Goal: Task Accomplishment & Management: Use online tool/utility

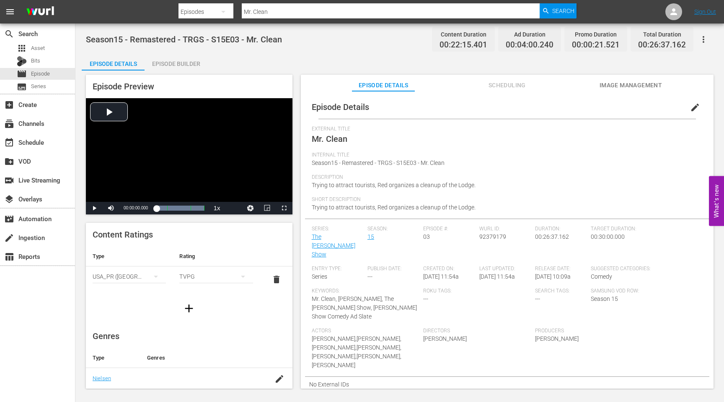
click at [314, 10] on input "Mr. Clean" at bounding box center [391, 12] width 298 height 20
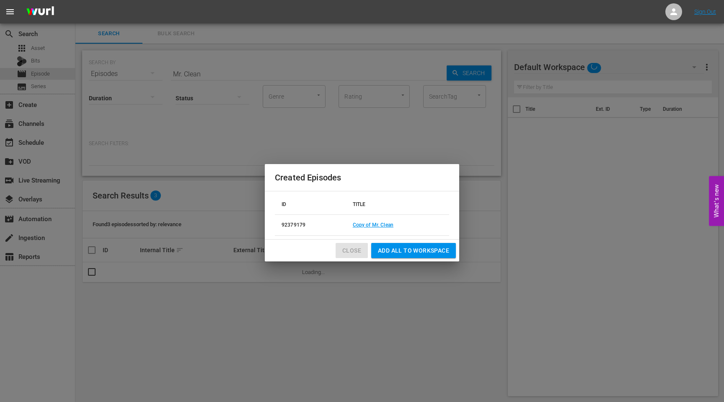
click at [353, 249] on span "Close" at bounding box center [351, 250] width 19 height 10
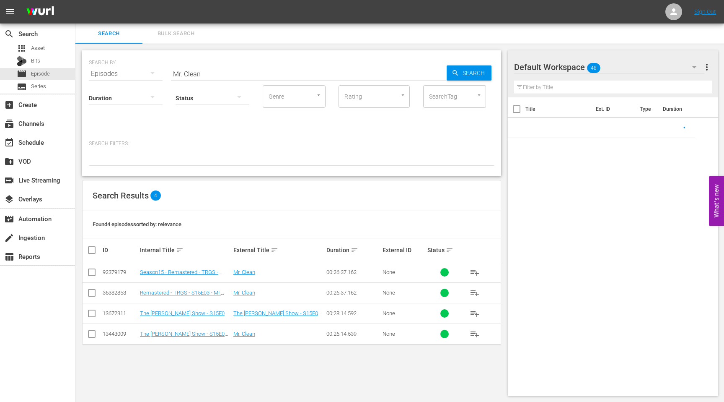
click at [91, 272] on input "checkbox" at bounding box center [92, 274] width 10 height 10
checkbox input "true"
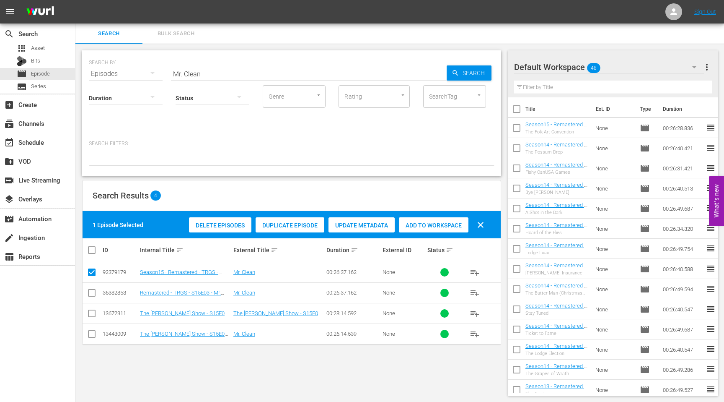
click at [692, 67] on icon "button" at bounding box center [694, 67] width 10 height 10
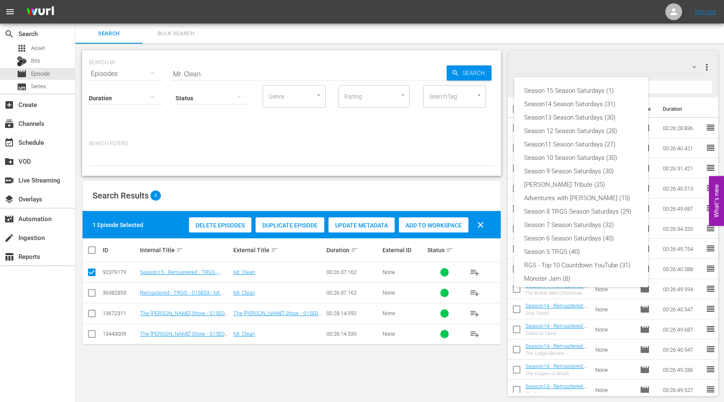
scroll to position [45, 0]
click at [576, 89] on div "Season 15 Season Saturdays (1)" at bounding box center [581, 90] width 114 height 13
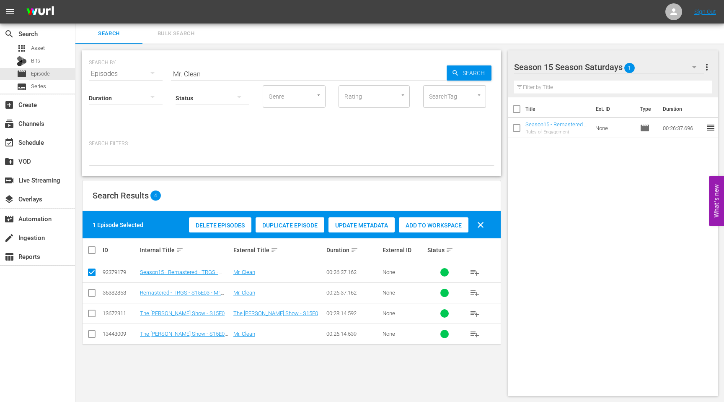
click at [414, 226] on span "Add to Workspace" at bounding box center [434, 225] width 70 height 7
click at [244, 74] on input "Mr. Clean" at bounding box center [309, 74] width 276 height 20
type input "The Folk Art Convention"
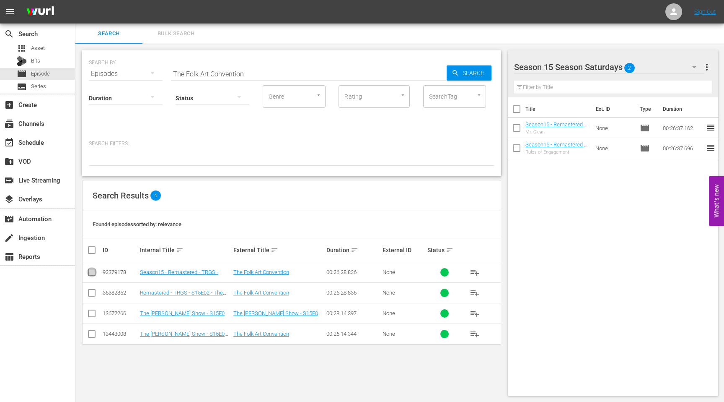
click at [93, 272] on input "checkbox" at bounding box center [92, 274] width 10 height 10
checkbox input "true"
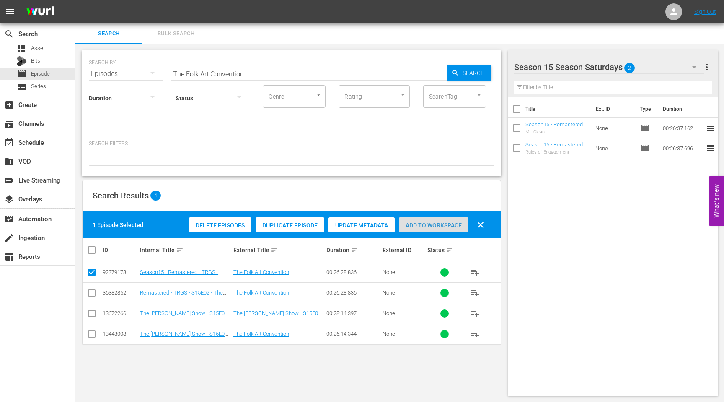
click at [423, 226] on span "Add to Workspace" at bounding box center [434, 225] width 70 height 7
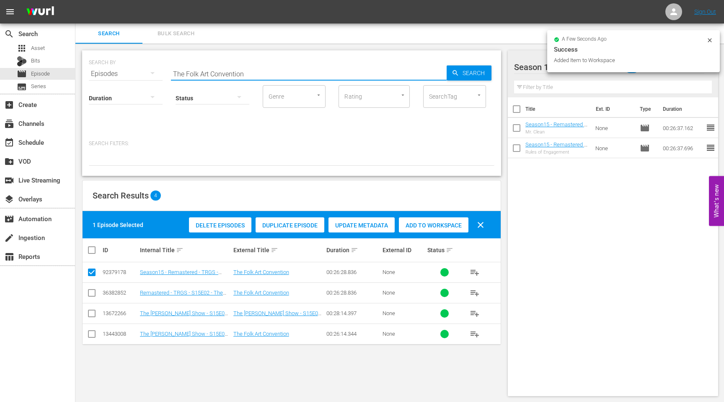
click at [272, 71] on input "The Folk Art Convention" at bounding box center [309, 74] width 276 height 20
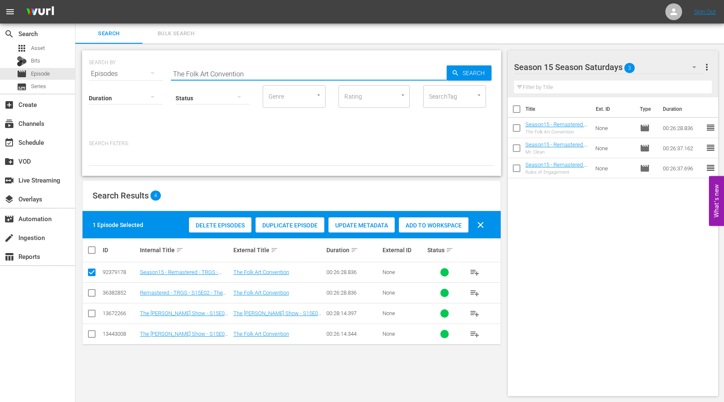
click at [261, 73] on input "The Folk Art Convention" at bounding box center [309, 74] width 276 height 20
paste input "No Tell Boatel"
type input "No Tell Boatel"
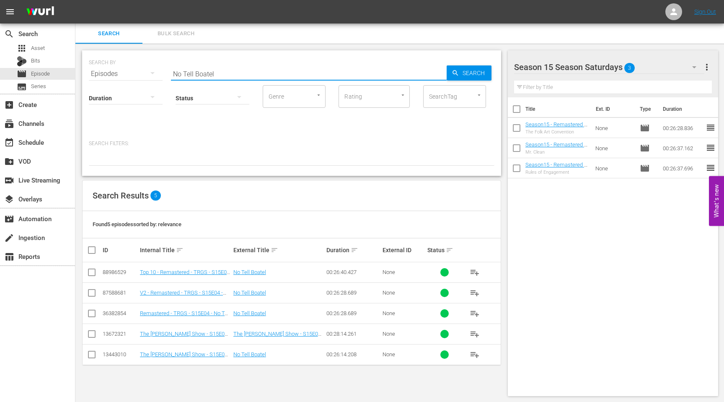
click at [91, 311] on input "checkbox" at bounding box center [92, 315] width 10 height 10
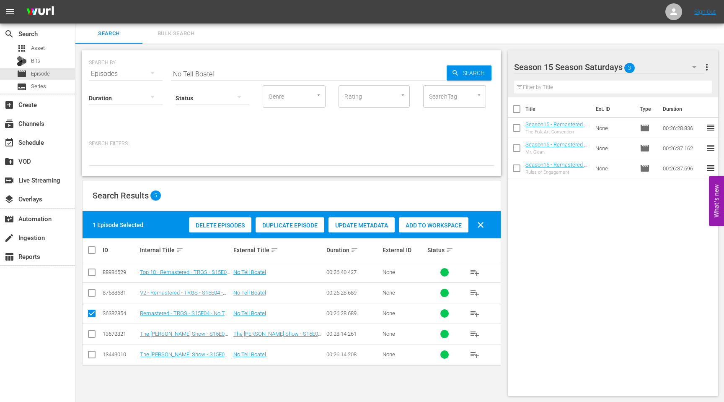
click at [277, 227] on span "Duplicate Episode" at bounding box center [290, 225] width 69 height 7
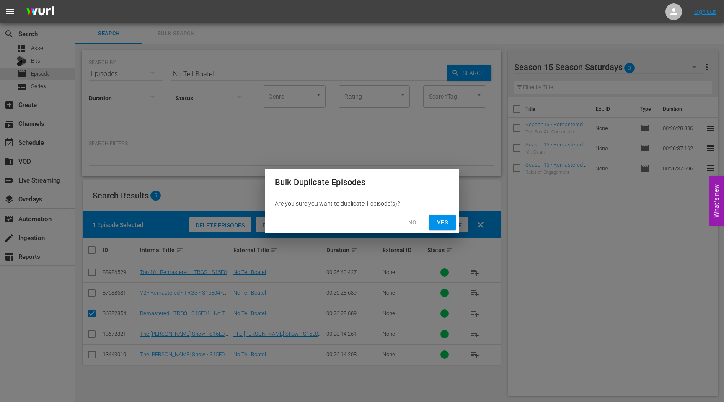
click at [444, 224] on span "Yes" at bounding box center [442, 222] width 13 height 10
checkbox input "false"
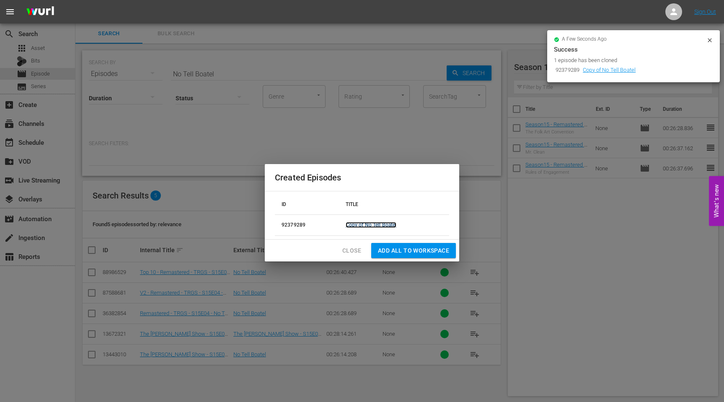
click at [373, 222] on link "Copy of No Tell Boatel" at bounding box center [371, 225] width 51 height 6
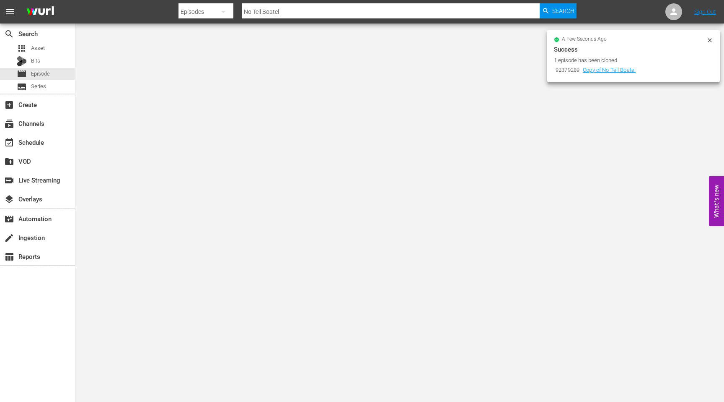
click at [710, 41] on icon at bounding box center [710, 40] width 7 height 7
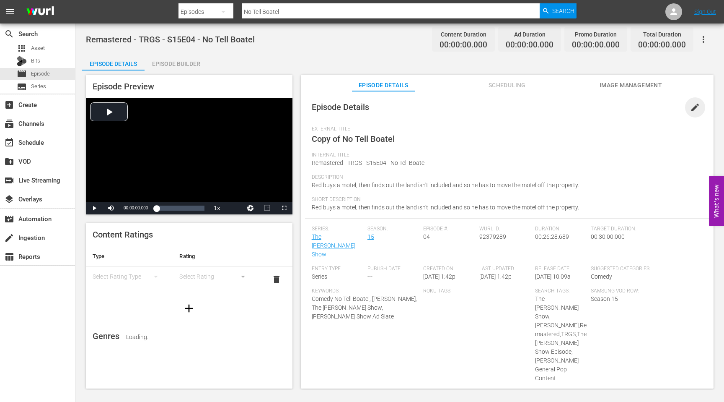
click at [690, 108] on span "edit" at bounding box center [695, 107] width 10 height 10
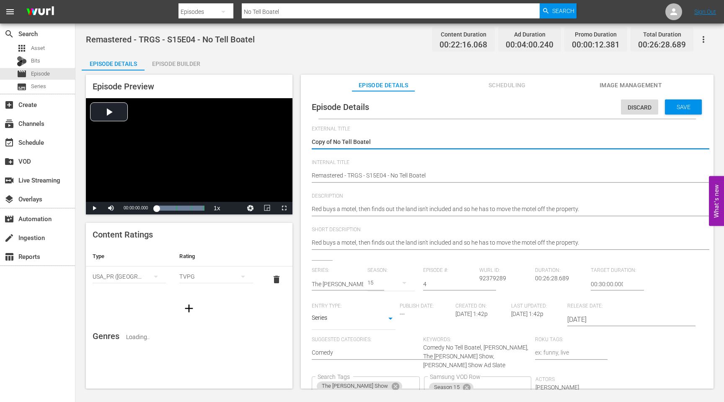
click at [380, 144] on textarea "Copy of No Tell Boatel" at bounding box center [505, 142] width 387 height 10
drag, startPoint x: 333, startPoint y: 143, endPoint x: 275, endPoint y: 143, distance: 57.8
click at [278, 143] on div "Episode Preview Video Player is loading. Play Video Play Mute Current Time 00:0…" at bounding box center [400, 232] width 636 height 324
type textarea "No Tell Boatel"
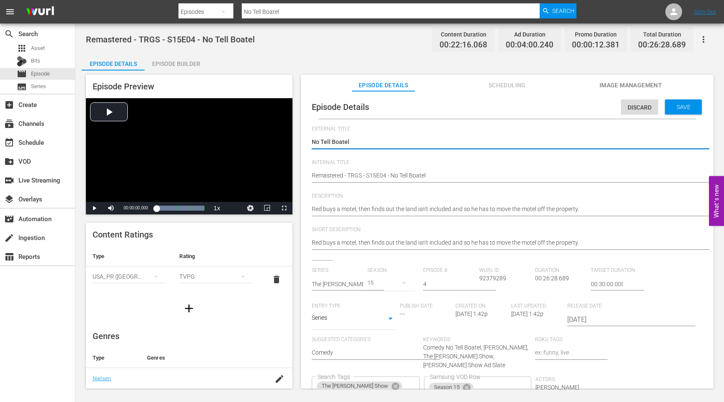
click at [310, 173] on div "Episode Details Discard Save External Title Copy of No Tell Boatel Copy of No T…" at bounding box center [507, 275] width 404 height 361
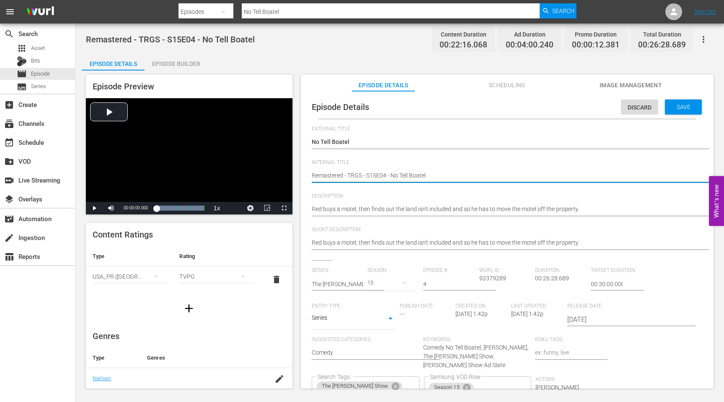
type textarea "SRemastered - TRGS - S15E04 - No Tell Boatel"
type textarea "SeRemastered - TRGS - S15E04 - No Tell Boatel"
type textarea "SeaRemastered - TRGS - S15E04 - No Tell Boatel"
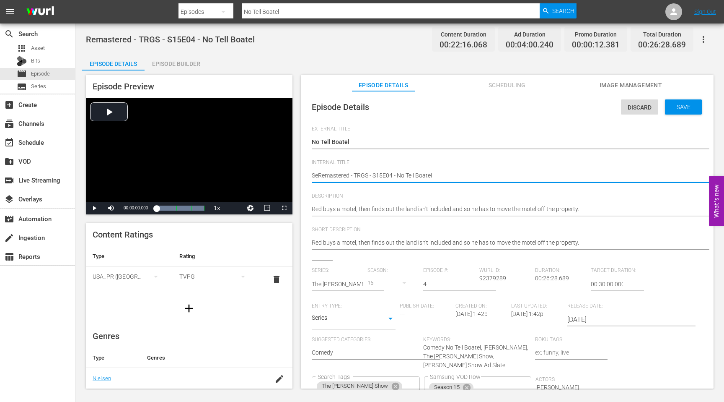
type textarea "SeaRemastered - TRGS - S15E04 - No Tell Boatel"
type textarea "SeasRemastered - TRGS - S15E04 - No Tell Boatel"
type textarea "SeasoRemastered - TRGS - S15E04 - No Tell Boatel"
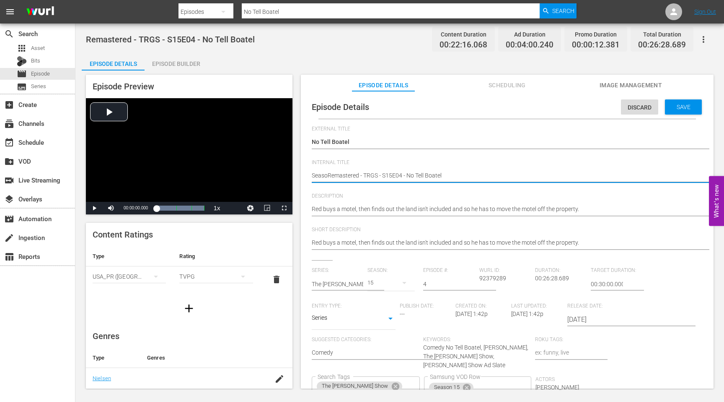
type textarea "SeasonRemastered - TRGS - S15E04 - No Tell Boatel"
type textarea "Season1Remastered - TRGS - S15E04 - No Tell Boatel"
type textarea "Season1 Remastered - TRGS - S15E04 - No Tell Boatel"
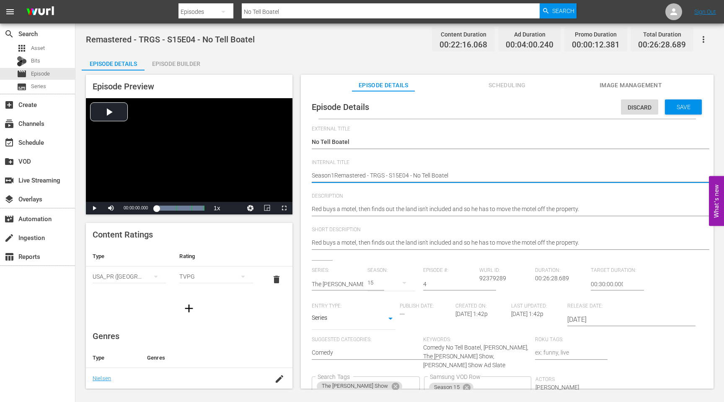
type textarea "Season1 Remastered - TRGS - S15E04 - No Tell Boatel"
type textarea "Season1 5Remastered - TRGS - S15E04 - No Tell Boatel"
type textarea "Season1 5 Remastered - TRGS - S15E04 - No Tell Boatel"
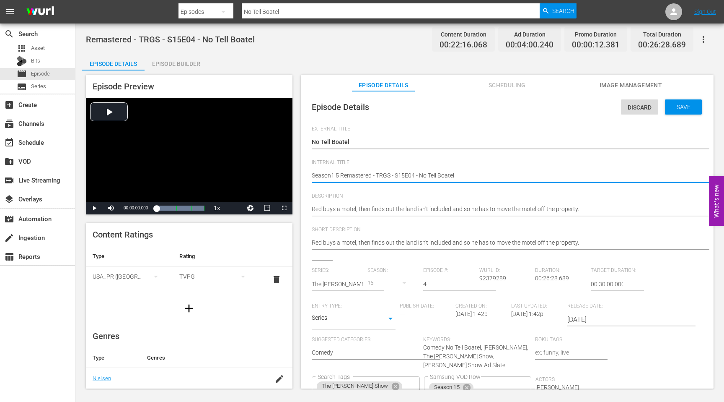
type textarea "Season1 5 -Remastered - TRGS - S15E04 - No Tell Boatel"
type textarea "Season1 5 Remastered - TRGS - S15E04 - No Tell Boatel"
type textarea "Season1 5Remastered - TRGS - S15E04 - No Tell Boatel"
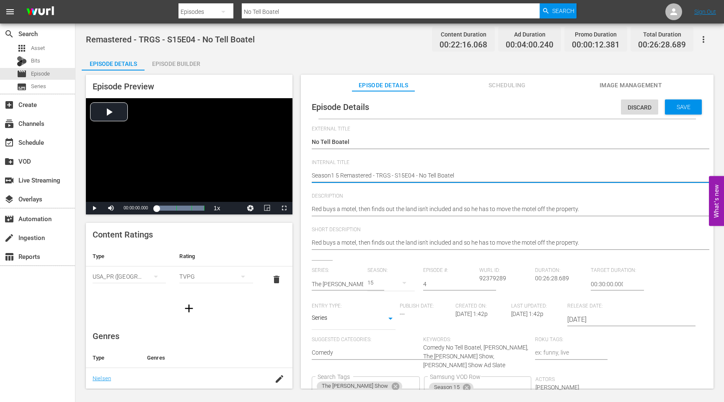
type textarea "Season1 5Remastered - TRGS - S15E04 - No Tell Boatel"
type textarea "Season1 Remastered - TRGS - S15E04 - No Tell Boatel"
type textarea "Season1 5Remastered - TRGS - S15E04 - No Tell Boatel"
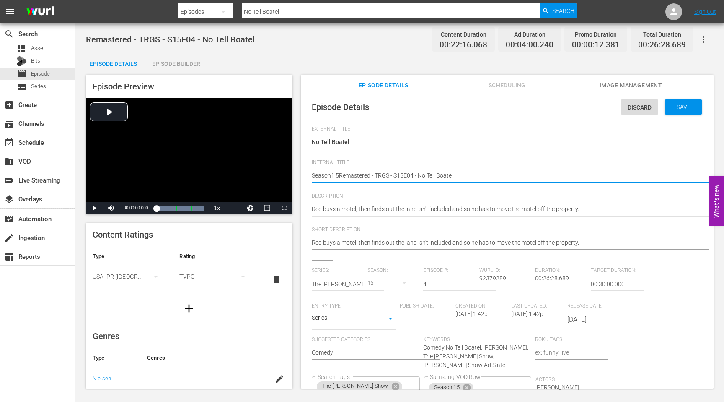
type textarea "Season1 Remastered - TRGS - S15E04 - No Tell Boatel"
type textarea "Season1Remastered - TRGS - S15E04 - No Tell Boatel"
type textarea "Season15Remastered - TRGS - S15E04 - No Tell Boatel"
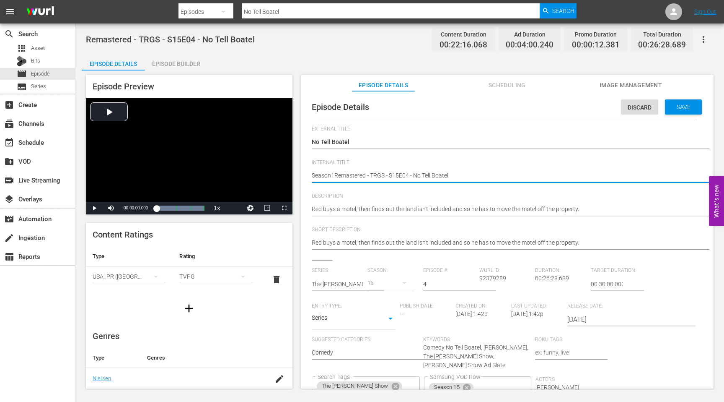
type textarea "Season15Remastered - TRGS - S15E04 - No Tell Boatel"
type textarea "Season15 Remastered - TRGS - S15E04 - No Tell Boatel"
type textarea "Season15 -Remastered - TRGS - S15E04 - No Tell Boatel"
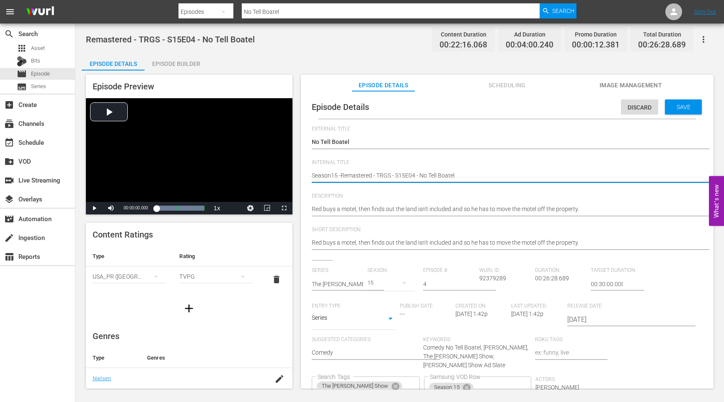
type textarea "Season15 - Remastered - TRGS - S15E04 - No Tell Boatel"
click at [417, 381] on button "Clear" at bounding box center [412, 385] width 9 height 9
type textarea "Season15 - Remastered - TRGS - S15E04 - No Tell Boatel"
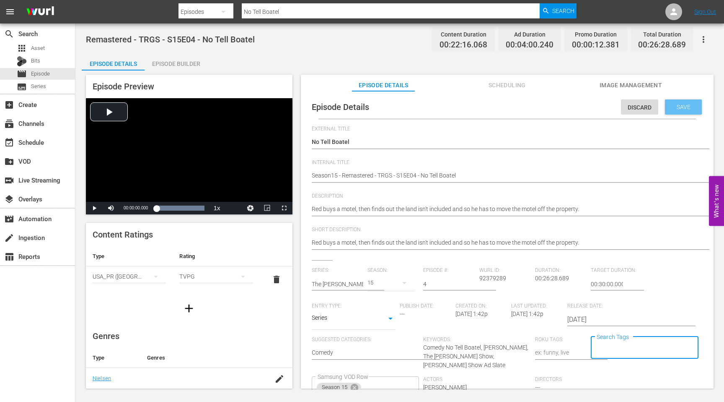
click at [673, 112] on div "Save" at bounding box center [683, 106] width 37 height 15
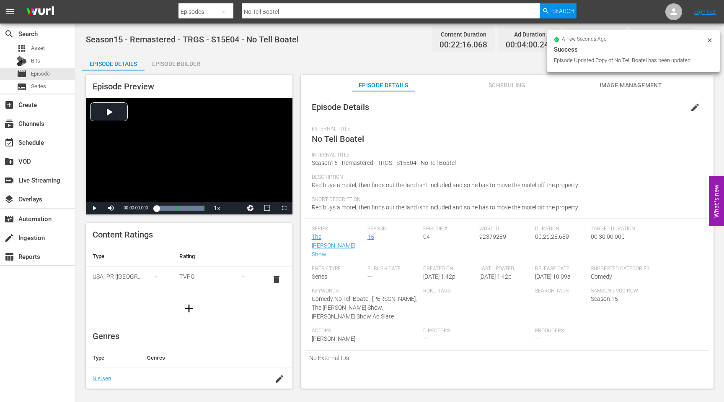
click at [495, 236] on span "92379289" at bounding box center [492, 236] width 27 height 7
copy span "92379289"
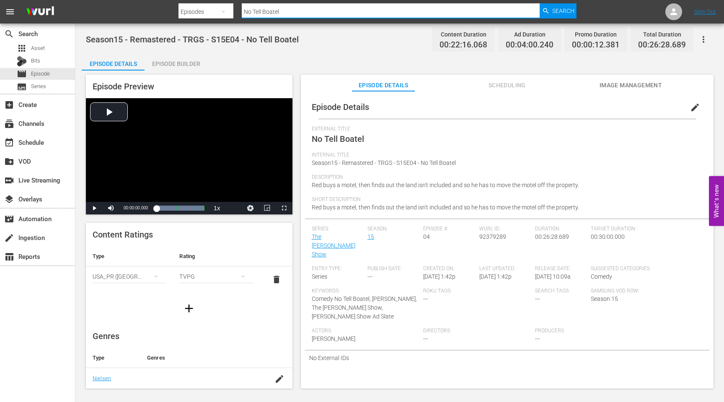
click at [363, 16] on input "No Tell Boatel" at bounding box center [391, 12] width 298 height 20
click at [363, 15] on input "No Tell Boatel" at bounding box center [391, 12] width 298 height 20
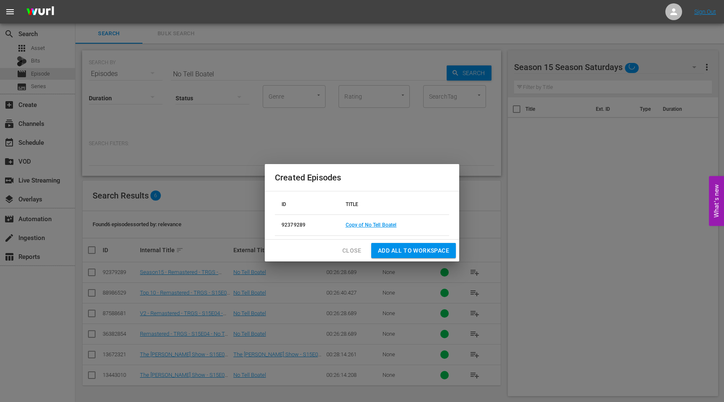
click at [348, 245] on span "Close" at bounding box center [351, 250] width 19 height 10
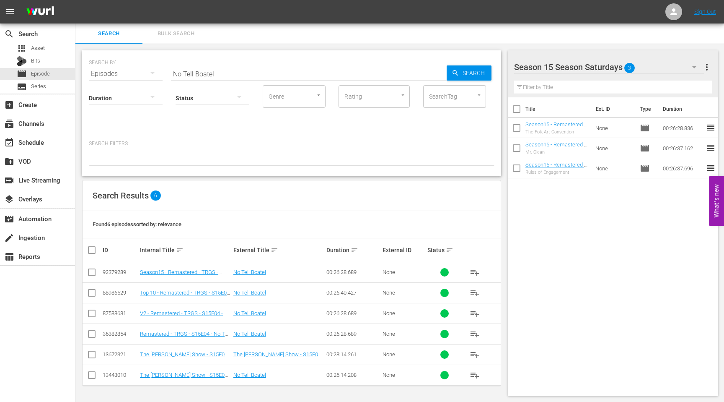
click at [90, 273] on input "checkbox" at bounding box center [92, 274] width 10 height 10
checkbox input "true"
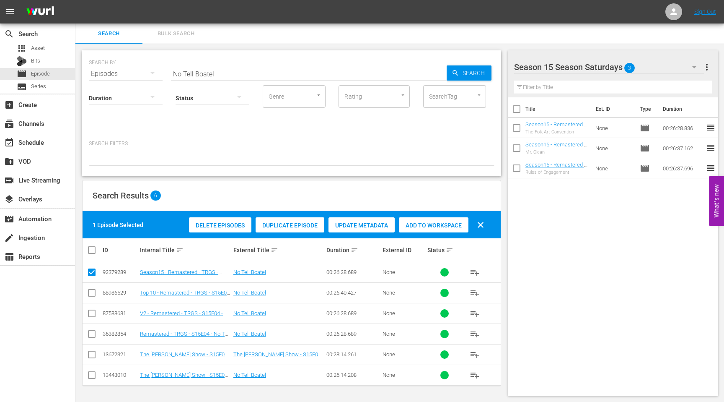
click at [428, 223] on span "Add to Workspace" at bounding box center [434, 225] width 70 height 7
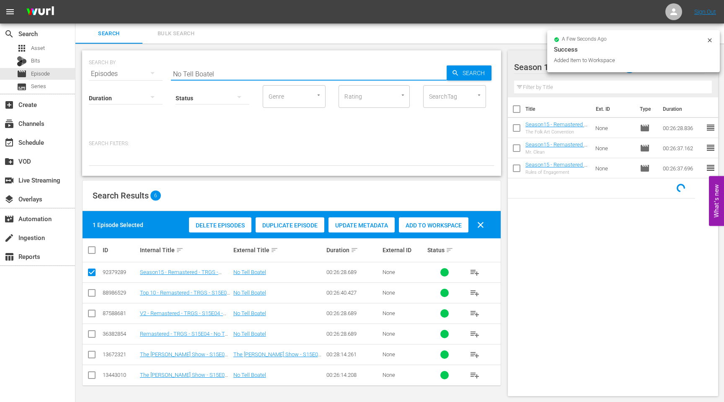
drag, startPoint x: 234, startPoint y: 74, endPoint x: 149, endPoint y: 68, distance: 85.3
click at [149, 68] on div "SEARCH BY Search By Episodes Search ID, Title, Description, Keywords, or Catego…" at bounding box center [292, 69] width 406 height 30
paste input "Cell Hell"
type input "Cell Hell"
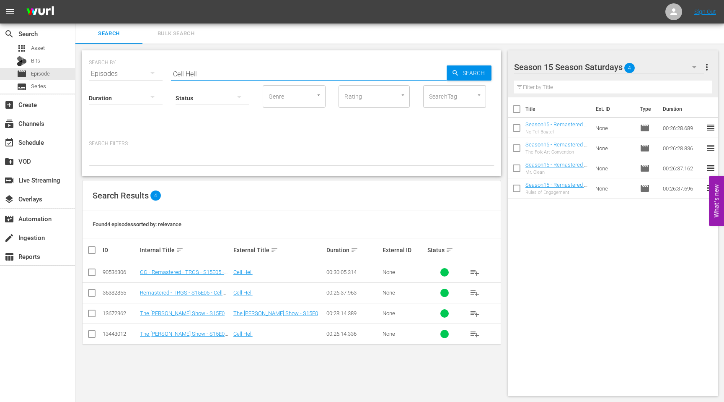
click at [93, 294] on input "checkbox" at bounding box center [92, 294] width 10 height 10
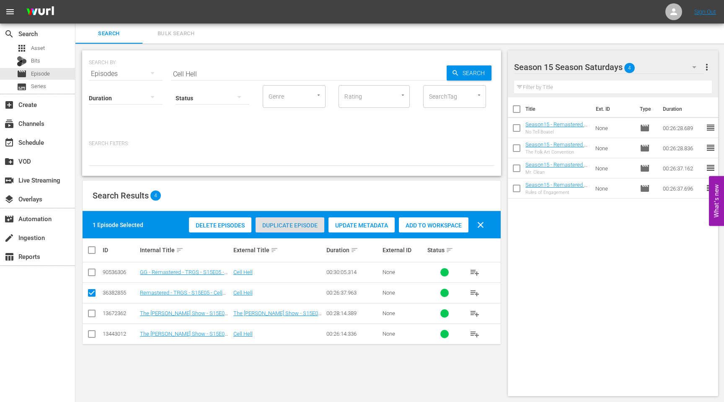
click at [303, 227] on span "Duplicate Episode" at bounding box center [290, 225] width 69 height 7
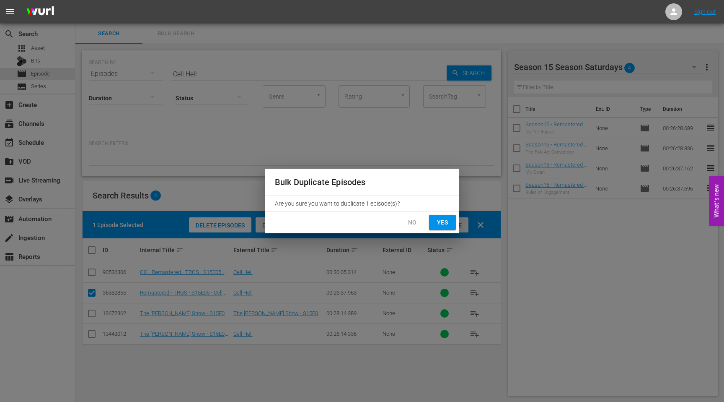
click at [447, 223] on span "Yes" at bounding box center [442, 222] width 13 height 10
checkbox input "false"
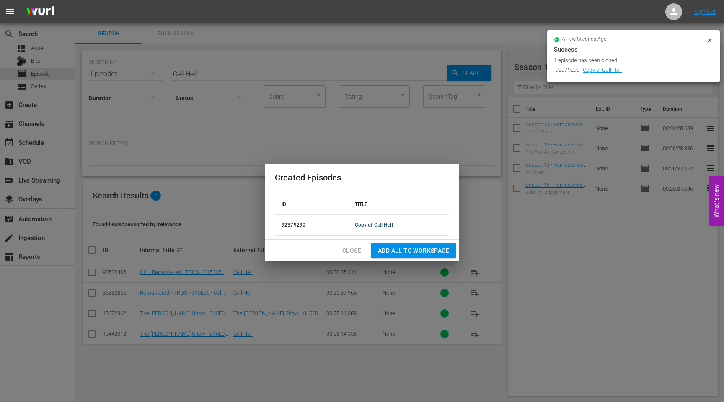
click at [375, 226] on link "Copy of Cell Hell" at bounding box center [374, 225] width 38 height 6
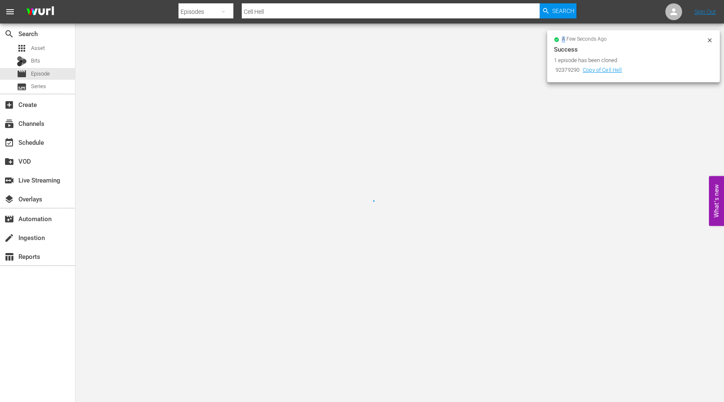
click at [375, 226] on div at bounding box center [362, 201] width 724 height 402
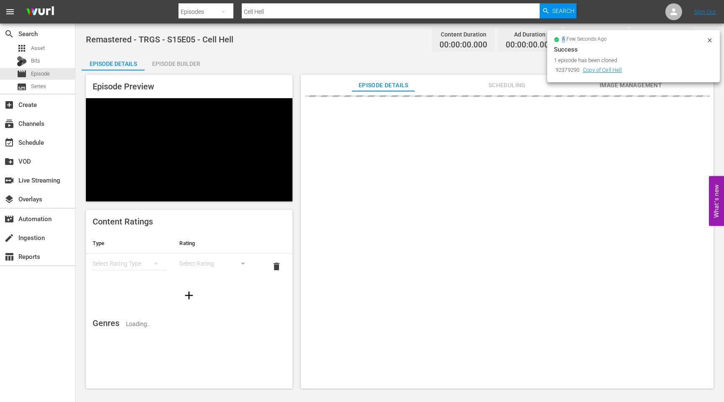
click at [709, 40] on icon at bounding box center [710, 40] width 4 height 4
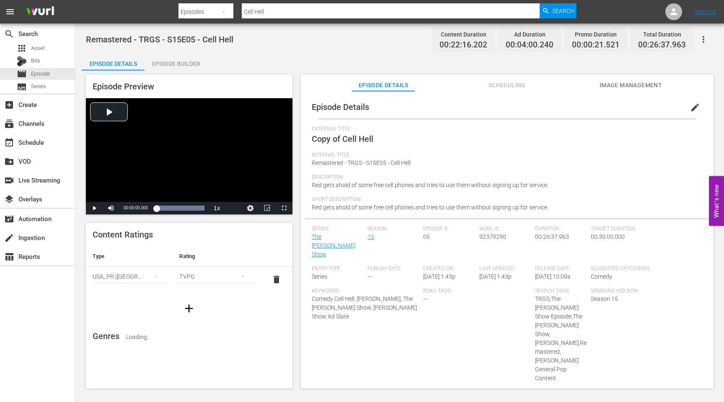
click at [685, 108] on button "edit" at bounding box center [695, 107] width 20 height 20
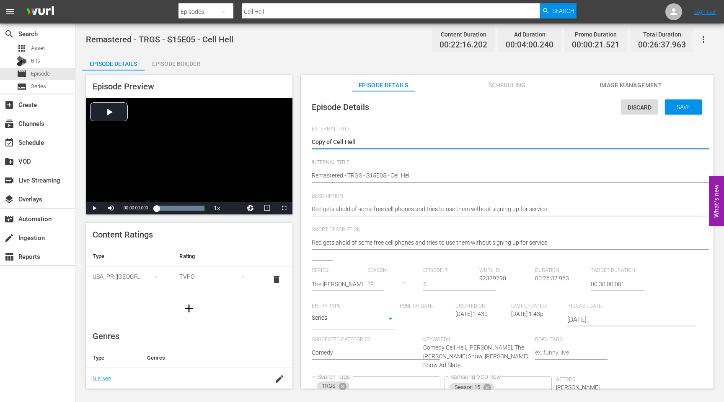
drag, startPoint x: 335, startPoint y: 142, endPoint x: 303, endPoint y: 142, distance: 31.9
click at [305, 142] on div "Episode Details Discard Save External Title Copy of Cell Hell Copy of Cell Hell…" at bounding box center [507, 243] width 413 height 305
type textarea "Cell Hell"
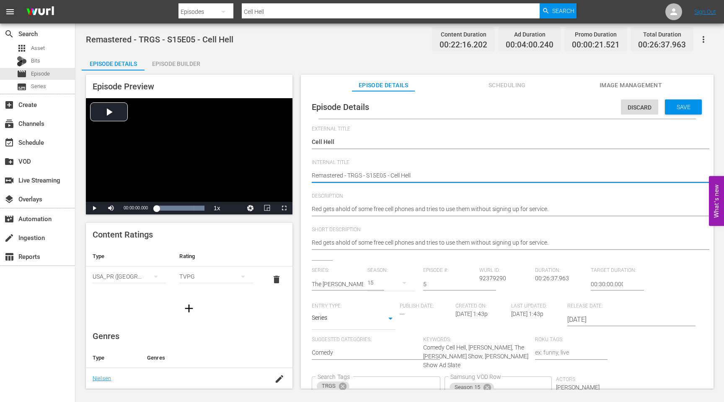
type textarea "SRemastered - TRGS - S15E05 - Cell Hell"
type textarea "SeRemastered - TRGS - S15E05 - Cell Hell"
type textarea "SeaRemastered - TRGS - S15E05 - Cell Hell"
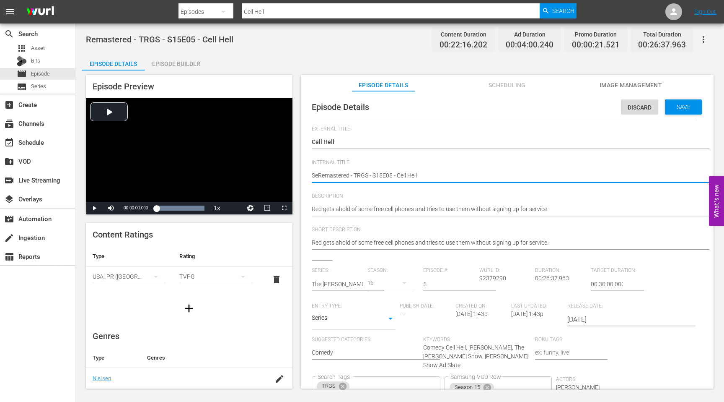
type textarea "SeaRemastered - TRGS - S15E05 - Cell Hell"
type textarea "SeasRemastered - TRGS - S15E05 - Cell Hell"
type textarea "SeasoRemastered - TRGS - S15E05 - Cell Hell"
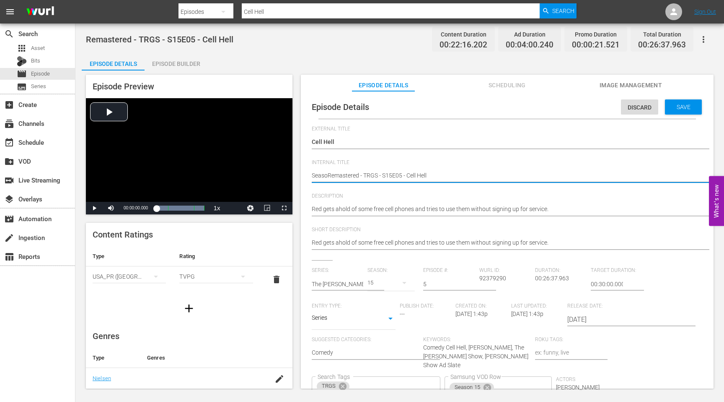
type textarea "SeasonRemastered - TRGS - S15E05 - Cell Hell"
type textarea "Season1Remastered - TRGS - S15E05 - Cell Hell"
type textarea "Season15Remastered - TRGS - S15E05 - Cell Hell"
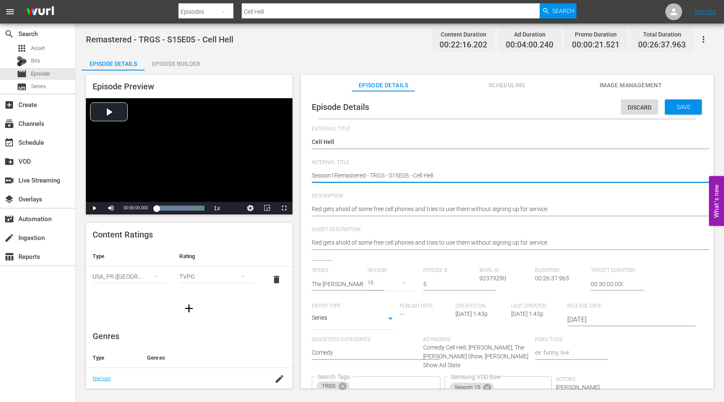
type textarea "Season15Remastered - TRGS - S15E05 - Cell Hell"
type textarea "Season15 Remastered - TRGS - S15E05 - Cell Hell"
type textarea "Season15 -Remastered - TRGS - S15E05 - Cell Hell"
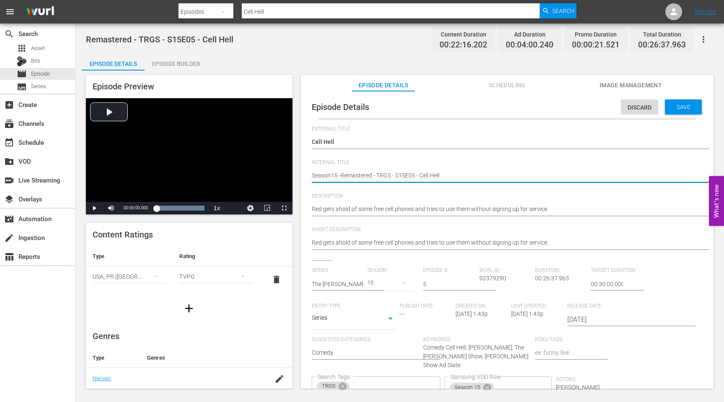
type textarea "Season15 - Remastered - TRGS - S15E05 - Cell Hell"
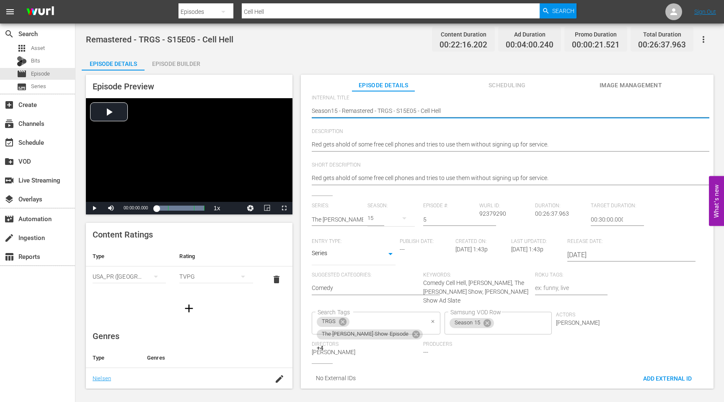
click at [429, 317] on button "Clear" at bounding box center [433, 321] width 9 height 9
type textarea "Season15 - Remastered - TRGS - S15E05 - Cell Hell"
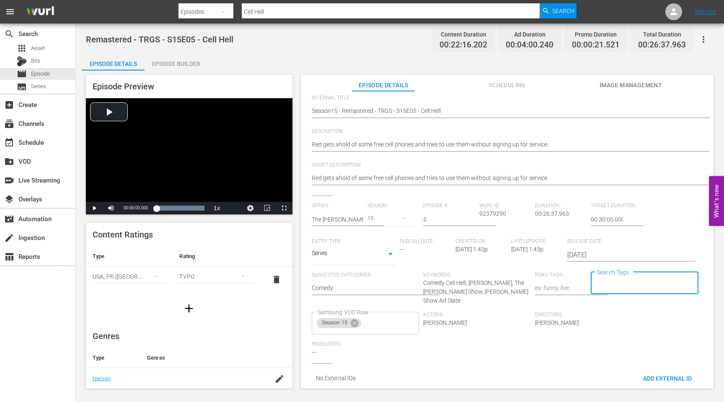
scroll to position [0, 0]
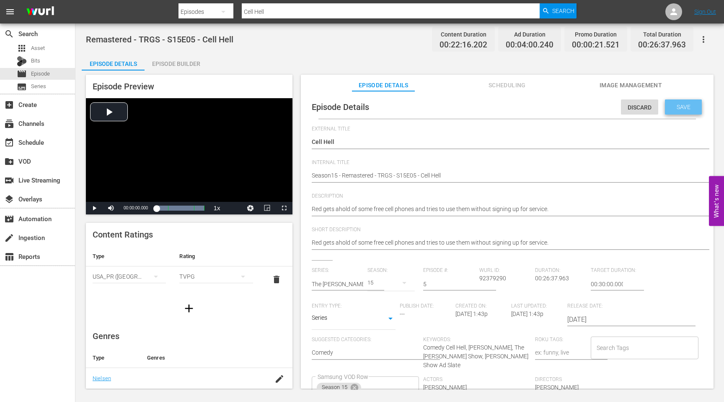
click at [672, 113] on div "Save" at bounding box center [683, 106] width 37 height 15
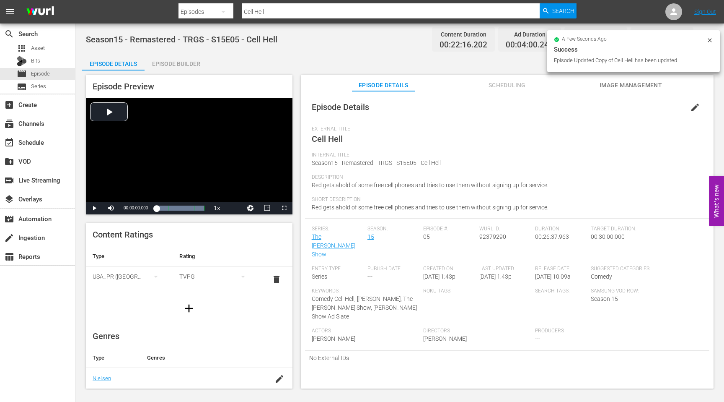
click at [486, 232] on div "Wurl ID: 92379290" at bounding box center [507, 245] width 56 height 40
copy span "92379290"
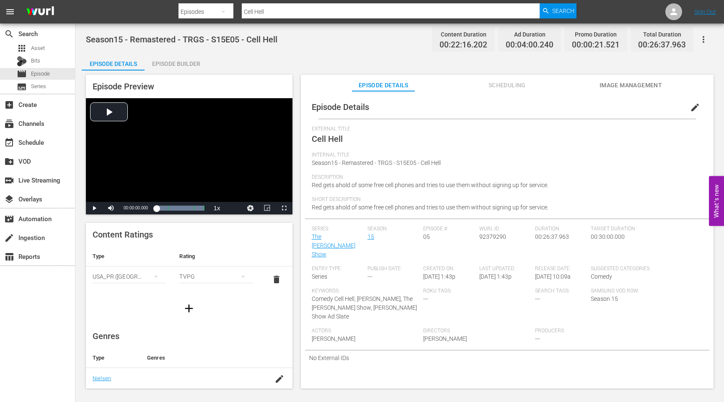
click at [304, 10] on input "Cell Hell" at bounding box center [391, 12] width 298 height 20
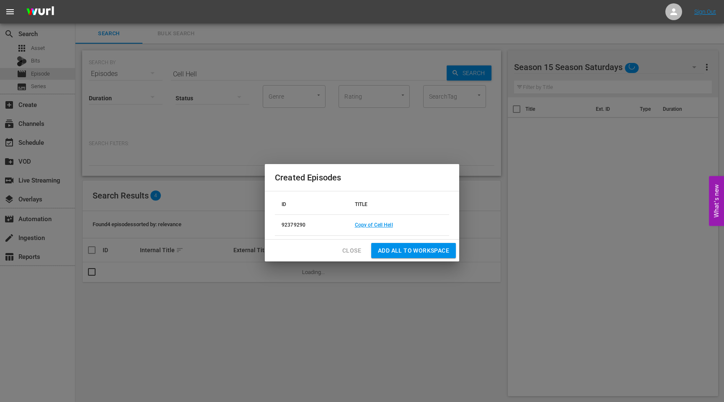
click at [352, 251] on span "Close" at bounding box center [351, 250] width 19 height 10
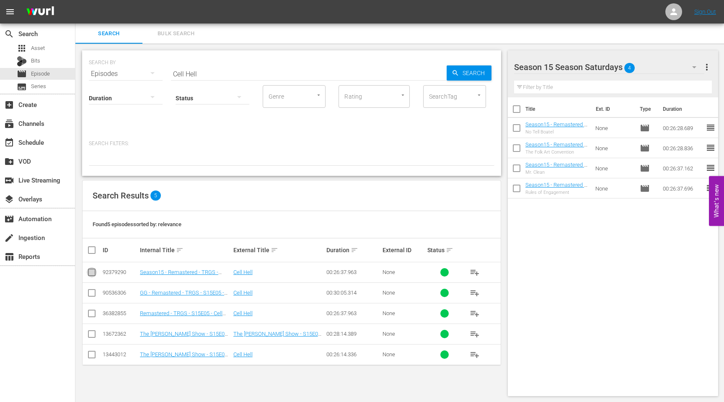
click at [91, 272] on input "checkbox" at bounding box center [92, 274] width 10 height 10
checkbox input "true"
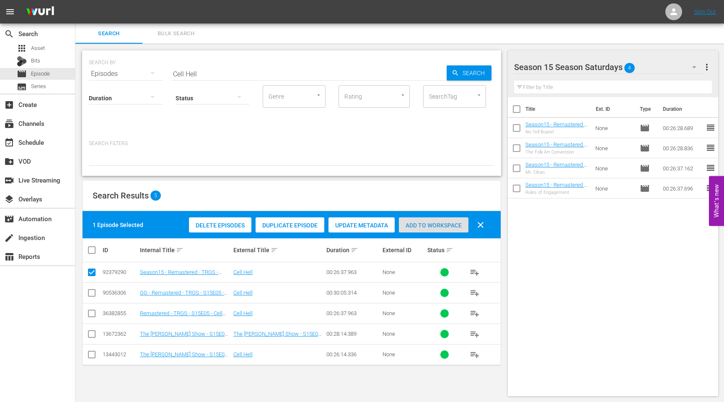
click at [438, 224] on span "Add to Workspace" at bounding box center [434, 225] width 70 height 7
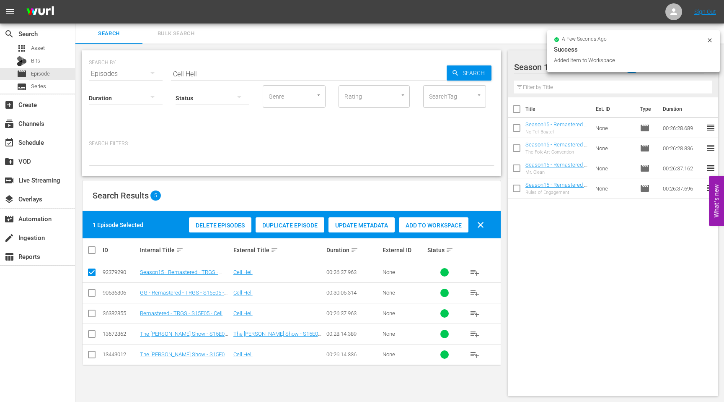
click at [269, 76] on input "Cell Hell" at bounding box center [309, 74] width 276 height 20
drag, startPoint x: 269, startPoint y: 76, endPoint x: 162, endPoint y: 80, distance: 107.8
click at [162, 80] on div "SEARCH BY Search By Episodes Search ID, Title, Description, Keywords, or Catego…" at bounding box center [291, 112] width 419 height 125
type input "C"
paste input "Cart [PERSON_NAME]"
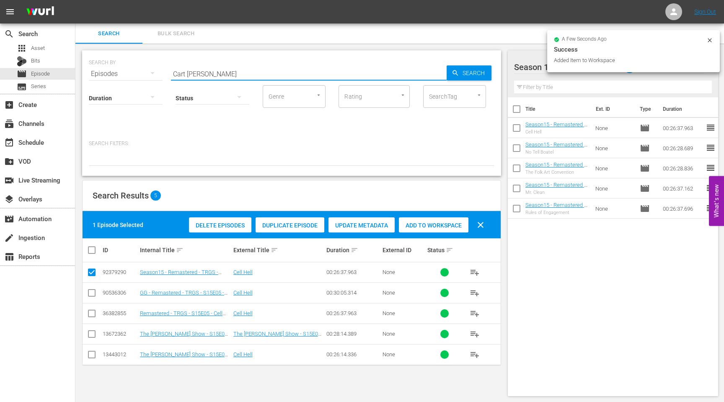
type input "Cart [PERSON_NAME]"
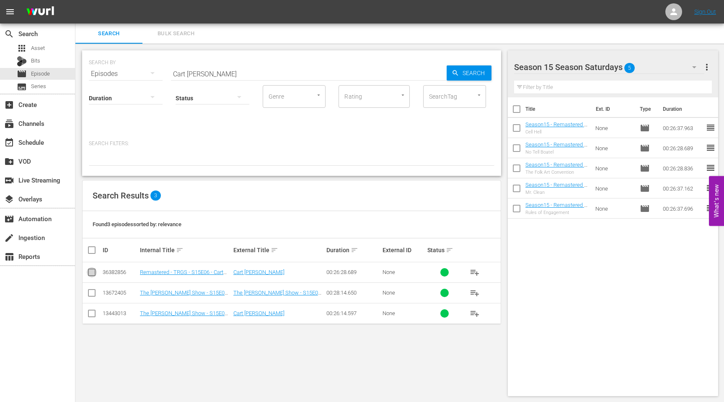
click at [92, 272] on input "checkbox" at bounding box center [92, 274] width 10 height 10
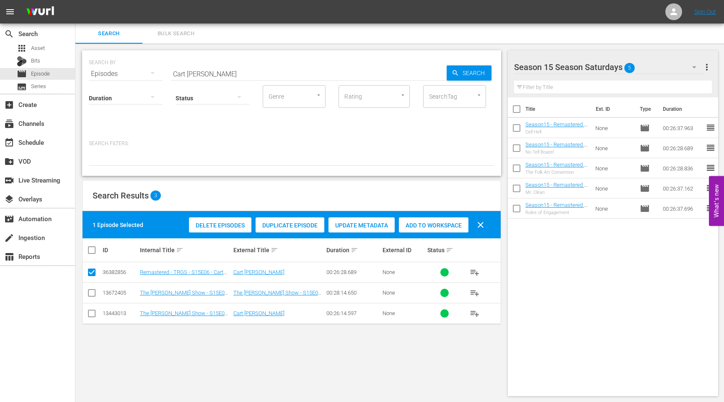
click at [272, 224] on span "Duplicate Episode" at bounding box center [290, 225] width 69 height 7
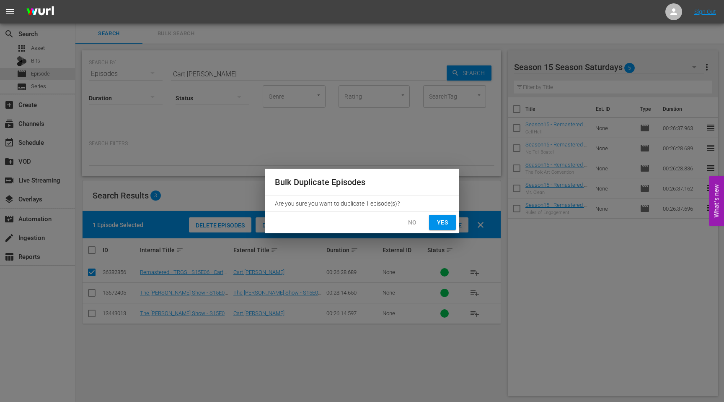
click at [437, 223] on span "Yes" at bounding box center [442, 222] width 13 height 10
checkbox input "false"
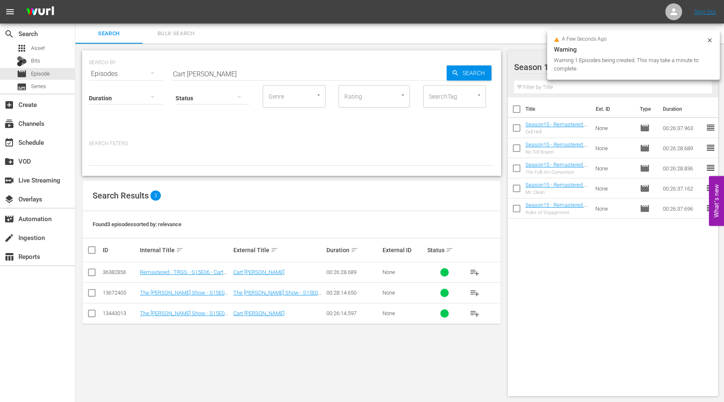
click at [711, 39] on icon at bounding box center [710, 40] width 4 height 4
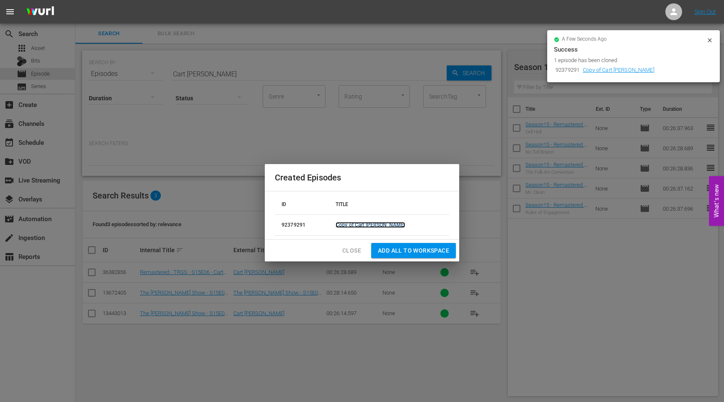
click at [377, 223] on link "Copy of Cart Blanche" at bounding box center [371, 225] width 70 height 6
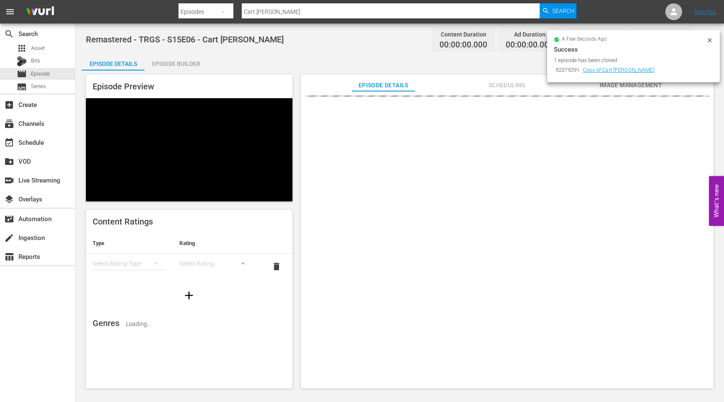
click at [708, 40] on icon at bounding box center [710, 40] width 7 height 7
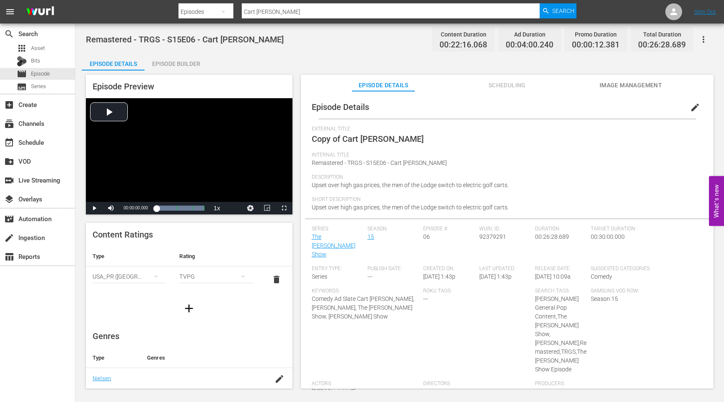
click at [691, 104] on span "edit" at bounding box center [695, 107] width 10 height 10
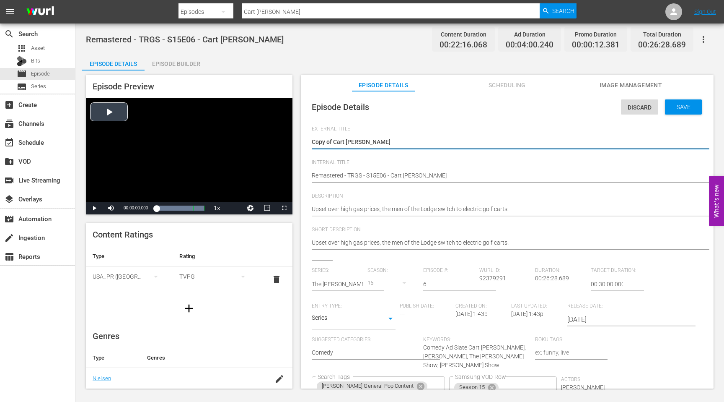
drag, startPoint x: 334, startPoint y: 141, endPoint x: 271, endPoint y: 142, distance: 63.3
click at [272, 142] on div "Episode Preview Video Player is loading. Play Video Play Mute Current Time 00:0…" at bounding box center [400, 232] width 636 height 324
type textarea "Cart [PERSON_NAME]"
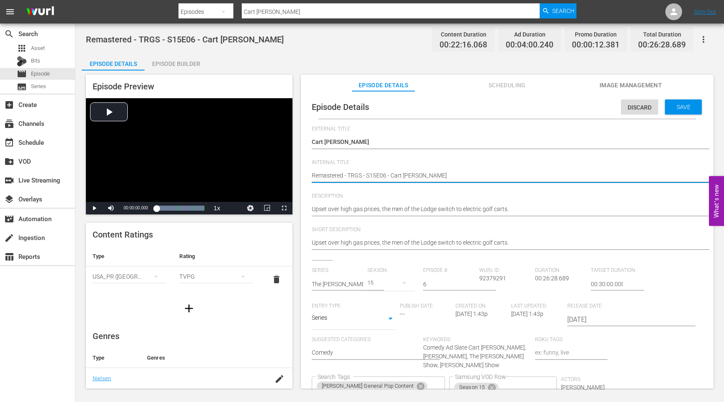
type textarea "SRemastered - TRGS - S15E06 - Cart Blanche"
type textarea "SeRemastered - TRGS - S15E06 - Cart Blanche"
type textarea "SeaRemastered - TRGS - S15E06 - Cart Blanche"
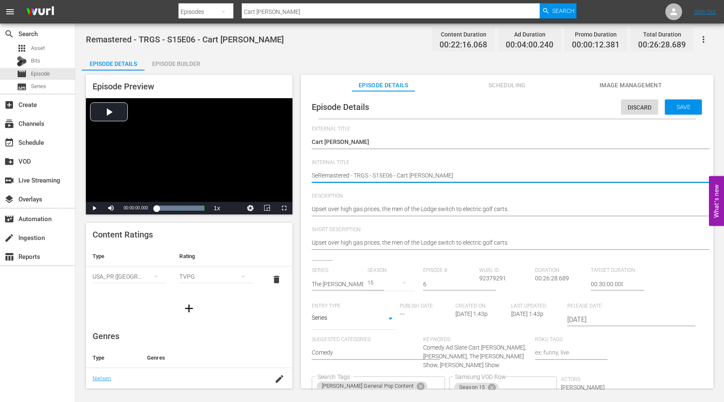
type textarea "SeaRemastered - TRGS - S15E06 - Cart Blanche"
type textarea "SeasRemastered - TRGS - S15E06 - Cart Blanche"
type textarea "SeasoRemastered - TRGS - S15E06 - Cart Blanche"
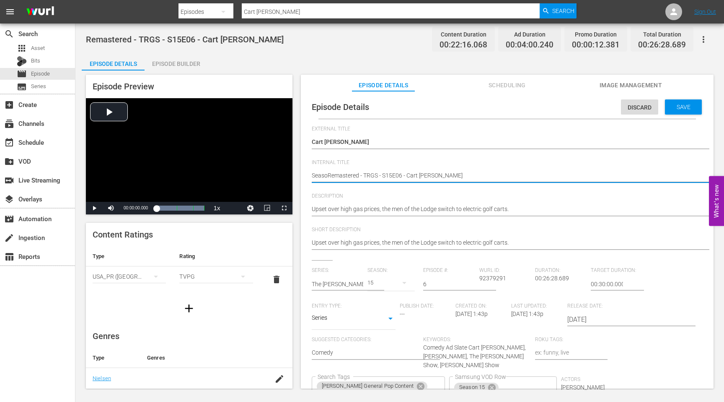
type textarea "SeasonRemastered - TRGS - S15E06 - Cart Blanche"
type textarea "Season1Remastered - TRGS - S15E06 - Cart Blanche"
type textarea "Season15Remastered - TRGS - S15E06 - Cart Blanche"
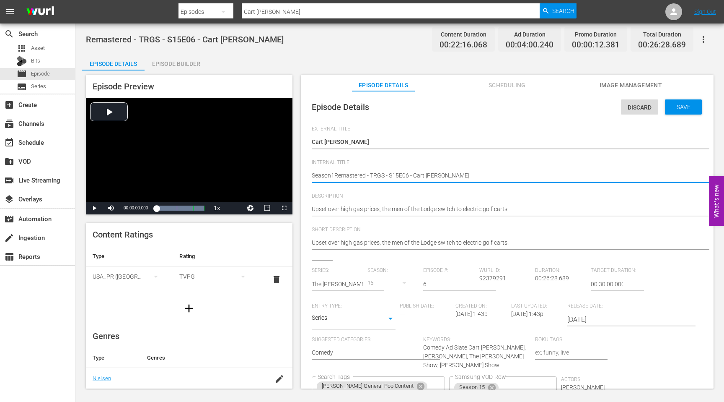
type textarea "Season15Remastered - TRGS - S15E06 - Cart Blanche"
type textarea "Season15 Remastered - TRGS - S15E06 - Cart Blanche"
type textarea "Season15 -Remastered - TRGS - S15E06 - Cart Blanche"
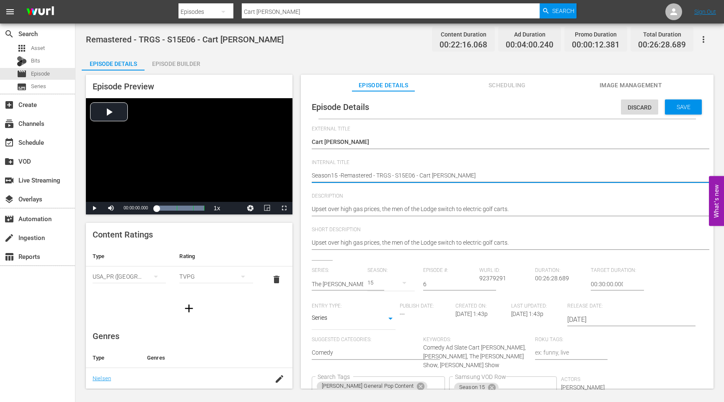
type textarea "Season15 - Remastered - TRGS - S15E06 - Cart [PERSON_NAME]"
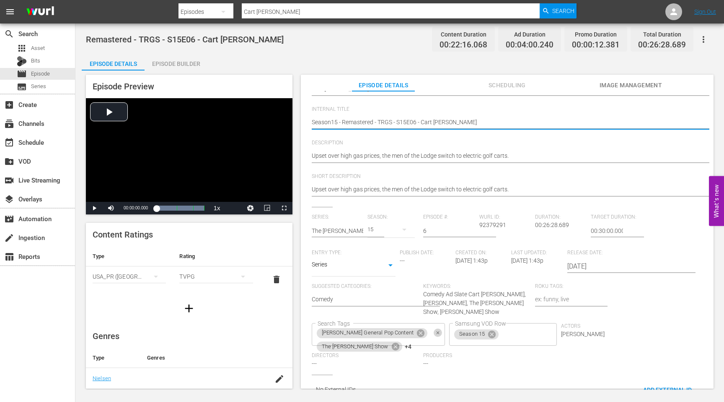
click at [435, 332] on icon "Clear" at bounding box center [437, 332] width 5 height 5
type textarea "Season15 - Remastered - TRGS - S15E06 - Cart [PERSON_NAME]"
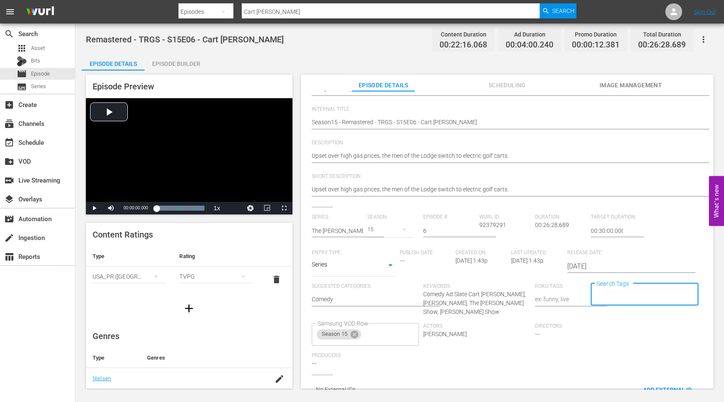
scroll to position [0, 0]
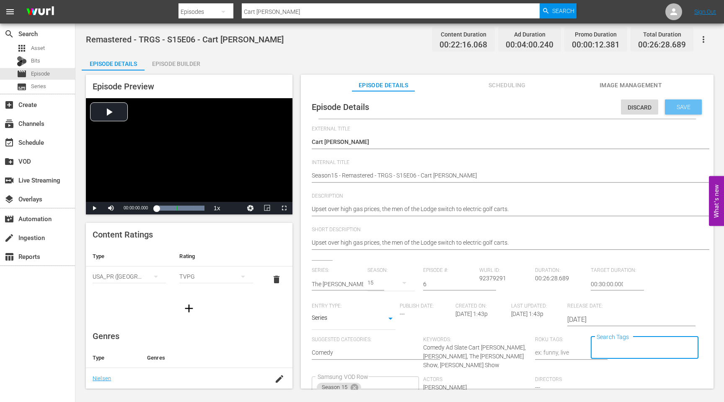
click at [670, 110] on span "Save" at bounding box center [683, 107] width 27 height 7
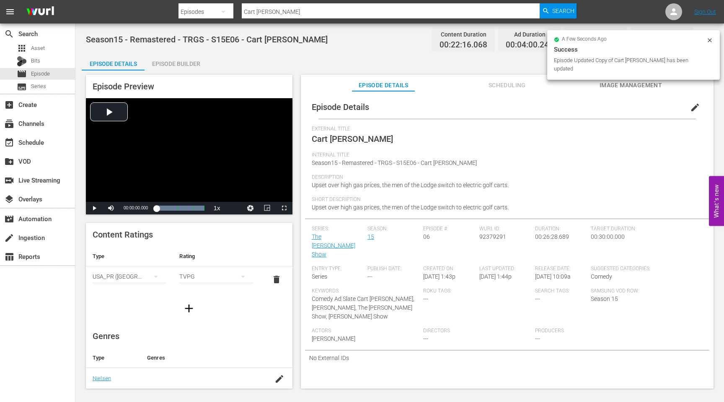
click at [479, 236] on span "92379291" at bounding box center [492, 236] width 27 height 7
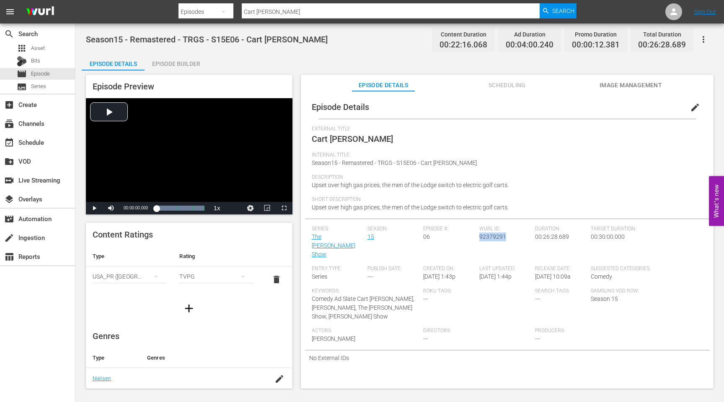
click at [479, 236] on span "92379291" at bounding box center [492, 236] width 27 height 7
copy span "92379291"
click at [300, 11] on input "Cart [PERSON_NAME]" at bounding box center [391, 12] width 298 height 20
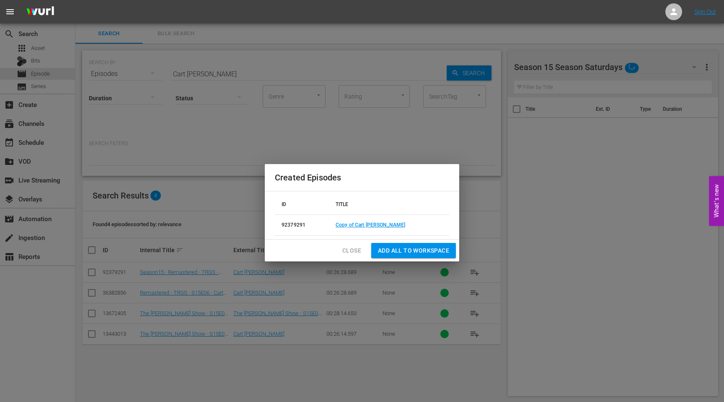
click at [352, 251] on span "Close" at bounding box center [351, 250] width 19 height 10
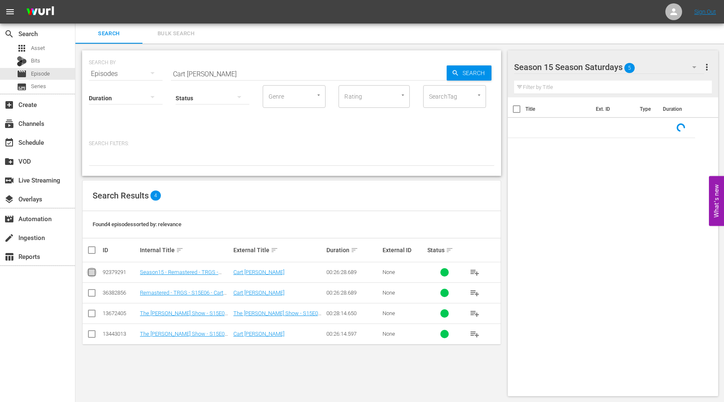
click at [93, 272] on input "checkbox" at bounding box center [92, 274] width 10 height 10
checkbox input "true"
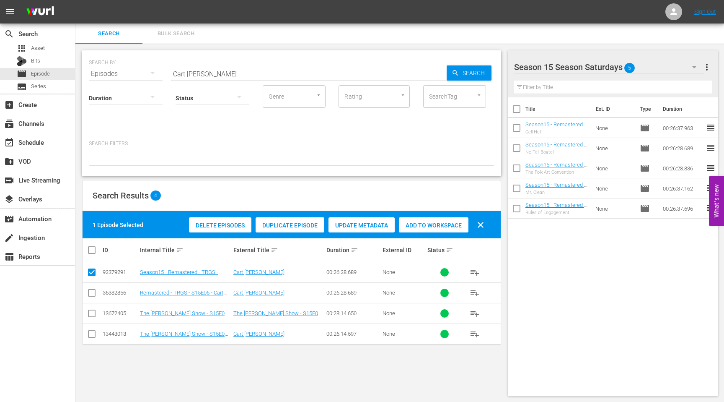
click at [453, 223] on span "Add to Workspace" at bounding box center [434, 225] width 70 height 7
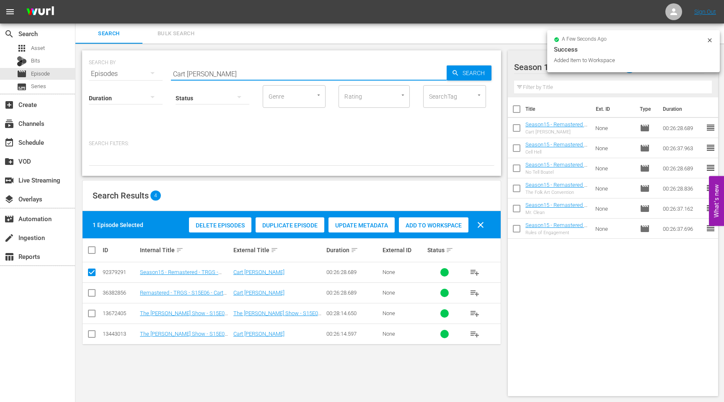
drag, startPoint x: 221, startPoint y: 75, endPoint x: 135, endPoint y: 76, distance: 86.3
click at [135, 76] on div "SEARCH BY Search By Episodes Search ID, Title, Description, Keywords, or Catego…" at bounding box center [292, 69] width 406 height 30
paste input "New Yorkshire Puddings"
type input "New Yorkshire Puddings"
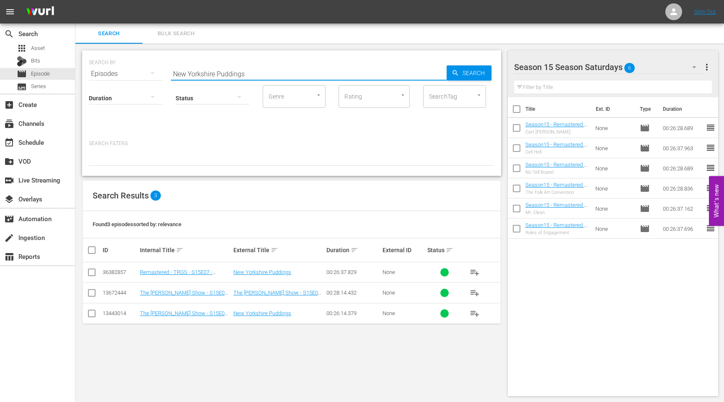
click at [90, 273] on input "checkbox" at bounding box center [92, 274] width 10 height 10
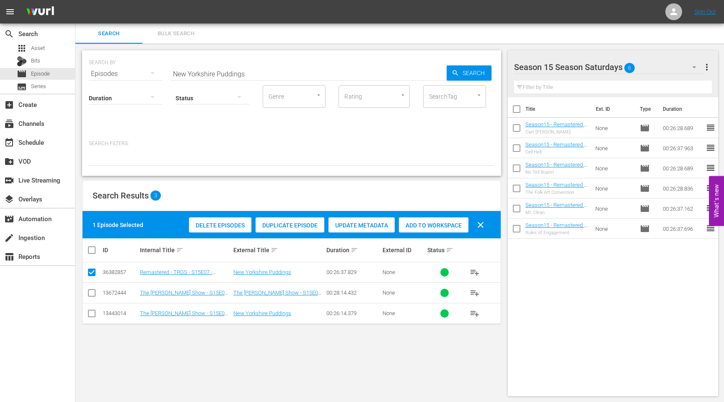
click at [297, 226] on span "Duplicate Episode" at bounding box center [290, 225] width 69 height 7
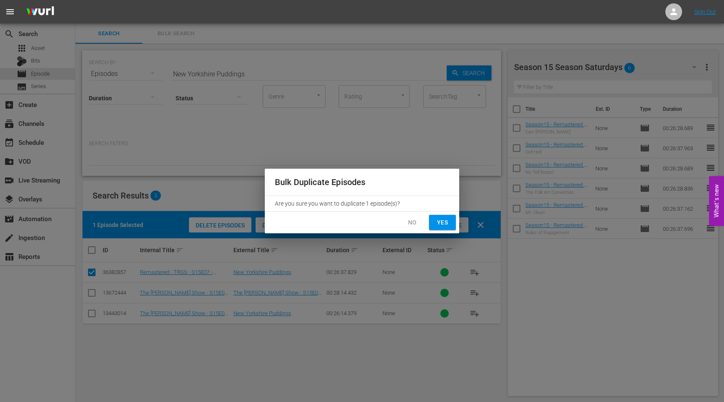
click at [448, 225] on span "Yes" at bounding box center [442, 222] width 13 height 10
checkbox input "false"
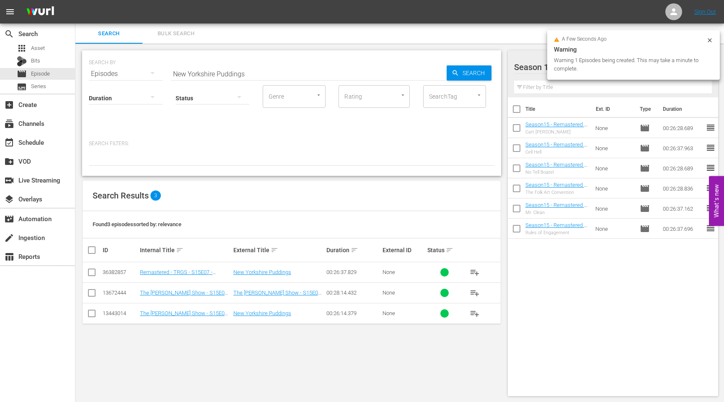
click at [713, 38] on icon at bounding box center [710, 40] width 7 height 7
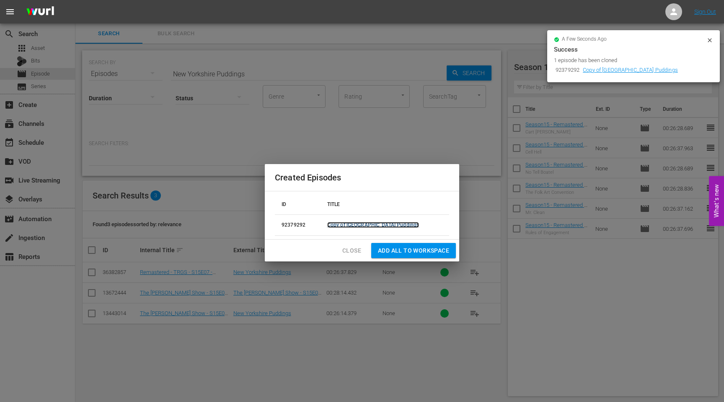
click at [381, 225] on link "Copy of New Yorkshire Puddings" at bounding box center [373, 225] width 92 height 6
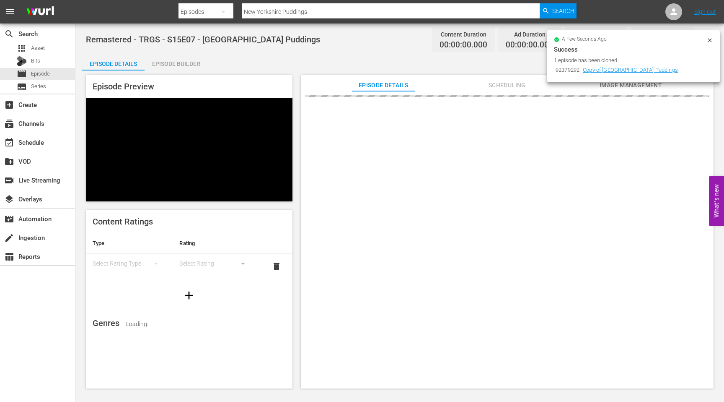
click at [709, 39] on icon at bounding box center [710, 40] width 4 height 4
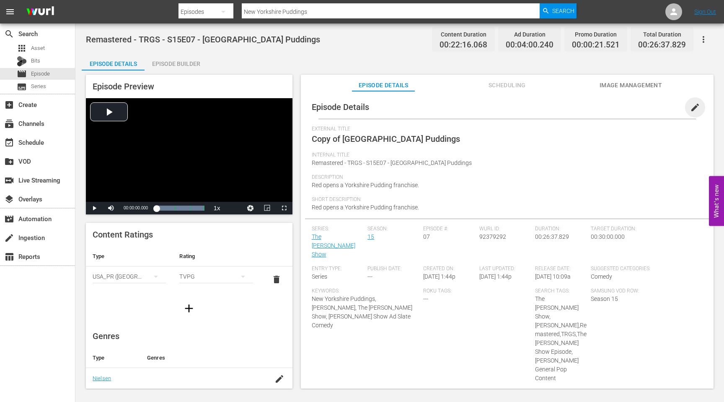
click at [693, 105] on span "edit" at bounding box center [695, 107] width 10 height 10
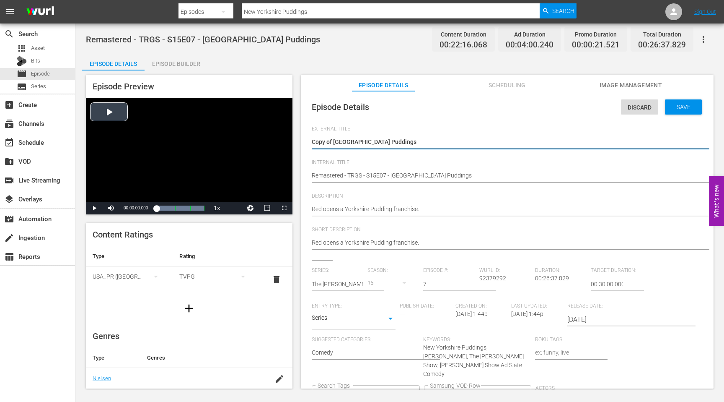
drag, startPoint x: 334, startPoint y: 141, endPoint x: 280, endPoint y: 141, distance: 53.6
click at [281, 141] on div "Episode Preview Video Player is loading. Play Video Play Mute Current Time 00:0…" at bounding box center [400, 232] width 636 height 324
type textarea "New Yorkshire Puddings"
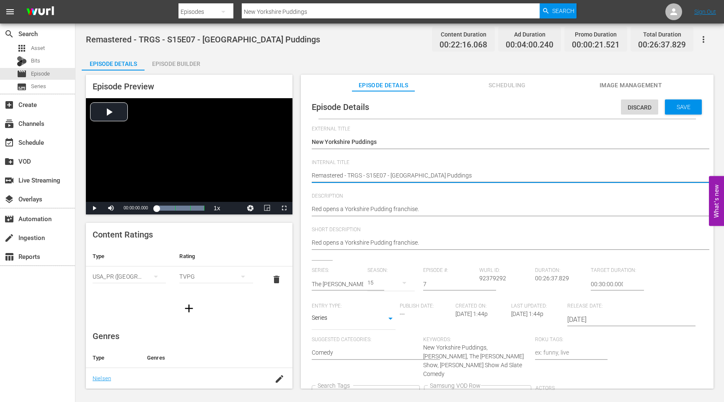
type textarea "SRemastered - TRGS - S15E07 - New Yorkshire Puddings"
type textarea "SeRemastered - TRGS - S15E07 - New Yorkshire Puddings"
type textarea "SeaRemastered - TRGS - S15E07 - New Yorkshire Puddings"
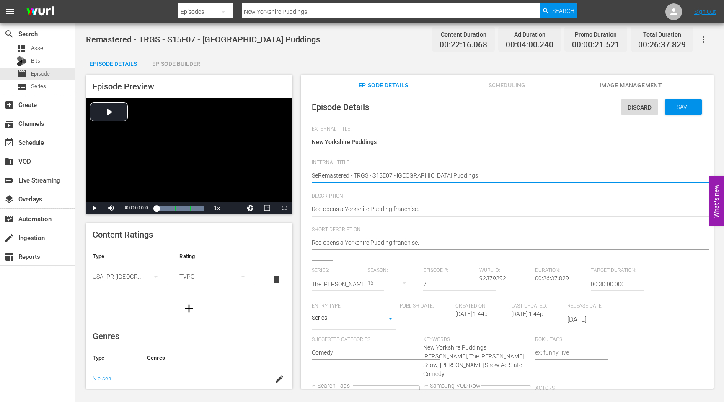
type textarea "SeaRemastered - TRGS - S15E07 - New Yorkshire Puddings"
type textarea "SeasRemastered - TRGS - S15E07 - New Yorkshire Puddings"
type textarea "SeasoRemastered - TRGS - S15E07 - New Yorkshire Puddings"
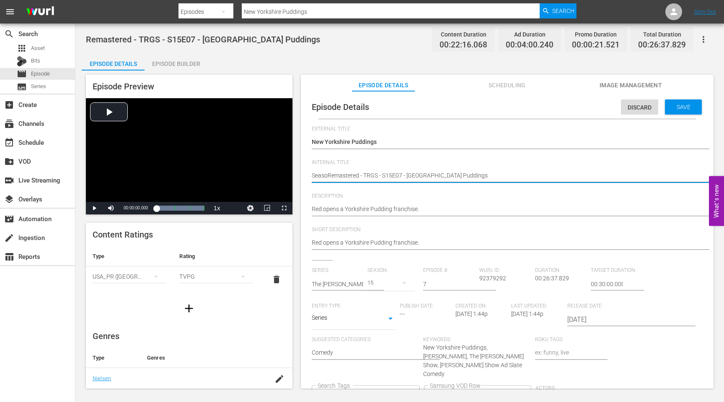
type textarea "SeasonRemastered - TRGS - S15E07 - New Yorkshire Puddings"
type textarea "Season1Remastered - TRGS - S15E07 - New Yorkshire Puddings"
type textarea "Season15Remastered - TRGS - S15E07 - New Yorkshire Puddings"
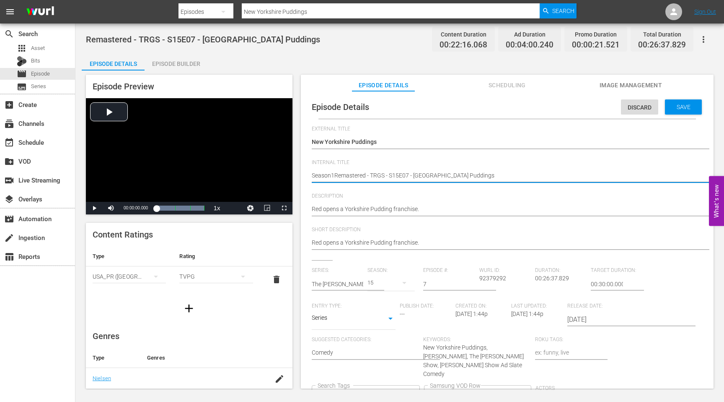
type textarea "Season15Remastered - TRGS - S15E07 - New Yorkshire Puddings"
type textarea "Season15 Remastered - TRGS - S15E07 - New Yorkshire Puddings"
type textarea "Season15 -Remastered - TRGS - S15E07 - New Yorkshire Puddings"
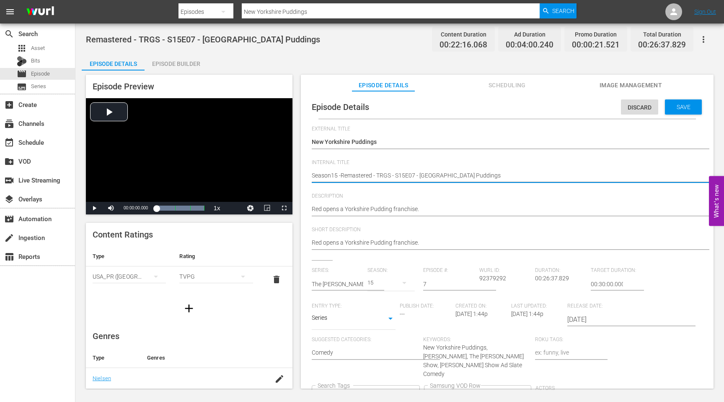
type textarea "Season15 - Remastered - TRGS - S15E07 - [GEOGRAPHIC_DATA] Puddings"
click at [417, 390] on button "Clear" at bounding box center [412, 394] width 9 height 9
type textarea "Season15 - Remastered - TRGS - S15E07 - [GEOGRAPHIC_DATA] Puddings"
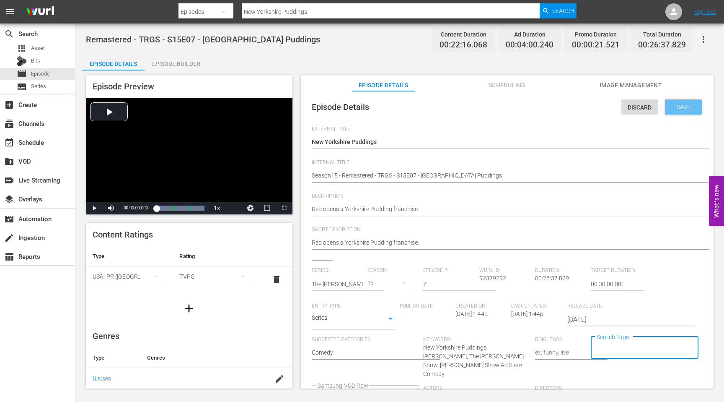
click at [673, 104] on span "Save" at bounding box center [683, 107] width 27 height 7
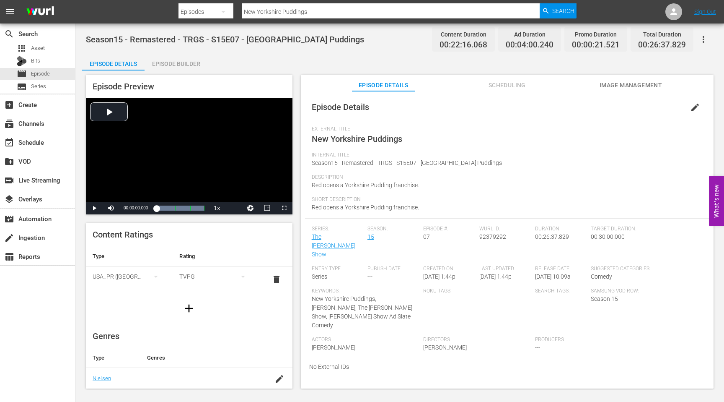
click at [489, 236] on span "92379292" at bounding box center [492, 236] width 27 height 7
copy span "92379292"
click at [325, 13] on input "New Yorkshire Puddings" at bounding box center [391, 12] width 298 height 20
drag, startPoint x: 325, startPoint y: 13, endPoint x: 233, endPoint y: 13, distance: 91.4
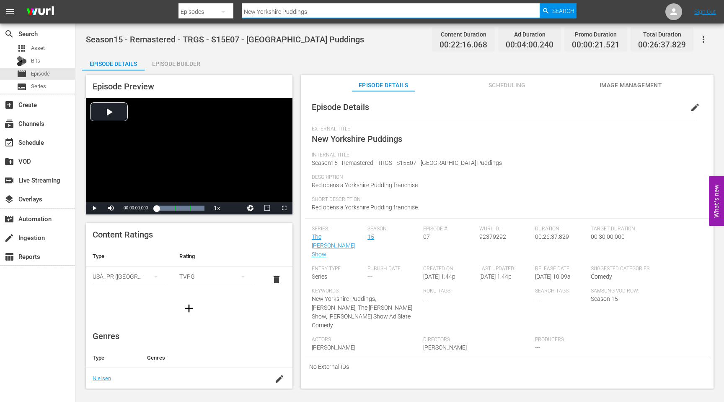
click at [235, 13] on div "Search By Episodes Search ID, Title, Description, Keywords, or Category New Yor…" at bounding box center [378, 12] width 398 height 20
paste input "Exit Stag Right"
type input "Exit Stag Right"
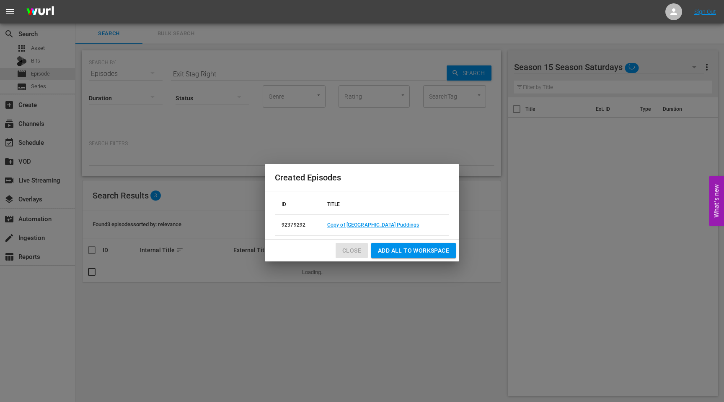
click at [351, 246] on span "Close" at bounding box center [351, 250] width 19 height 10
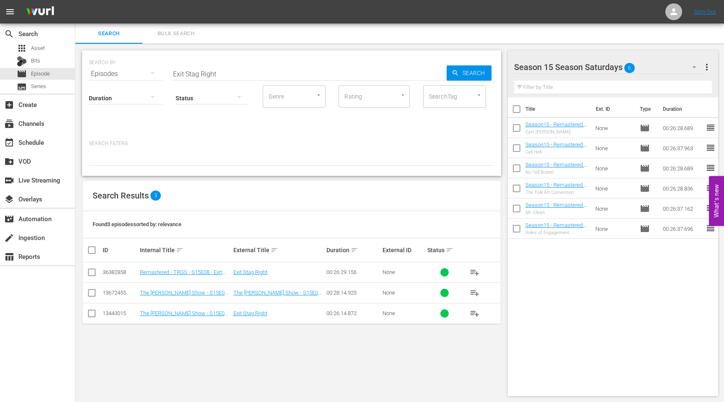
click at [90, 273] on input "checkbox" at bounding box center [92, 274] width 10 height 10
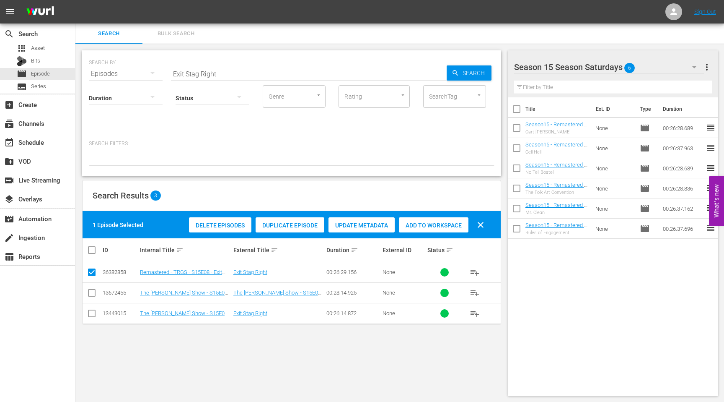
click at [293, 226] on span "Duplicate Episode" at bounding box center [290, 225] width 69 height 7
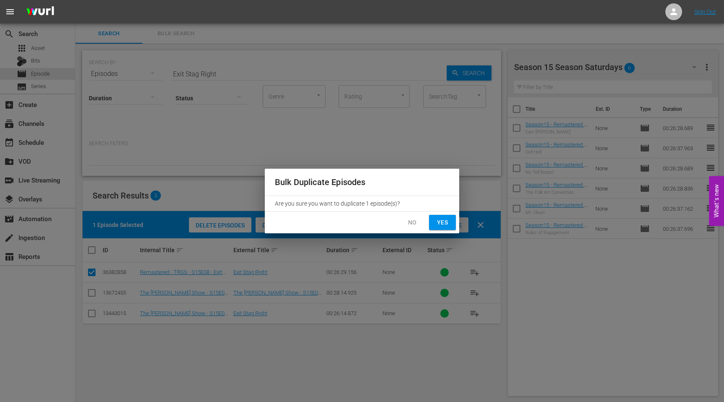
click at [451, 225] on button "Yes" at bounding box center [442, 223] width 27 height 16
checkbox input "false"
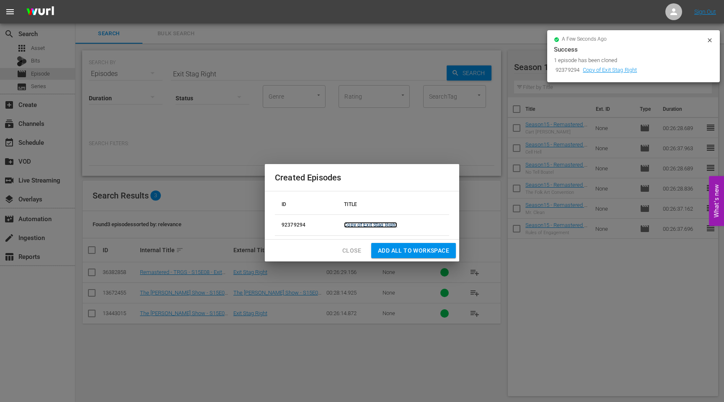
click at [376, 222] on link "Copy of Exit Stag Right" at bounding box center [370, 225] width 53 height 6
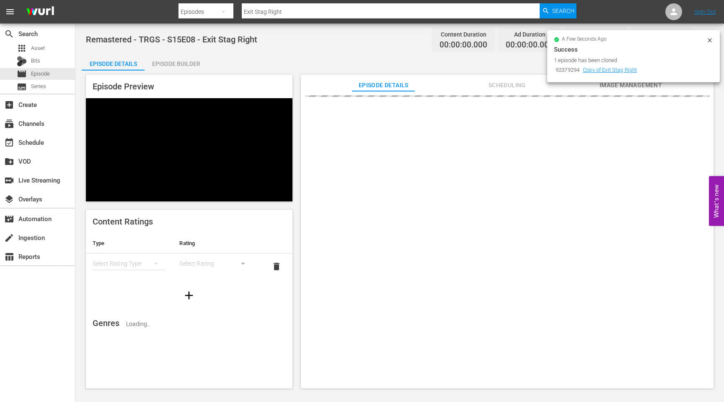
click at [710, 40] on icon at bounding box center [710, 40] width 4 height 4
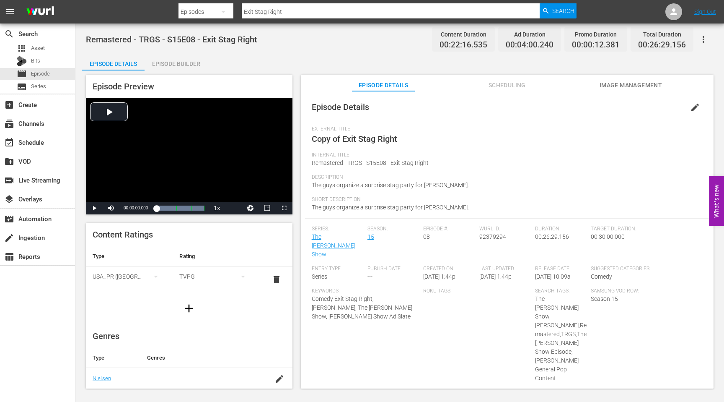
click at [690, 108] on span "edit" at bounding box center [695, 107] width 10 height 10
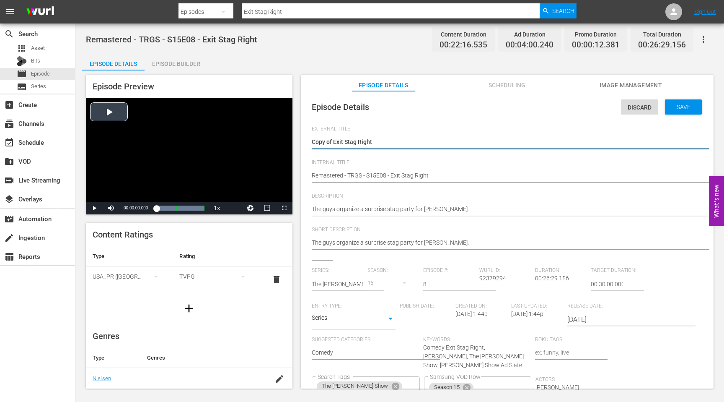
drag, startPoint x: 333, startPoint y: 142, endPoint x: 292, endPoint y: 142, distance: 41.5
click at [292, 142] on div "Episode Preview Video Player is loading. Play Video Play Mute Current Time 00:0…" at bounding box center [400, 232] width 636 height 324
type textarea "Exit Stag Right"
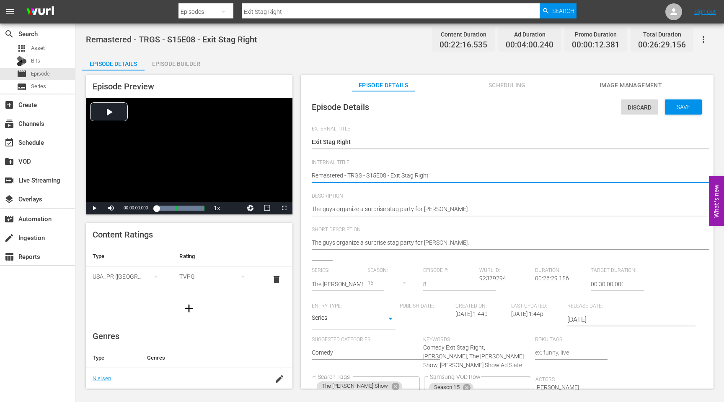
type textarea "SRemastered - TRGS - S15E08 - Exit Stag Right"
type textarea "SeRemastered - TRGS - S15E08 - Exit Stag Right"
type textarea "SeaRemastered - TRGS - S15E08 - Exit Stag Right"
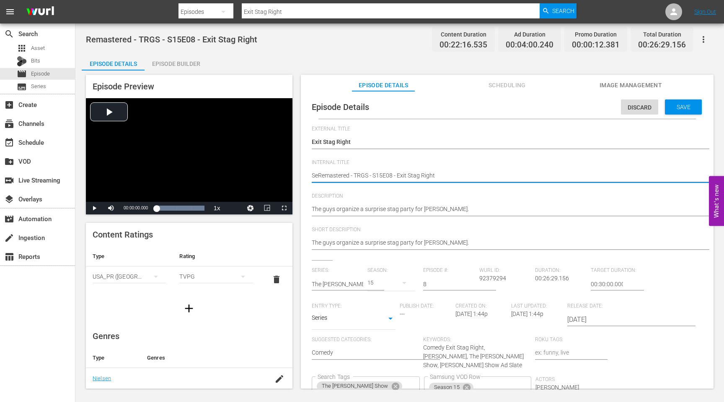
type textarea "SeaRemastered - TRGS - S15E08 - Exit Stag Right"
type textarea "SeasRemastered - TRGS - S15E08 - Exit Stag Right"
type textarea "SeasoRemastered - TRGS - S15E08 - Exit Stag Right"
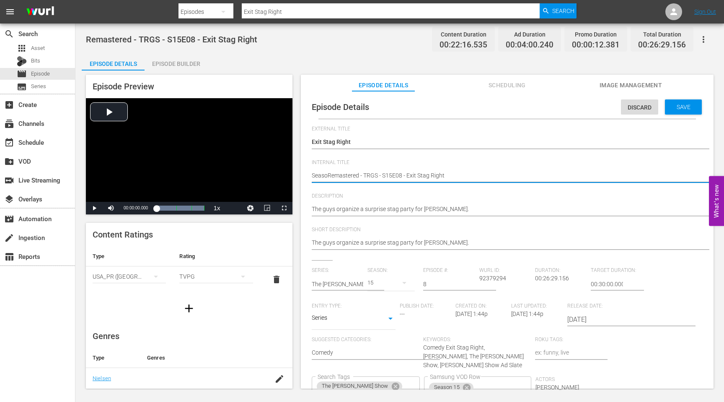
type textarea "SeasonRemastered - TRGS - S15E08 - Exit Stag Right"
type textarea "Season1Remastered - TRGS - S15E08 - Exit Stag Right"
type textarea "Season15Remastered - TRGS - S15E08 - Exit Stag Right"
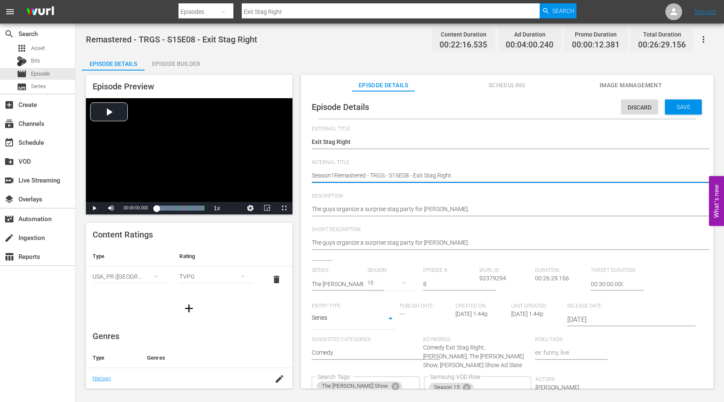
type textarea "Season15Remastered - TRGS - S15E08 - Exit Stag Right"
type textarea "Season15 Remastered - TRGS - S15E08 - Exit Stag Right"
type textarea "Season15 -Remastered - TRGS - S15E08 - Exit Stag Right"
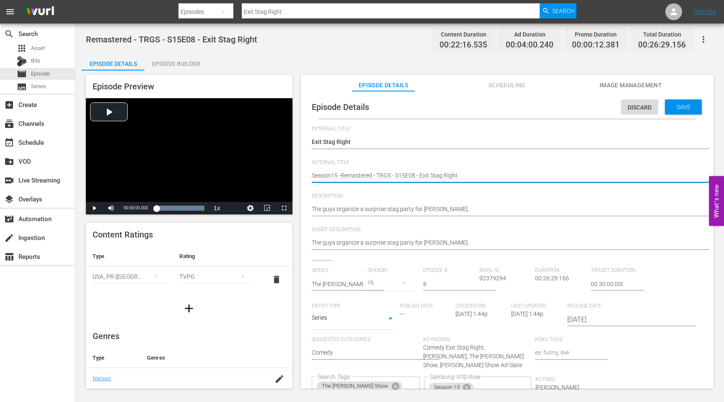
type textarea "Season15 - Remastered - TRGS - S15E08 - Exit Stag Right"
click at [415, 383] on icon "Clear" at bounding box center [412, 385] width 5 height 5
type textarea "Season15 - Remastered - TRGS - S15E08 - Exit Stag Right"
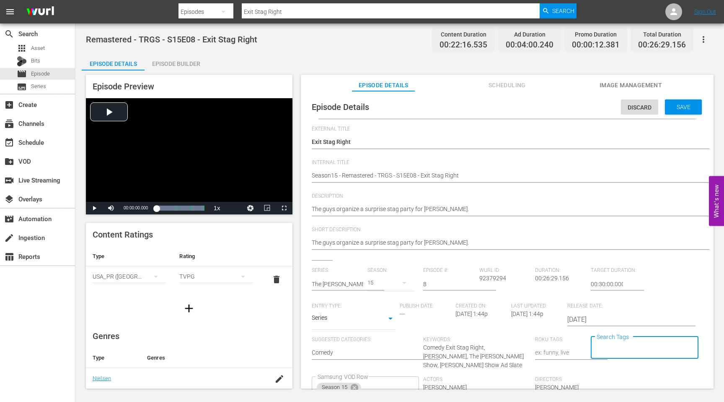
click at [676, 111] on div "Save" at bounding box center [683, 106] width 37 height 15
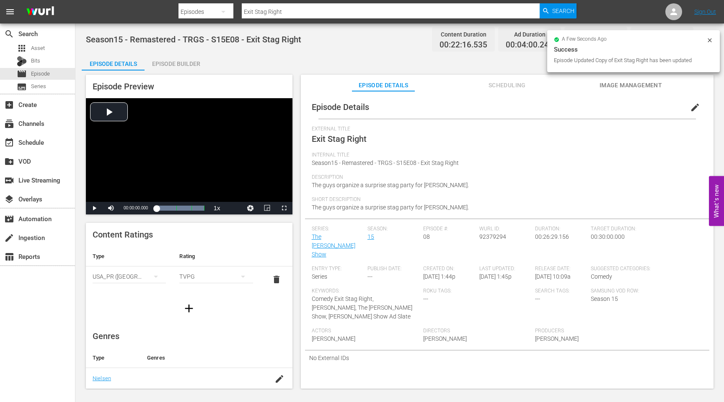
click at [492, 232] on div "Wurl ID: 92379294" at bounding box center [507, 245] width 56 height 40
copy span "92379294"
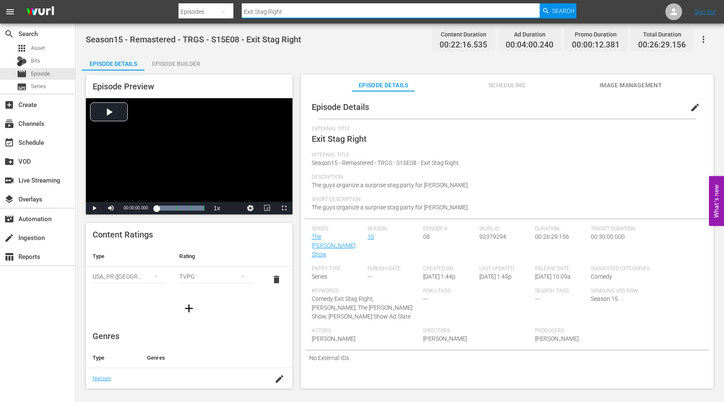
click at [329, 8] on input "Exit Stag Right" at bounding box center [391, 12] width 298 height 20
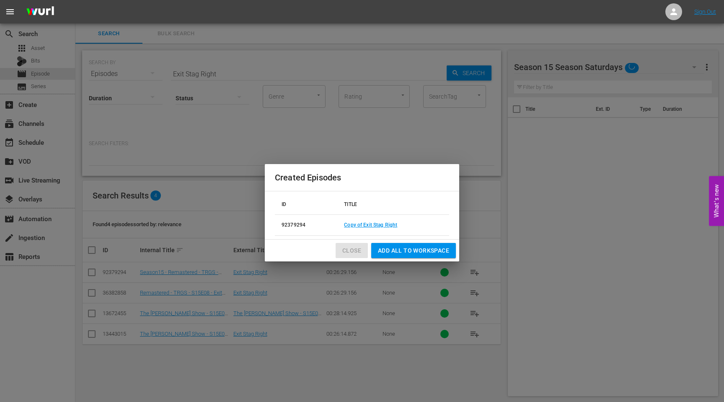
click at [357, 254] on span "Close" at bounding box center [351, 250] width 19 height 10
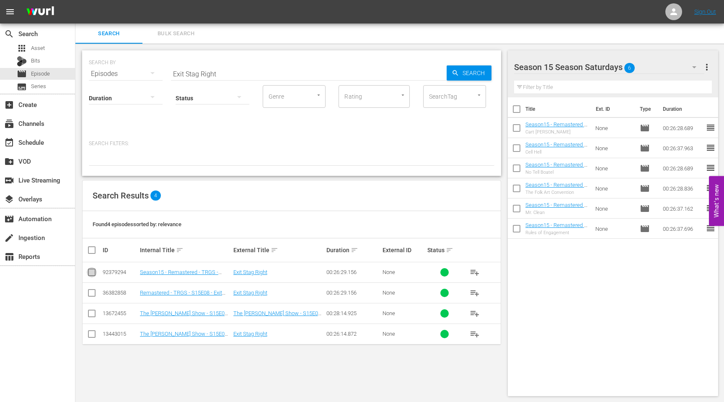
click at [90, 271] on input "checkbox" at bounding box center [92, 274] width 10 height 10
checkbox input "true"
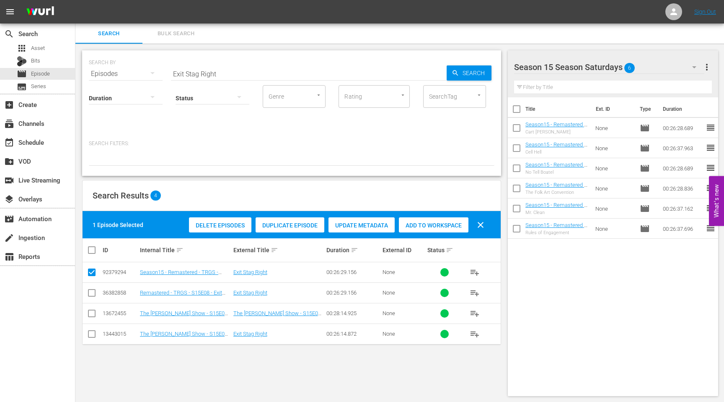
click at [415, 223] on span "Add to Workspace" at bounding box center [434, 225] width 70 height 7
click at [235, 74] on input "Exit Stag Right" at bounding box center [309, 74] width 276 height 20
drag, startPoint x: 235, startPoint y: 74, endPoint x: 132, endPoint y: 74, distance: 102.3
click at [133, 74] on div "SEARCH BY Search By Episodes Search ID, Title, Description, Keywords, or Catego…" at bounding box center [292, 69] width 406 height 30
paste input "New Yorkshire Puddings"
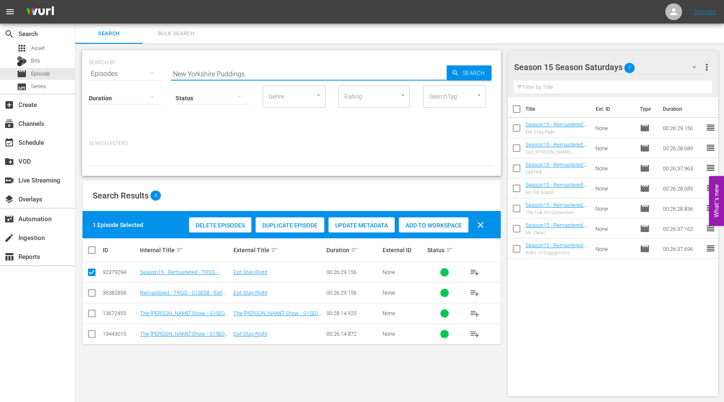
type input "New Yorkshire Puddings"
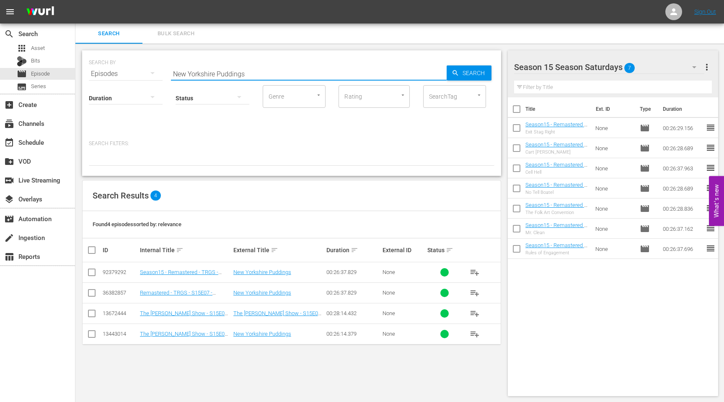
click at [93, 267] on icon at bounding box center [92, 272] width 10 height 10
click at [91, 270] on input "checkbox" at bounding box center [92, 274] width 10 height 10
checkbox input "true"
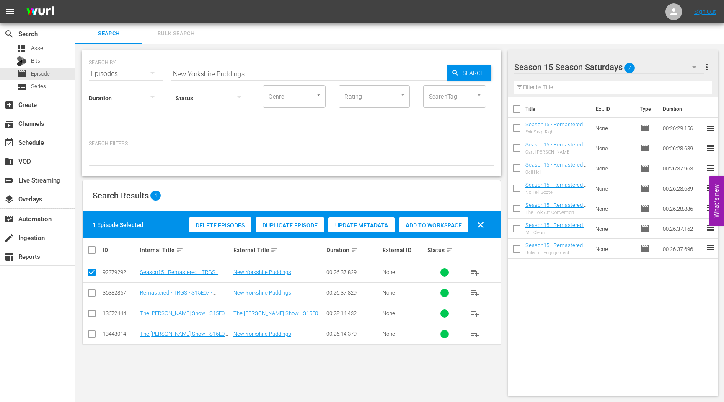
click at [452, 223] on span "Add to Workspace" at bounding box center [434, 225] width 70 height 7
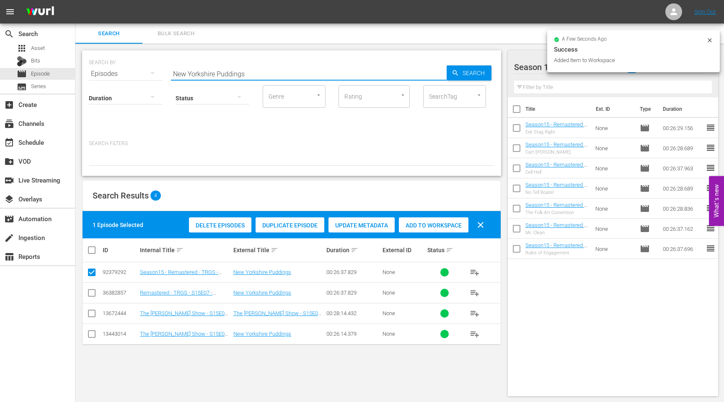
drag, startPoint x: 256, startPoint y: 73, endPoint x: 161, endPoint y: 73, distance: 95.1
click at [161, 73] on div "SEARCH BY Search By Episodes Search ID, Title, Description, Keywords, or Catego…" at bounding box center [292, 69] width 406 height 30
paste input "Mad You Say?"
type input "Mad You Say?"
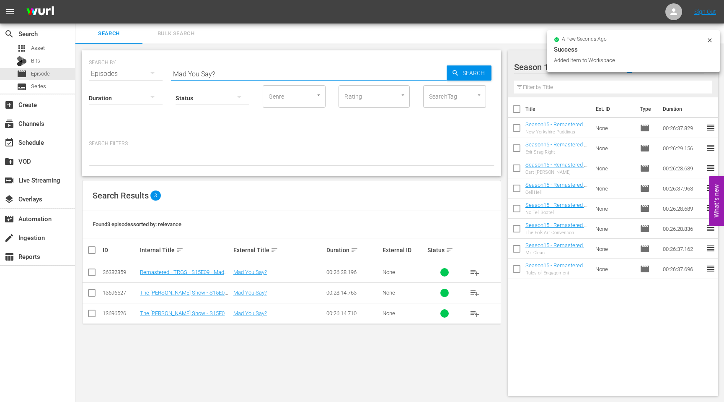
click at [90, 272] on input "checkbox" at bounding box center [92, 274] width 10 height 10
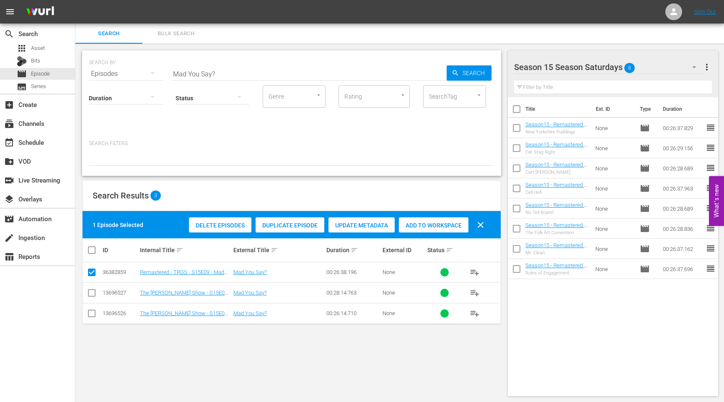
click at [301, 224] on span "Duplicate Episode" at bounding box center [290, 225] width 69 height 7
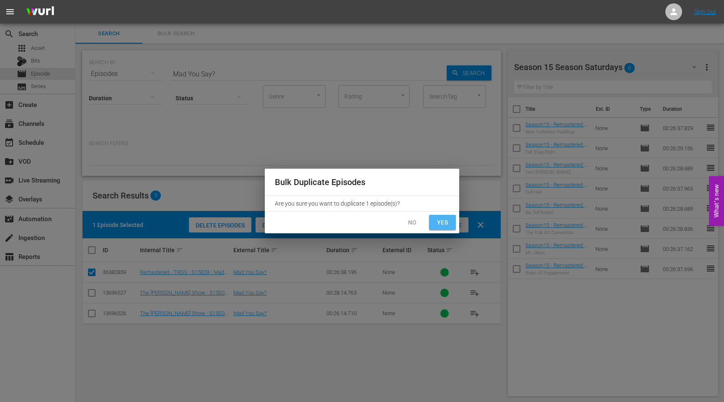
click at [443, 224] on span "Yes" at bounding box center [442, 222] width 13 height 10
checkbox input "false"
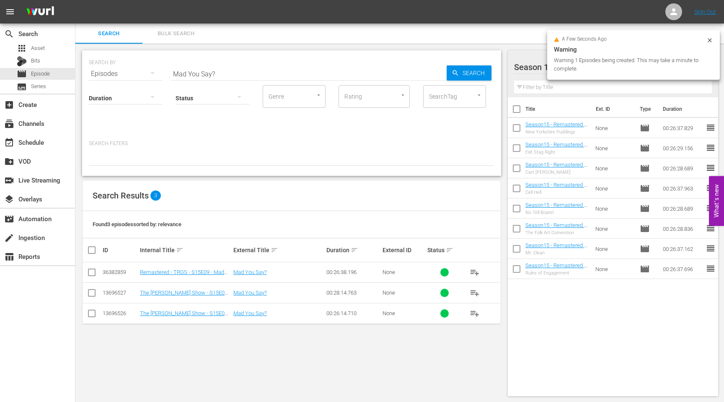
click at [709, 41] on icon at bounding box center [710, 40] width 4 height 4
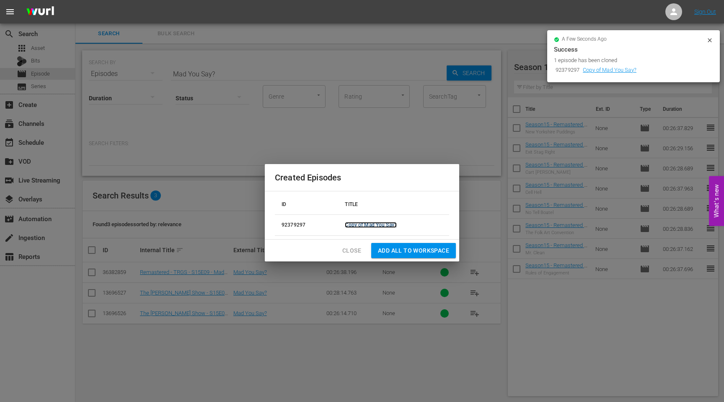
click at [384, 222] on link "Copy of Mad You Say?" at bounding box center [371, 225] width 52 height 6
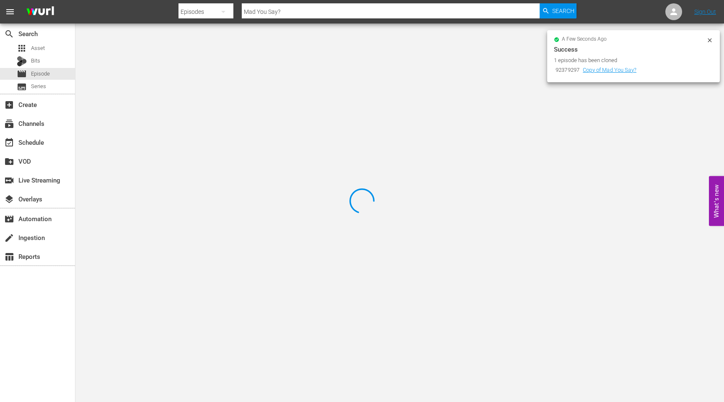
click at [710, 38] on icon at bounding box center [710, 40] width 7 height 7
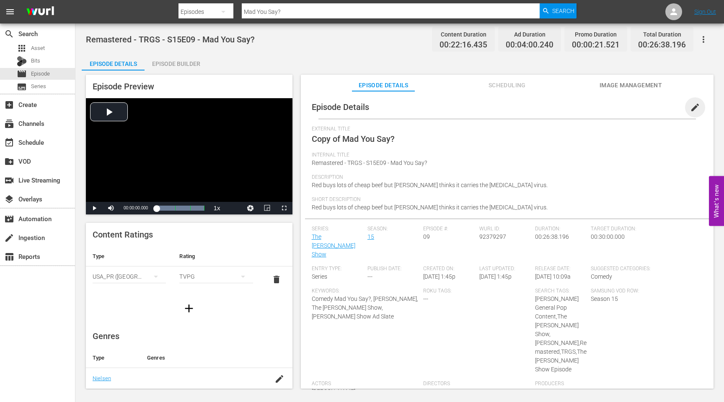
click at [690, 109] on span "edit" at bounding box center [695, 107] width 10 height 10
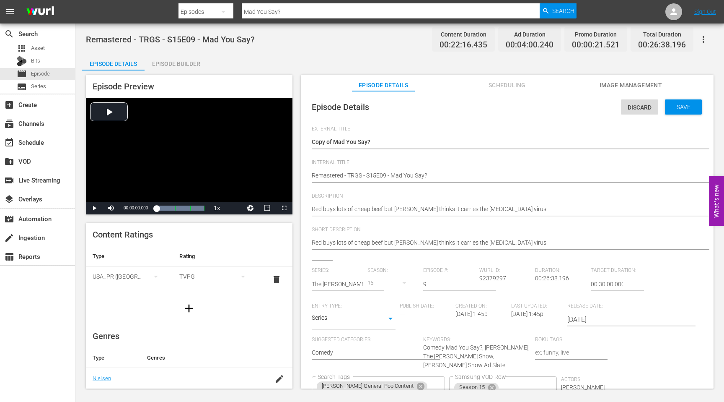
click at [357, 152] on div "Copy of Mad You Say? Copy of Mad You Say?" at bounding box center [505, 142] width 387 height 20
drag, startPoint x: 334, startPoint y: 141, endPoint x: 294, endPoint y: 141, distance: 40.7
type textarea "Mad You Say?"
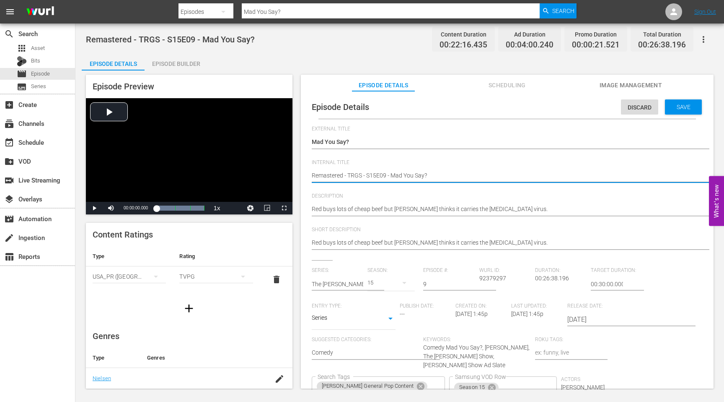
type textarea "SRemastered - TRGS - S15E09 - Mad You Say?"
type textarea "SeRemastered - TRGS - S15E09 - Mad You Say?"
type textarea "SeaRemastered - TRGS - S15E09 - Mad You Say?"
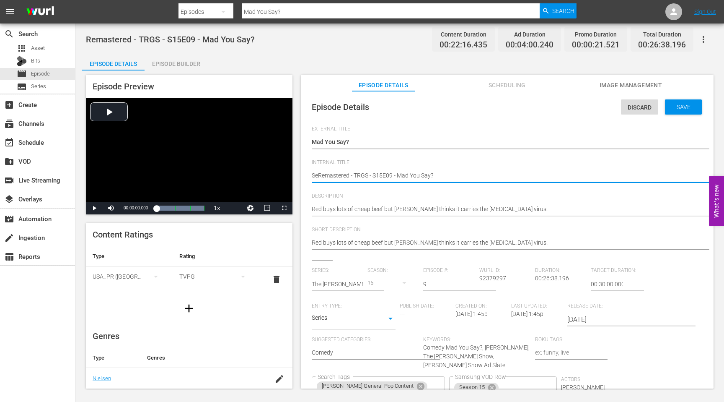
type textarea "SeaRemastered - TRGS - S15E09 - Mad You Say?"
type textarea "SeasRemastered - TRGS - S15E09 - Mad You Say?"
type textarea "SeasoRemastered - TRGS - S15E09 - Mad You Say?"
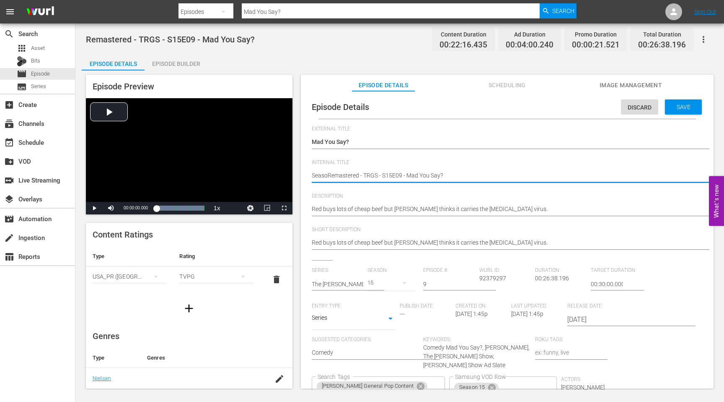
type textarea "SeasonRemastered - TRGS - S15E09 - Mad You Say?"
type textarea "Season1Remastered - TRGS - S15E09 - Mad You Say?"
type textarea "Season15Remastered - TRGS - S15E09 - Mad You Say?"
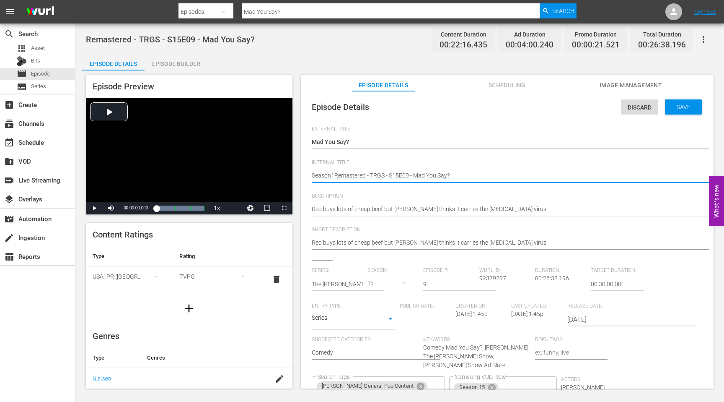
type textarea "Season15Remastered - TRGS - S15E09 - Mad You Say?"
type textarea "Season15 Remastered - TRGS - S15E09 - Mad You Say?"
type textarea "Season15 -Remastered - TRGS - S15E09 - Mad You Say?"
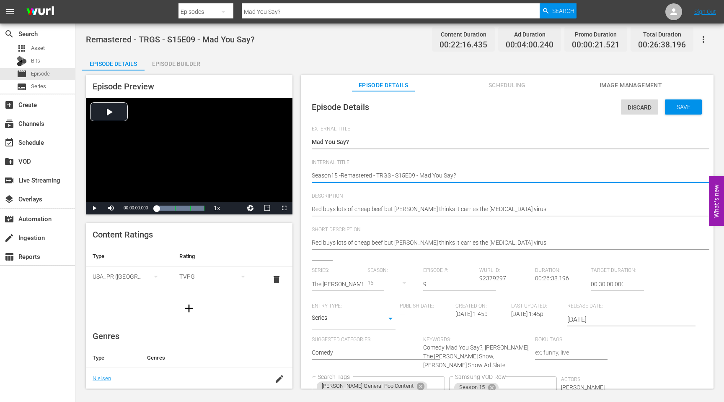
type textarea "Season15 - Remastered - TRGS - S15E09 - Mad You Say?"
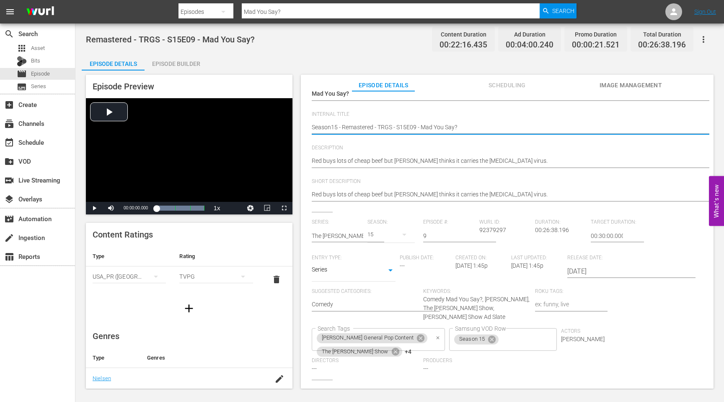
click at [435, 338] on icon "Clear" at bounding box center [437, 337] width 5 height 5
type textarea "Season15 - Remastered - TRGS - S15E09 - Mad You Say?"
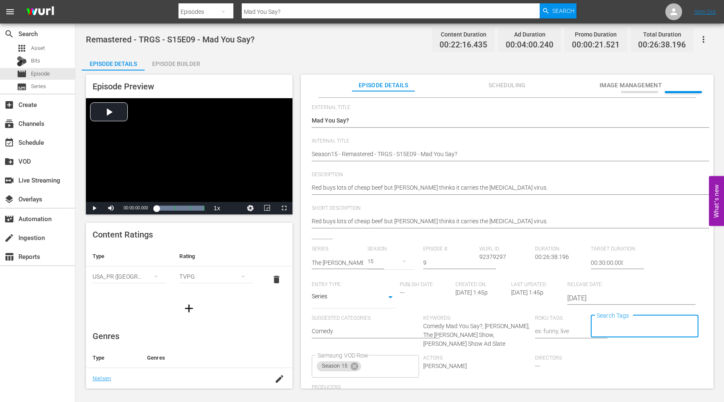
scroll to position [0, 0]
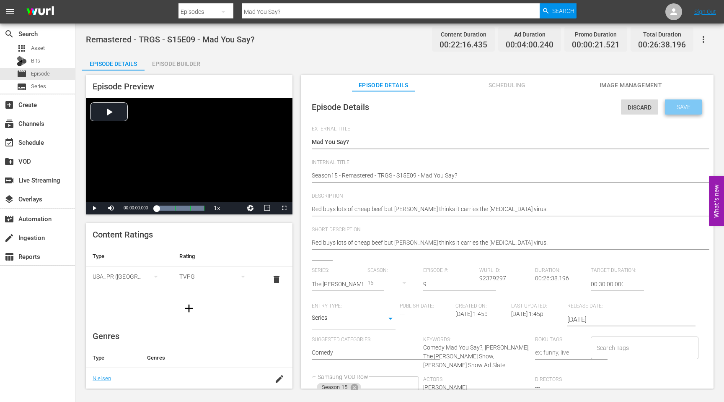
click at [679, 109] on span "Save" at bounding box center [683, 107] width 27 height 7
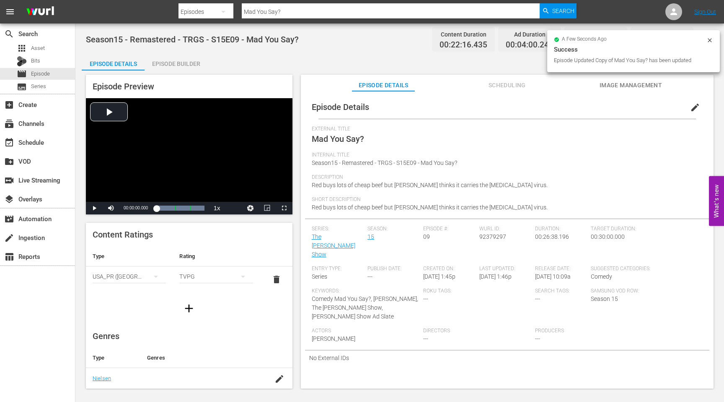
click at [491, 237] on span "92379297" at bounding box center [492, 236] width 27 height 7
copy span "92379297"
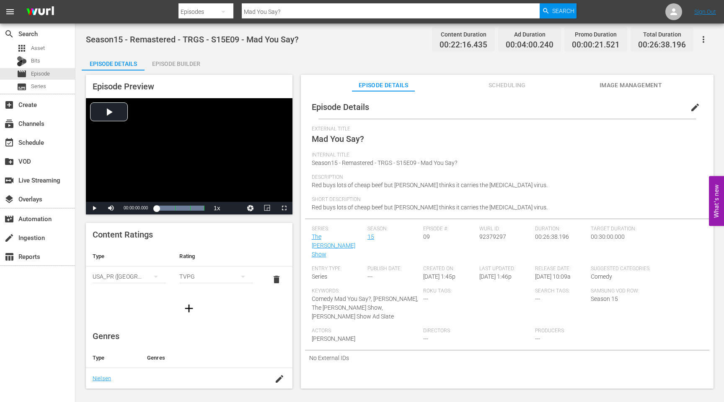
click at [359, 182] on span "Red buys lots of cheap beef but [PERSON_NAME] thinks it carries the [MEDICAL_DA…" at bounding box center [430, 184] width 236 height 7
click at [332, 8] on input "Mad You Say?" at bounding box center [391, 12] width 298 height 20
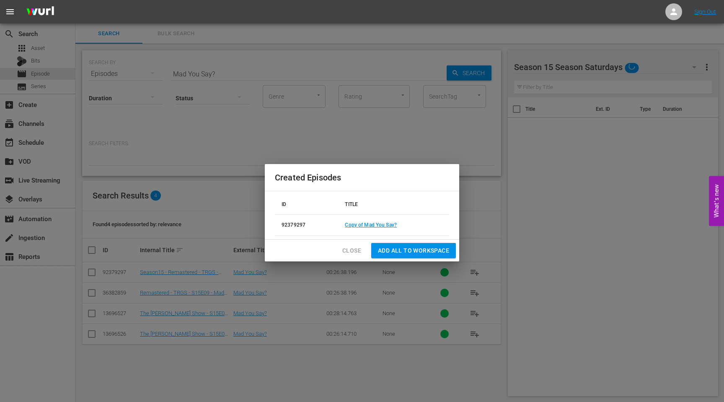
click at [352, 251] on span "Close" at bounding box center [351, 250] width 19 height 10
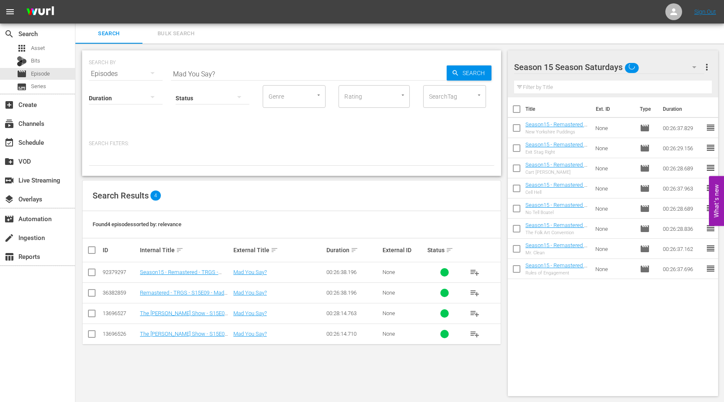
click at [90, 272] on input "checkbox" at bounding box center [92, 274] width 10 height 10
checkbox input "true"
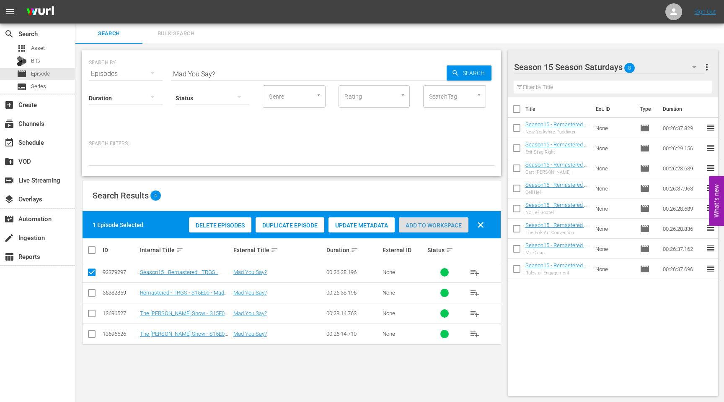
click at [443, 223] on span "Add to Workspace" at bounding box center [434, 225] width 70 height 7
click at [285, 75] on input "Mad You Say?" at bounding box center [309, 74] width 276 height 20
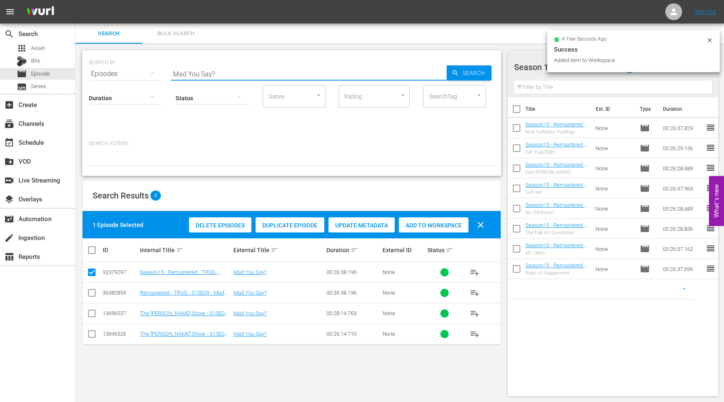
drag, startPoint x: 285, startPoint y: 75, endPoint x: 152, endPoint y: 73, distance: 133.3
click at [152, 73] on div "SEARCH BY Search By Episodes Search ID, Title, Description, Keywords, or Catego…" at bounding box center [292, 69] width 406 height 30
paste input "No Place Like the Home"
type input "No Place Like the Home"
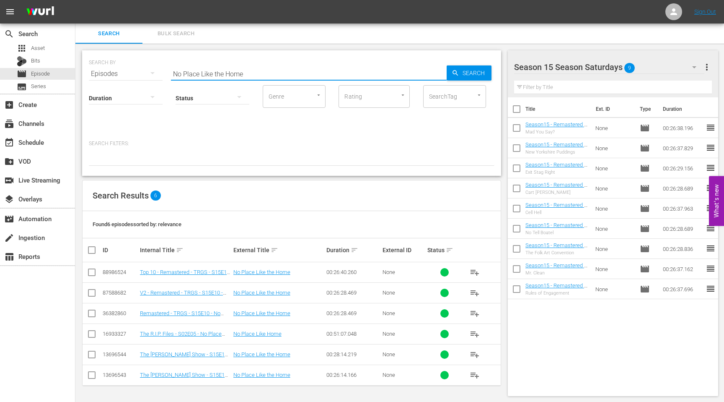
click at [92, 308] on icon at bounding box center [92, 313] width 10 height 10
click at [91, 313] on input "checkbox" at bounding box center [92, 315] width 10 height 10
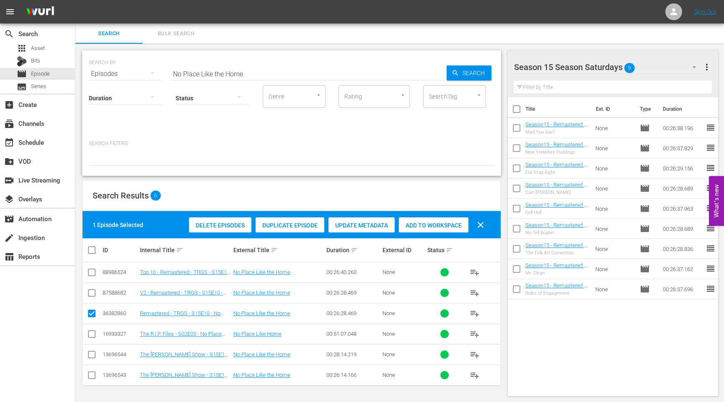
click at [280, 222] on span "Duplicate Episode" at bounding box center [290, 225] width 69 height 7
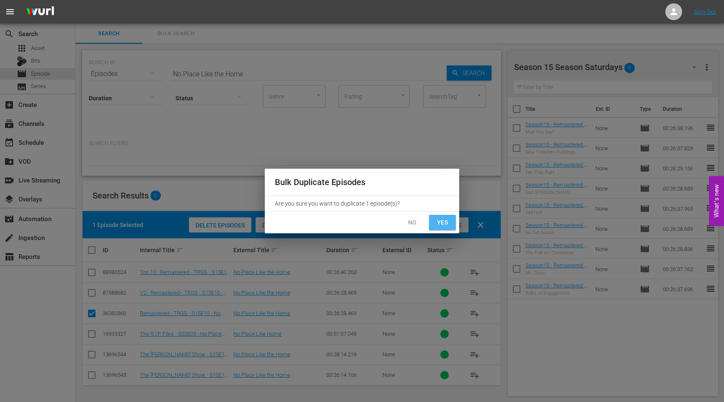
click at [443, 222] on span "Yes" at bounding box center [442, 222] width 13 height 10
checkbox input "false"
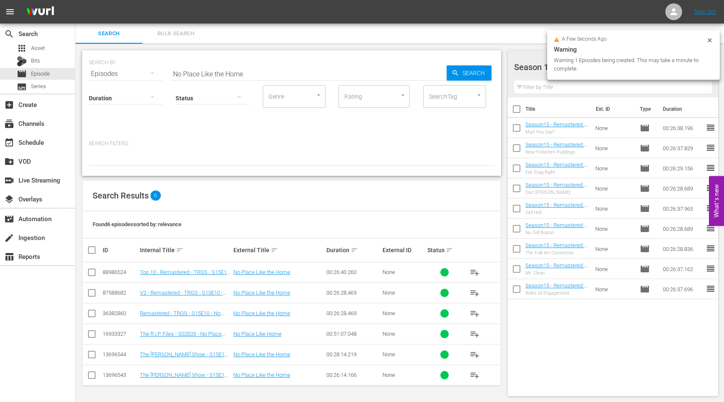
click at [710, 40] on icon at bounding box center [710, 40] width 4 height 4
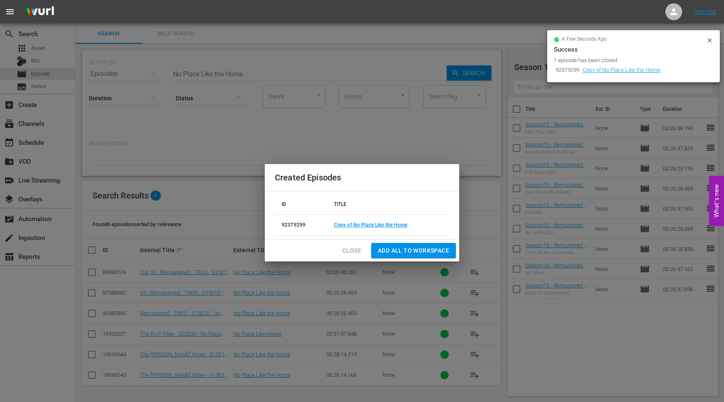
click at [388, 229] on td "Copy of No Place Like the Home" at bounding box center [388, 224] width 122 height 21
click at [388, 226] on link "Copy of No Place Like the Home" at bounding box center [371, 225] width 74 height 6
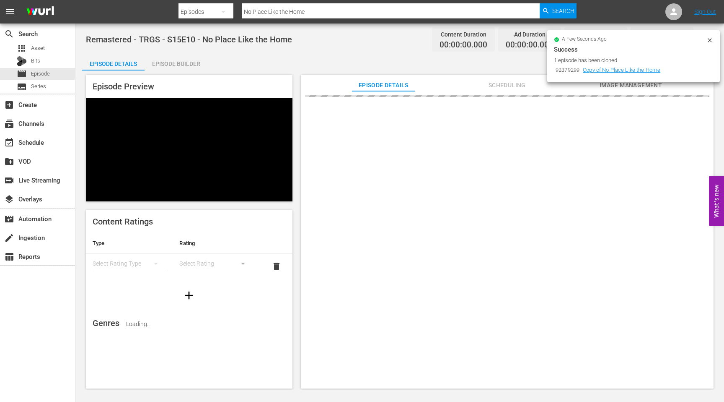
click at [710, 39] on icon at bounding box center [710, 40] width 7 height 7
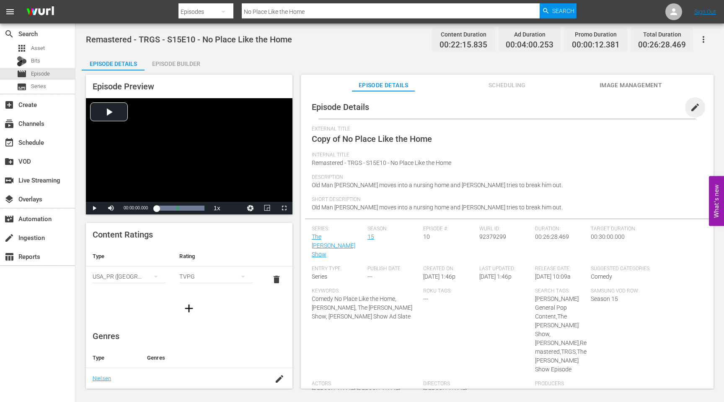
click at [691, 108] on span "edit" at bounding box center [695, 107] width 10 height 10
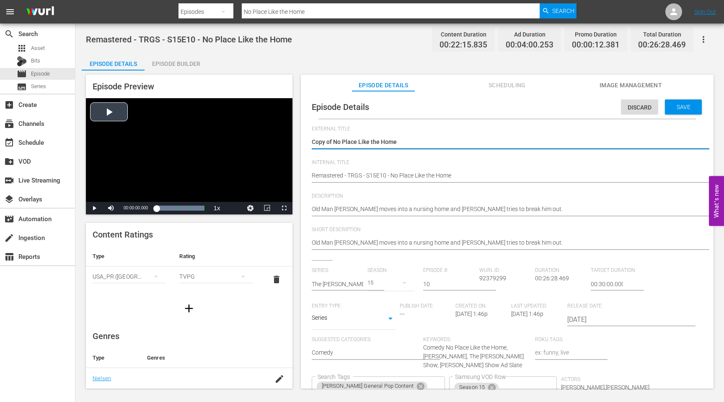
drag, startPoint x: 332, startPoint y: 141, endPoint x: 282, endPoint y: 141, distance: 49.9
click at [285, 141] on div "Episode Preview Video Player is loading. Play Video Play Mute Current Time 00:0…" at bounding box center [400, 232] width 636 height 324
type textarea "\No Place Like the Home"
type textarea "No Place Like the Home"
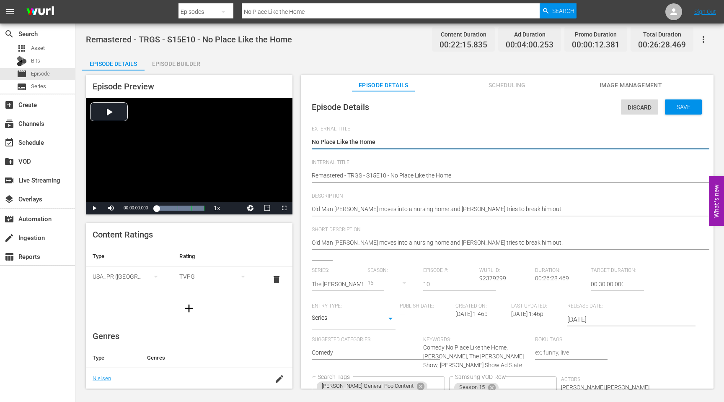
type textarea "No Place Like the Home"
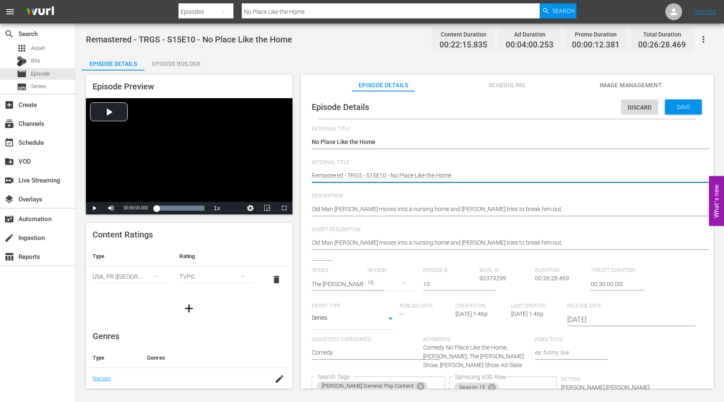
type textarea "SRemastered - TRGS - S15E10 - No Place Like the Home"
type textarea "SeRemastered - TRGS - S15E10 - No Place Like the Home"
type textarea "SeaRemastered - TRGS - S15E10 - No Place Like the Home"
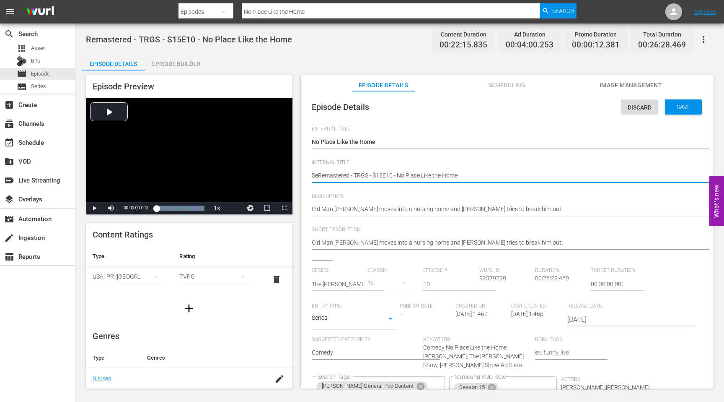
type textarea "SeaRemastered - TRGS - S15E10 - No Place Like the Home"
type textarea "SeasRemastered - TRGS - S15E10 - No Place Like the Home"
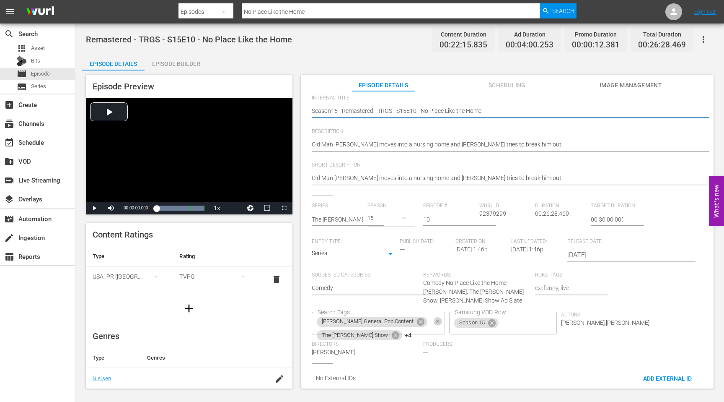
click at [435, 319] on icon "Clear" at bounding box center [437, 321] width 5 height 5
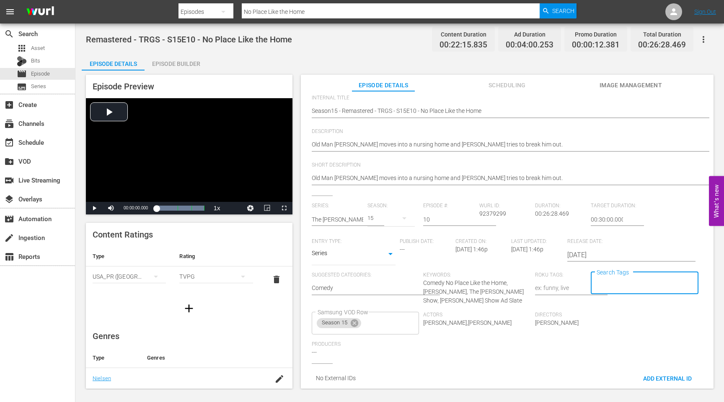
scroll to position [0, 0]
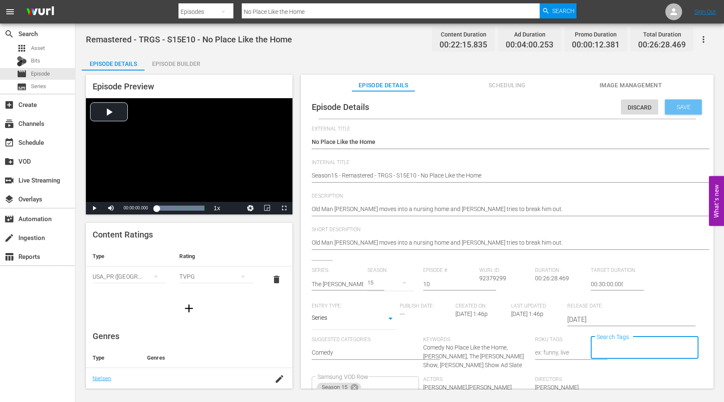
click at [682, 107] on span "Save" at bounding box center [683, 107] width 27 height 7
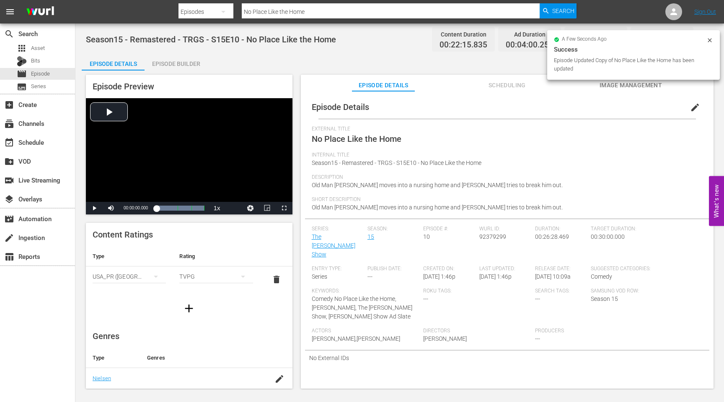
click at [492, 234] on span "92379299" at bounding box center [492, 236] width 27 height 7
copy span "92379299"
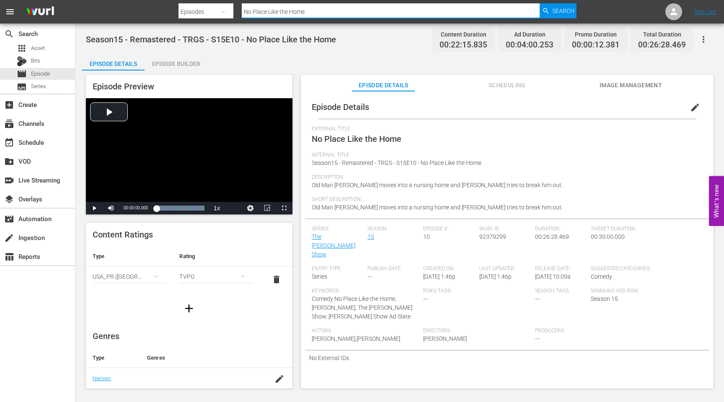
click at [314, 13] on input "No Place Like the Home" at bounding box center [391, 12] width 298 height 20
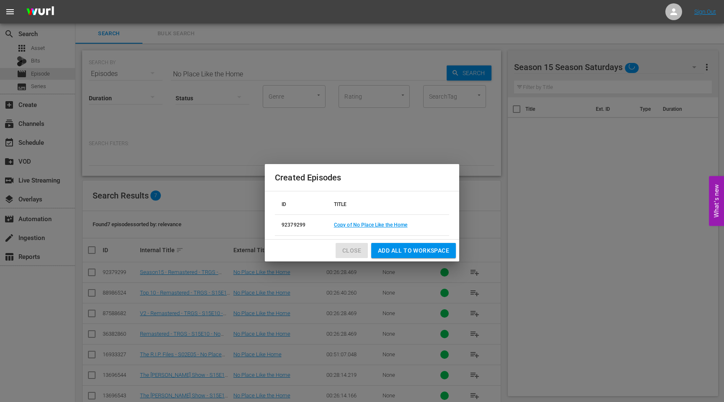
click at [354, 246] on span "Close" at bounding box center [351, 250] width 19 height 10
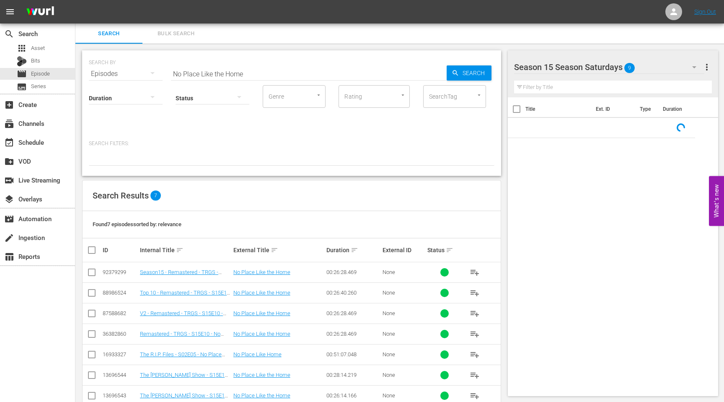
click at [89, 273] on input "checkbox" at bounding box center [92, 274] width 10 height 10
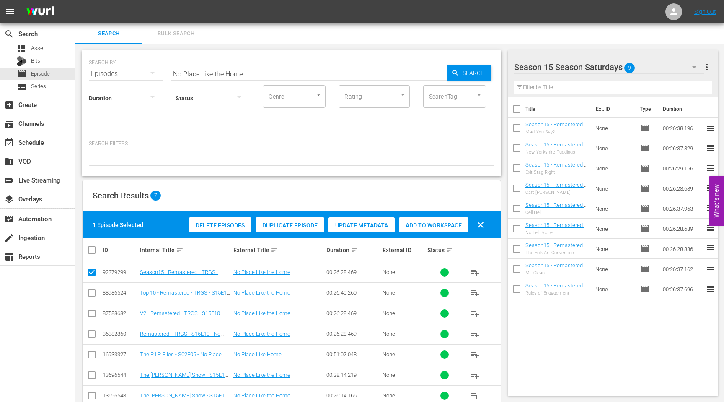
click at [443, 223] on span "Add to Workspace" at bounding box center [434, 225] width 70 height 7
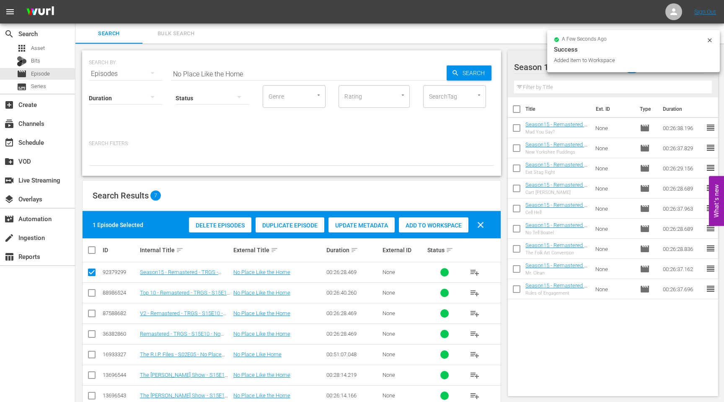
click at [244, 68] on input "No Place Like the Home" at bounding box center [309, 74] width 276 height 20
drag, startPoint x: 246, startPoint y: 75, endPoint x: 150, endPoint y: 68, distance: 96.2
click at [150, 68] on div "SEARCH BY Search By Episodes Search ID, Title, Description, Keywords, or Catego…" at bounding box center [292, 69] width 406 height 30
paste input "Flying Blind"
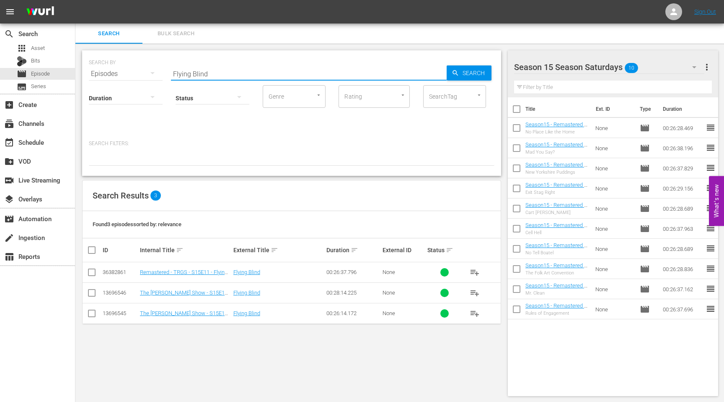
click at [89, 274] on input "checkbox" at bounding box center [92, 274] width 10 height 10
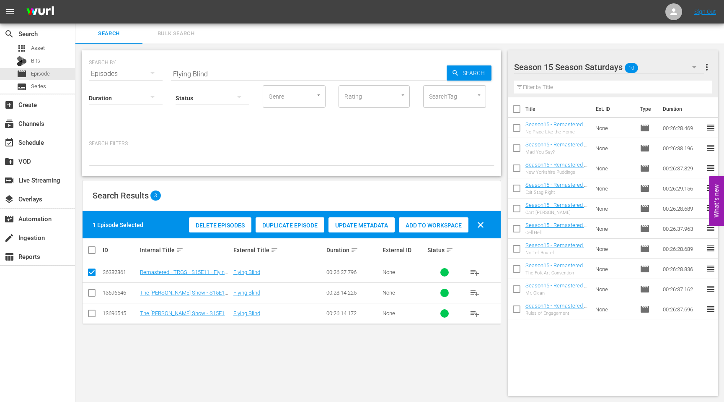
click at [277, 223] on span "Duplicate Episode" at bounding box center [290, 225] width 69 height 7
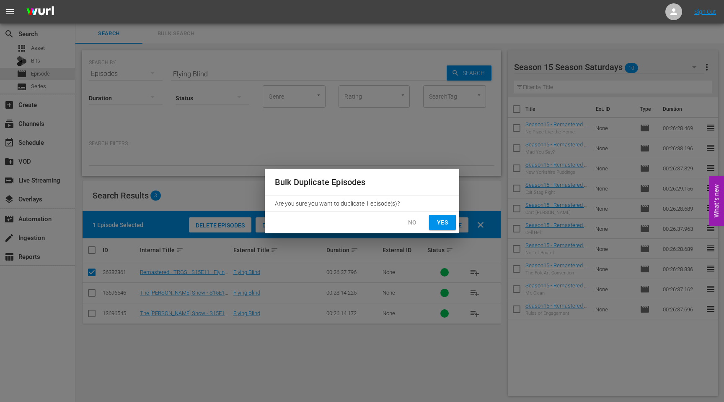
click at [439, 224] on span "Yes" at bounding box center [442, 222] width 13 height 10
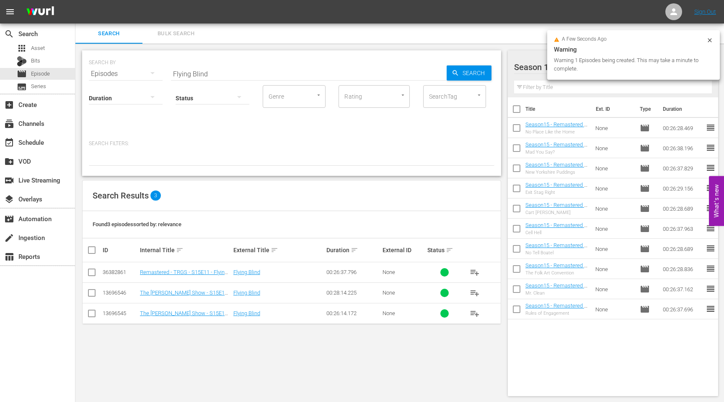
click at [707, 41] on icon at bounding box center [710, 40] width 7 height 7
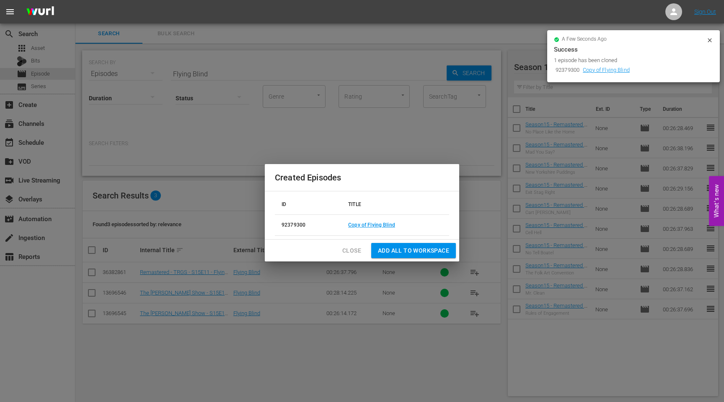
click at [88, 272] on body "menu Sign Out search Search apps Asset Bits movie Episode subtitles Series add_…" at bounding box center [362, 201] width 724 height 402
click at [371, 225] on link "Copy of Flying Blind" at bounding box center [371, 225] width 47 height 6
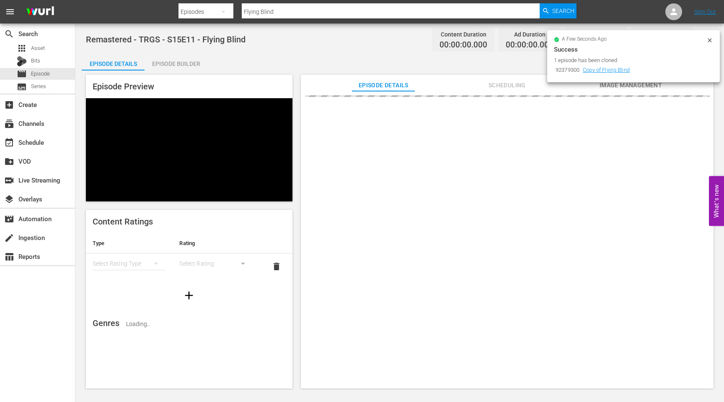
click at [710, 39] on icon at bounding box center [710, 40] width 7 height 7
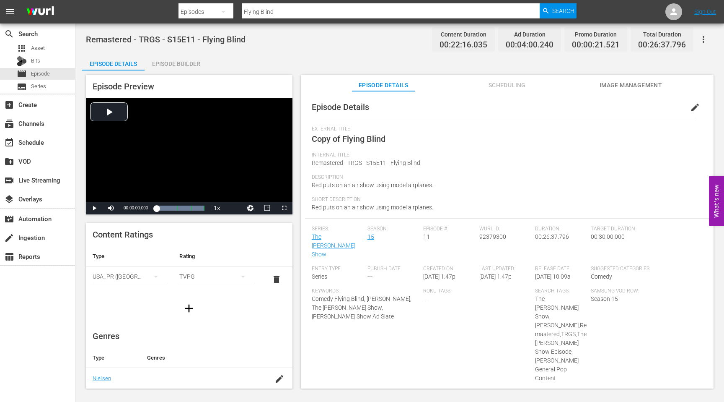
click at [690, 109] on span "edit" at bounding box center [695, 107] width 10 height 10
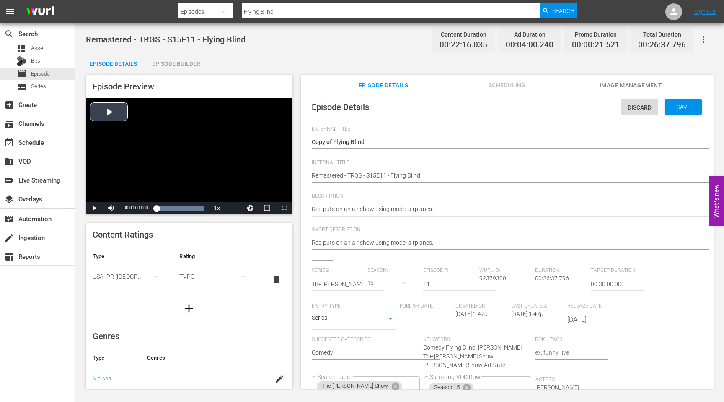
drag, startPoint x: 334, startPoint y: 142, endPoint x: 290, endPoint y: 142, distance: 43.6
click at [293, 142] on div "Episode Preview Video Player is loading. Play Video Play Mute Current Time 00:0…" at bounding box center [400, 232] width 636 height 324
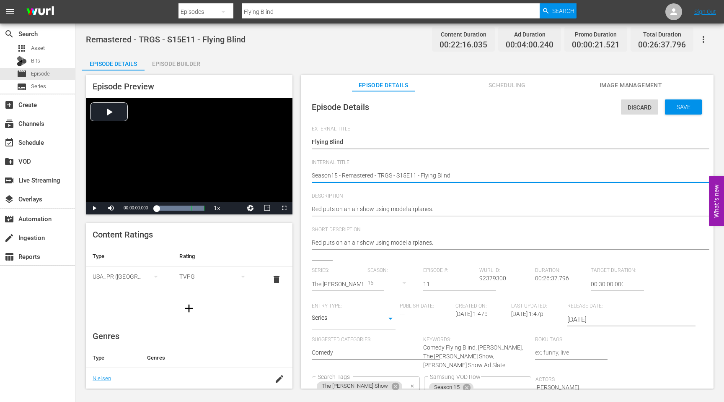
click at [415, 383] on icon "Clear" at bounding box center [412, 385] width 5 height 5
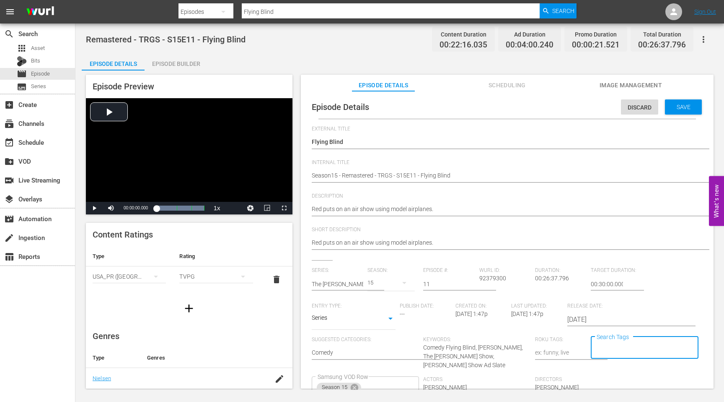
click at [675, 114] on div "Episode Details Discard Save" at bounding box center [507, 106] width 404 height 23
click at [675, 106] on span "Save" at bounding box center [683, 107] width 27 height 7
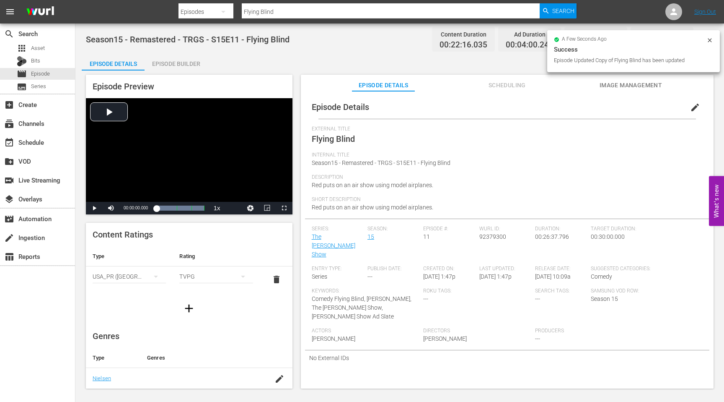
click at [495, 237] on span "92379300" at bounding box center [492, 236] width 27 height 7
copy span "92379300"
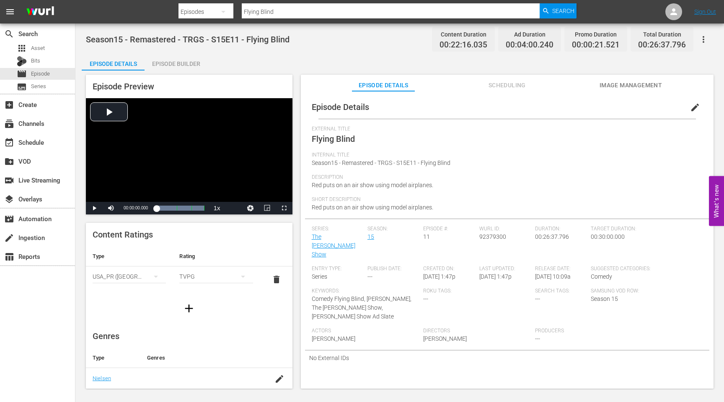
click at [288, 9] on input "Flying Blind" at bounding box center [391, 12] width 298 height 20
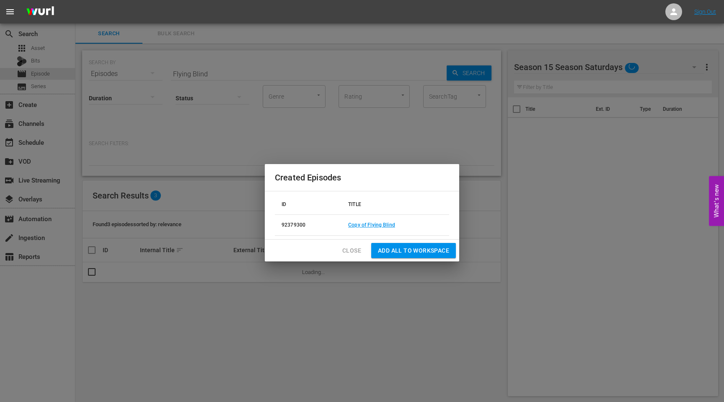
click at [356, 250] on span "Close" at bounding box center [351, 250] width 19 height 10
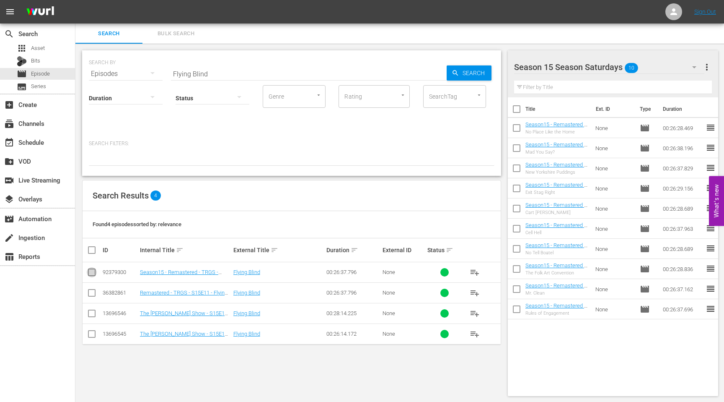
click at [90, 272] on input "checkbox" at bounding box center [92, 274] width 10 height 10
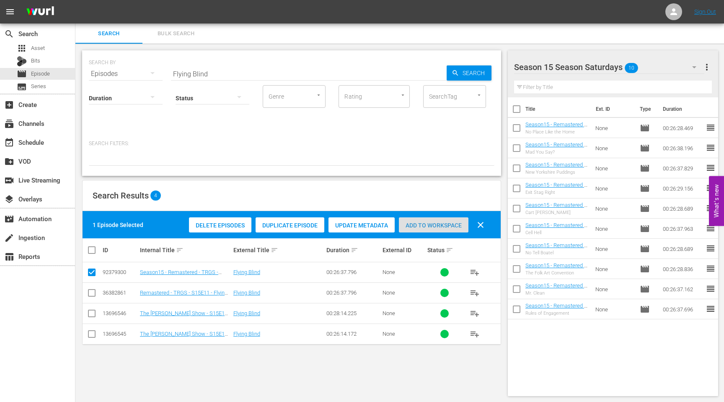
click at [435, 227] on span "Add to Workspace" at bounding box center [434, 225] width 70 height 7
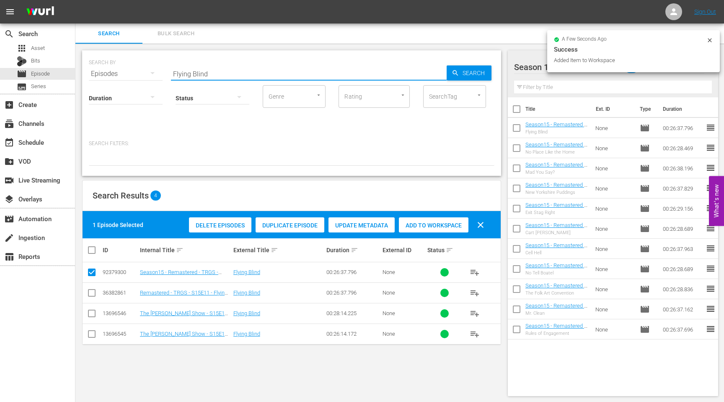
drag, startPoint x: 249, startPoint y: 73, endPoint x: 145, endPoint y: 77, distance: 104.8
click at [145, 76] on div "SEARCH BY Search By Episodes Search ID, Title, Description, Keywords, or Catego…" at bounding box center [292, 69] width 406 height 30
paste input "The Bigger the Better"
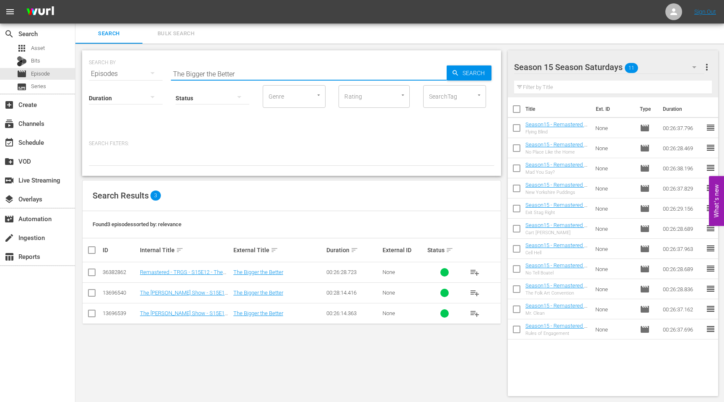
click at [91, 270] on input "checkbox" at bounding box center [92, 274] width 10 height 10
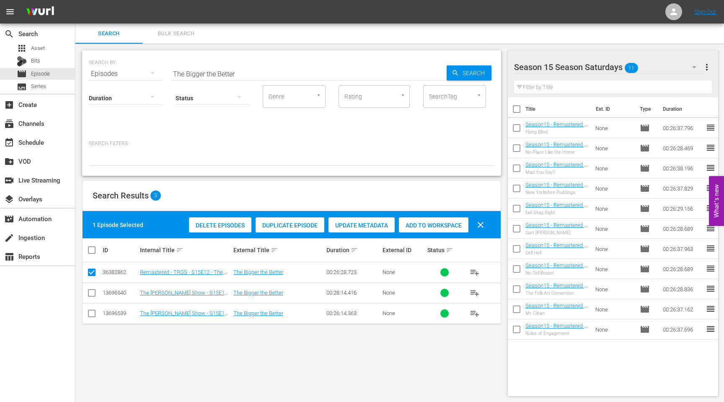
click at [302, 223] on span "Duplicate Episode" at bounding box center [290, 225] width 69 height 7
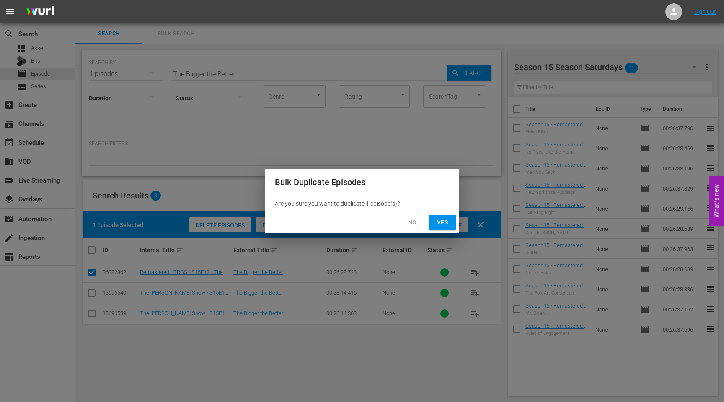
click at [442, 224] on span "Yes" at bounding box center [442, 222] width 13 height 10
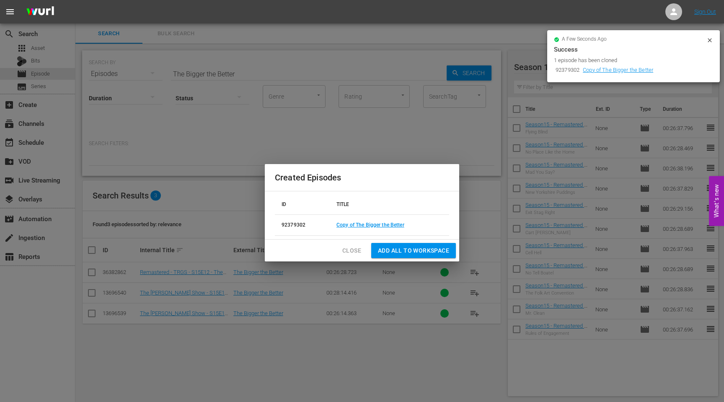
click at [385, 218] on td "Copy of The Bigger the Better" at bounding box center [389, 224] width 119 height 21
click at [386, 227] on link "Copy of The Bigger the Better" at bounding box center [371, 225] width 68 height 6
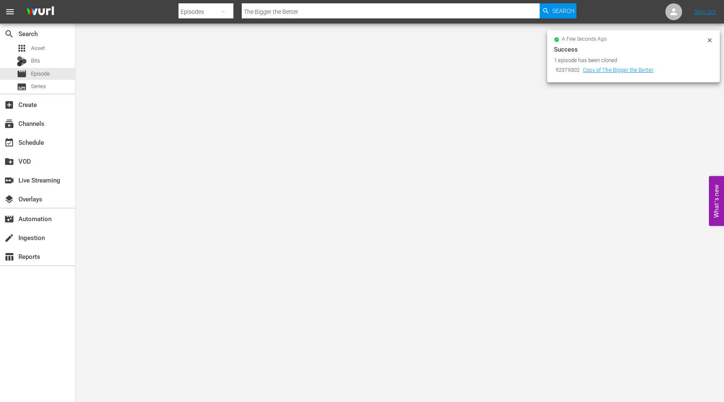
click at [708, 41] on icon at bounding box center [710, 40] width 7 height 7
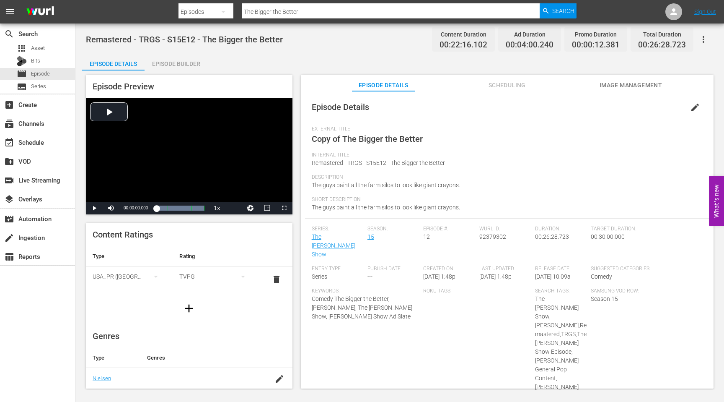
click at [690, 109] on span "edit" at bounding box center [695, 107] width 10 height 10
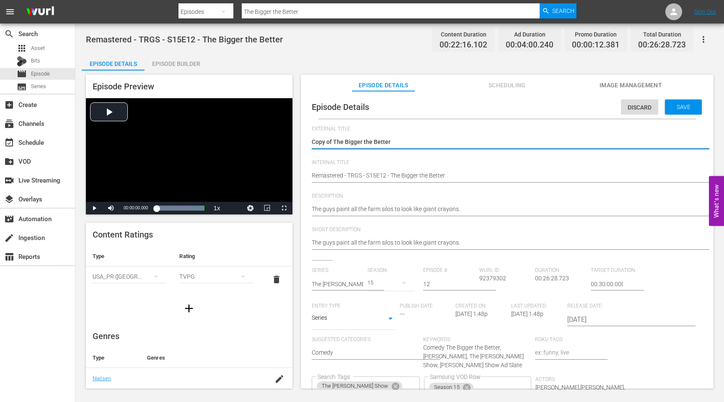
drag, startPoint x: 333, startPoint y: 142, endPoint x: 294, endPoint y: 142, distance: 39.0
click at [294, 142] on div "Episode Preview Video Player is loading. Play Video Play Mute Current Time 00:0…" at bounding box center [400, 232] width 636 height 324
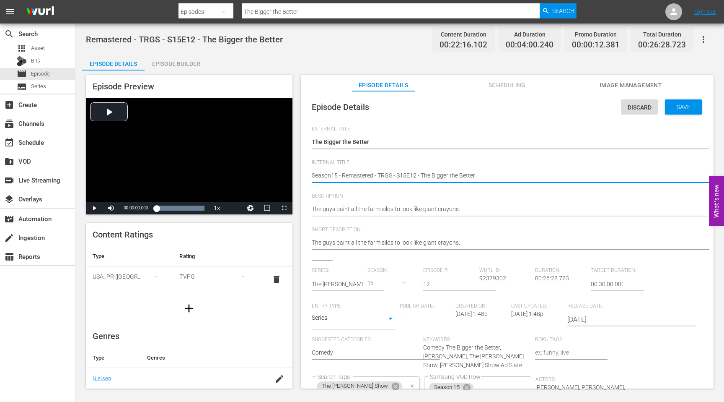
click at [415, 383] on icon "Clear" at bounding box center [412, 385] width 5 height 5
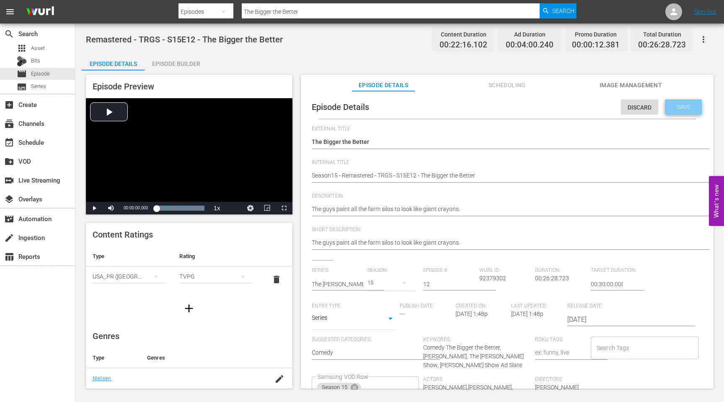
click at [671, 104] on span "Save" at bounding box center [683, 107] width 27 height 7
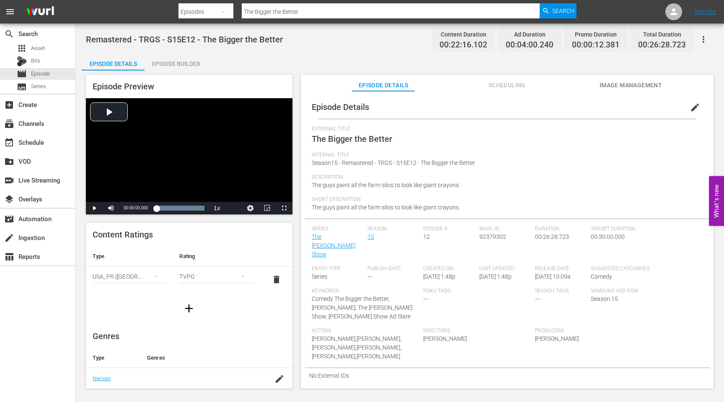
click at [487, 237] on span "92379302" at bounding box center [492, 236] width 27 height 7
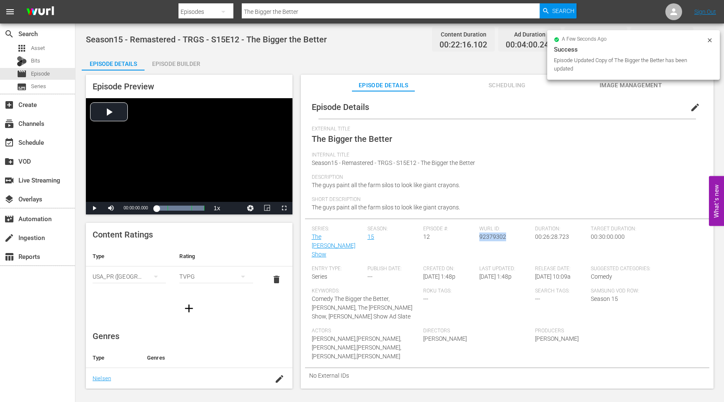
copy span "92379302"
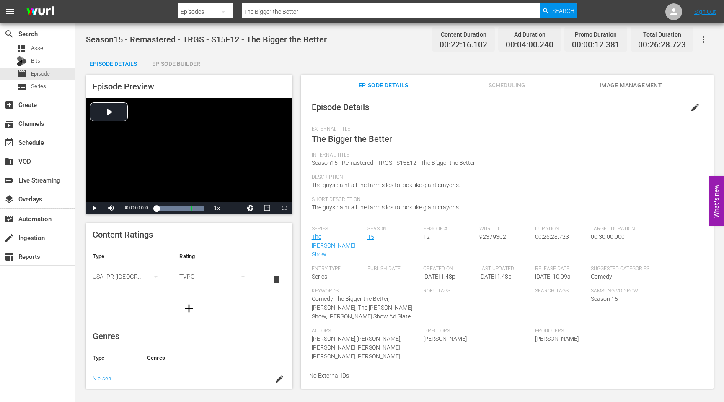
click at [327, 10] on input "The Bigger the Better" at bounding box center [391, 12] width 298 height 20
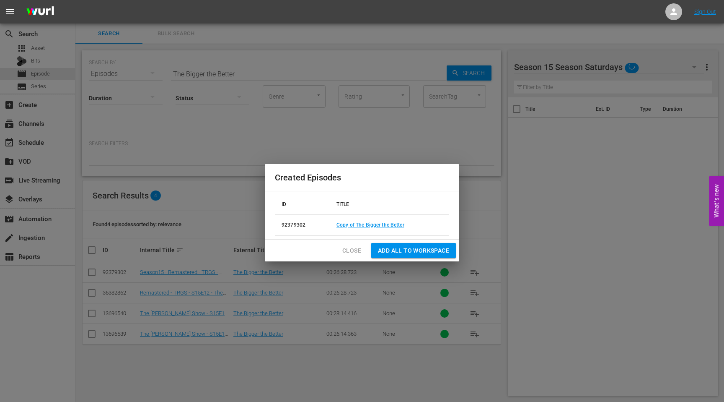
click at [345, 251] on span "Close" at bounding box center [351, 250] width 19 height 10
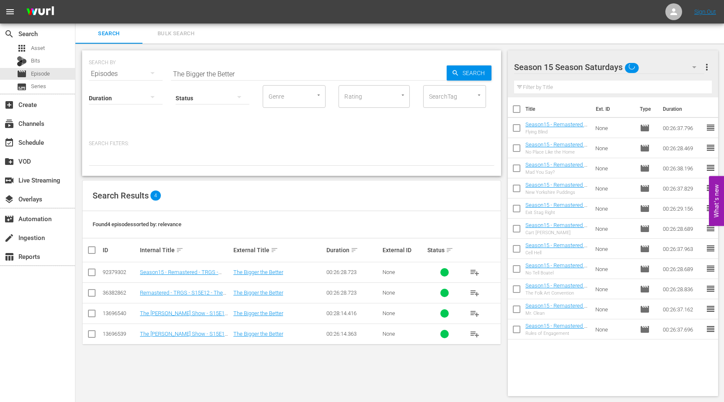
click at [91, 275] on input "checkbox" at bounding box center [92, 274] width 10 height 10
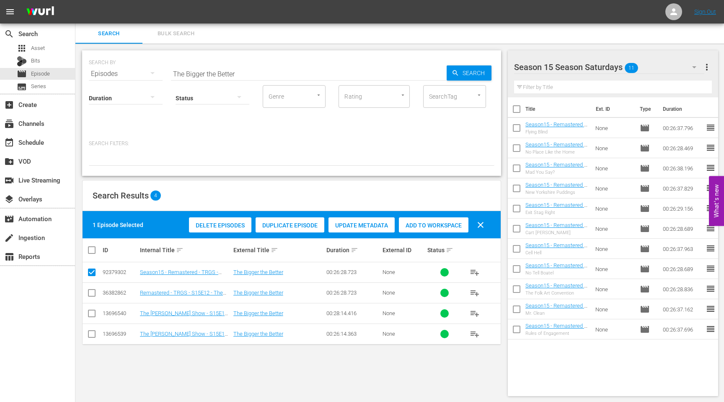
click at [425, 223] on span "Add to Workspace" at bounding box center [434, 225] width 70 height 7
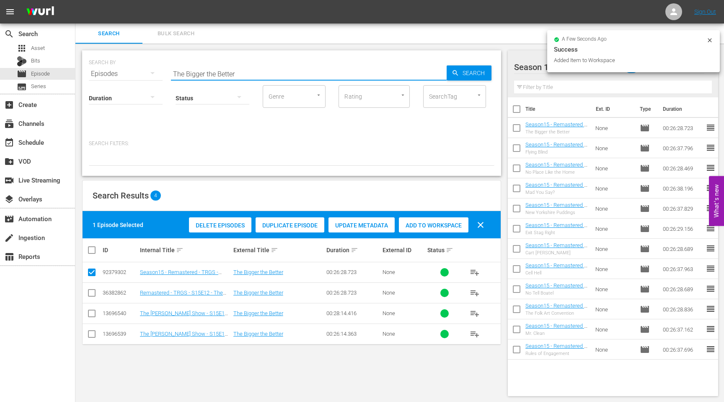
drag, startPoint x: 277, startPoint y: 74, endPoint x: 167, endPoint y: 76, distance: 109.8
click at [168, 76] on div "SEARCH BY Search By Episodes Search ID, Title, Description, Keywords, or Catego…" at bounding box center [292, 69] width 406 height 30
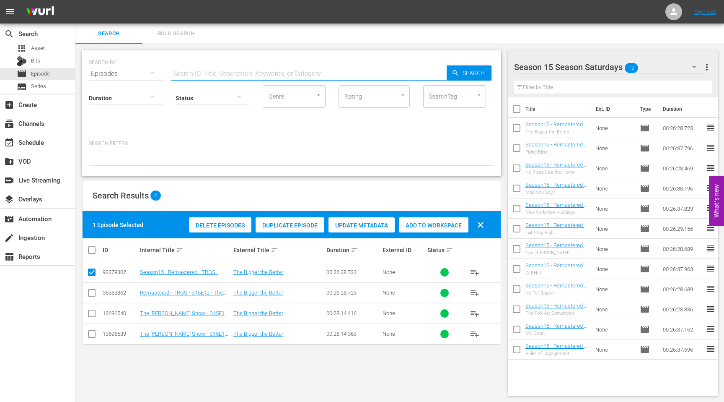
paste input "The Big Retreat"
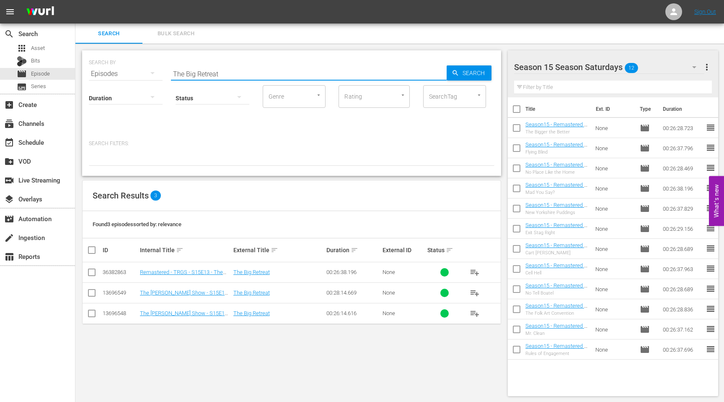
click at [92, 274] on input "checkbox" at bounding box center [92, 274] width 10 height 10
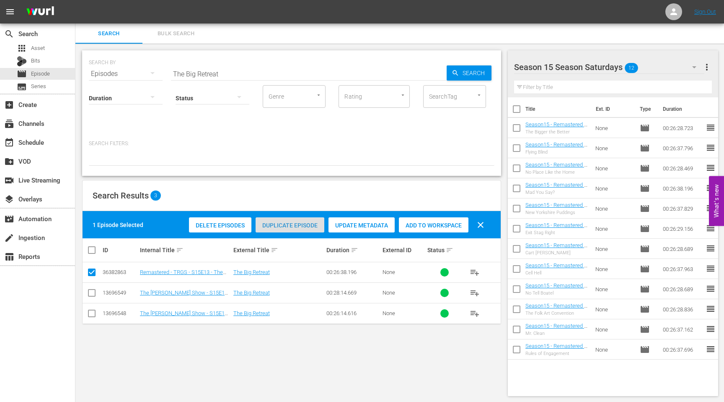
click at [284, 223] on span "Duplicate Episode" at bounding box center [290, 225] width 69 height 7
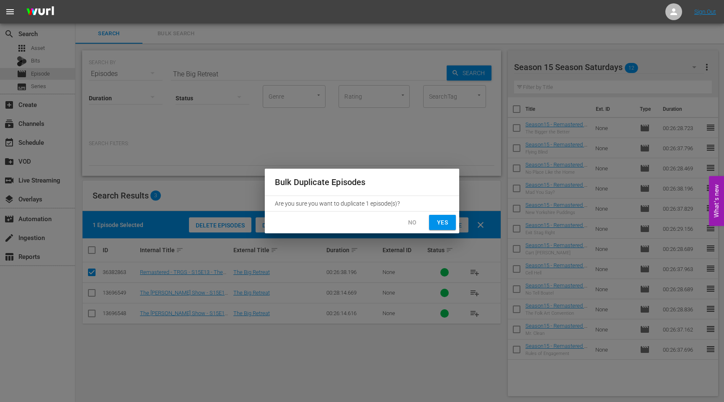
click at [446, 212] on div "No Yes" at bounding box center [362, 222] width 194 height 22
click at [446, 219] on span "Yes" at bounding box center [442, 222] width 13 height 10
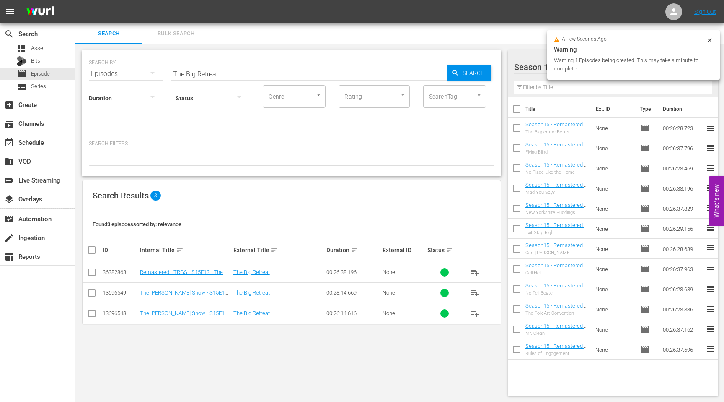
click at [710, 39] on icon at bounding box center [710, 40] width 7 height 7
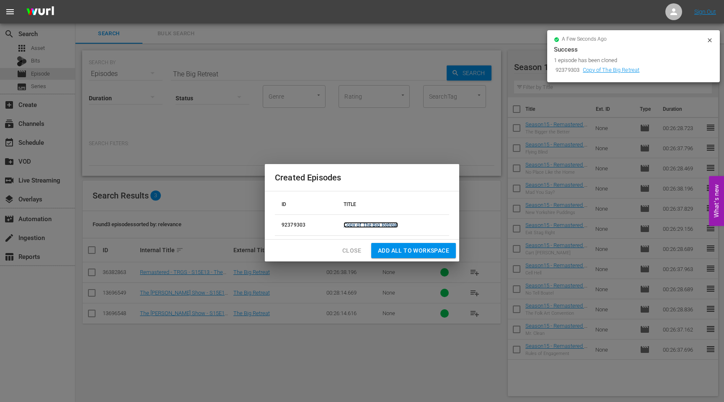
click at [375, 223] on link "Copy of The Big Retreat" at bounding box center [371, 225] width 54 height 6
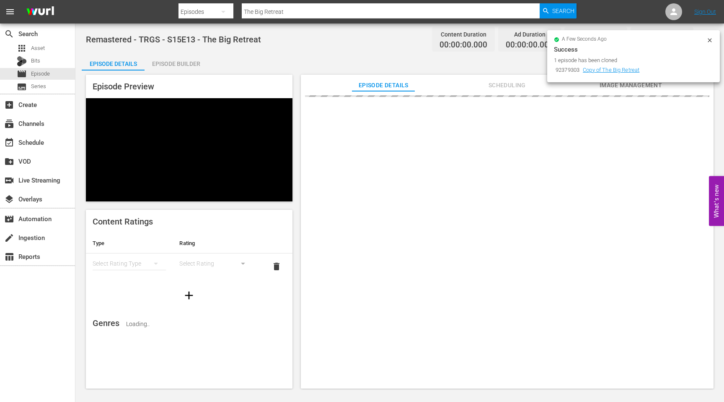
click at [707, 39] on icon at bounding box center [710, 40] width 7 height 7
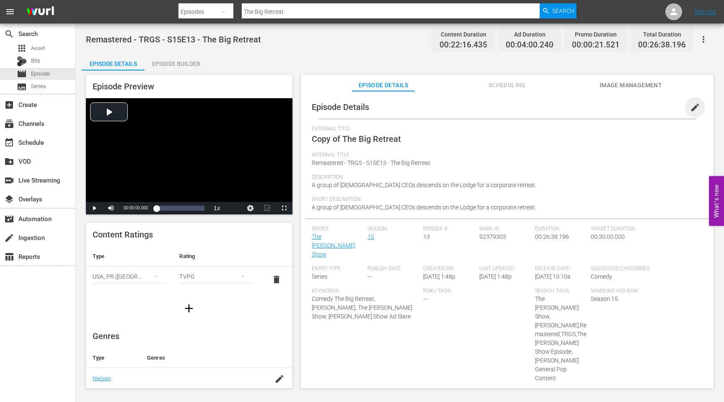
click at [690, 108] on span "edit" at bounding box center [695, 107] width 10 height 10
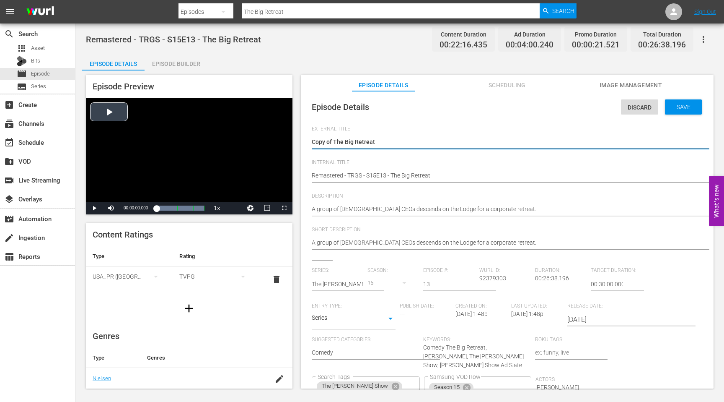
drag, startPoint x: 335, startPoint y: 143, endPoint x: 290, endPoint y: 142, distance: 45.3
click at [292, 143] on div "Episode Preview Video Player is loading. Play Video Play Mute Current Time 00:0…" at bounding box center [400, 232] width 636 height 324
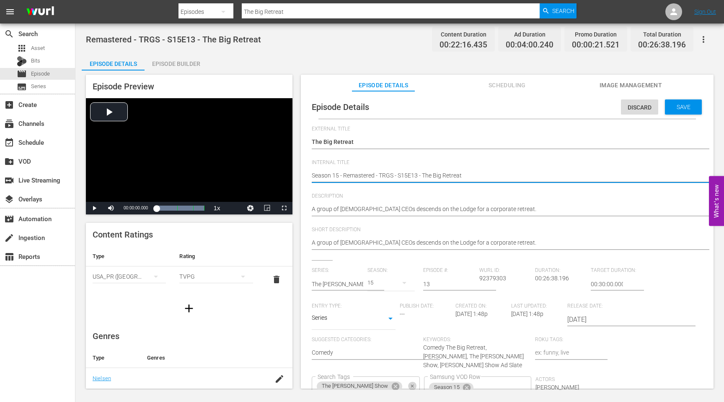
click at [415, 383] on icon "Clear" at bounding box center [412, 385] width 5 height 5
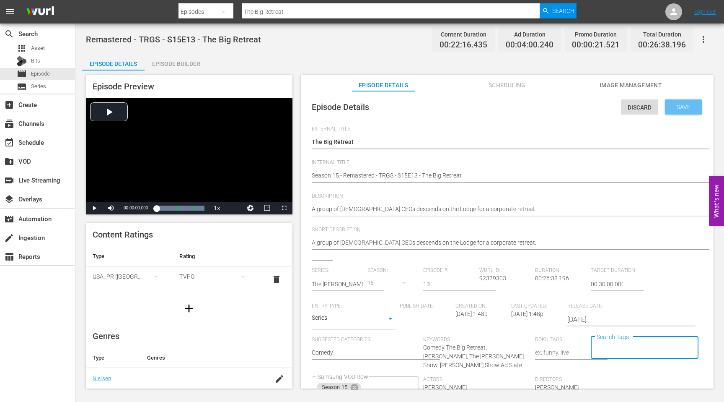
click at [675, 104] on span "Save" at bounding box center [683, 107] width 27 height 7
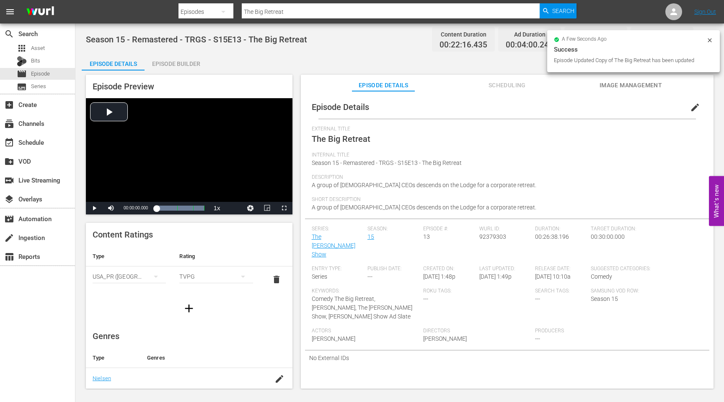
click at [492, 238] on span "92379303" at bounding box center [492, 236] width 27 height 7
copy span "92379303"
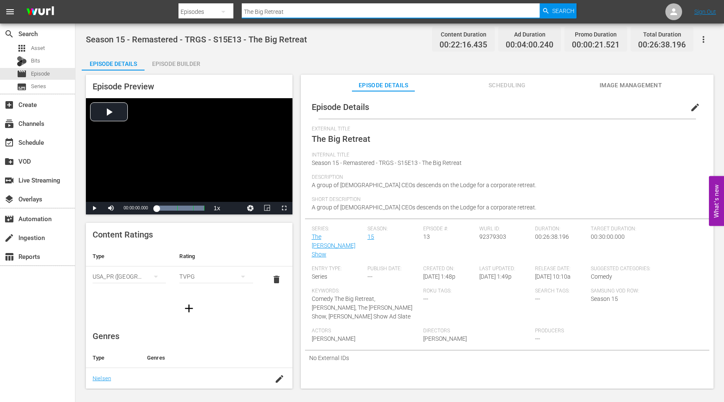
click at [306, 12] on input "The Big Retreat" at bounding box center [391, 12] width 298 height 20
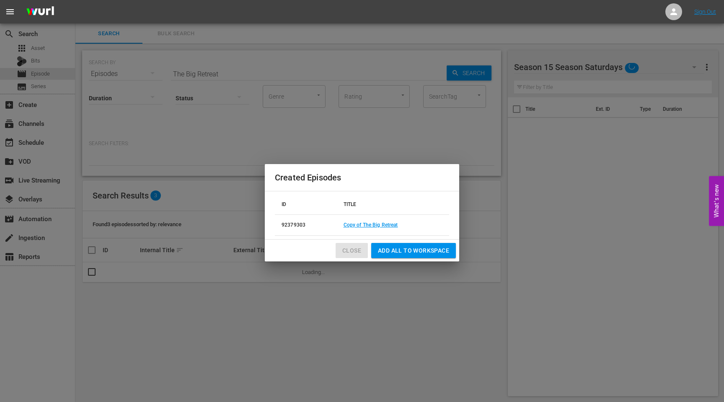
click at [352, 251] on span "Close" at bounding box center [351, 250] width 19 height 10
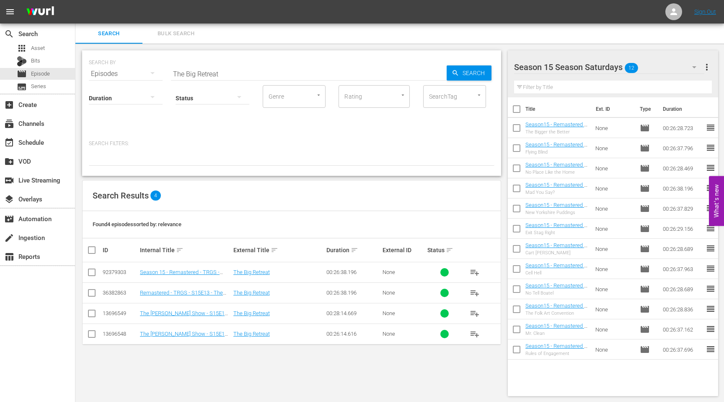
click at [95, 272] on input "checkbox" at bounding box center [92, 274] width 10 height 10
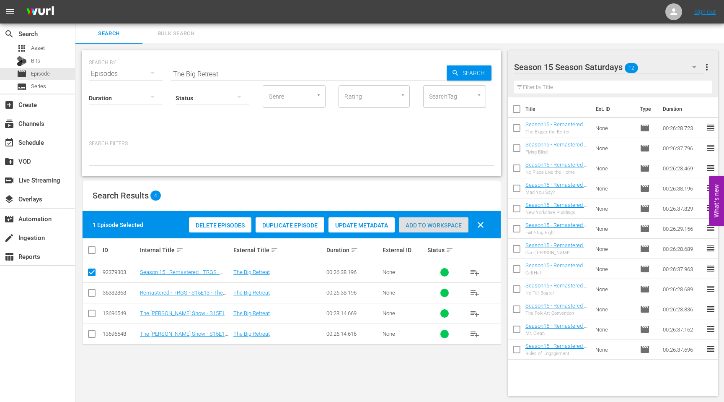
click at [419, 220] on div "Add to Workspace" at bounding box center [434, 225] width 70 height 16
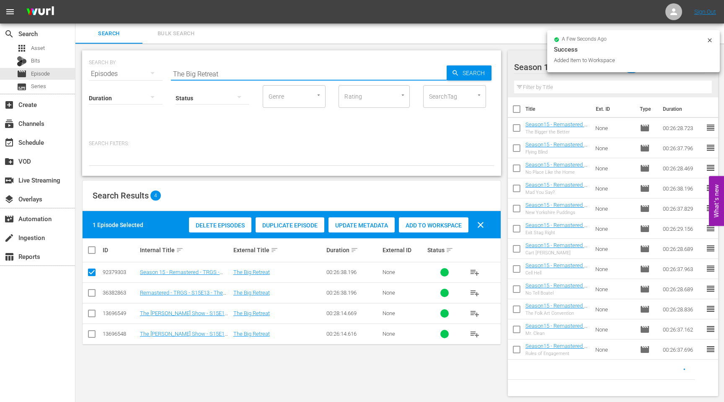
drag, startPoint x: 227, startPoint y: 74, endPoint x: 150, endPoint y: 74, distance: 76.7
click at [152, 74] on div "SEARCH BY Search By Episodes Search ID, Title, Description, Keywords, or Catego…" at bounding box center [292, 69] width 406 height 30
paste input "Rites of Passage"
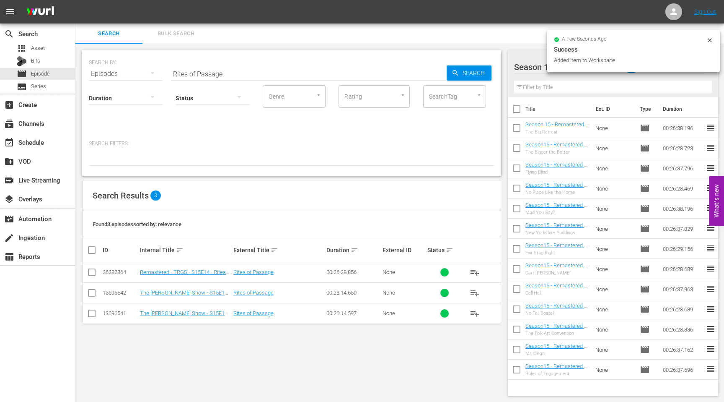
click at [86, 270] on td at bounding box center [92, 272] width 19 height 21
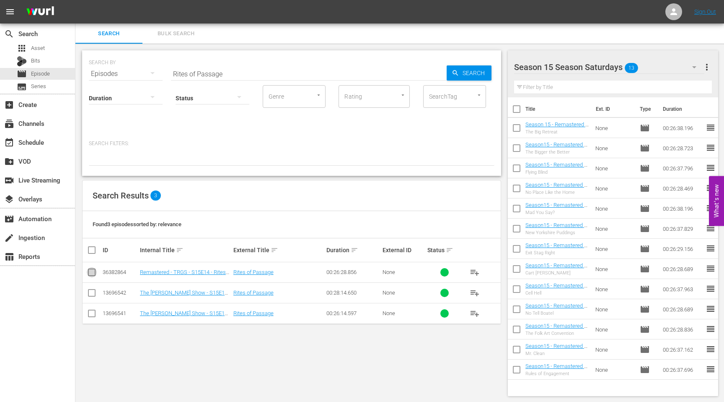
click at [93, 274] on input "checkbox" at bounding box center [92, 274] width 10 height 10
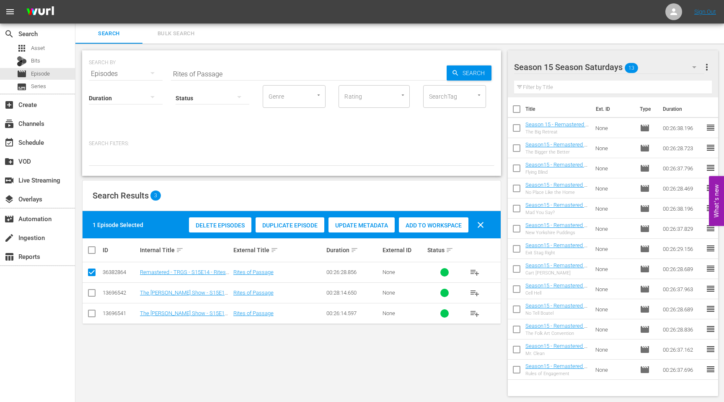
click at [281, 233] on div "Delete Episodes Duplicate Episode Update Metadata Add to Workspace clear" at bounding box center [339, 225] width 304 height 20
click at [281, 225] on span "Duplicate Episode" at bounding box center [290, 225] width 69 height 7
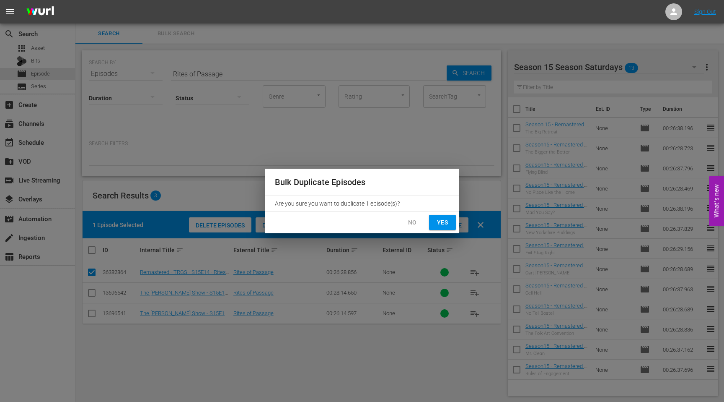
click at [443, 215] on button "Yes" at bounding box center [442, 223] width 27 height 16
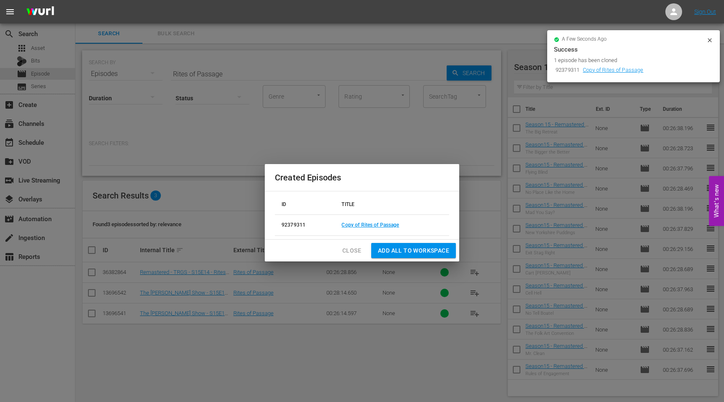
click at [394, 219] on td "Copy of Rites of Passage" at bounding box center [392, 224] width 114 height 21
click at [384, 223] on link "Copy of Rites of Passage" at bounding box center [370, 225] width 57 height 6
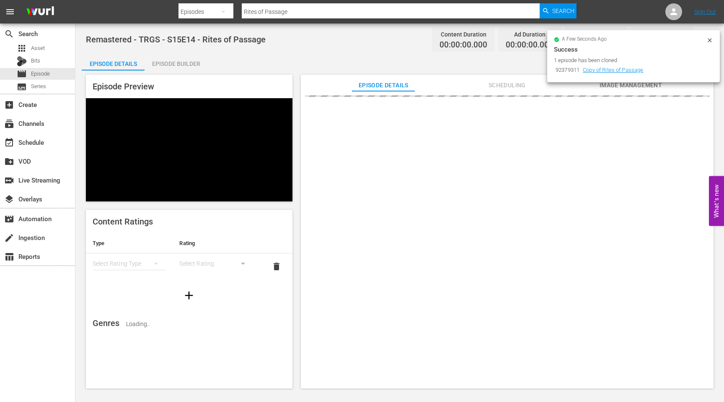
click at [711, 39] on icon at bounding box center [710, 40] width 4 height 4
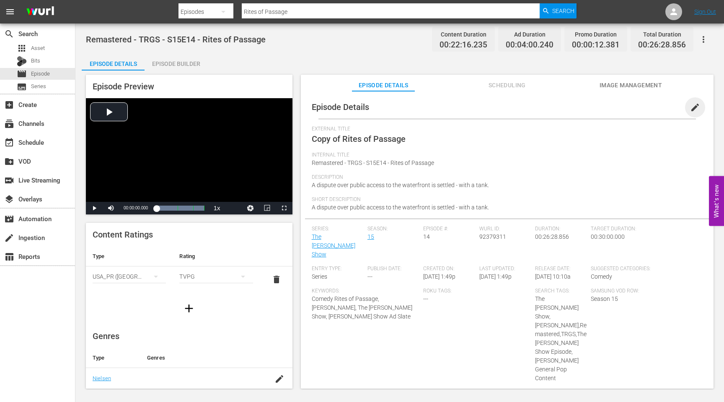
click at [690, 108] on span "edit" at bounding box center [695, 107] width 10 height 10
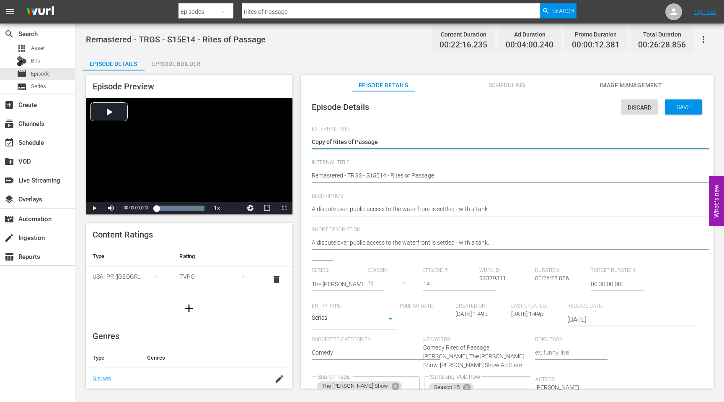
drag, startPoint x: 334, startPoint y: 141, endPoint x: 293, endPoint y: 141, distance: 40.2
click at [295, 141] on div "Episode Preview Video Player is loading. Play Video Play Mute Current Time 00:0…" at bounding box center [400, 232] width 636 height 324
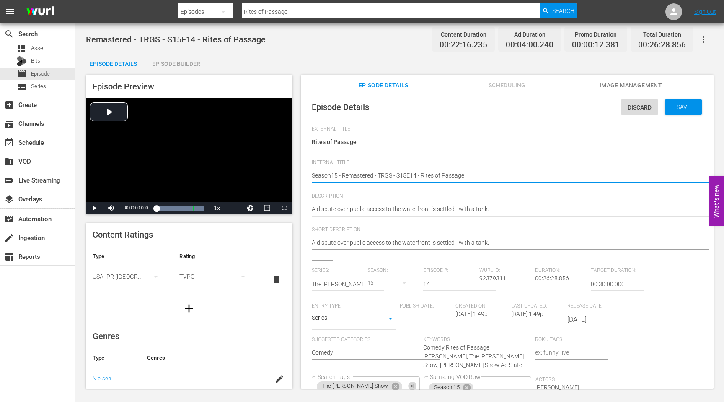
click at [414, 384] on icon "Clear" at bounding box center [412, 385] width 3 height 3
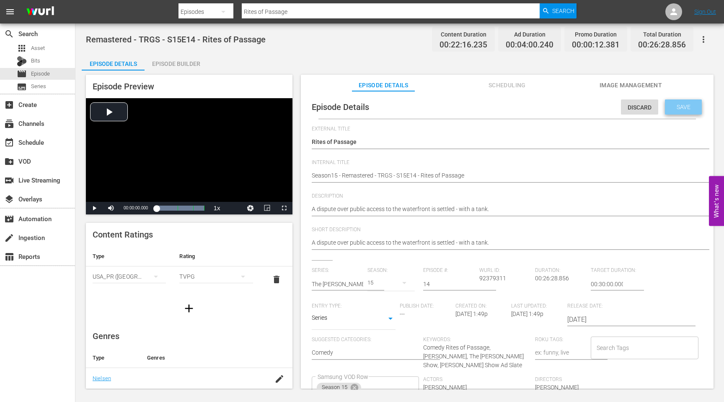
click at [683, 106] on span "Save" at bounding box center [683, 107] width 27 height 7
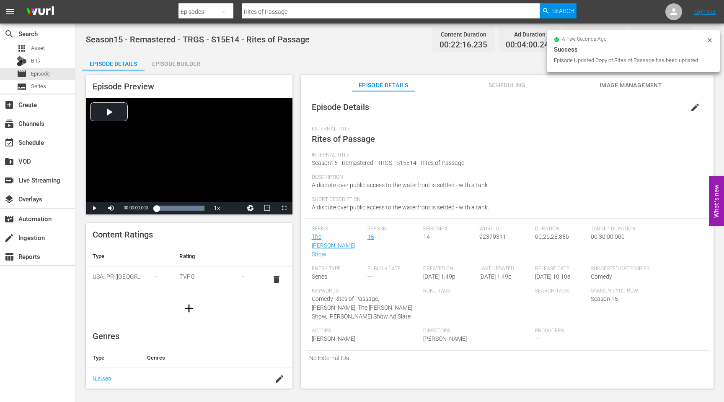
click at [492, 233] on span "92379311" at bounding box center [492, 236] width 27 height 7
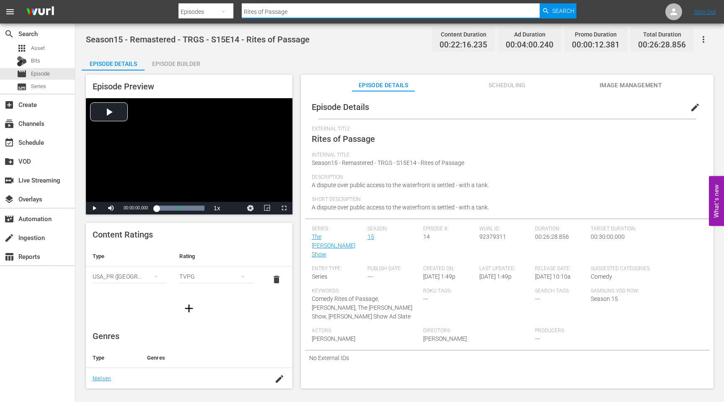
click at [288, 15] on input "Rites of Passage" at bounding box center [391, 12] width 298 height 20
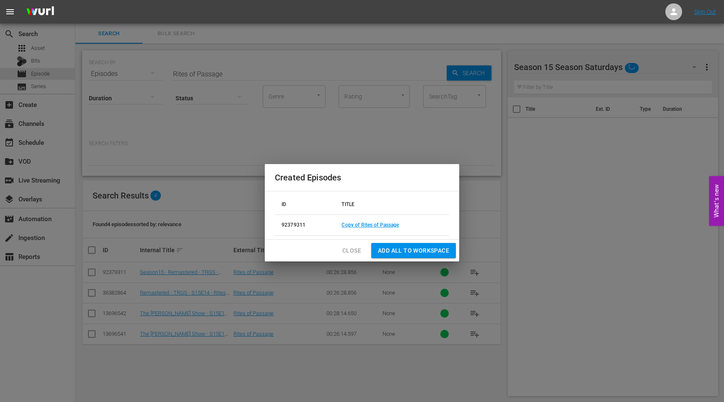
click at [352, 249] on span "Close" at bounding box center [351, 250] width 19 height 10
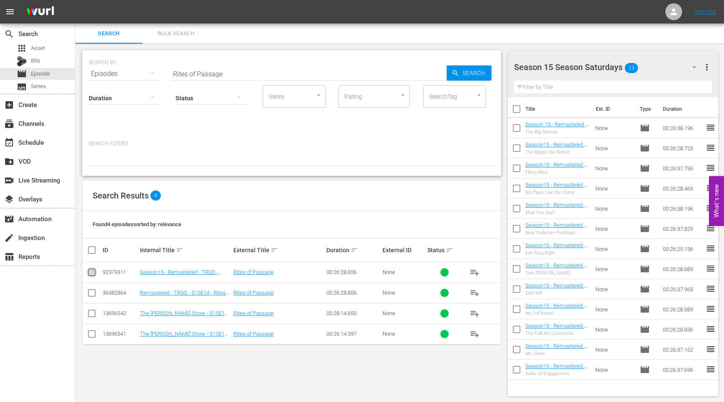
click at [93, 271] on input "checkbox" at bounding box center [92, 274] width 10 height 10
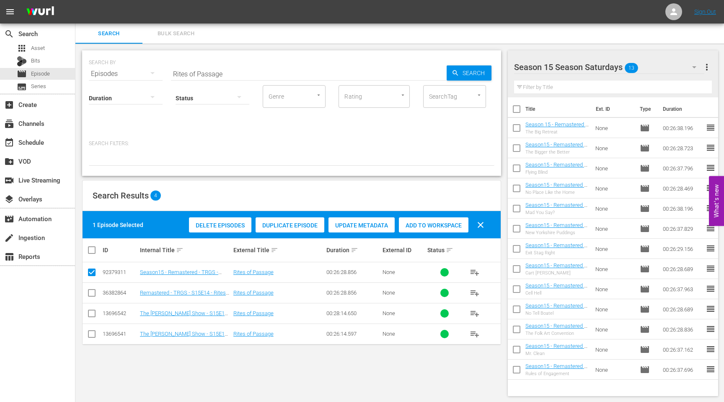
click at [430, 226] on span "Add to Workspace" at bounding box center [434, 225] width 70 height 7
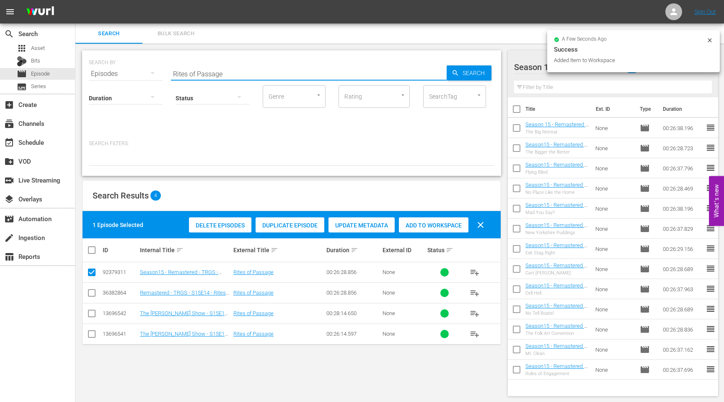
drag, startPoint x: 231, startPoint y: 73, endPoint x: 150, endPoint y: 73, distance: 80.1
click at [150, 73] on div "SEARCH BY Search By Episodes Search ID, Title, Description, Keywords, or Catego…" at bounding box center [292, 69] width 406 height 30
paste input "Sasquatch"
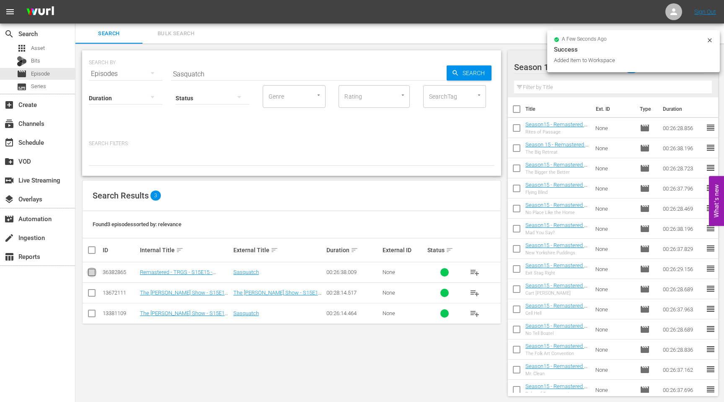
click at [91, 272] on input "checkbox" at bounding box center [92, 274] width 10 height 10
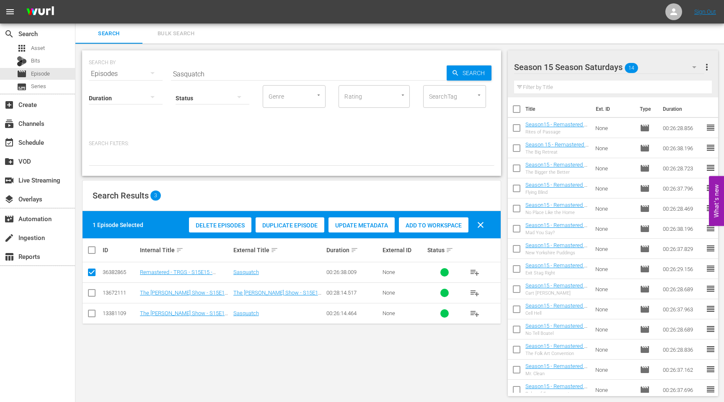
click at [277, 226] on span "Duplicate Episode" at bounding box center [290, 225] width 69 height 7
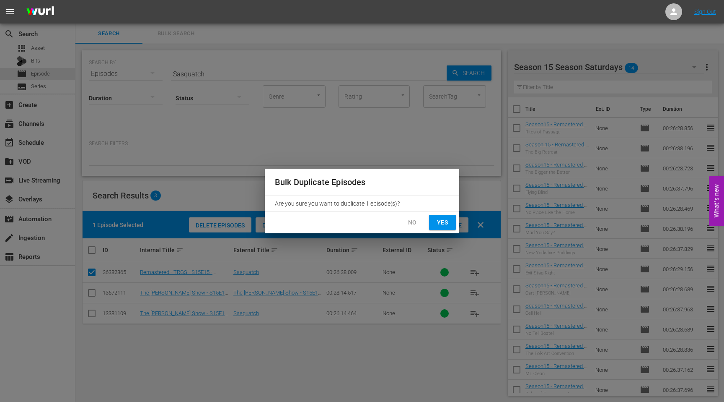
click at [440, 222] on span "Yes" at bounding box center [442, 222] width 13 height 10
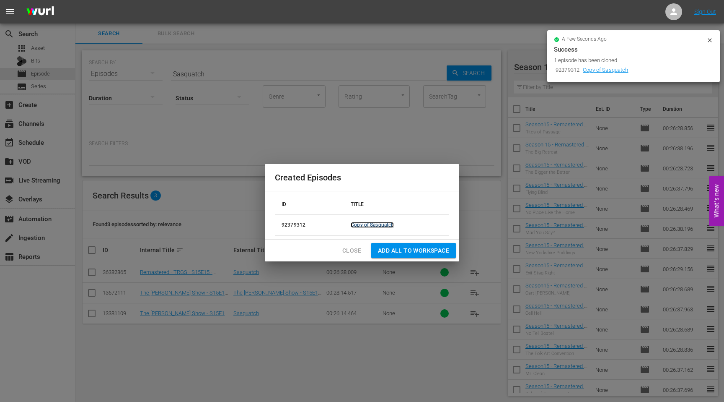
click at [363, 223] on link "Copy of Sasquatch" at bounding box center [372, 225] width 43 height 6
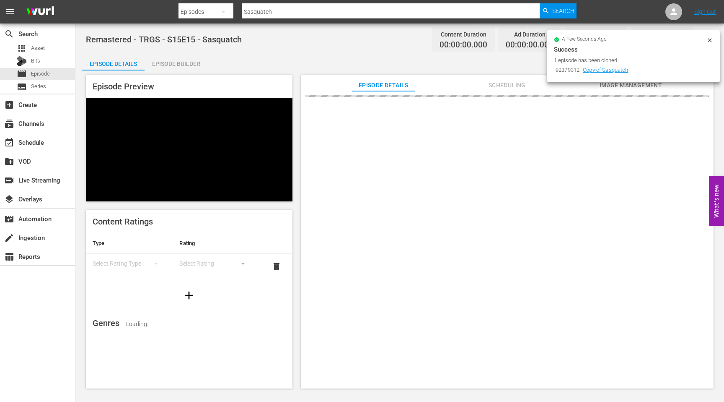
click at [711, 41] on icon at bounding box center [710, 40] width 7 height 7
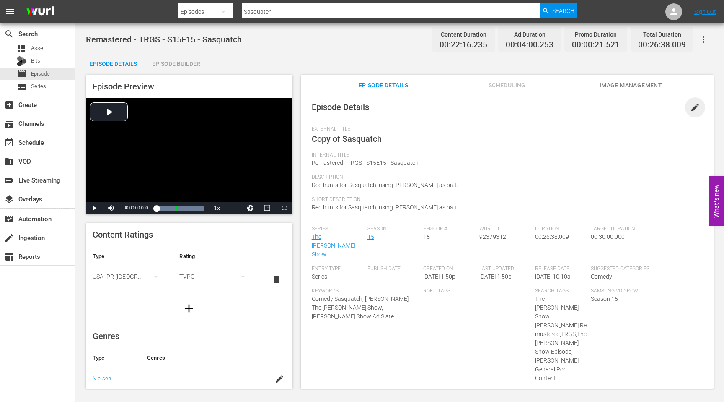
click at [690, 109] on span "edit" at bounding box center [695, 107] width 10 height 10
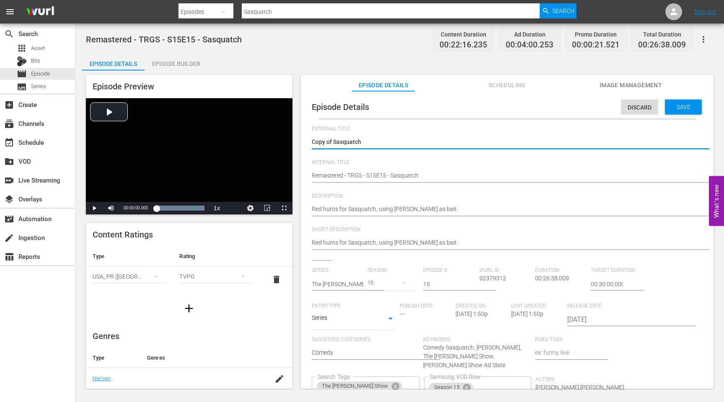
drag, startPoint x: 335, startPoint y: 143, endPoint x: 303, endPoint y: 141, distance: 32.7
click at [304, 143] on div "Episode Details Discard Save External Title Copy of Sasquatch Copy of Sasquatch…" at bounding box center [507, 243] width 413 height 305
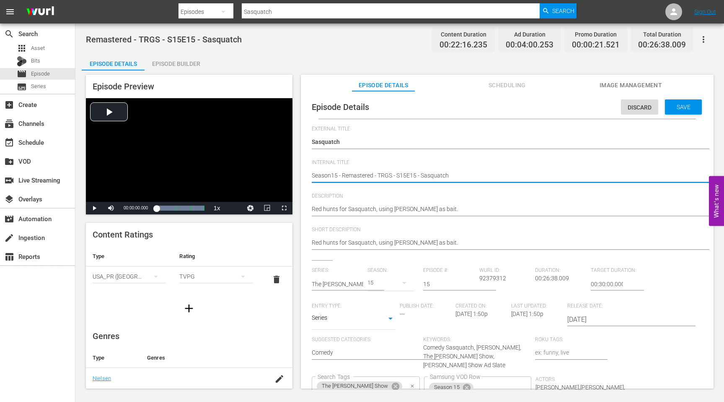
click at [417, 381] on button "Clear" at bounding box center [412, 385] width 9 height 9
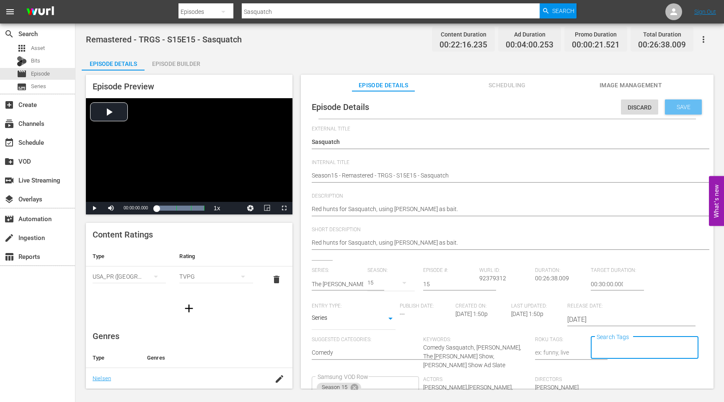
click at [665, 111] on div "Save" at bounding box center [683, 106] width 37 height 15
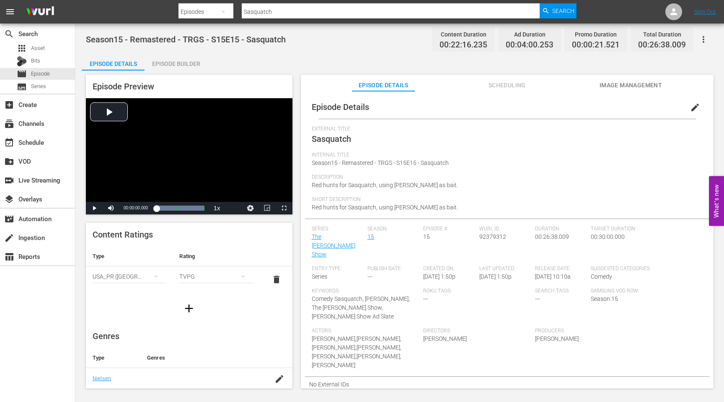
click at [494, 241] on div "Wurl ID: 92379312" at bounding box center [507, 245] width 56 height 40
click at [494, 237] on span "92379312" at bounding box center [492, 236] width 27 height 7
click at [293, 11] on input "Sasquatch" at bounding box center [391, 12] width 298 height 20
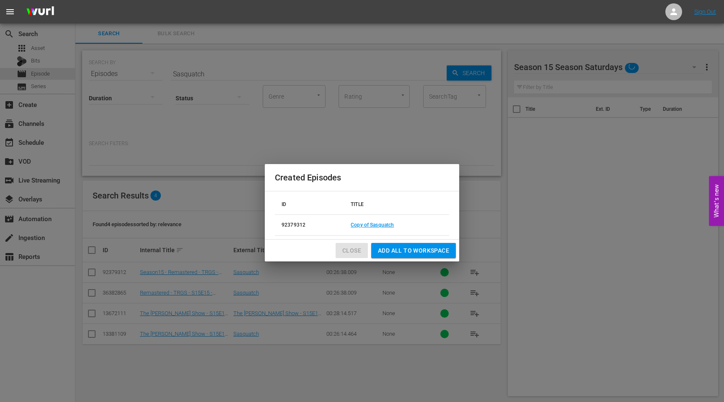
click at [352, 251] on span "Close" at bounding box center [351, 250] width 19 height 10
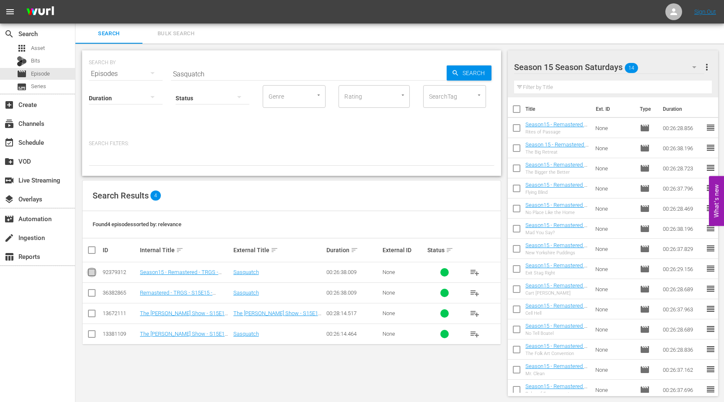
click at [95, 272] on input "checkbox" at bounding box center [92, 274] width 10 height 10
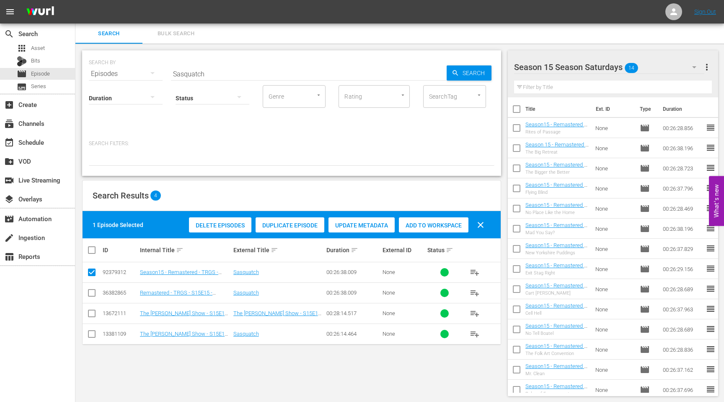
click at [456, 222] on span "Add to Workspace" at bounding box center [434, 225] width 70 height 7
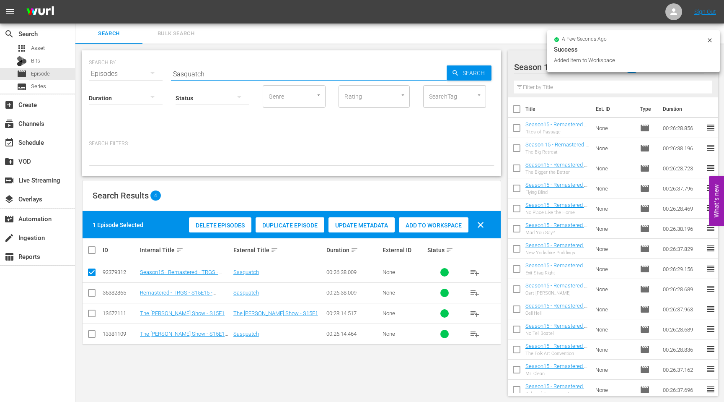
drag, startPoint x: 213, startPoint y: 71, endPoint x: 137, endPoint y: 79, distance: 75.9
click at [138, 79] on div "SEARCH BY Search By Episodes Search ID, Title, Description, Keywords, or Catego…" at bounding box center [291, 112] width 419 height 125
paste input "Rain Man"
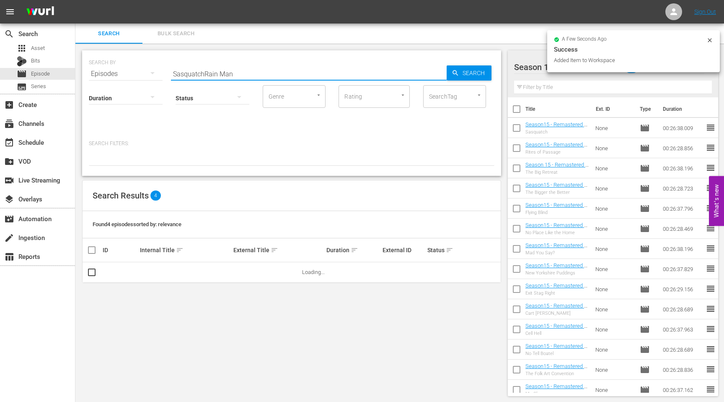
drag, startPoint x: 205, startPoint y: 75, endPoint x: 132, endPoint y: 71, distance: 73.9
click at [132, 71] on div "SEARCH BY Search By Episodes Search ID, Title, Description, Keywords, or Catego…" at bounding box center [292, 69] width 406 height 30
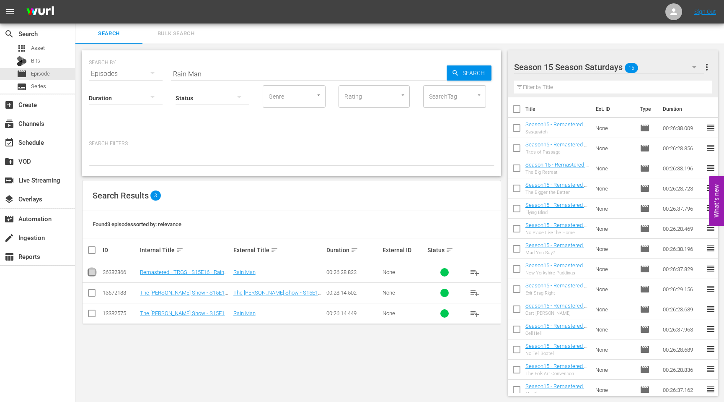
click at [90, 272] on input "checkbox" at bounding box center [92, 274] width 10 height 10
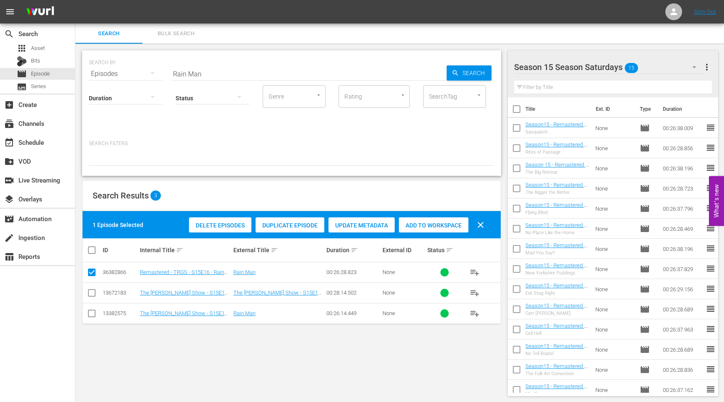
click at [283, 226] on span "Duplicate Episode" at bounding box center [290, 225] width 69 height 7
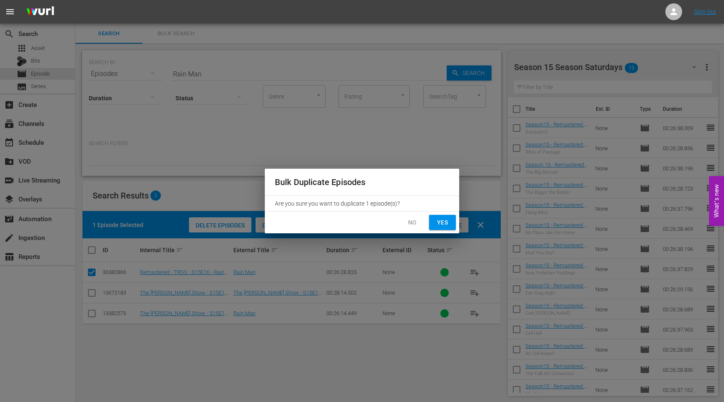
click at [448, 218] on span "Yes" at bounding box center [442, 222] width 13 height 10
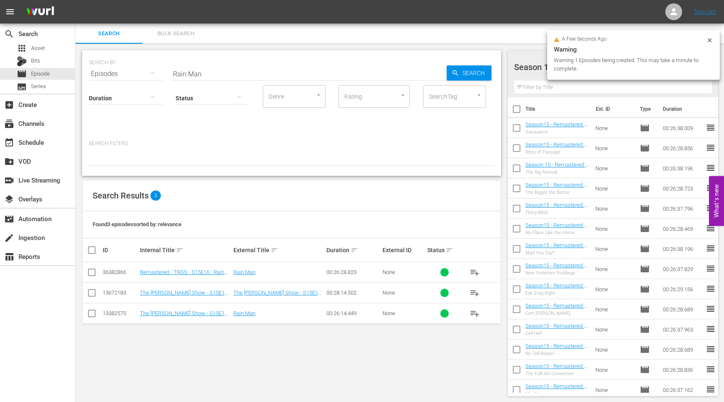
click at [714, 40] on div "a few seconds ago Warning Warning 1 Episodes being created. This may take a min…" at bounding box center [633, 54] width 173 height 49
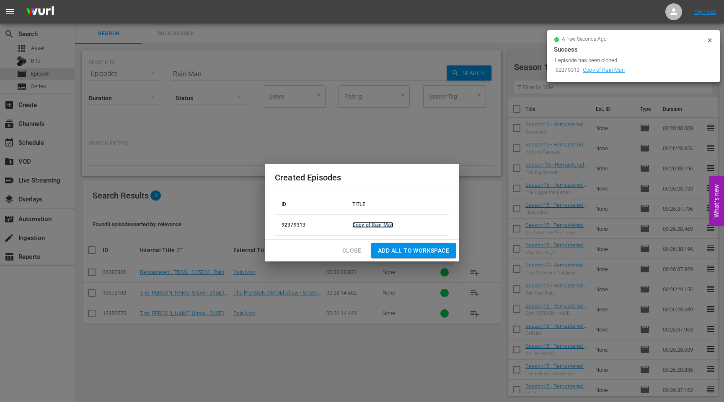
click at [366, 226] on link "Copy of Rain Man" at bounding box center [372, 225] width 41 height 6
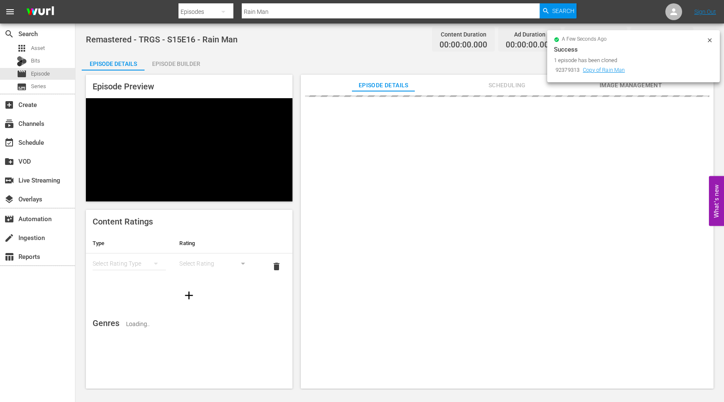
click at [710, 39] on icon at bounding box center [710, 40] width 4 height 4
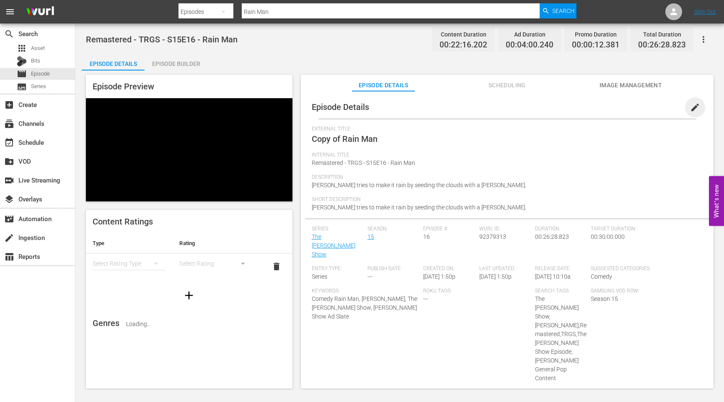
click at [691, 106] on span "edit" at bounding box center [695, 107] width 10 height 10
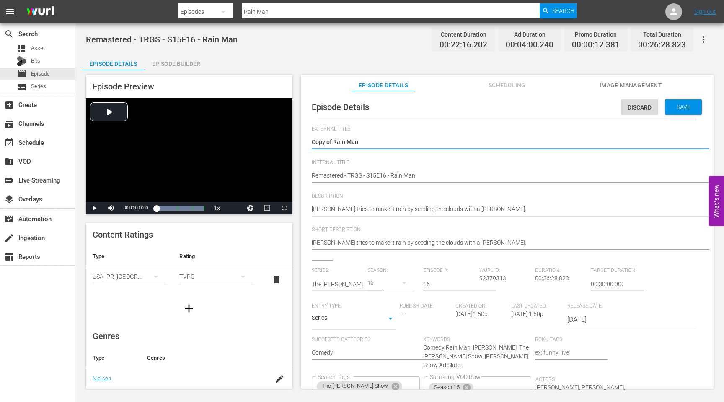
drag, startPoint x: 334, startPoint y: 143, endPoint x: 293, endPoint y: 142, distance: 41.1
click at [294, 142] on div "Episode Preview Video Player is loading. Play Video Play Mute Current Time 00:0…" at bounding box center [400, 232] width 636 height 324
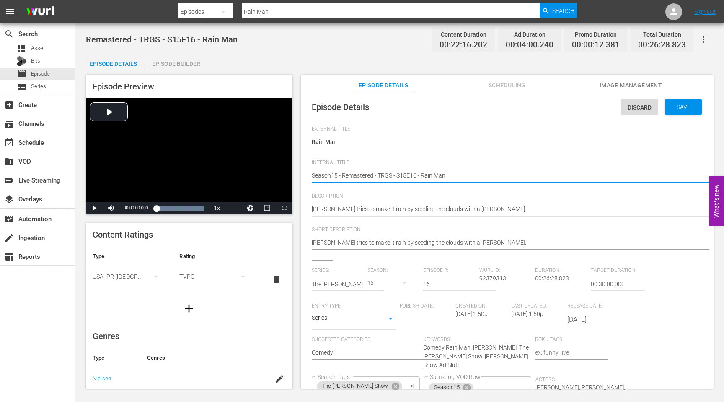
click at [415, 383] on icon "Clear" at bounding box center [412, 385] width 5 height 5
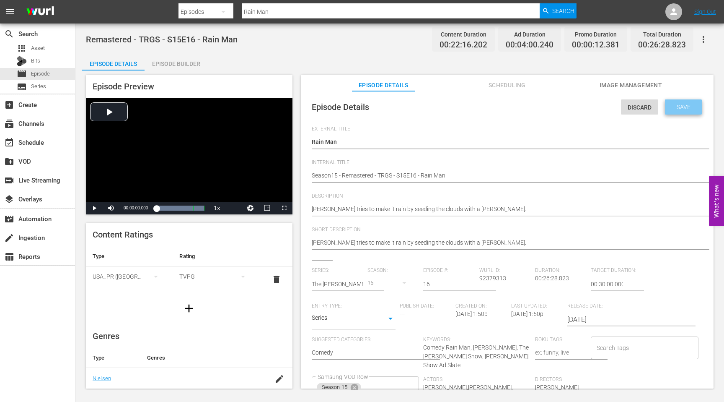
click at [670, 106] on span "Save" at bounding box center [683, 107] width 27 height 7
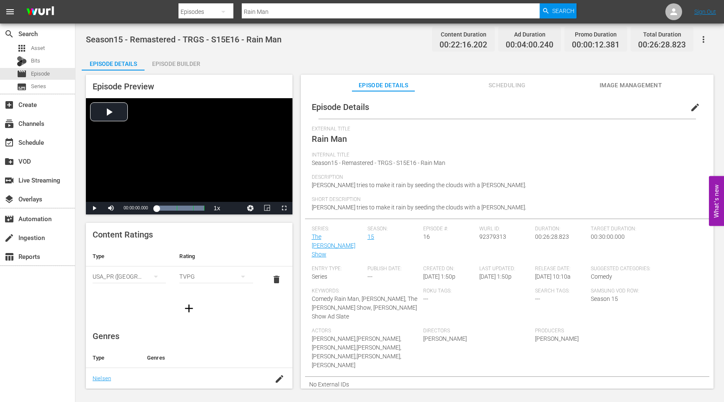
click at [493, 234] on span "92379313" at bounding box center [492, 236] width 27 height 7
click at [282, 14] on input "Rain Man" at bounding box center [391, 12] width 298 height 20
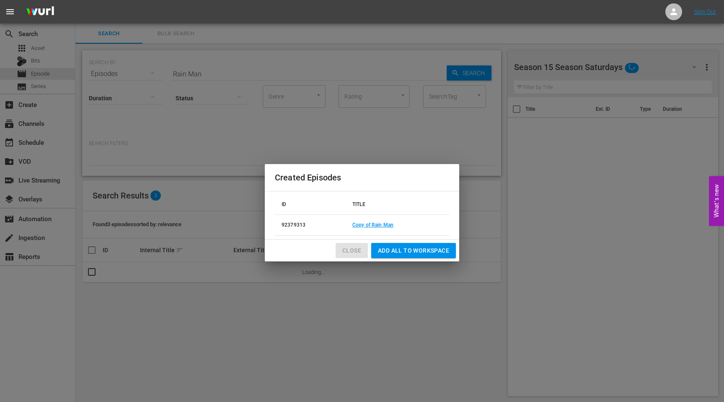
click at [354, 248] on span "Close" at bounding box center [351, 250] width 19 height 10
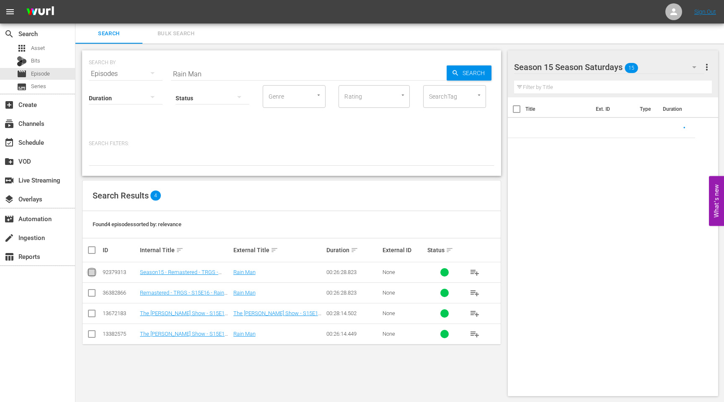
click at [92, 270] on input "checkbox" at bounding box center [92, 274] width 10 height 10
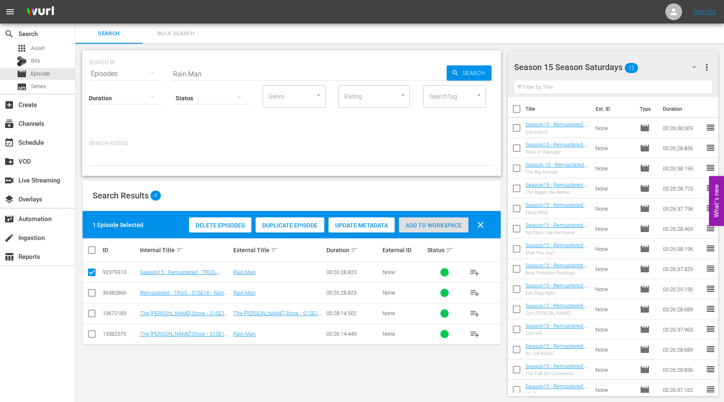
click at [422, 230] on div "Add to Workspace" at bounding box center [434, 225] width 70 height 16
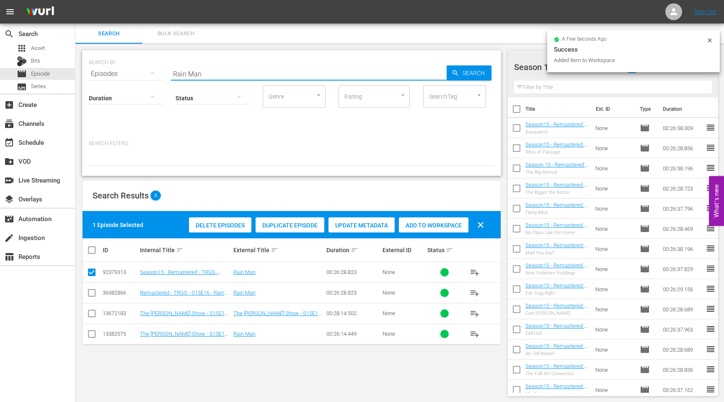
drag, startPoint x: 222, startPoint y: 75, endPoint x: 126, endPoint y: 75, distance: 96.0
click at [126, 75] on div "SEARCH BY Search By Episodes Search ID, Title, Description, Keywords, or Catego…" at bounding box center [292, 69] width 406 height 30
paste input "Love is in the Air"
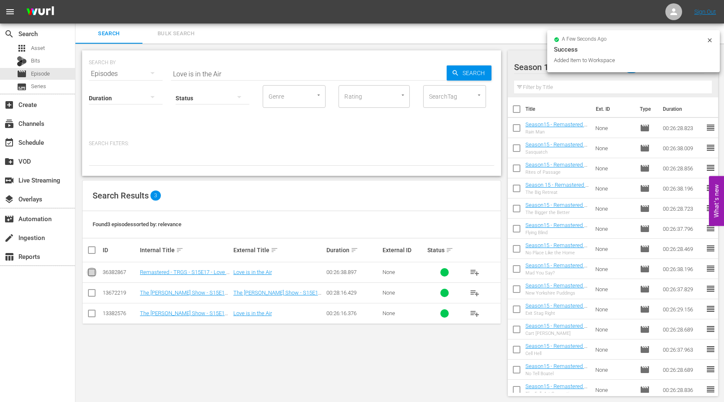
click at [90, 272] on input "checkbox" at bounding box center [92, 274] width 10 height 10
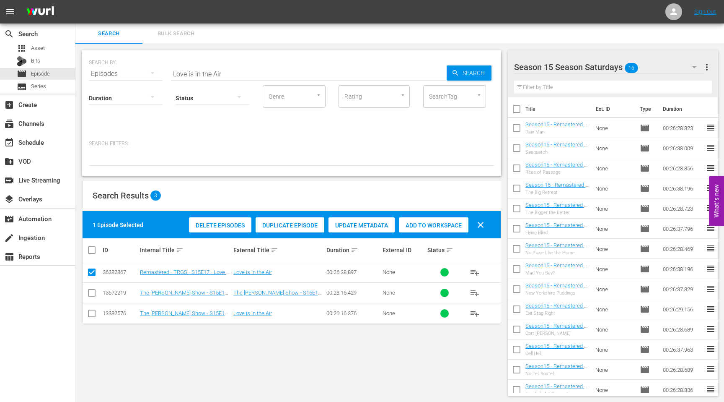
click at [299, 225] on span "Duplicate Episode" at bounding box center [290, 225] width 69 height 7
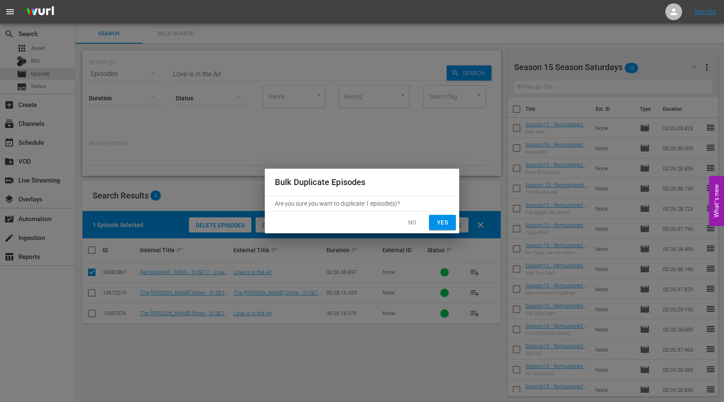
click at [447, 223] on span "Yes" at bounding box center [442, 222] width 13 height 10
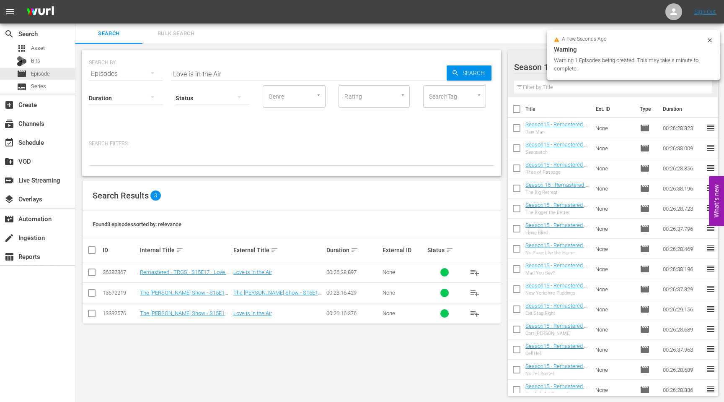
click at [711, 40] on icon at bounding box center [710, 40] width 7 height 7
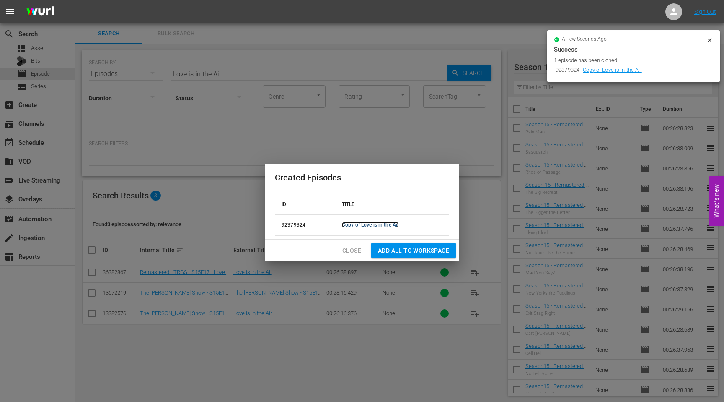
click at [389, 223] on link "Copy of Love is in the Air" at bounding box center [370, 225] width 57 height 6
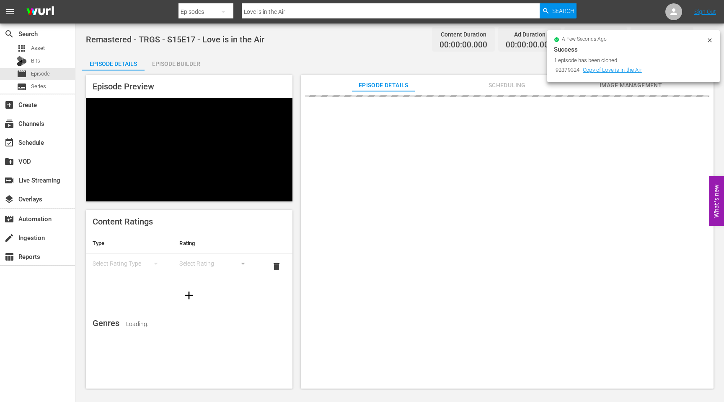
click at [711, 39] on icon at bounding box center [710, 40] width 4 height 4
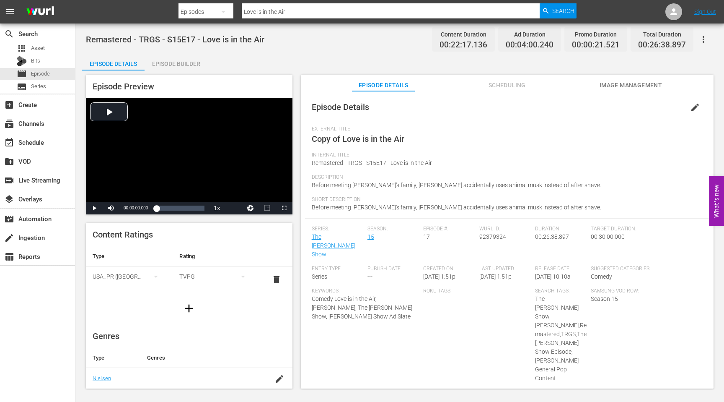
click at [690, 110] on span "edit" at bounding box center [695, 107] width 10 height 10
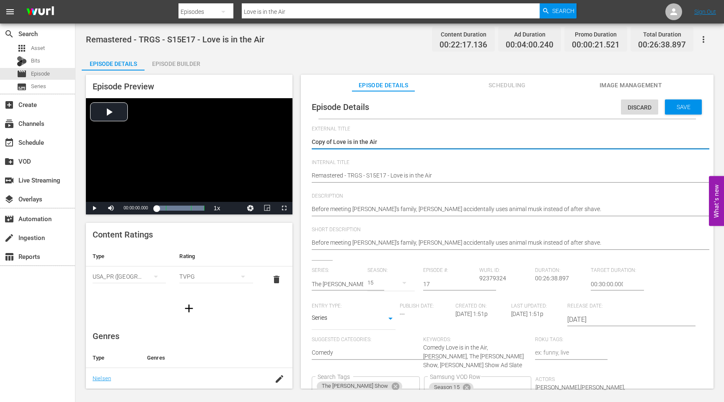
drag, startPoint x: 334, startPoint y: 140, endPoint x: 293, endPoint y: 141, distance: 41.1
click at [293, 141] on div "Episode Preview Video Player is loading. Play Video Play Mute Current Time 00:0…" at bounding box center [400, 232] width 636 height 324
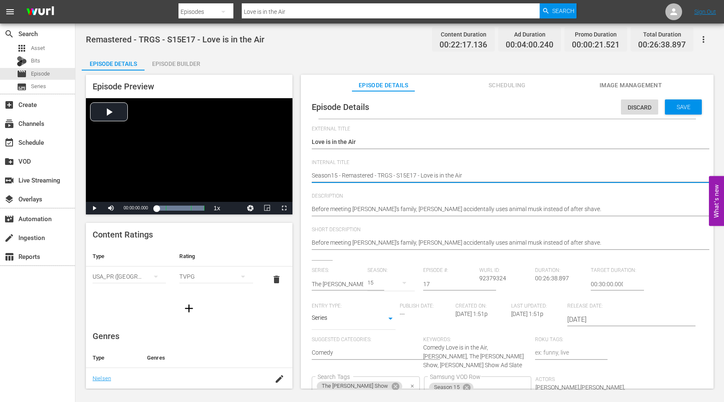
click at [415, 383] on icon "Clear" at bounding box center [412, 385] width 5 height 5
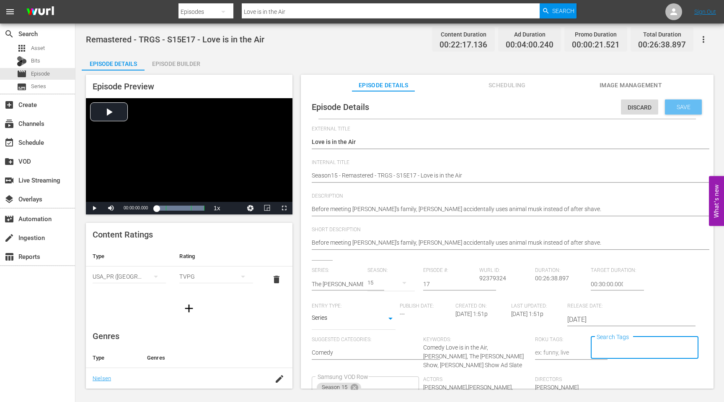
click at [682, 111] on div "Save" at bounding box center [683, 106] width 37 height 15
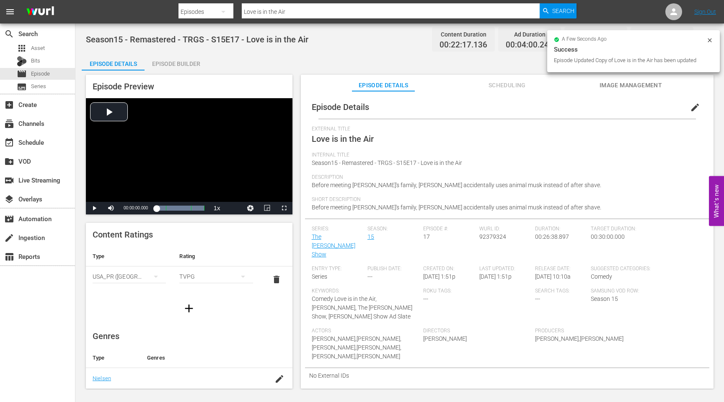
click at [487, 238] on span "92379324" at bounding box center [492, 236] width 27 height 7
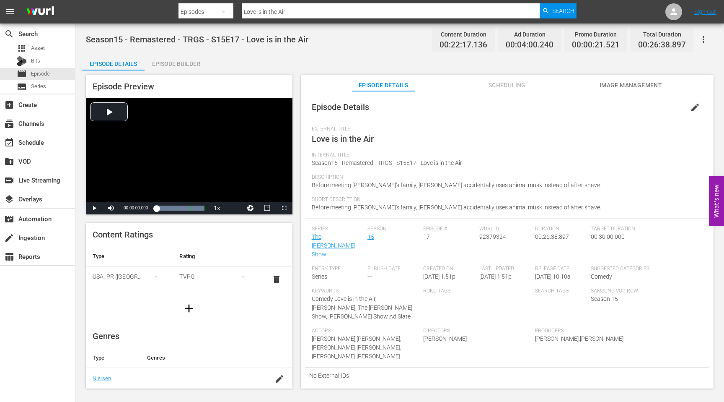
click at [330, 14] on input "Love is in the Air" at bounding box center [391, 12] width 298 height 20
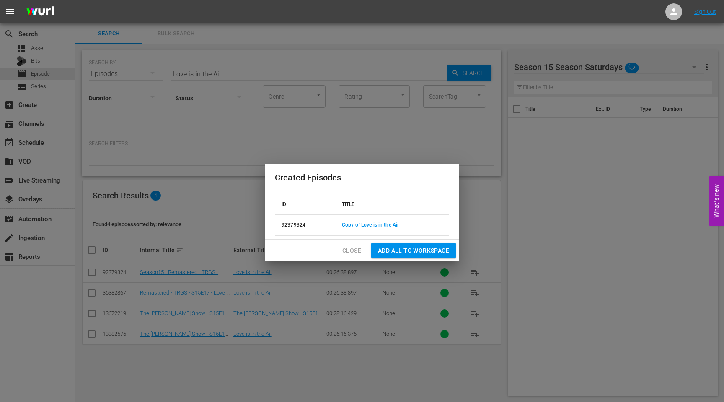
click at [347, 251] on span "Close" at bounding box center [351, 250] width 19 height 10
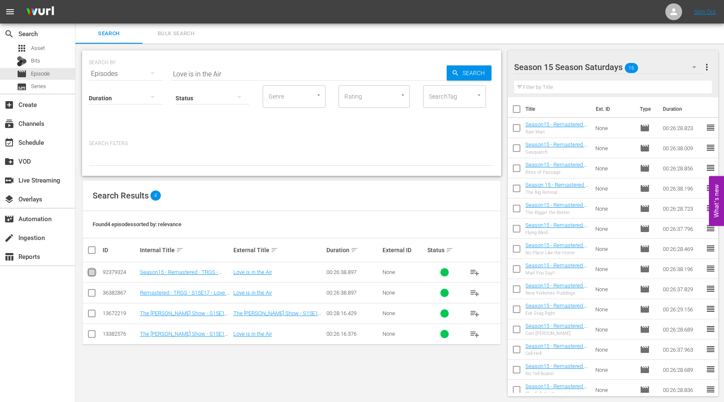
click at [88, 269] on input "checkbox" at bounding box center [92, 274] width 10 height 10
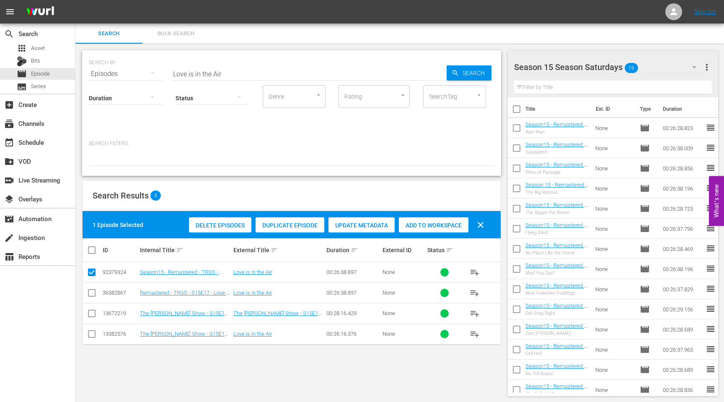
click at [428, 220] on div "Add to Workspace" at bounding box center [434, 225] width 70 height 16
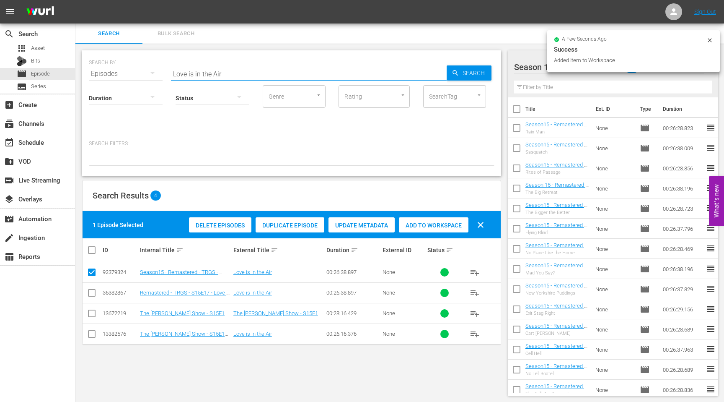
drag, startPoint x: 232, startPoint y: 75, endPoint x: 134, endPoint y: 77, distance: 98.1
click at [135, 77] on div "SEARCH BY Search By Episodes Search ID, Title, Description, Keywords, or Catego…" at bounding box center [292, 69] width 406 height 30
paste input "Toe The Line"
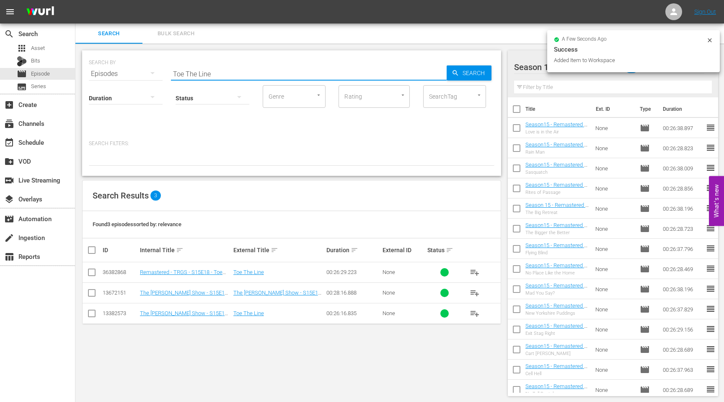
click at [91, 272] on input "checkbox" at bounding box center [92, 274] width 10 height 10
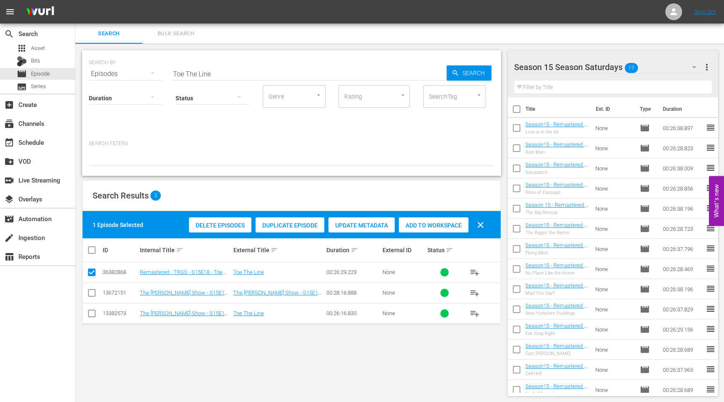
click at [296, 230] on div "Duplicate Episode" at bounding box center [290, 225] width 69 height 16
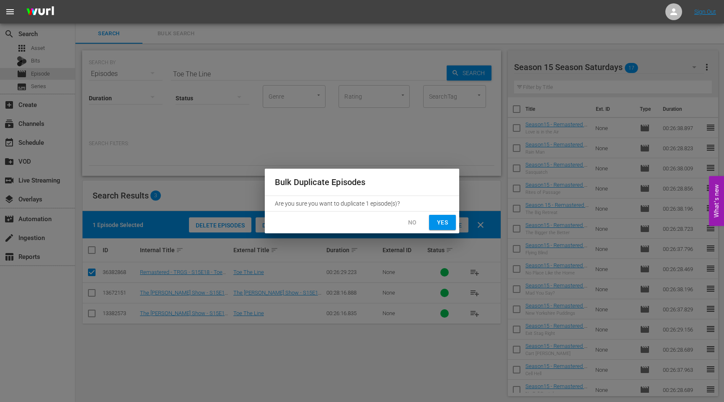
click at [437, 219] on span "Yes" at bounding box center [442, 222] width 13 height 10
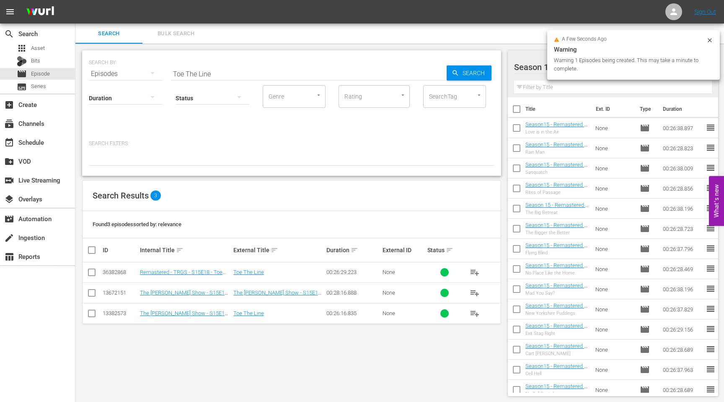
click at [708, 39] on icon at bounding box center [710, 40] width 7 height 7
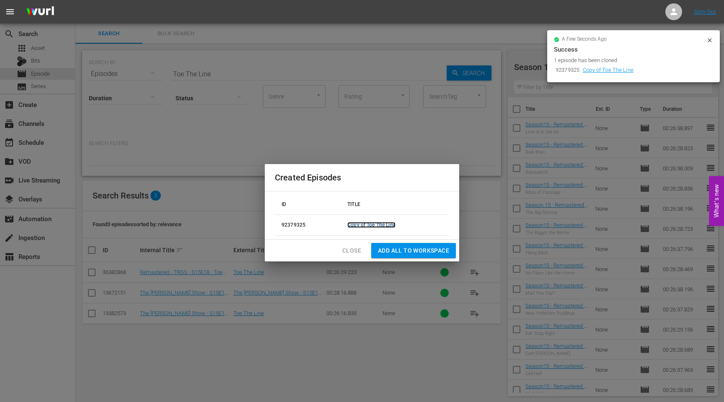
click at [367, 222] on link "Copy of Toe The Line" at bounding box center [371, 225] width 48 height 6
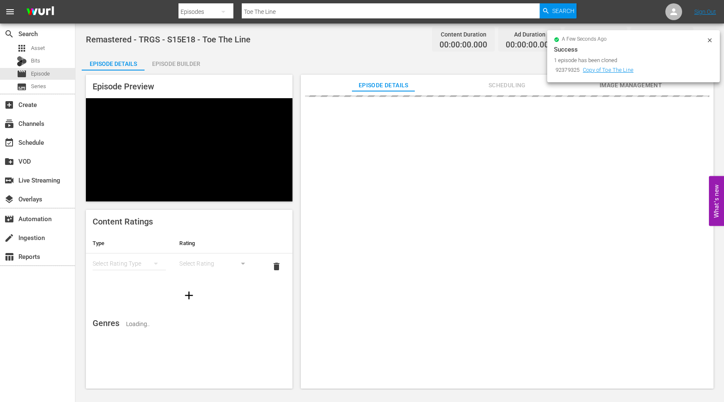
click at [709, 41] on icon at bounding box center [710, 40] width 4 height 4
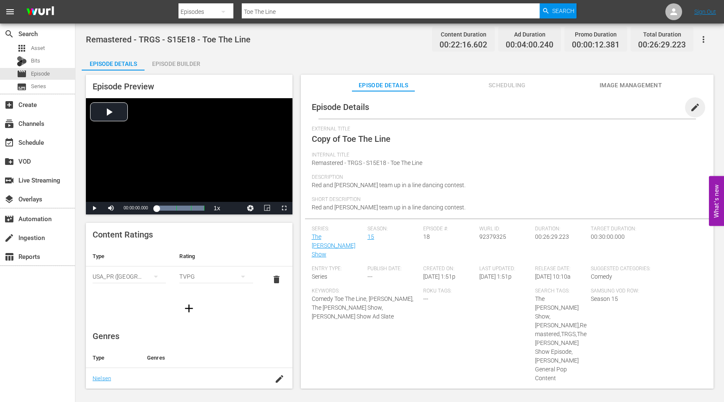
click at [690, 109] on span "edit" at bounding box center [695, 107] width 10 height 10
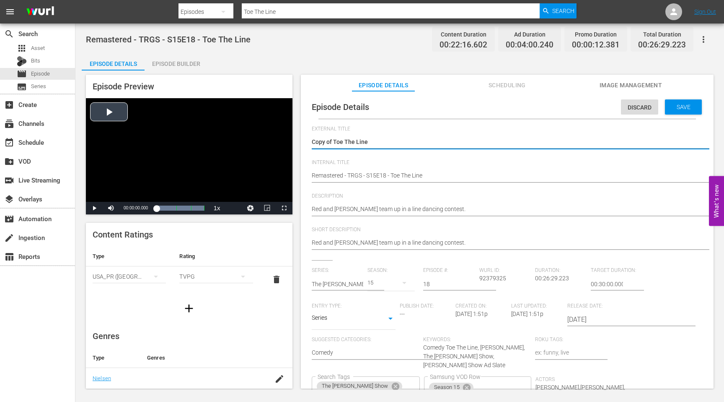
drag, startPoint x: 334, startPoint y: 142, endPoint x: 290, endPoint y: 138, distance: 44.2
click at [290, 138] on div "Episode Preview Video Player is loading. Play Video Play Mute Current Time 00:0…" at bounding box center [400, 232] width 636 height 324
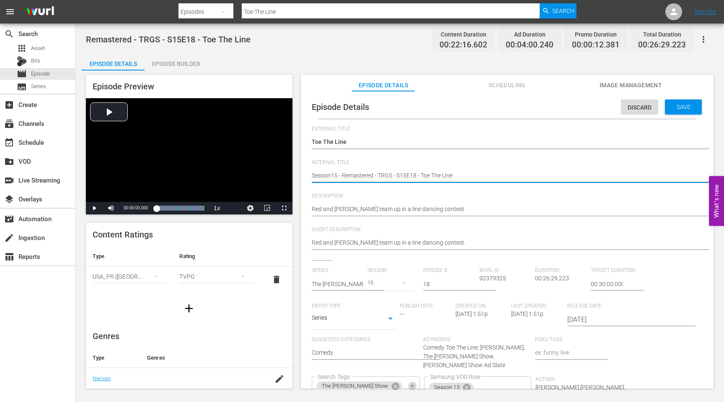
click at [414, 384] on icon "Clear" at bounding box center [412, 385] width 3 height 3
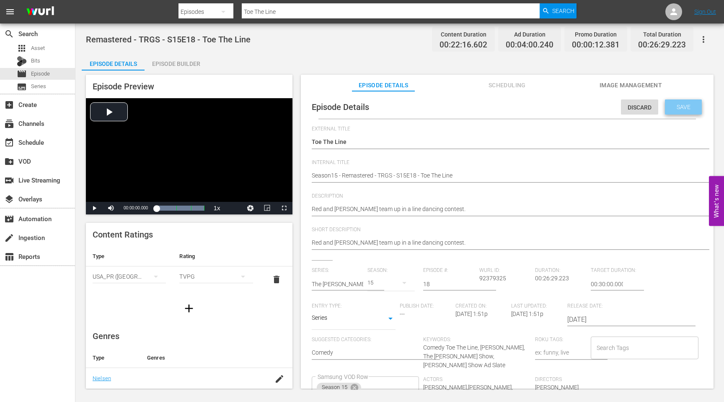
click at [681, 106] on span "Save" at bounding box center [683, 107] width 27 height 7
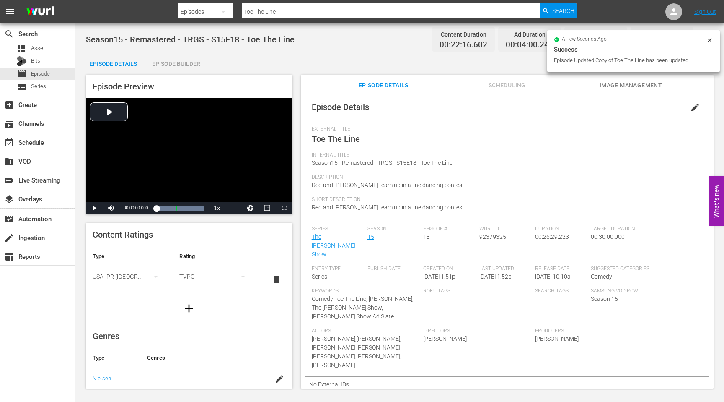
click at [500, 236] on span "92379325" at bounding box center [492, 236] width 27 height 7
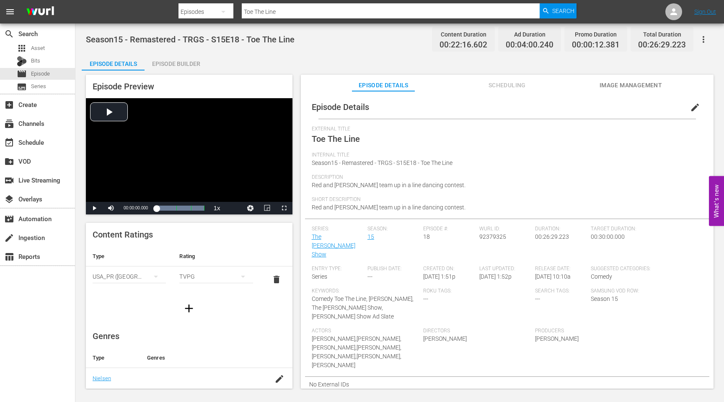
click at [290, 10] on input "Toe The Line" at bounding box center [391, 12] width 298 height 20
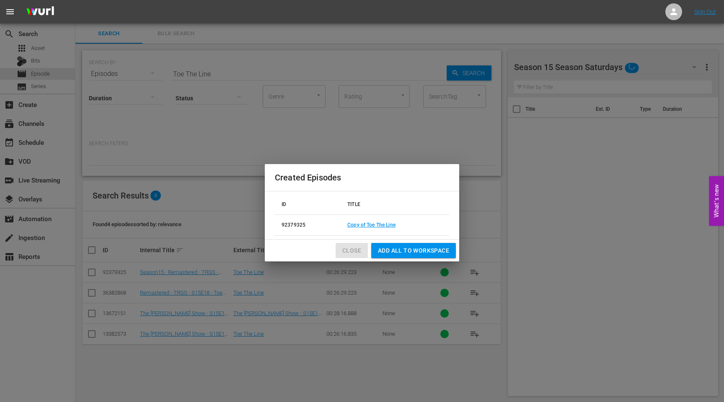
click at [352, 250] on span "Close" at bounding box center [351, 250] width 19 height 10
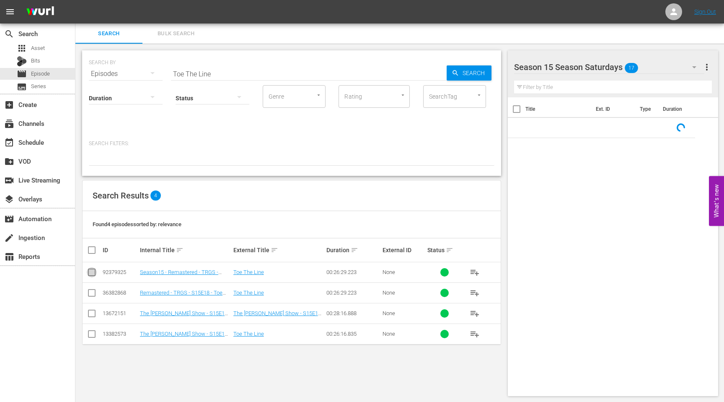
click at [88, 272] on input "checkbox" at bounding box center [92, 274] width 10 height 10
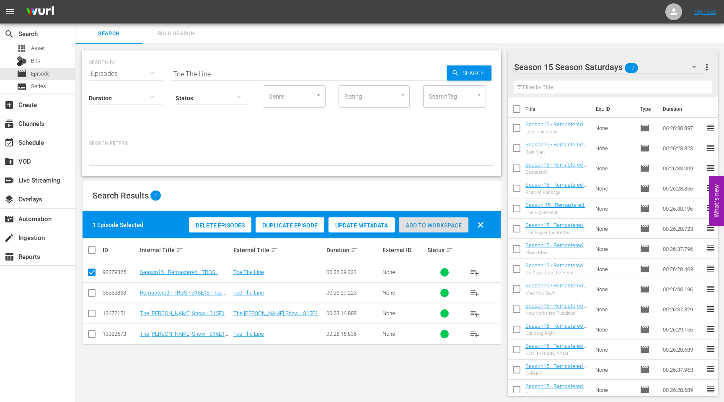
click at [412, 229] on div "Add to Workspace" at bounding box center [434, 225] width 70 height 16
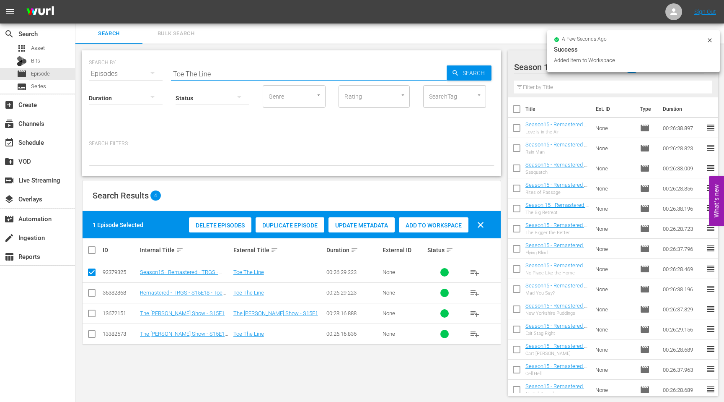
drag, startPoint x: 217, startPoint y: 76, endPoint x: 150, endPoint y: 73, distance: 67.1
click at [150, 73] on div "SEARCH BY Search By Episodes Search ID, Title, Description, Keywords, or Catego…" at bounding box center [292, 69] width 406 height 30
paste input "Do As I Do"
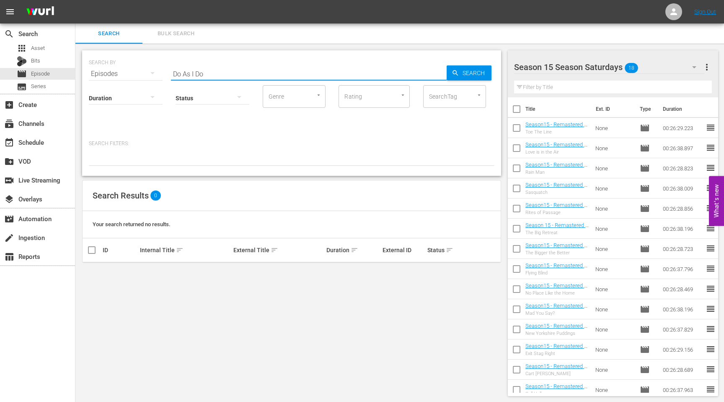
click at [218, 74] on input "Do As I Do" at bounding box center [309, 74] width 276 height 20
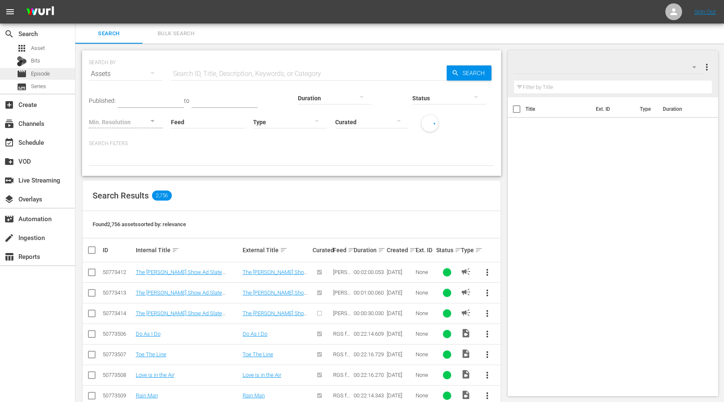
click at [43, 73] on span "Episode" at bounding box center [40, 74] width 19 height 8
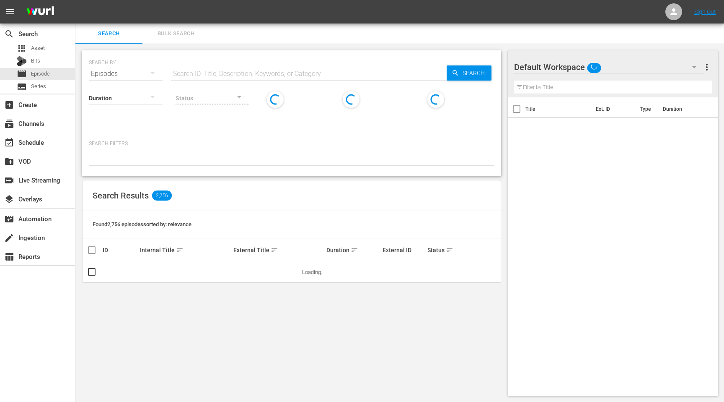
click at [237, 71] on input "text" at bounding box center [309, 74] width 276 height 20
paste input "Do As I Do"
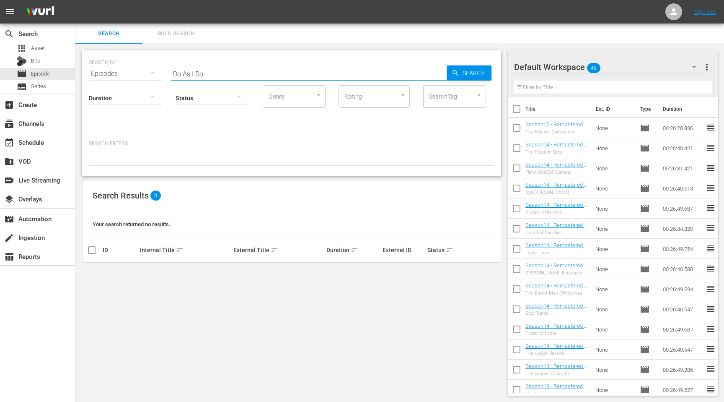
drag, startPoint x: 192, startPoint y: 270, endPoint x: 190, endPoint y: 204, distance: 65.8
click at [192, 269] on div "SEARCH BY Search By Episodes Search ID, Title, Description, Keywords, or Catego…" at bounding box center [291, 223] width 433 height 359
click at [209, 78] on div "Status" at bounding box center [213, 93] width 74 height 30
click at [209, 72] on input "Do As I Do" at bounding box center [309, 74] width 276 height 20
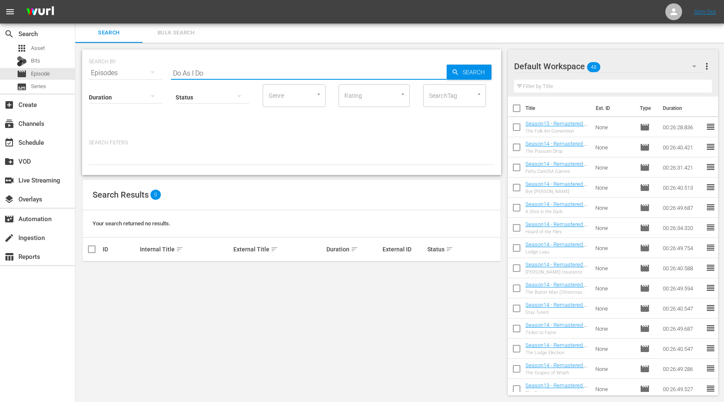
drag, startPoint x: 213, startPoint y: 74, endPoint x: 188, endPoint y: 74, distance: 25.6
click at [188, 74] on input "Do As I Do" at bounding box center [309, 73] width 276 height 20
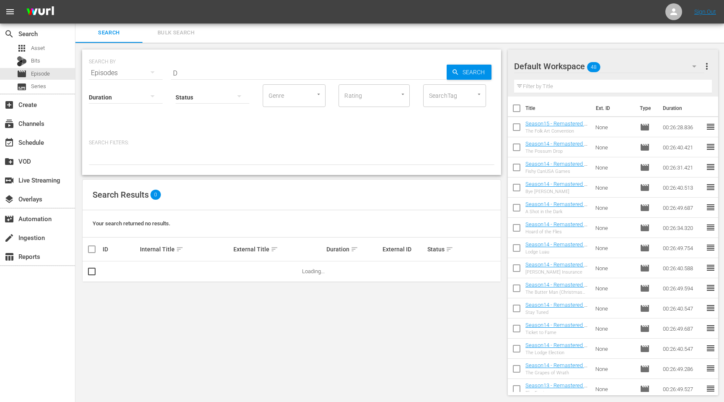
click at [234, 295] on div "SEARCH BY Search By Episodes Search ID, Title, Description, Keywords, or Catego…" at bounding box center [291, 222] width 433 height 359
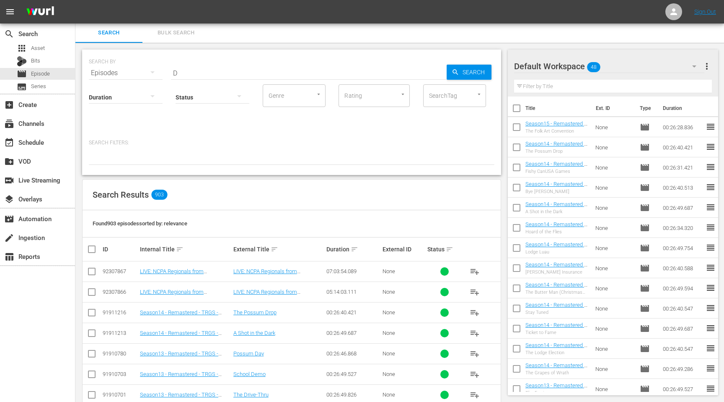
click at [200, 70] on input "D" at bounding box center [309, 73] width 276 height 20
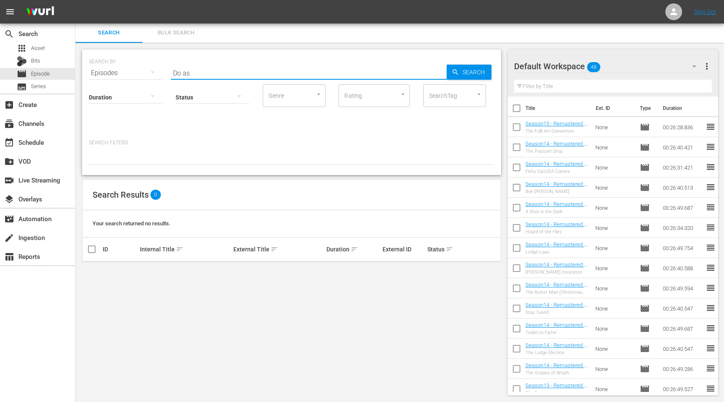
drag, startPoint x: 195, startPoint y: 73, endPoint x: 176, endPoint y: 73, distance: 19.7
click at [176, 73] on input "Do as" at bounding box center [309, 73] width 276 height 20
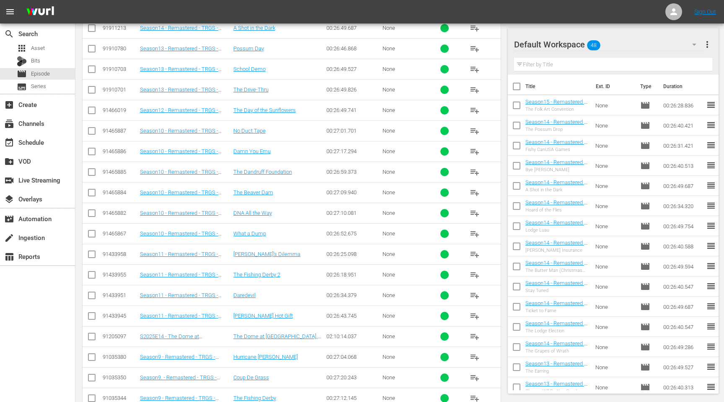
scroll to position [0, 0]
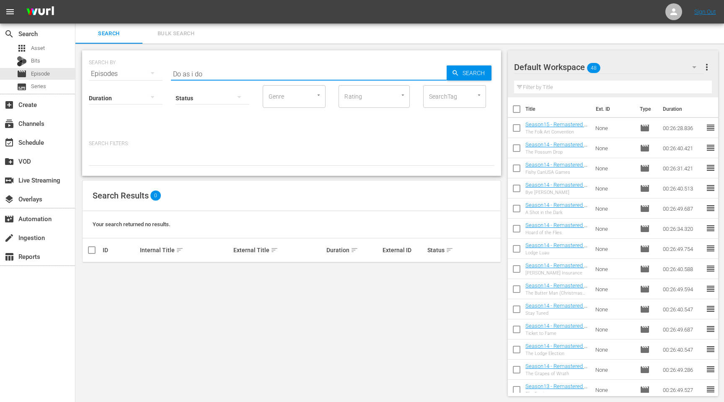
drag, startPoint x: 208, startPoint y: 75, endPoint x: 181, endPoint y: 75, distance: 26.8
click at [182, 75] on input "Do as i do" at bounding box center [309, 74] width 276 height 20
click at [197, 73] on input "Do as I" at bounding box center [309, 74] width 276 height 20
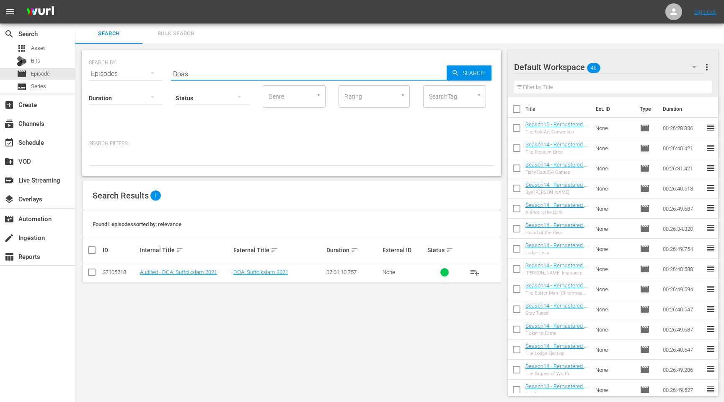
click at [198, 74] on input "Doas" at bounding box center [309, 74] width 276 height 20
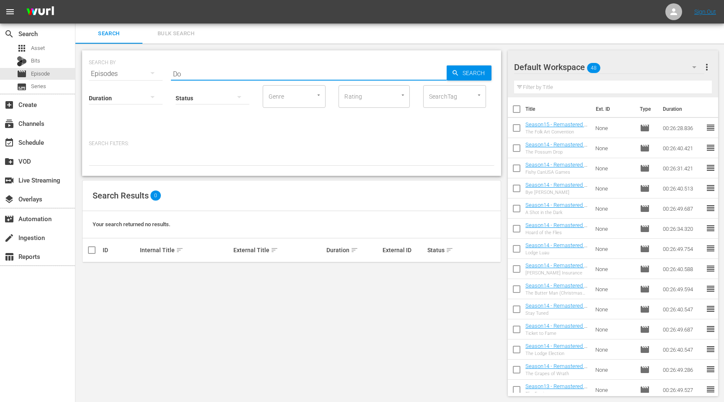
drag, startPoint x: 198, startPoint y: 74, endPoint x: 163, endPoint y: 75, distance: 34.8
click at [164, 75] on div "SEARCH BY Search By Episodes Search ID, Title, Description, Keywords, or Catego…" at bounding box center [292, 69] width 406 height 30
type input "i do"
click at [30, 120] on div "subscriptions Channels" at bounding box center [23, 122] width 47 height 8
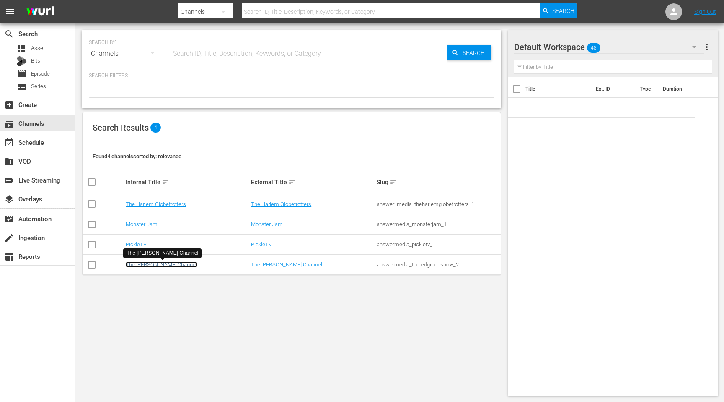
click at [146, 267] on link "The Red Green Channel" at bounding box center [161, 264] width 71 height 6
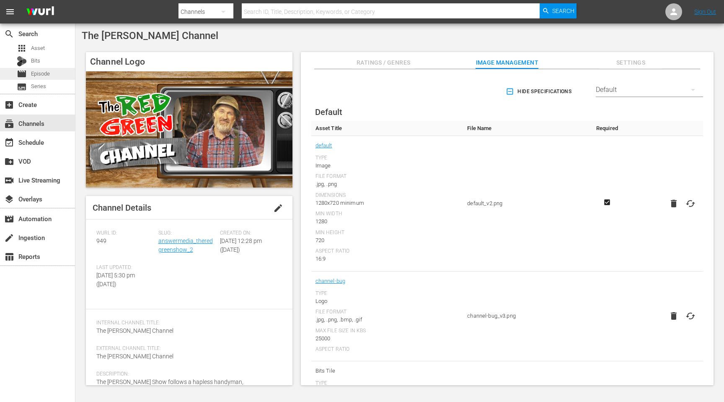
click at [40, 73] on span "Episode" at bounding box center [40, 74] width 19 height 8
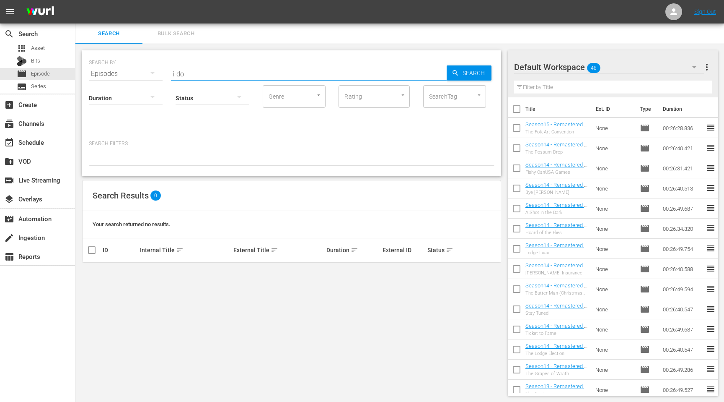
drag, startPoint x: 197, startPoint y: 75, endPoint x: 158, endPoint y: 73, distance: 39.5
click at [158, 74] on div "SEARCH BY Search By Episodes Search ID, Title, Description, Keywords, or Catego…" at bounding box center [292, 69] width 406 height 30
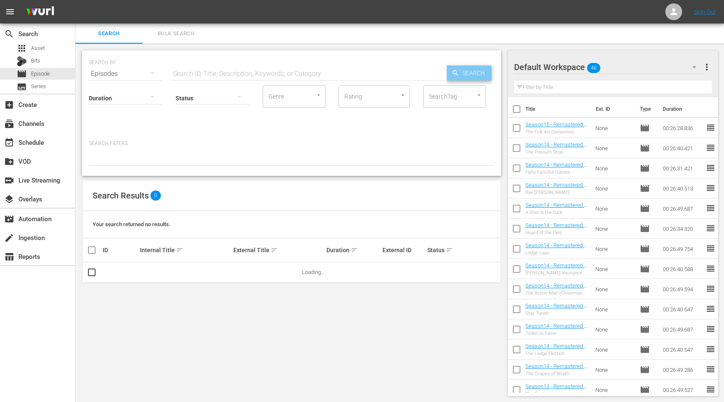
click at [459, 74] on icon "button" at bounding box center [456, 73] width 8 height 8
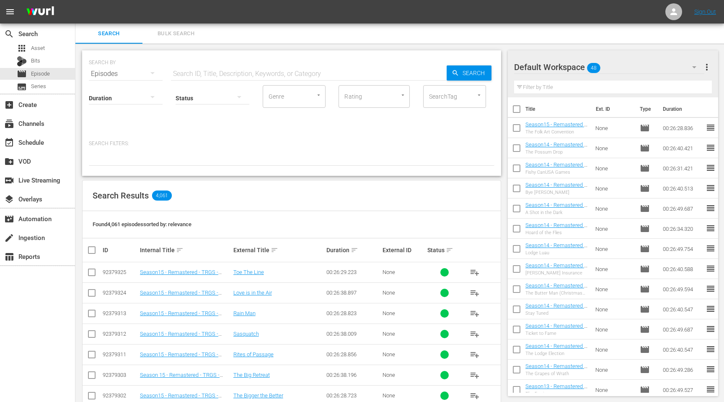
click at [223, 73] on input "text" at bounding box center [309, 74] width 276 height 20
click at [199, 76] on input "text" at bounding box center [309, 74] width 276 height 20
type input "Do As I Do"
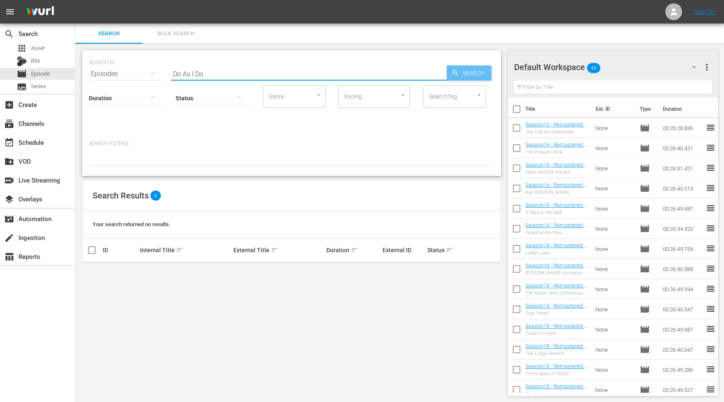
click at [459, 71] on span "Search" at bounding box center [475, 72] width 32 height 15
click at [186, 156] on div at bounding box center [292, 158] width 406 height 14
click at [209, 78] on div "Status" at bounding box center [213, 93] width 74 height 30
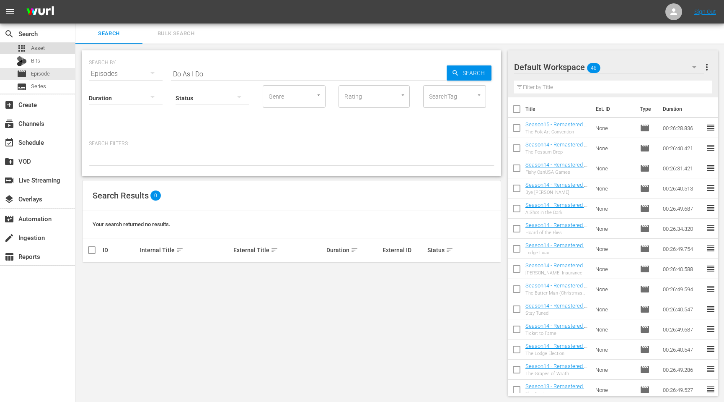
click at [49, 51] on div "apps Asset" at bounding box center [37, 48] width 75 height 12
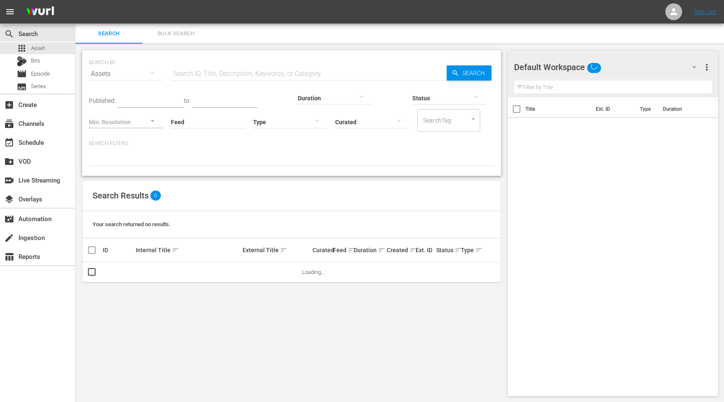
click at [212, 72] on input "text" at bounding box center [309, 74] width 276 height 20
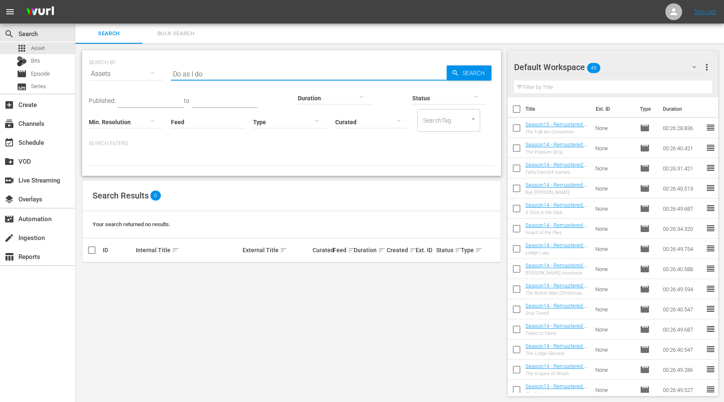
drag, startPoint x: 213, startPoint y: 76, endPoint x: 176, endPoint y: 76, distance: 37.3
click at [177, 76] on input "Do as I do" at bounding box center [309, 74] width 276 height 20
type input "Do As"
click at [38, 74] on span "Episode" at bounding box center [40, 74] width 19 height 8
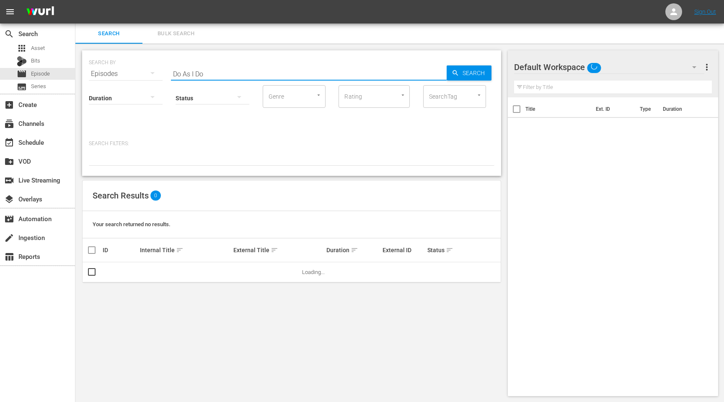
drag, startPoint x: 210, startPoint y: 74, endPoint x: 161, endPoint y: 74, distance: 49.5
click at [161, 74] on div "SEARCH BY Search By Episodes Search ID, Title, Description, Keywords, or Catego…" at bounding box center [292, 69] width 406 height 30
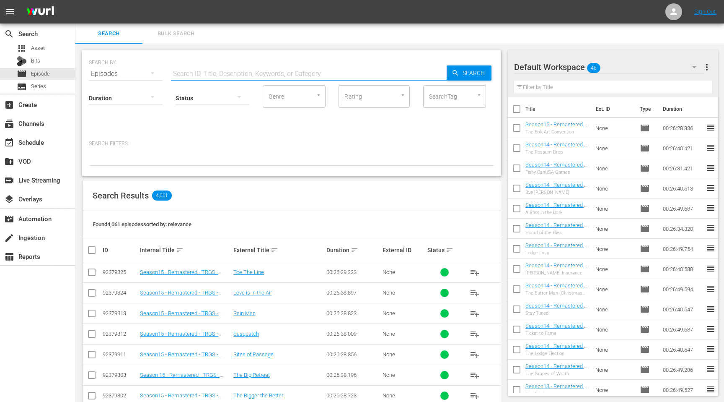
click at [193, 73] on input "text" at bounding box center [309, 74] width 276 height 20
click at [192, 81] on div "Status" at bounding box center [213, 93] width 74 height 30
click at [192, 75] on input "S15" at bounding box center [309, 74] width 276 height 20
type input "S15E19"
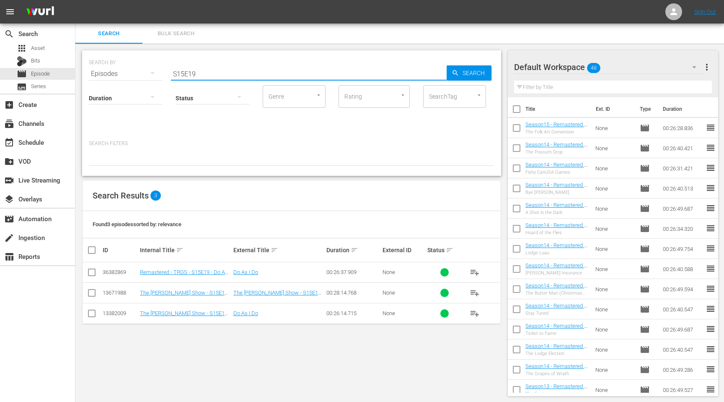
click at [208, 356] on div "SEARCH BY Search By Episodes Search ID, Title, Description, Keywords, or Catego…" at bounding box center [291, 223] width 433 height 359
click at [92, 274] on input "checkbox" at bounding box center [92, 274] width 10 height 10
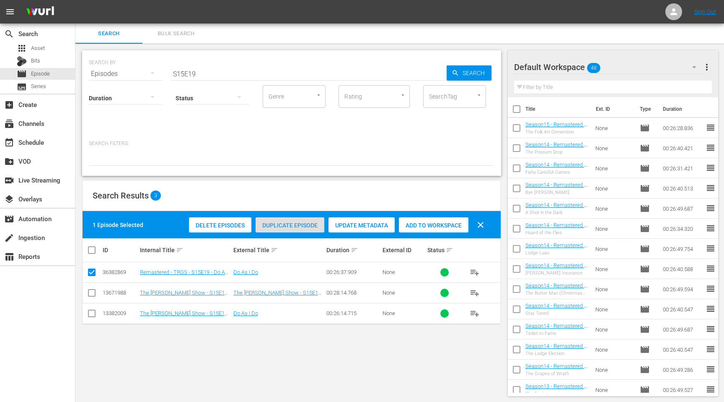
click at [293, 220] on div "Duplicate Episode" at bounding box center [290, 225] width 69 height 16
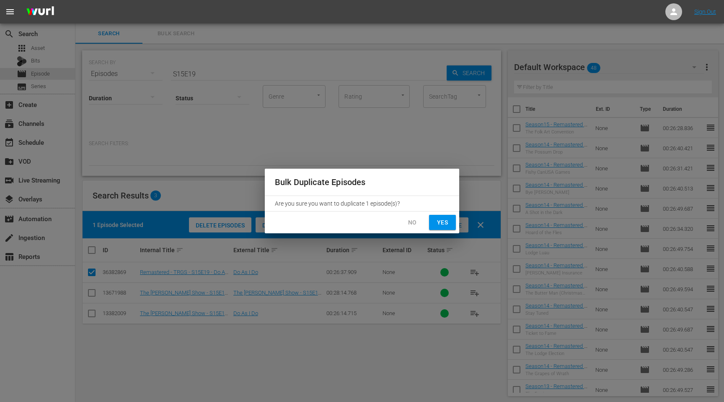
click at [447, 221] on span "Yes" at bounding box center [442, 222] width 13 height 10
checkbox input "false"
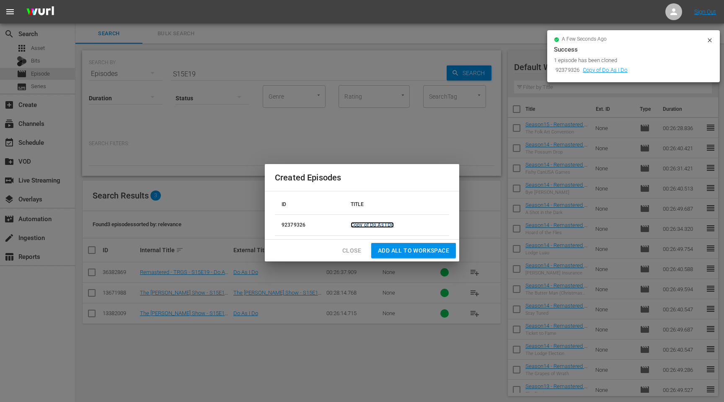
click at [366, 225] on link "Copy of Do As I Do" at bounding box center [372, 225] width 43 height 6
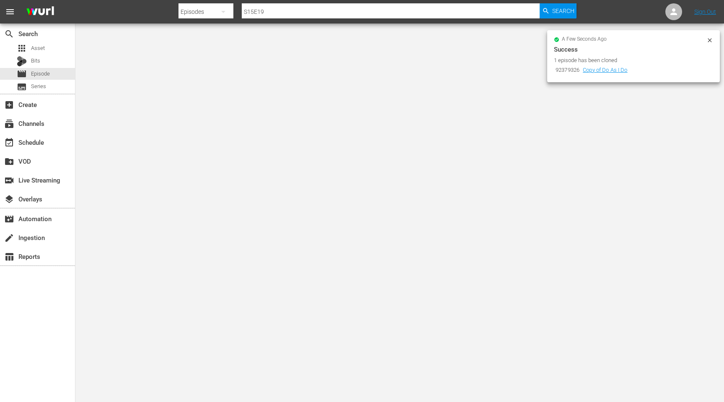
click at [710, 41] on icon at bounding box center [710, 40] width 7 height 7
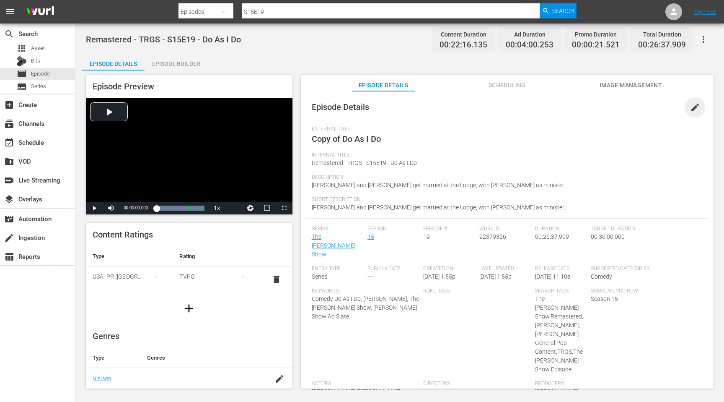
click at [693, 104] on span "edit" at bounding box center [695, 107] width 10 height 10
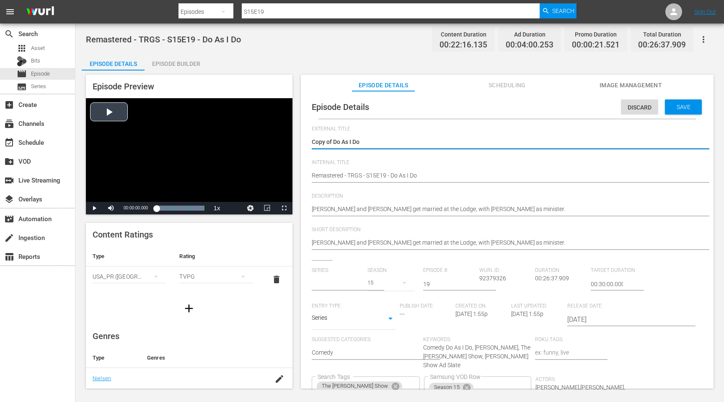
drag, startPoint x: 333, startPoint y: 143, endPoint x: 288, endPoint y: 142, distance: 45.3
click at [288, 143] on div "Episode Preview Video Player is loading. Play Video Play Mute Current Time 00:0…" at bounding box center [400, 232] width 636 height 324
type input "The [PERSON_NAME] Show"
type textarea "Do As I Do"
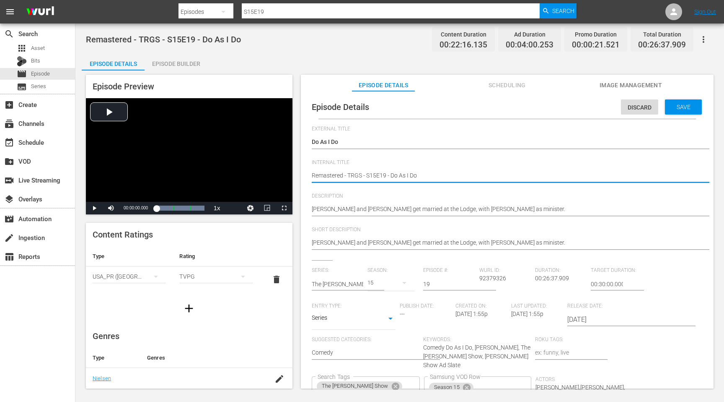
type textarea "SRemastered - TRGS - S15E19 - Do As I Do"
type textarea "SeRemastered - TRGS - S15E19 - Do As I Do"
type textarea "SeaRemastered - TRGS - S15E19 - Do As I Do"
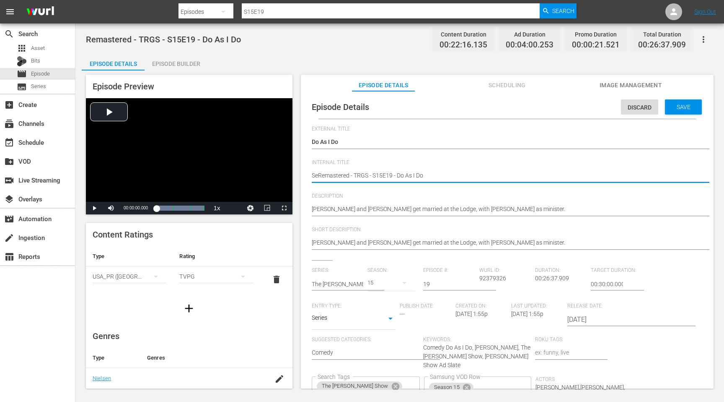
type textarea "SeaRemastered - TRGS - S15E19 - Do As I Do"
type textarea "SeasRemastered - TRGS - S15E19 - Do As I Do"
type textarea "SeasoRemastered - TRGS - S15E19 - Do As I Do"
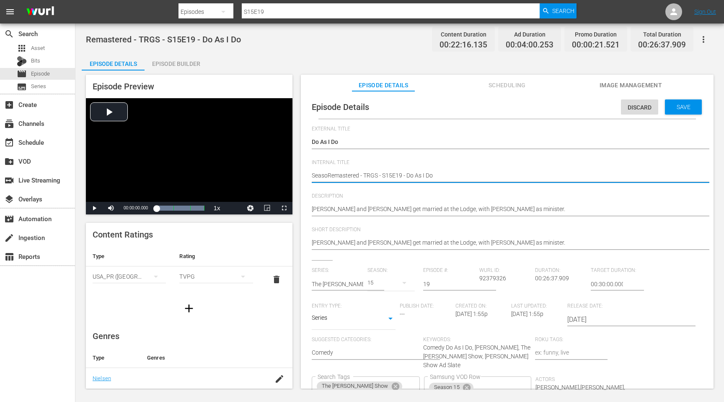
type textarea "SeasonRemastered - TRGS - S15E19 - Do As I Do"
type textarea "Season Remastered - TRGS - S15E19 - Do As I Do"
type textarea "Season 1Remastered - TRGS - S15E19 - Do As I Do"
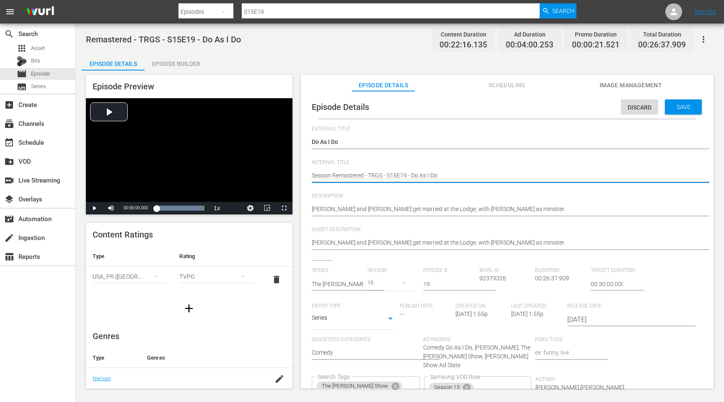
type textarea "Season 1Remastered - TRGS - S15E19 - Do As I Do"
type textarea "Season 15Remastered - TRGS - S15E19 - Do As I Do"
type textarea "Season 15 Remastered - TRGS - S15E19 - Do As I Do"
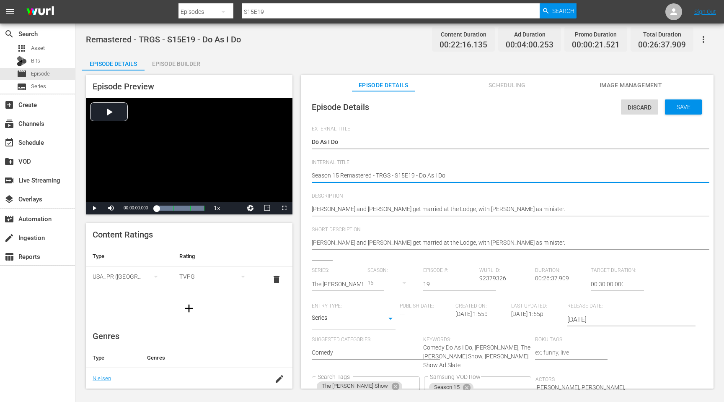
type textarea "Season 15 -Remastered - TRGS - S15E19 - Do As I Do"
type textarea "Season 15 - Remastered - TRGS - S15E19 - Do As I Do"
click at [417, 381] on button "Clear" at bounding box center [412, 385] width 9 height 9
type textarea "Season 15 - Remastered - TRGS - S15E19 - Do As I Do"
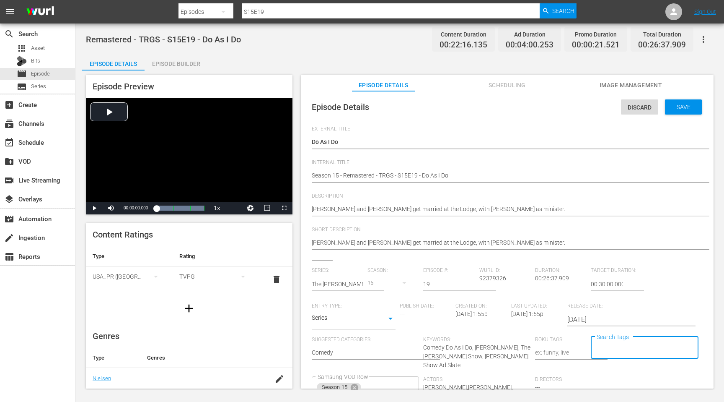
click at [674, 111] on div "Save" at bounding box center [683, 106] width 37 height 15
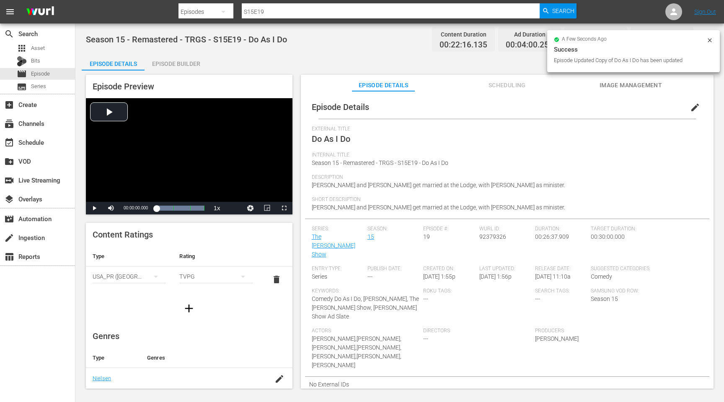
click at [495, 234] on span "92379326" at bounding box center [492, 236] width 27 height 7
copy span "92379326"
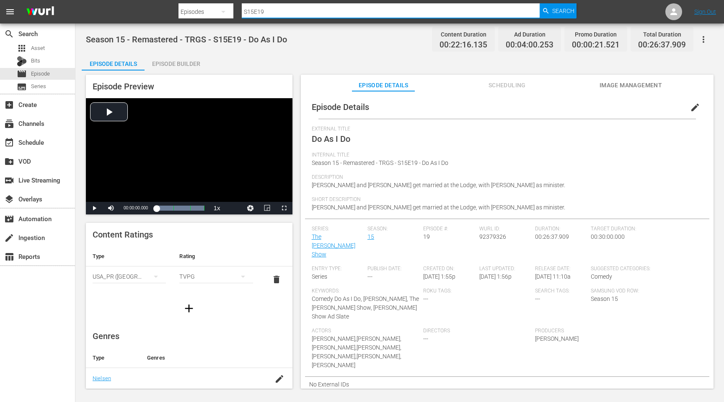
click at [272, 11] on input "S15E19" at bounding box center [391, 12] width 298 height 20
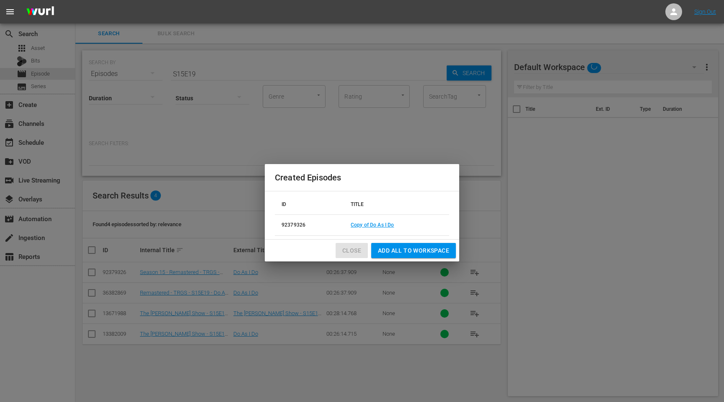
click at [348, 251] on span "Close" at bounding box center [351, 250] width 19 height 10
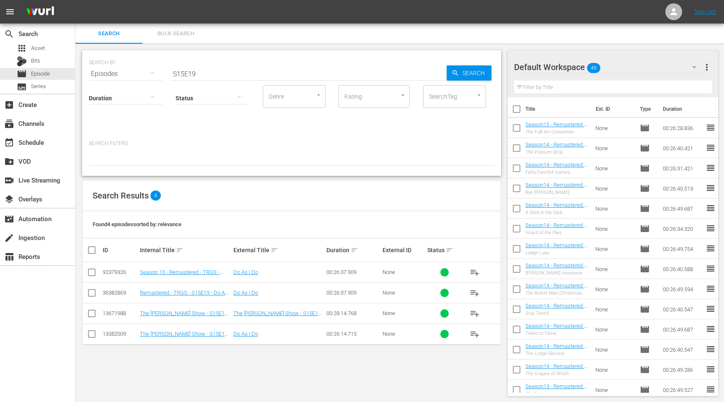
drag, startPoint x: 91, startPoint y: 273, endPoint x: 101, endPoint y: 271, distance: 10.8
click at [91, 273] on input "checkbox" at bounding box center [92, 274] width 10 height 10
checkbox input "true"
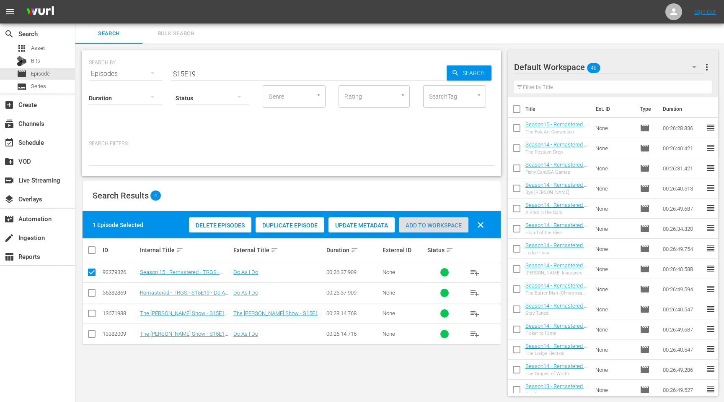
click at [446, 225] on span "Add to Workspace" at bounding box center [434, 225] width 70 height 7
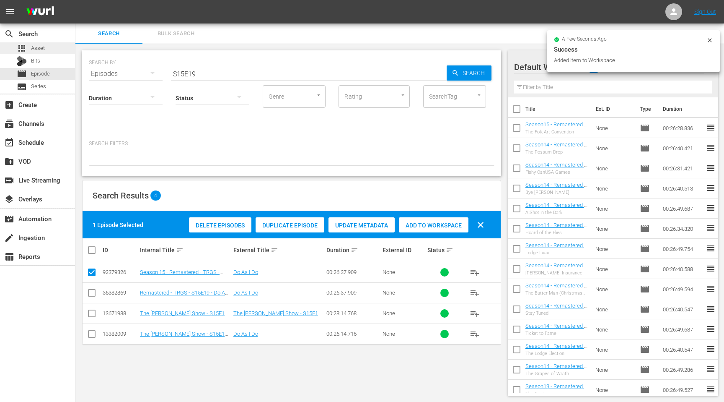
click at [38, 45] on span "Asset" at bounding box center [38, 48] width 14 height 8
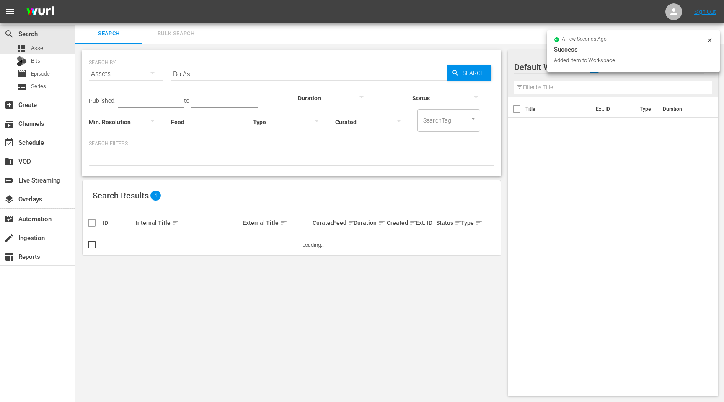
click at [203, 80] on hr at bounding box center [309, 80] width 276 height 0
drag, startPoint x: 199, startPoint y: 73, endPoint x: 139, endPoint y: 73, distance: 59.9
click at [141, 73] on div "SEARCH BY Search By Assets Search ID, Title, Description, Keywords, or Category…" at bounding box center [292, 69] width 406 height 30
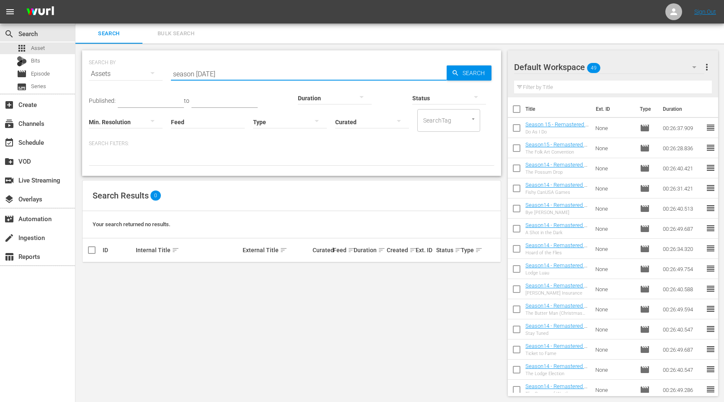
type input "season saturday"
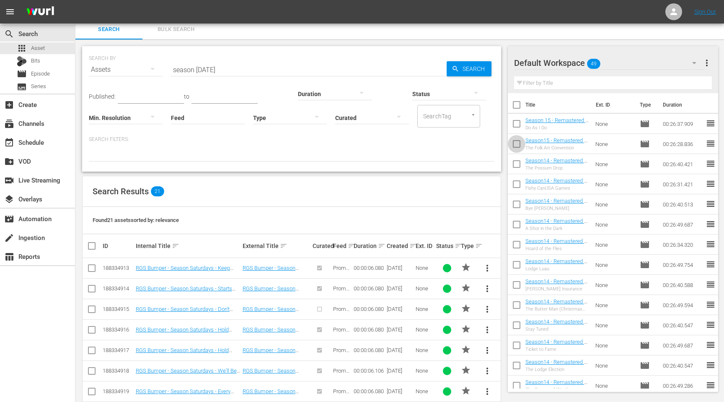
click at [518, 145] on input "checkbox" at bounding box center [517, 146] width 18 height 18
checkbox input "true"
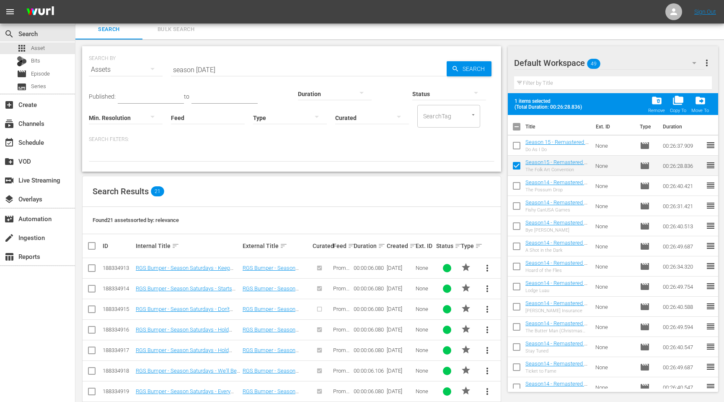
click at [517, 143] on input "checkbox" at bounding box center [517, 147] width 18 height 18
checkbox input "true"
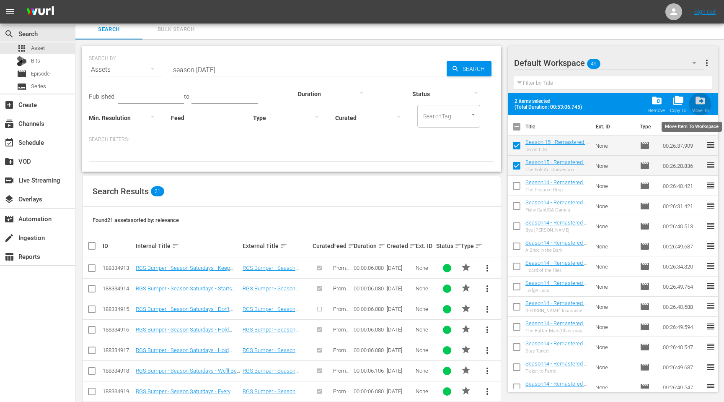
click at [700, 99] on span "drive_file_move" at bounding box center [700, 100] width 11 height 11
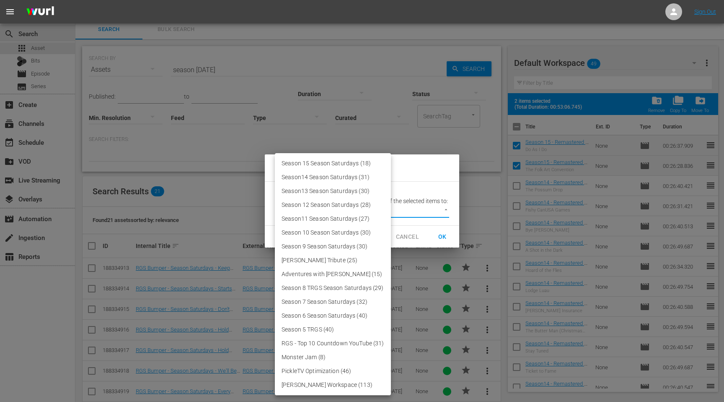
click at [414, 216] on body "menu Sign Out search Search apps Asset Bits movie Episode subtitles Series add_…" at bounding box center [362, 197] width 724 height 402
click at [336, 164] on li "Season 15 Season Saturdays (18)" at bounding box center [333, 163] width 116 height 14
type input "3919"
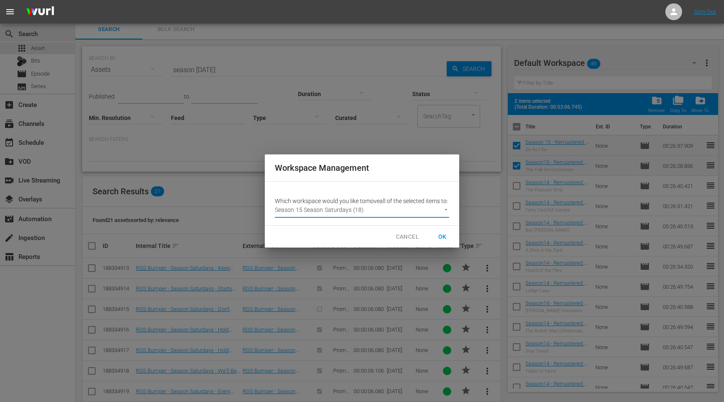
click at [446, 241] on span "OK" at bounding box center [442, 236] width 13 height 10
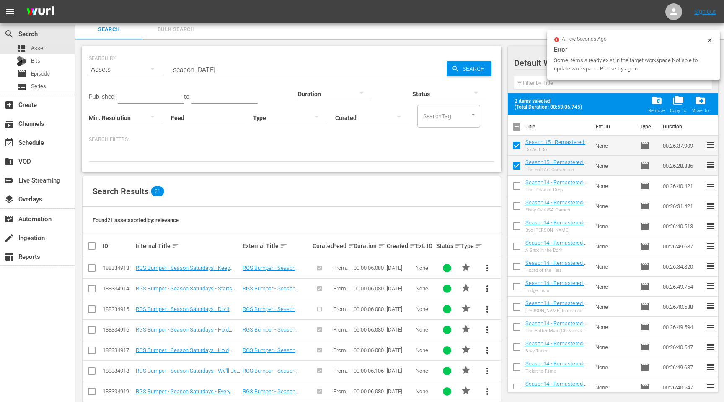
click at [709, 39] on icon at bounding box center [710, 40] width 4 height 4
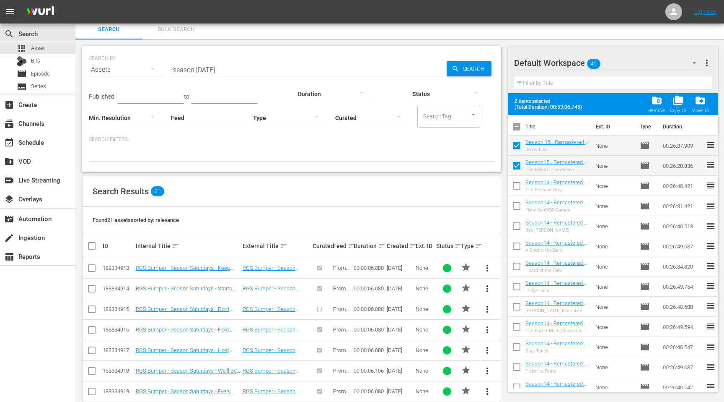
click at [696, 62] on icon "button" at bounding box center [694, 63] width 10 height 10
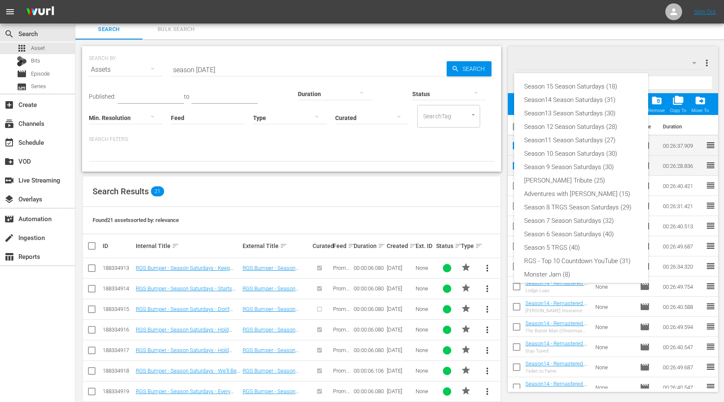
scroll to position [45, 0]
click at [588, 86] on div "Season 15 Season Saturdays (18)" at bounding box center [581, 86] width 114 height 13
checkbox input "false"
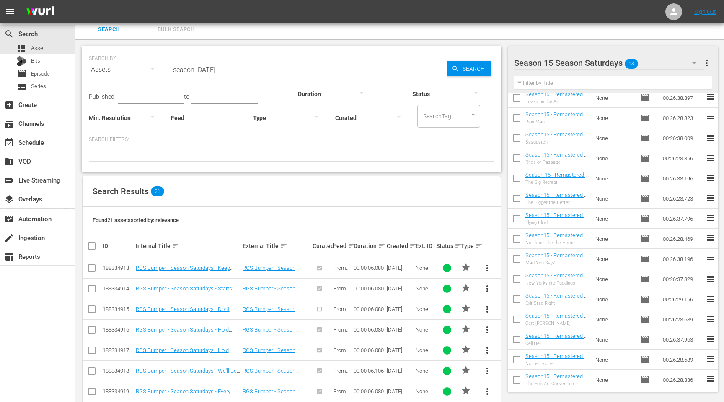
scroll to position [0, 0]
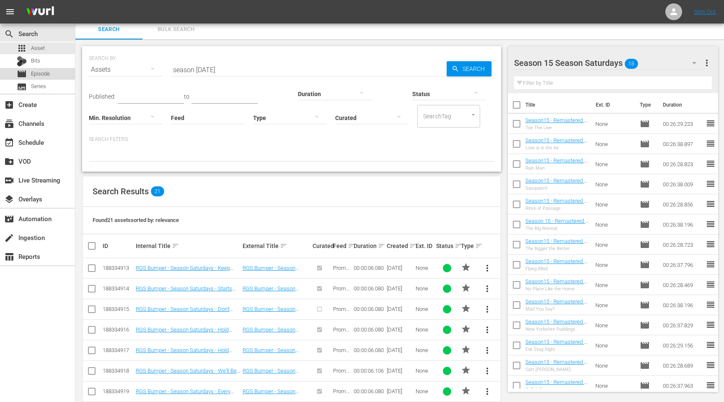
click at [44, 75] on span "Episode" at bounding box center [40, 74] width 19 height 8
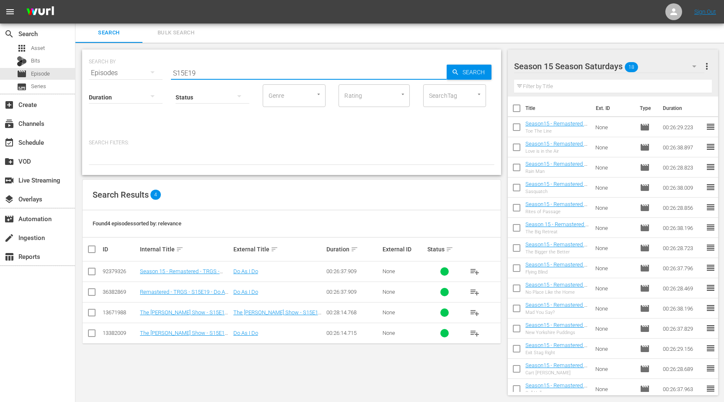
drag, startPoint x: 215, startPoint y: 73, endPoint x: 137, endPoint y: 70, distance: 78.9
click at [137, 70] on div "SEARCH BY Search By Episodes Search ID, Title, Description, Keywords, or Catego…" at bounding box center [292, 68] width 406 height 30
click at [92, 269] on input "checkbox" at bounding box center [92, 273] width 10 height 10
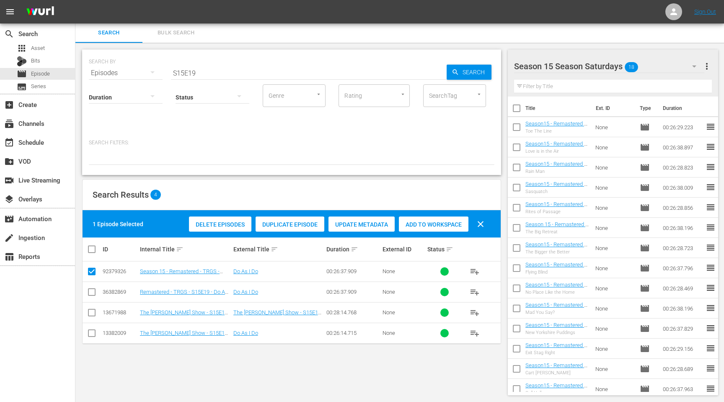
click at [424, 227] on span "Add to Workspace" at bounding box center [434, 224] width 70 height 7
click at [90, 271] on input "checkbox" at bounding box center [92, 273] width 10 height 10
checkbox input "false"
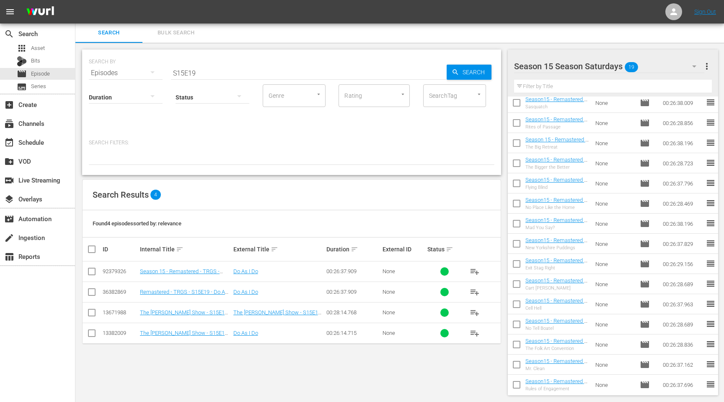
scroll to position [108, 0]
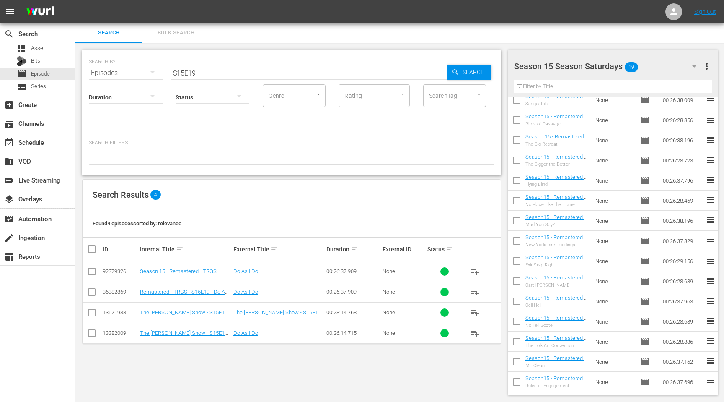
click at [569, 67] on div at bounding box center [572, 66] width 117 height 21
click at [652, 48] on div "Season 15 Season Saturdays more_vert Filter by Title Title Ext. ID Type Duratio…" at bounding box center [616, 222] width 216 height 359
click at [691, 65] on icon "button" at bounding box center [694, 66] width 10 height 10
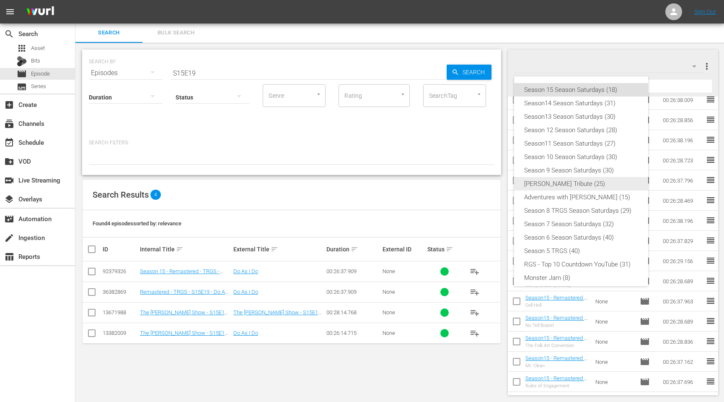
scroll to position [0, 0]
click at [565, 89] on div "Season 15 Season Saturdays (18)" at bounding box center [581, 90] width 114 height 13
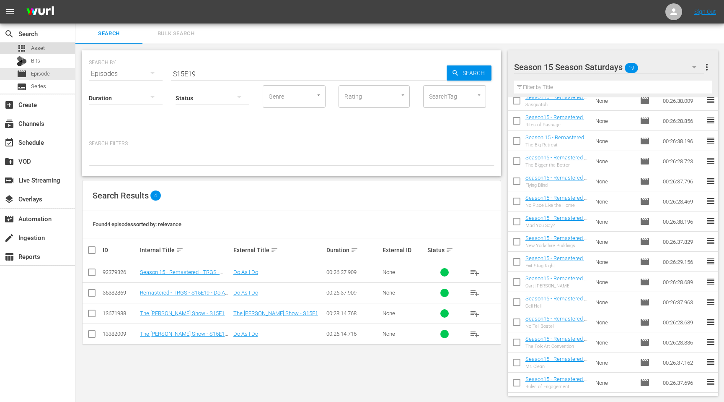
click at [46, 50] on div "apps Asset" at bounding box center [37, 48] width 75 height 12
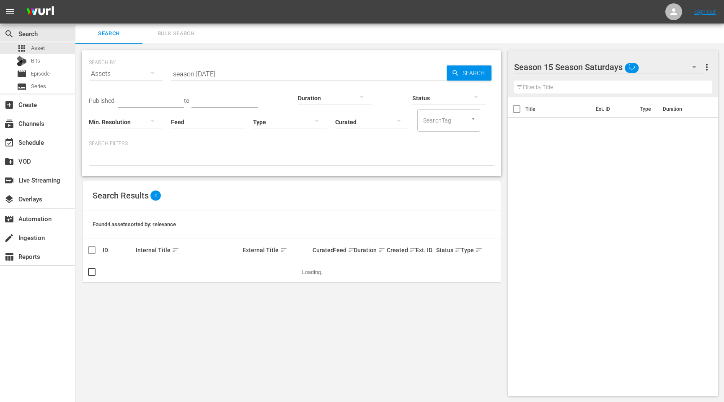
click at [226, 75] on input "season saturday" at bounding box center [309, 74] width 276 height 20
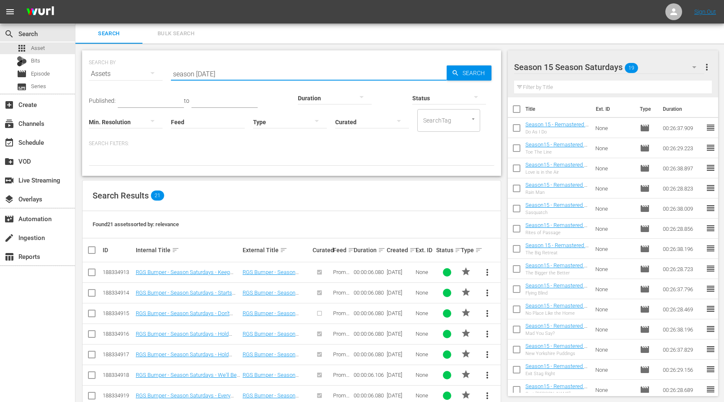
type input "Season Saturday"
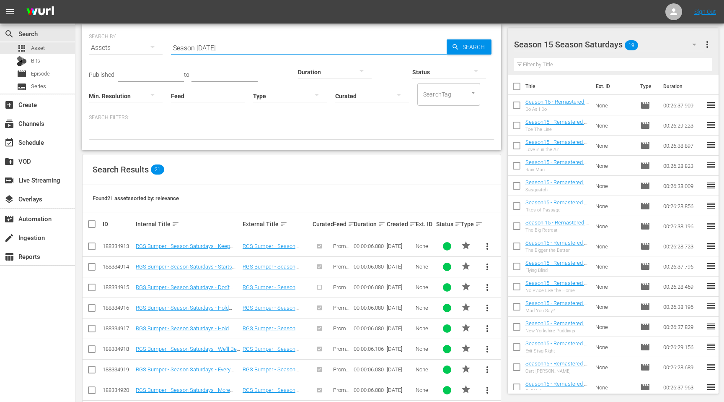
scroll to position [60, 0]
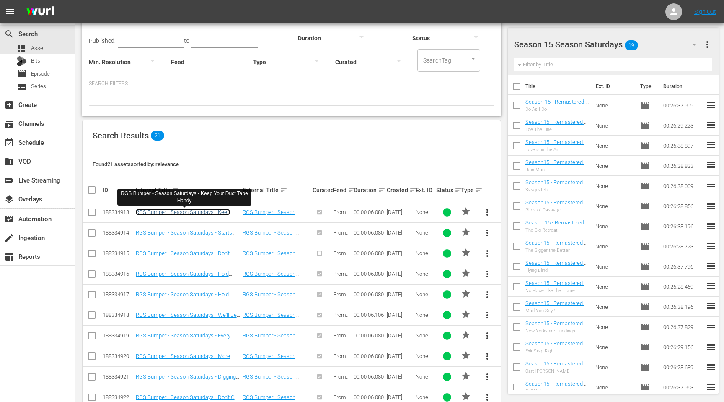
click at [194, 212] on link "RGS Bumper - Season Saturdays - Keep Your Duct Tape Handy" at bounding box center [183, 215] width 94 height 13
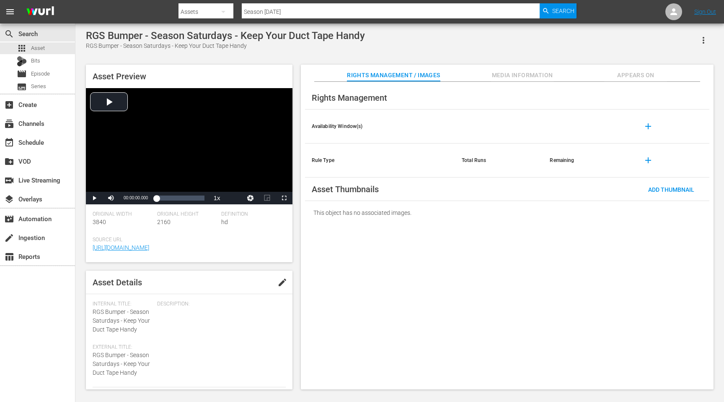
scroll to position [1, 0]
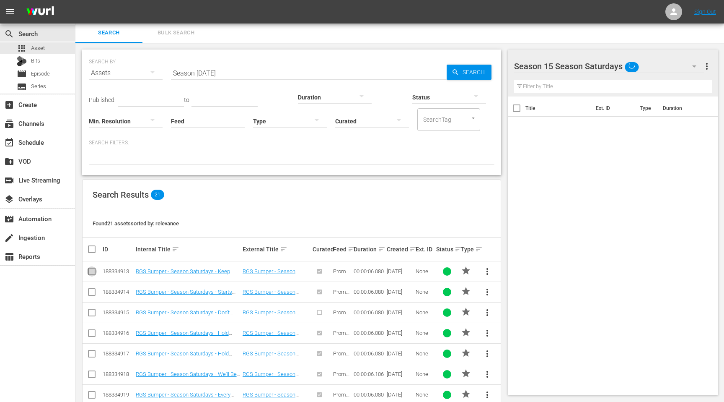
click at [91, 270] on input "checkbox" at bounding box center [92, 273] width 10 height 10
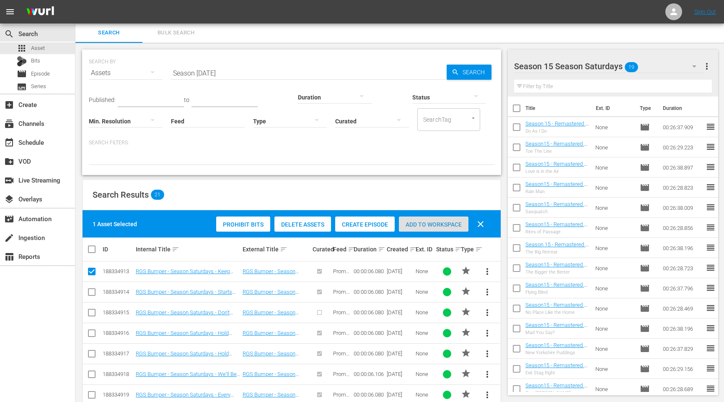
click at [417, 224] on span "Add to Workspace" at bounding box center [434, 224] width 70 height 7
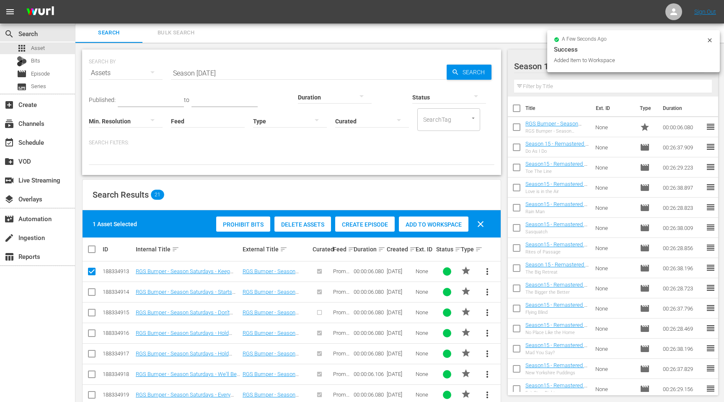
click at [93, 272] on input "checkbox" at bounding box center [92, 273] width 10 height 10
checkbox input "false"
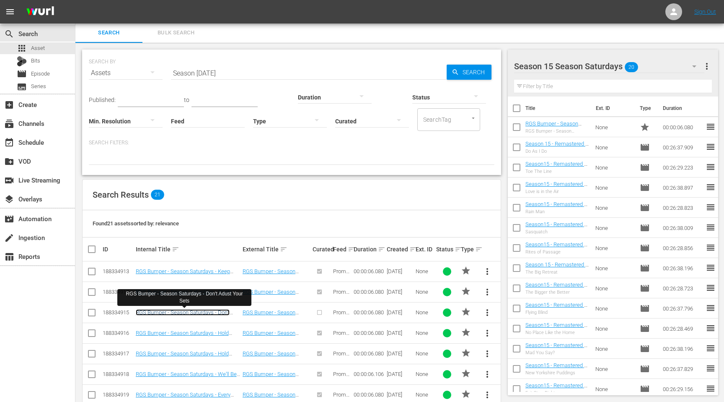
click at [175, 313] on link "RGS Bumper - Season Saturdays - Don't Adust Your Sets" at bounding box center [183, 315] width 94 height 13
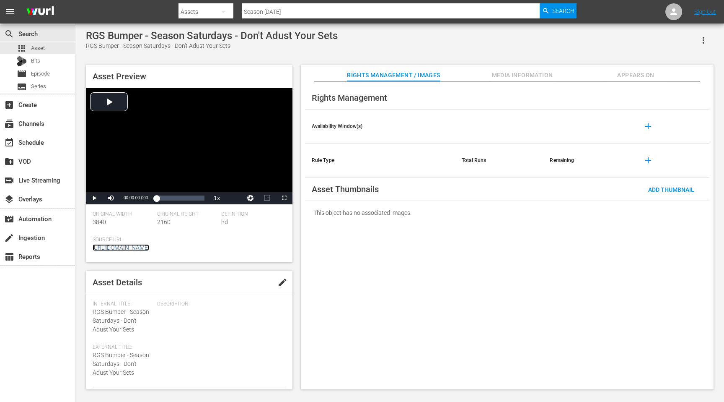
click at [149, 246] on link "https://app.answermedia.tv/watch.php?vid=a629edb6-2841-49d2-8682-9680d5a929f6" at bounding box center [121, 247] width 57 height 7
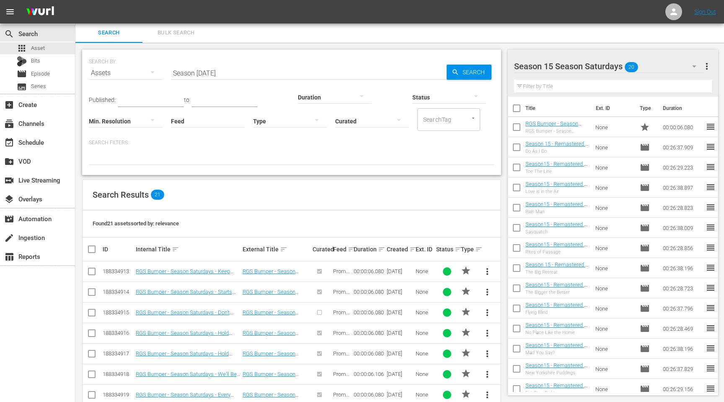
click at [86, 310] on td at bounding box center [92, 312] width 19 height 21
click at [90, 311] on input "checkbox" at bounding box center [92, 314] width 10 height 10
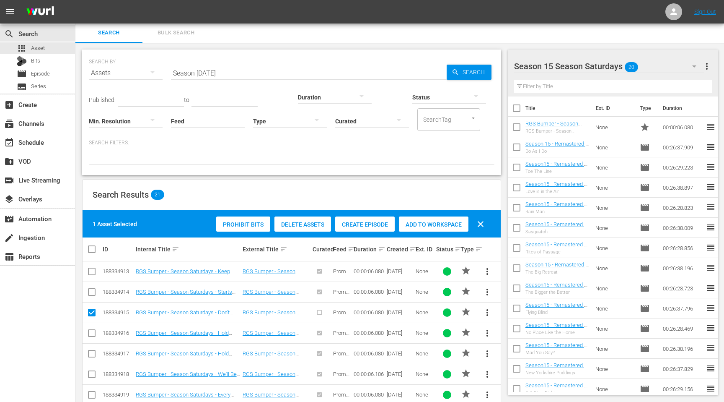
click at [446, 222] on span "Add to Workspace" at bounding box center [434, 224] width 70 height 7
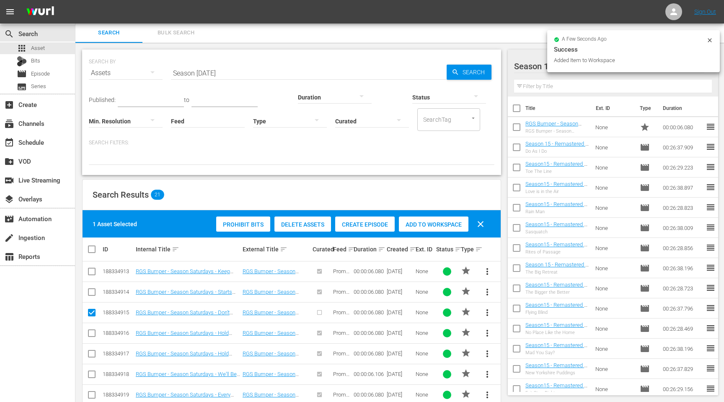
click at [89, 312] on input "checkbox" at bounding box center [92, 314] width 10 height 10
checkbox input "false"
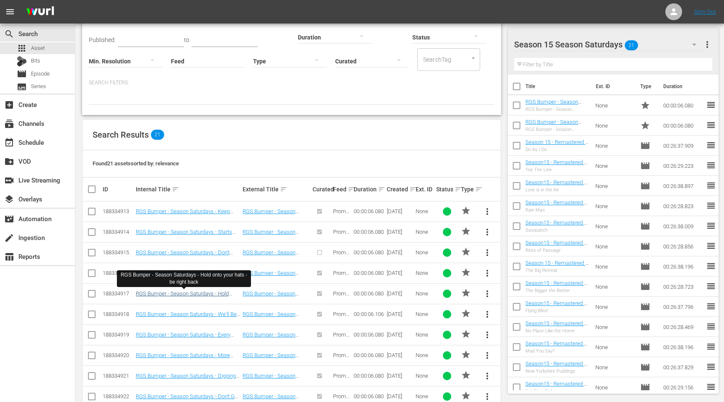
scroll to position [69, 0]
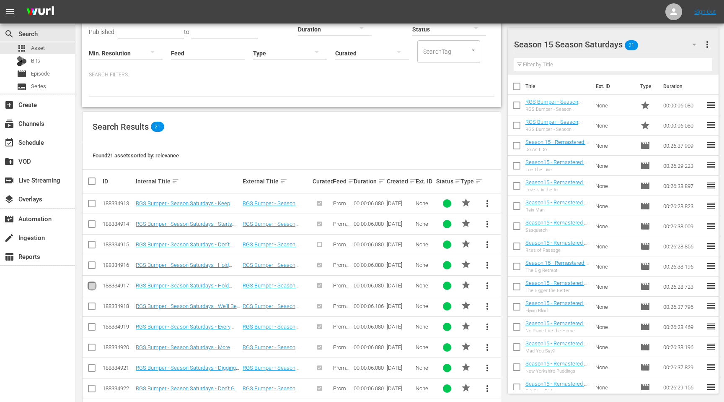
click at [94, 286] on input "checkbox" at bounding box center [92, 287] width 10 height 10
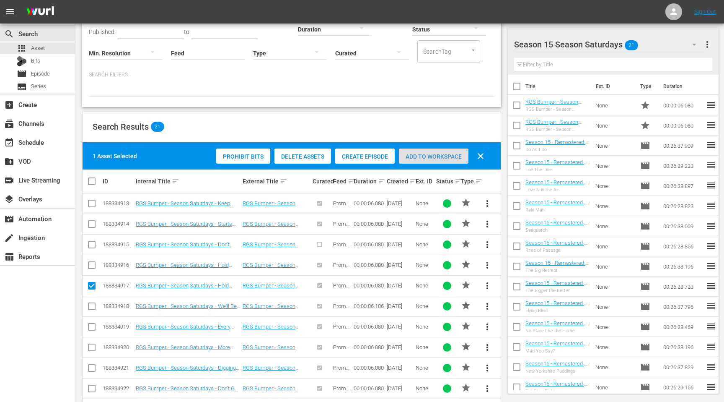
click at [419, 151] on div "Add to Workspace" at bounding box center [434, 156] width 70 height 16
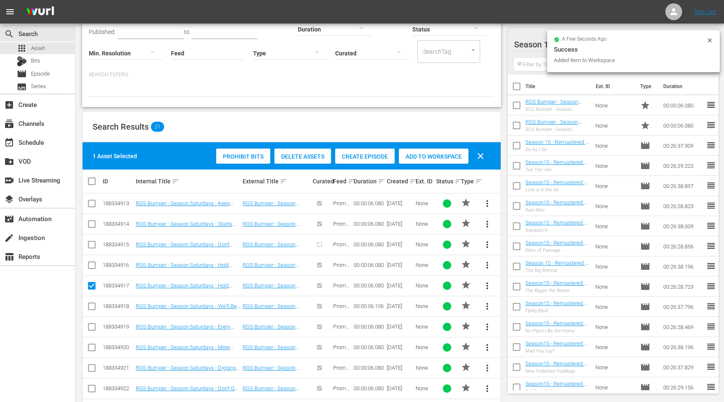
click at [91, 286] on input "checkbox" at bounding box center [92, 287] width 10 height 10
checkbox input "false"
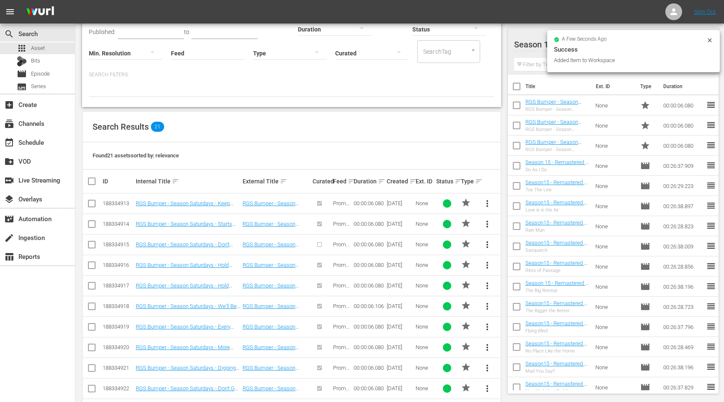
click at [86, 309] on td at bounding box center [92, 305] width 19 height 21
click at [91, 305] on input "checkbox" at bounding box center [92, 308] width 10 height 10
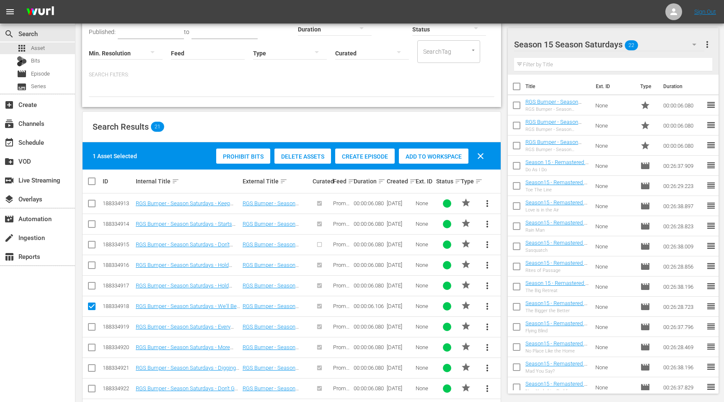
click at [451, 156] on span "Add to Workspace" at bounding box center [434, 156] width 70 height 7
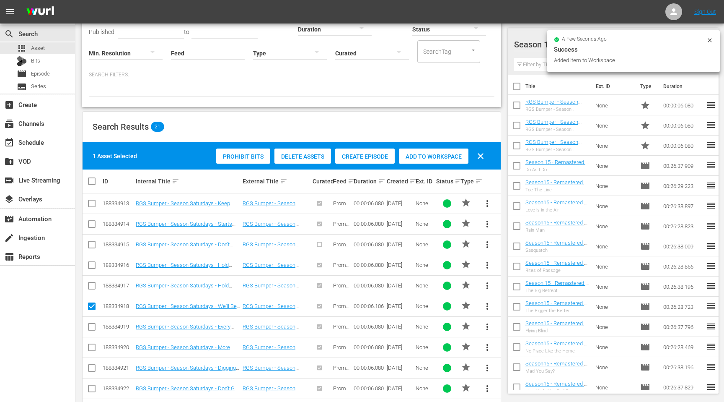
click at [89, 307] on input "checkbox" at bounding box center [92, 308] width 10 height 10
checkbox input "false"
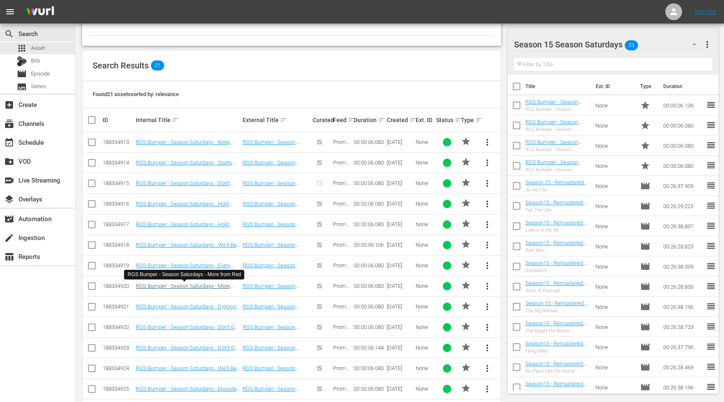
scroll to position [143, 0]
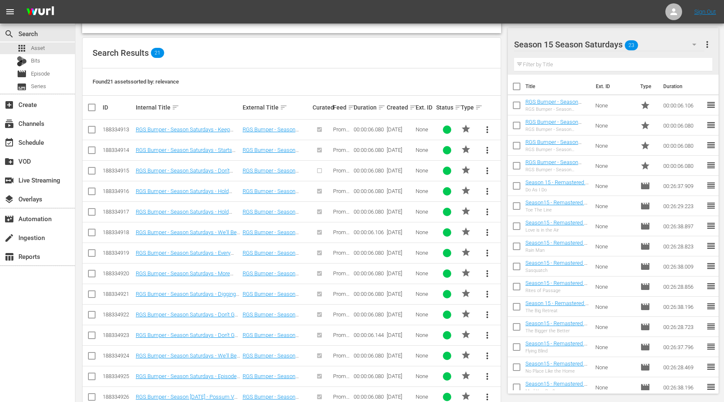
click at [90, 314] on input "checkbox" at bounding box center [92, 316] width 10 height 10
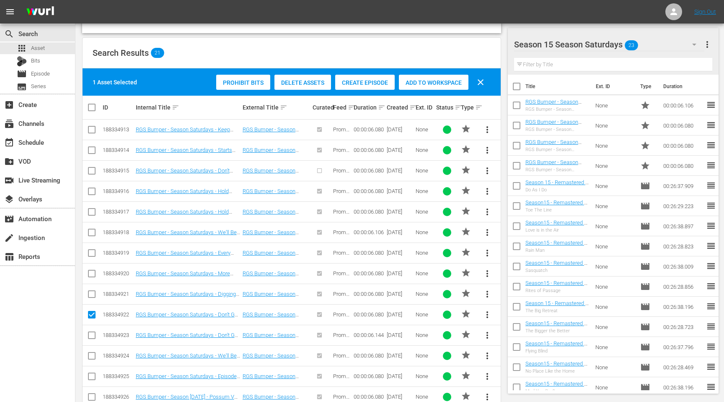
click at [432, 84] on span "Add to Workspace" at bounding box center [434, 82] width 70 height 7
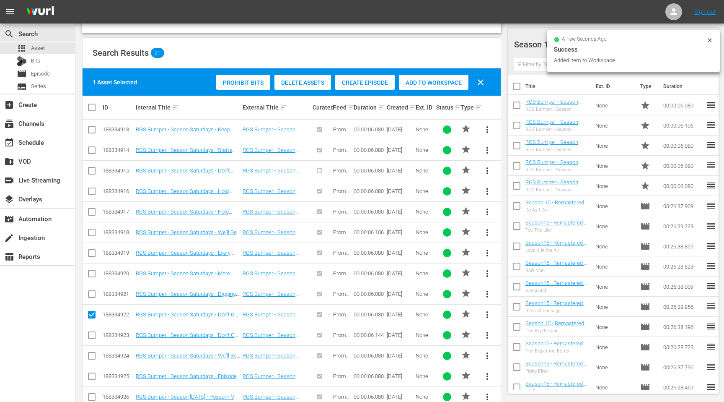
click at [91, 312] on input "checkbox" at bounding box center [92, 316] width 10 height 10
checkbox input "false"
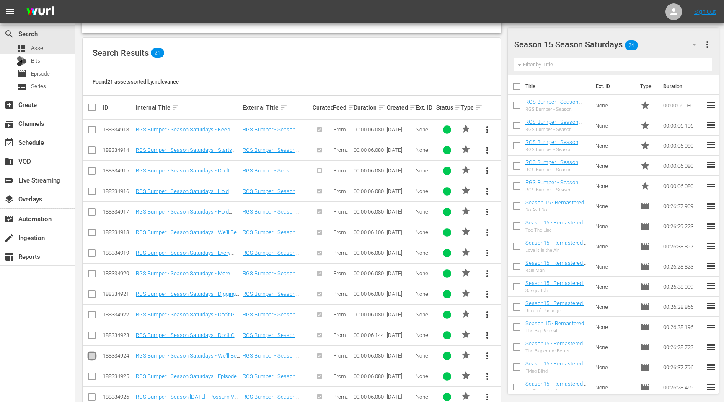
click at [89, 355] on input "checkbox" at bounding box center [92, 357] width 10 height 10
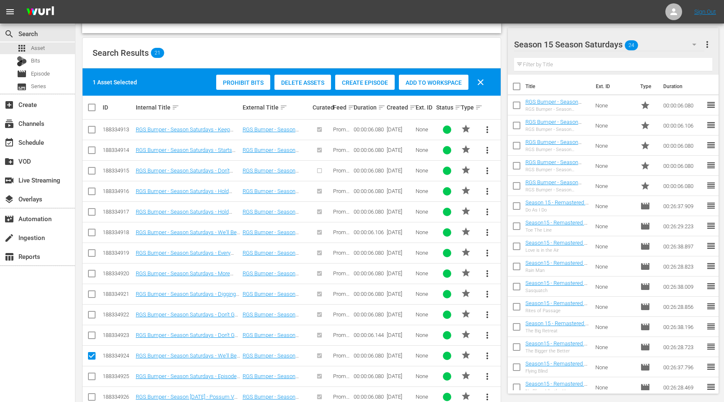
click at [426, 79] on span "Add to Workspace" at bounding box center [434, 82] width 70 height 7
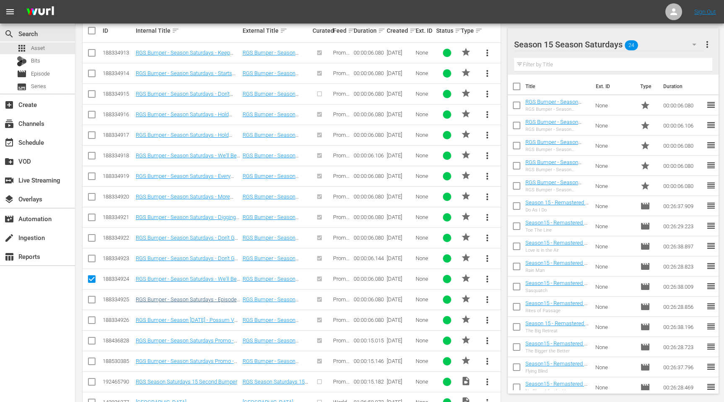
scroll to position [231, 0]
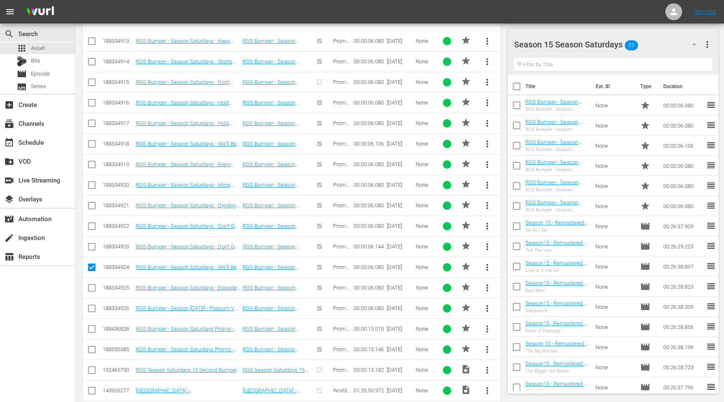
click at [91, 265] on input "checkbox" at bounding box center [92, 269] width 10 height 10
checkbox input "false"
click at [92, 347] on input "checkbox" at bounding box center [92, 351] width 10 height 10
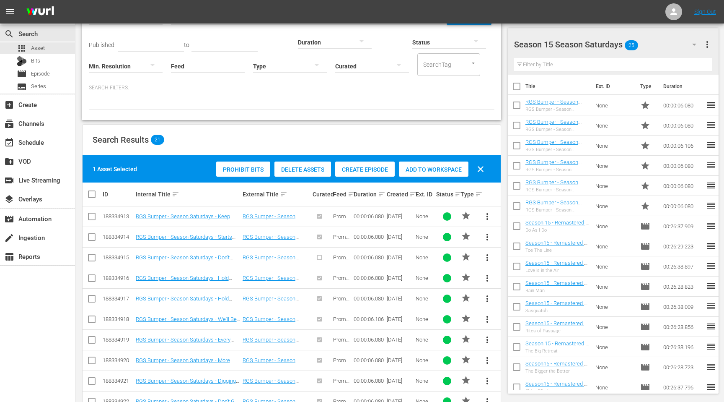
scroll to position [34, 0]
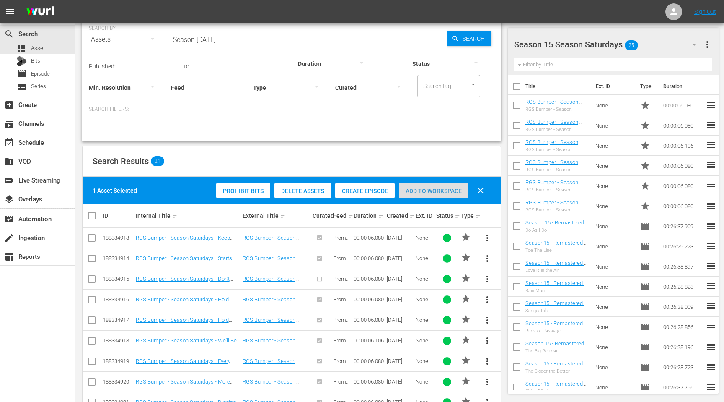
click at [423, 193] on span "Add to Workspace" at bounding box center [434, 190] width 70 height 7
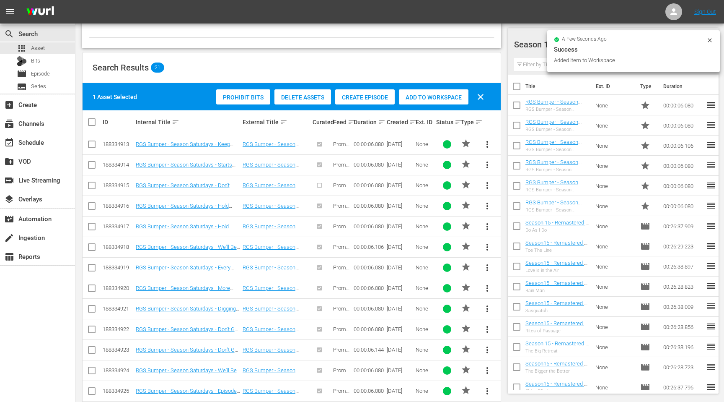
scroll to position [239, 0]
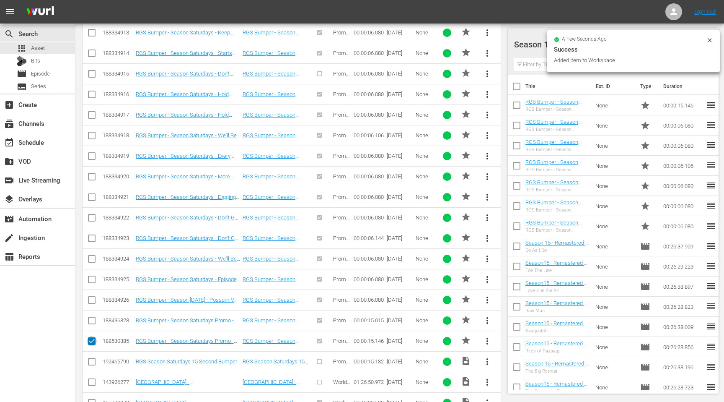
click at [94, 339] on input "checkbox" at bounding box center [92, 342] width 10 height 10
checkbox input "false"
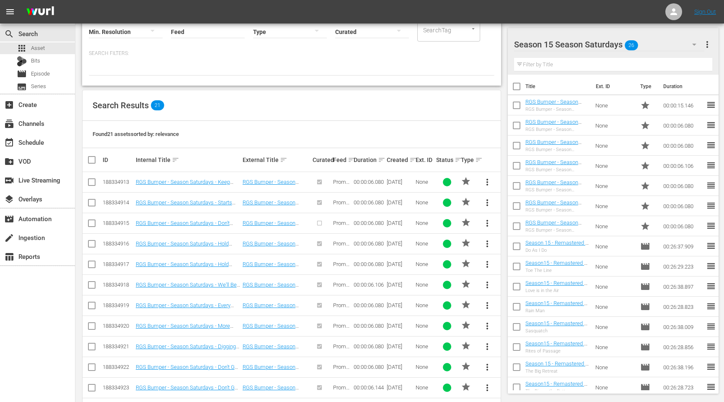
scroll to position [146, 0]
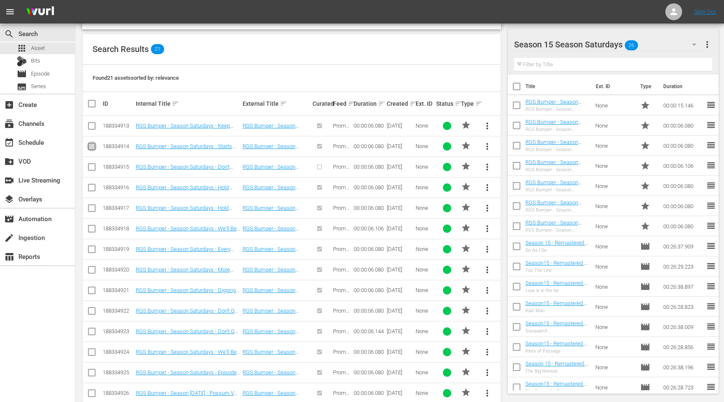
click at [92, 146] on input "checkbox" at bounding box center [92, 148] width 10 height 10
checkbox input "true"
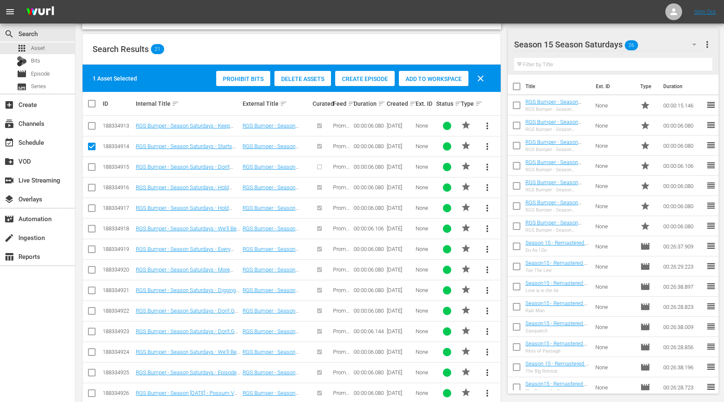
drag, startPoint x: 91, startPoint y: 249, endPoint x: 99, endPoint y: 249, distance: 7.6
click at [91, 249] on input "checkbox" at bounding box center [92, 251] width 10 height 10
checkbox input "true"
click at [89, 271] on input "checkbox" at bounding box center [92, 271] width 10 height 10
checkbox input "true"
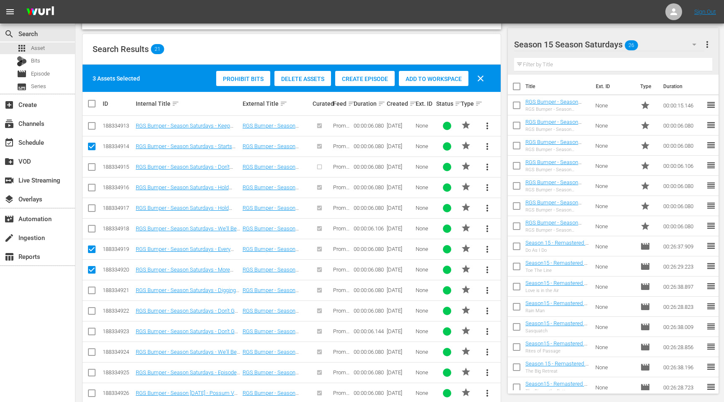
drag, startPoint x: 92, startPoint y: 290, endPoint x: 106, endPoint y: 290, distance: 14.3
click at [92, 290] on input "checkbox" at bounding box center [92, 292] width 10 height 10
checkbox input "true"
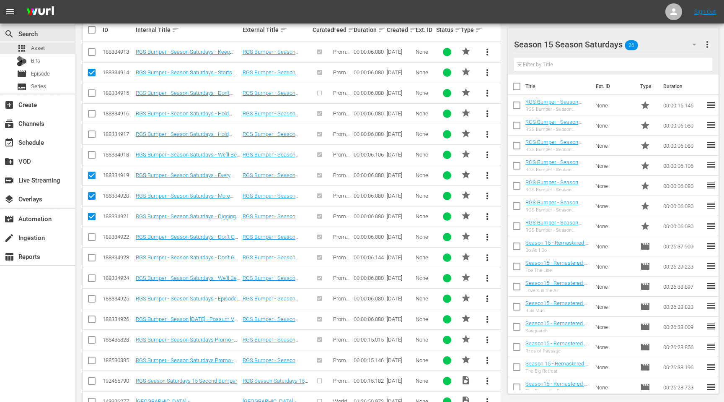
scroll to position [222, 0]
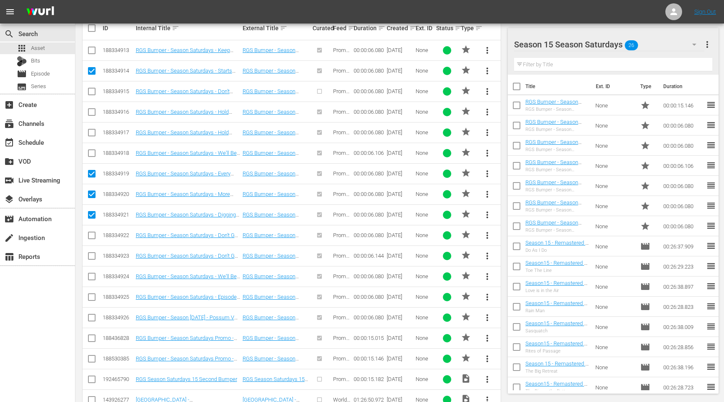
click at [92, 316] on input "checkbox" at bounding box center [92, 319] width 10 height 10
checkbox input "true"
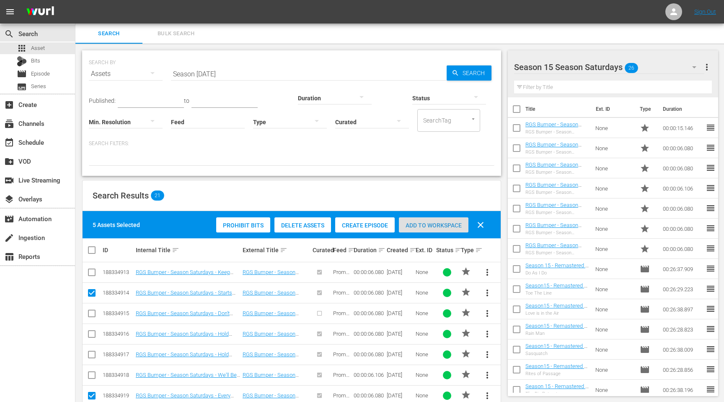
click at [441, 222] on span "Add to Workspace" at bounding box center [434, 225] width 70 height 7
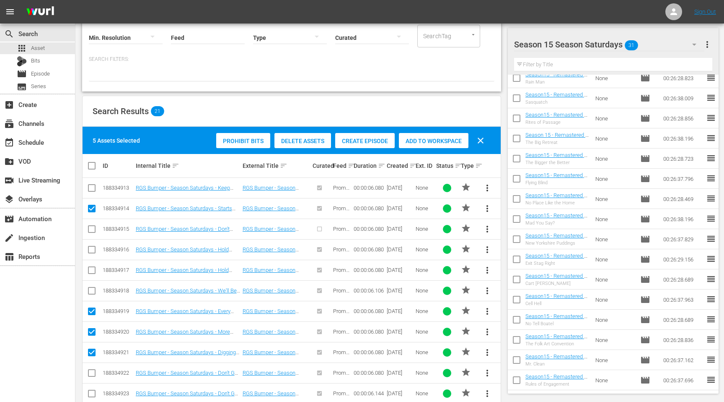
scroll to position [134, 0]
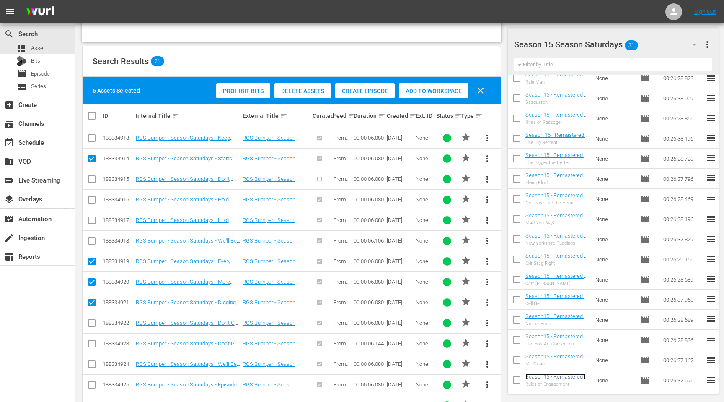
click at [544, 377] on link "Season15 - Remastered - TRGS - S15E01 - Rules of Engagement" at bounding box center [556, 382] width 60 height 19
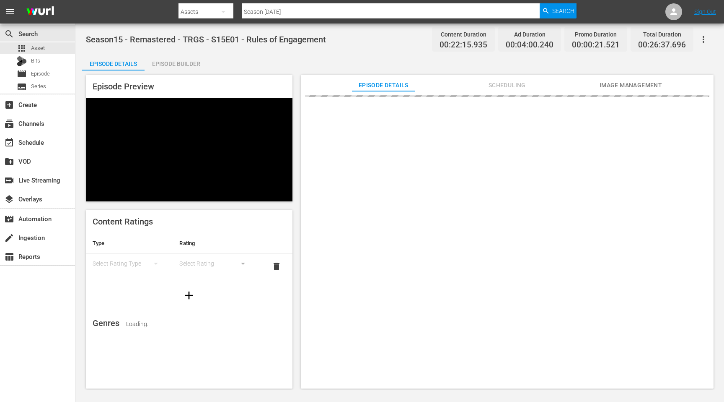
click at [179, 62] on div "Episode Builder" at bounding box center [176, 64] width 63 height 20
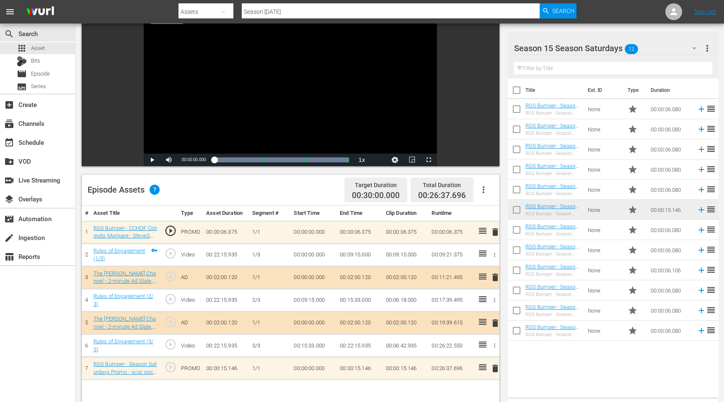
scroll to position [89, 0]
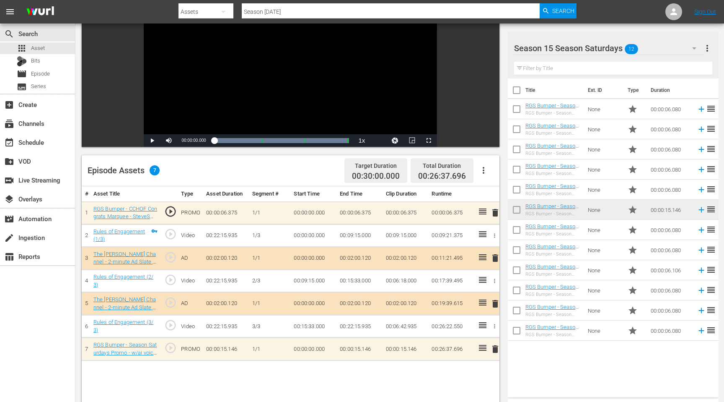
click at [494, 213] on span "delete" at bounding box center [495, 212] width 10 height 10
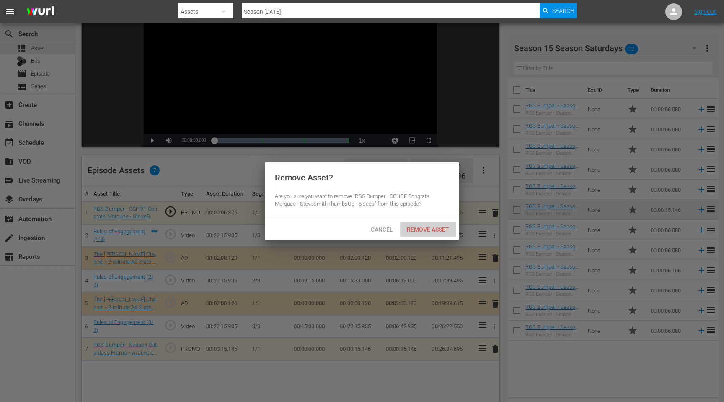
click at [443, 227] on span "Remove Asset" at bounding box center [428, 229] width 56 height 7
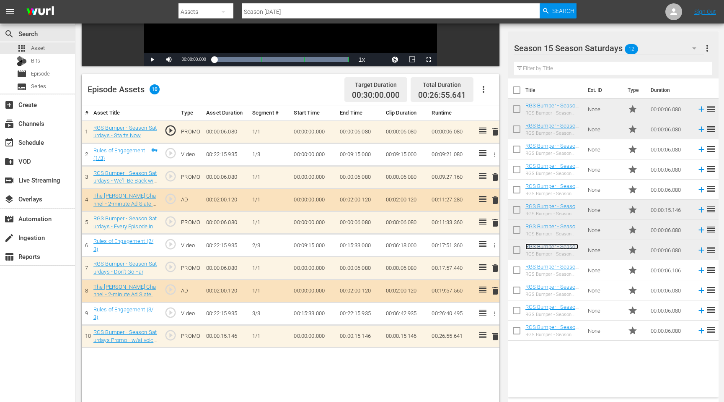
scroll to position [184, 0]
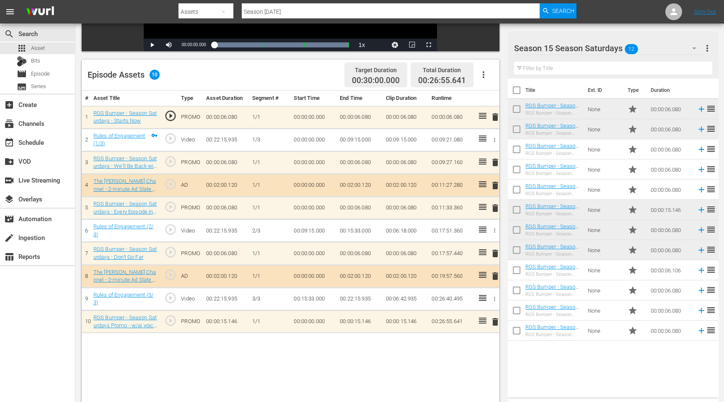
click at [493, 321] on span "delete" at bounding box center [495, 321] width 10 height 10
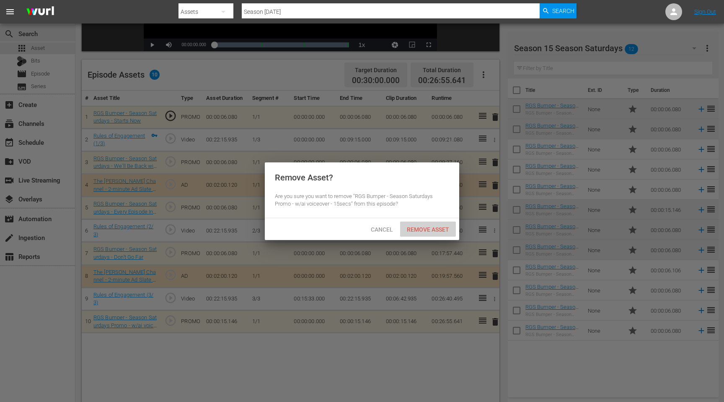
click at [420, 228] on span "Remove Asset" at bounding box center [428, 229] width 56 height 7
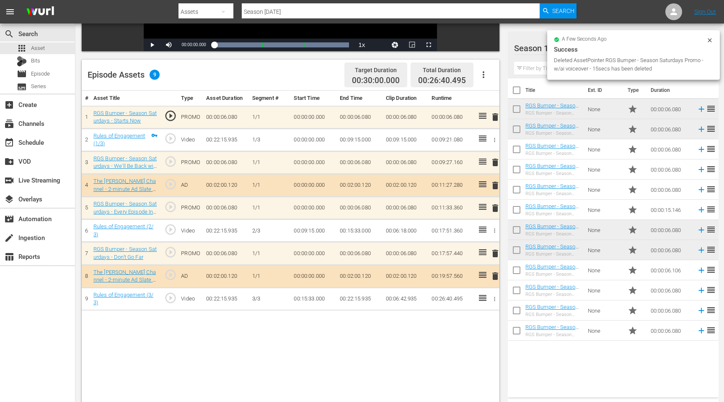
click at [709, 39] on icon at bounding box center [710, 40] width 7 height 7
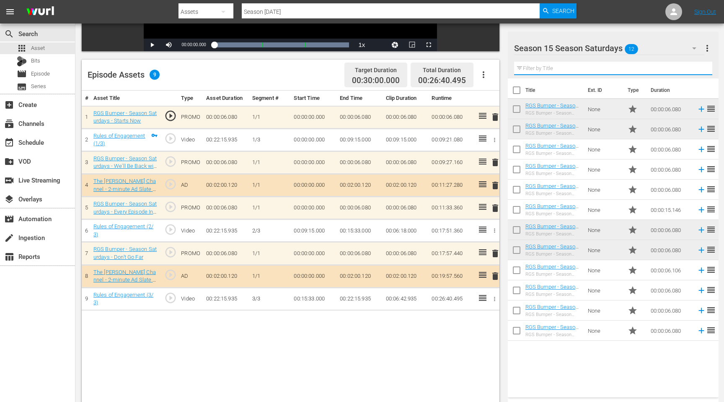
click at [578, 72] on input "text" at bounding box center [613, 68] width 198 height 13
click at [694, 47] on icon "button" at bounding box center [694, 48] width 4 height 2
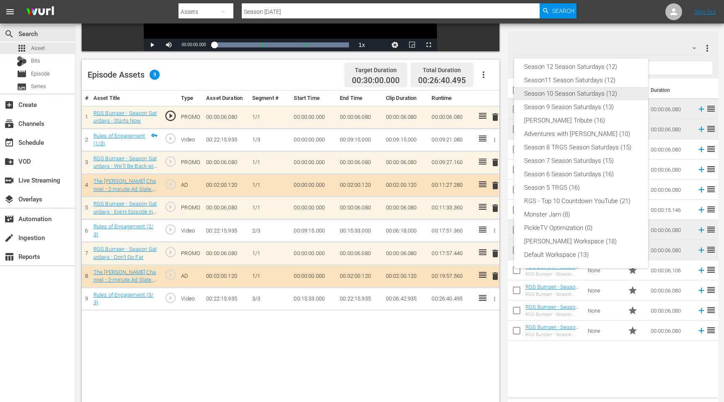
scroll to position [0, 0]
click at [555, 240] on div "Red Green Workspace (18)" at bounding box center [581, 240] width 114 height 13
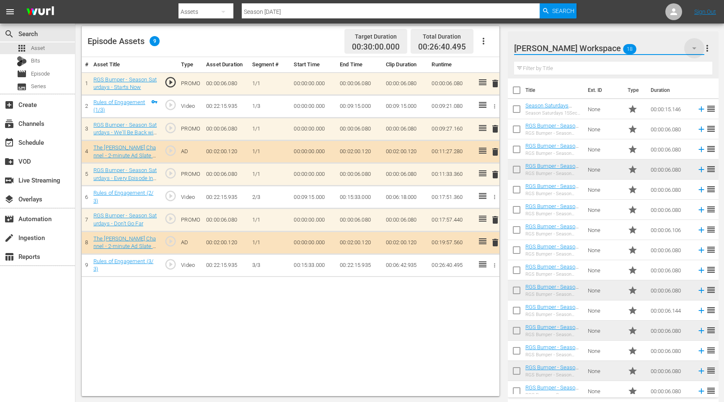
click at [692, 45] on icon "button" at bounding box center [694, 48] width 10 height 10
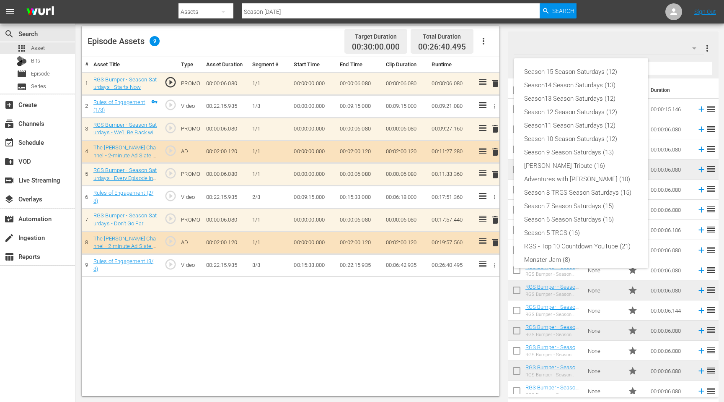
scroll to position [45, 0]
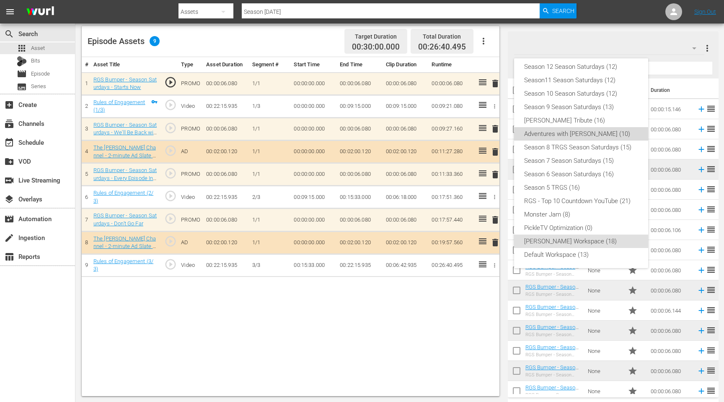
click at [557, 128] on div "Adventures with Bill (10)" at bounding box center [581, 133] width 114 height 13
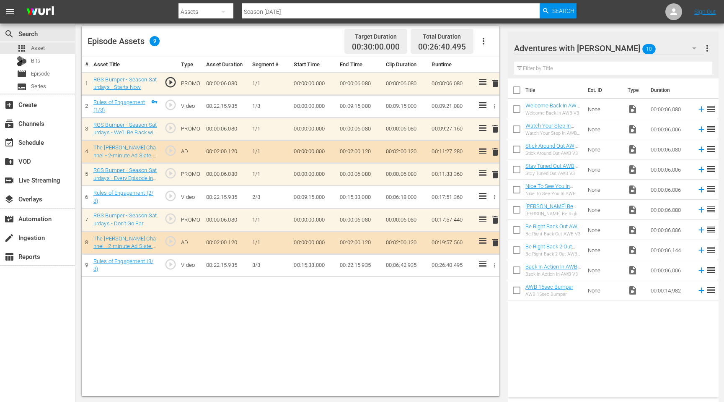
click at [182, 336] on div "# Asset Title Type Asset Duration Segment # Start Time End Time Clip Duration R…" at bounding box center [291, 226] width 418 height 339
click at [693, 47] on icon "button" at bounding box center [694, 48] width 4 height 2
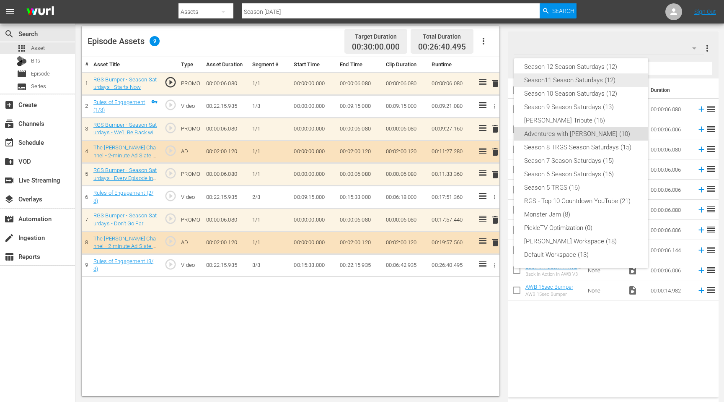
scroll to position [0, 0]
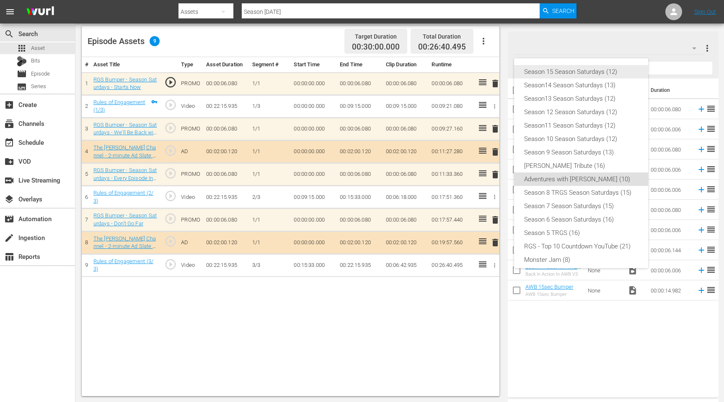
click at [578, 71] on div "Season 15 Season Saturdays (12)" at bounding box center [581, 71] width 114 height 13
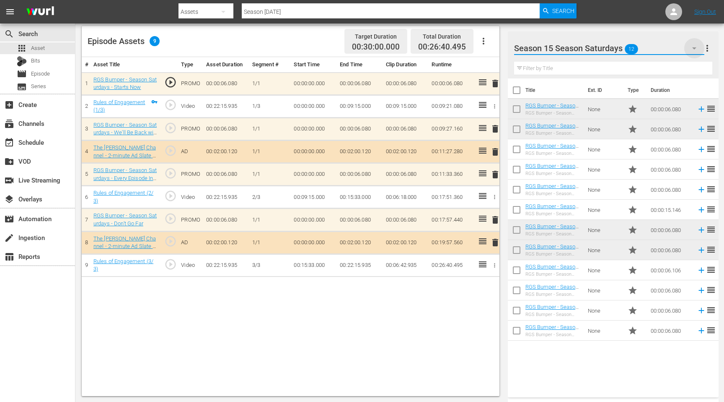
click at [689, 47] on icon "button" at bounding box center [694, 48] width 10 height 10
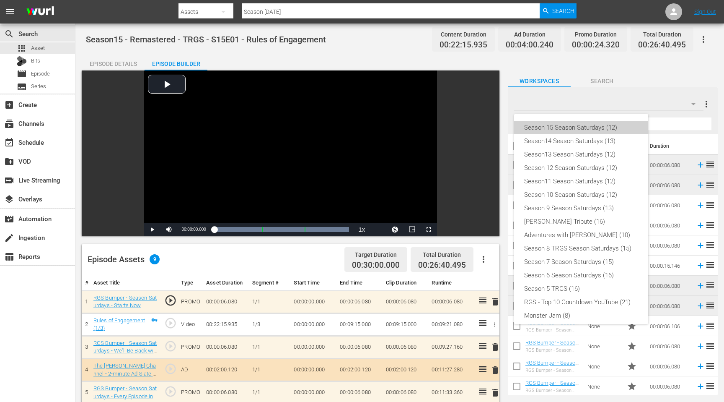
click at [584, 125] on div "Season 15 Season Saturdays (12)" at bounding box center [581, 127] width 114 height 13
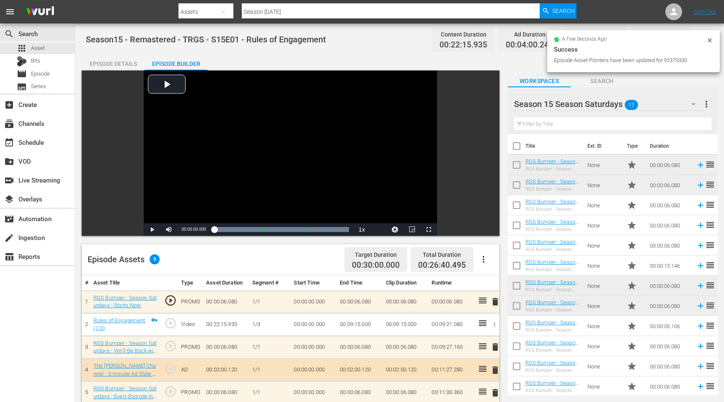
click at [694, 105] on icon "button" at bounding box center [694, 104] width 10 height 10
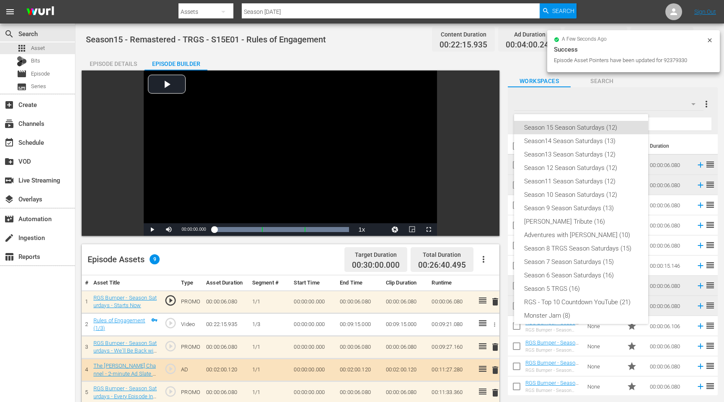
click at [694, 105] on div "Season 15 Season Saturdays (12) Season14 Season Saturdays (13) Season13 Season …" at bounding box center [362, 201] width 724 height 402
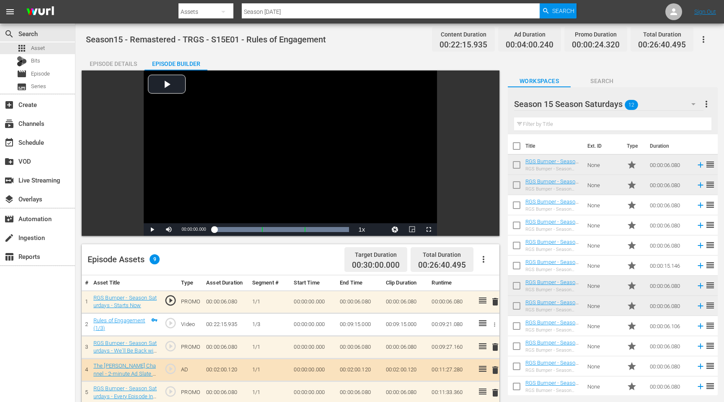
click at [564, 122] on input "text" at bounding box center [612, 123] width 197 height 13
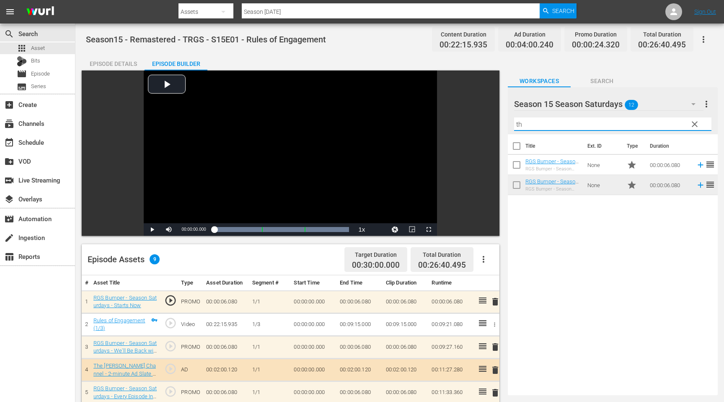
type input "t"
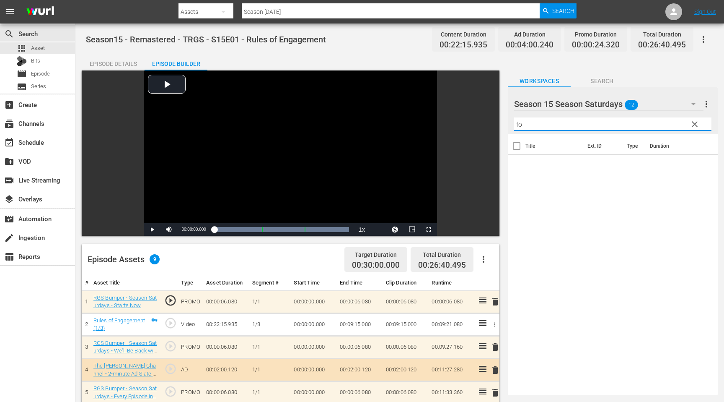
type input "f"
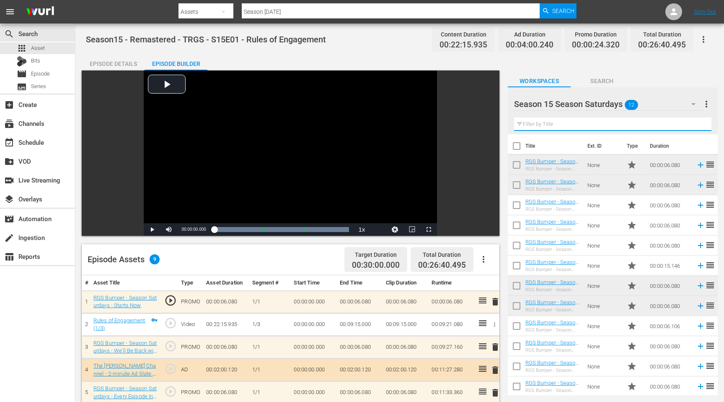
click at [695, 103] on icon "button" at bounding box center [694, 104] width 4 height 2
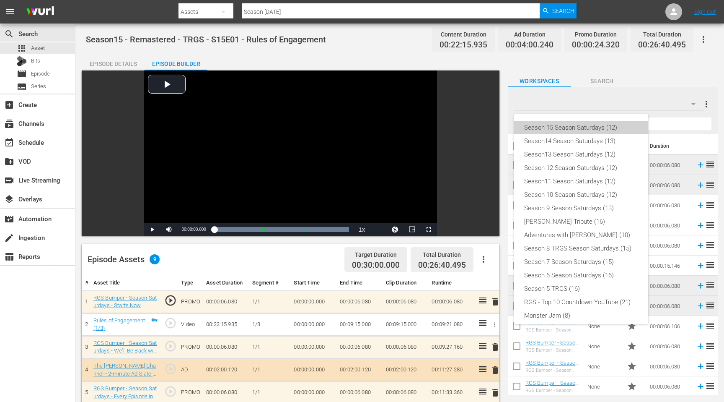
click at [617, 129] on div "Season 15 Season Saturdays (12)" at bounding box center [581, 127] width 114 height 13
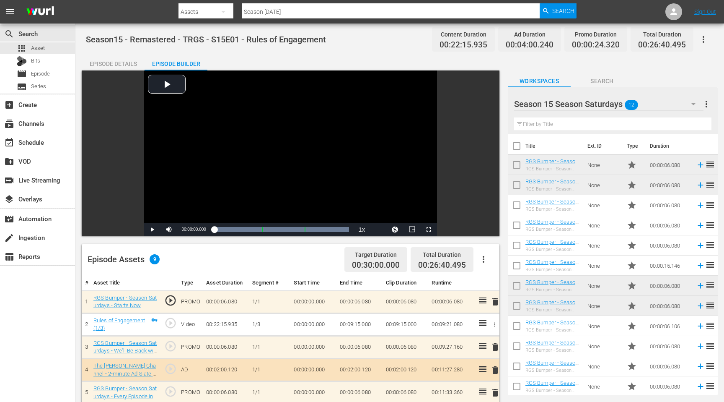
click at [288, 10] on input "Season Saturday" at bounding box center [391, 12] width 298 height 20
click at [44, 75] on span "Episode" at bounding box center [40, 74] width 19 height 8
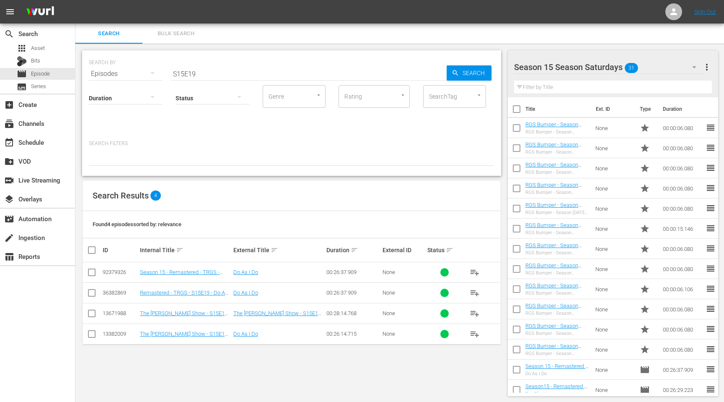
click at [255, 78] on input "S15E19" at bounding box center [309, 74] width 276 height 20
type input "Rules of Engagement"
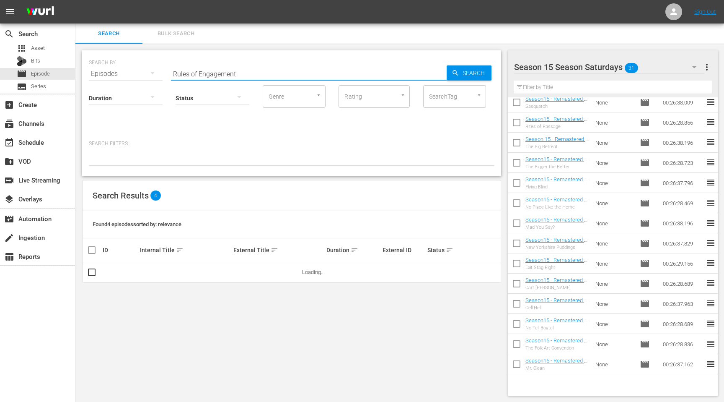
scroll to position [349, 0]
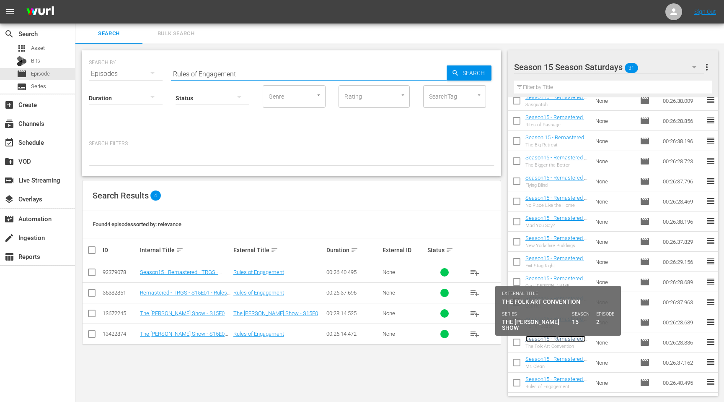
click at [562, 339] on link "Season15 - Remastered - TRGS - S15E02 - The Folk Art Convention" at bounding box center [556, 344] width 60 height 19
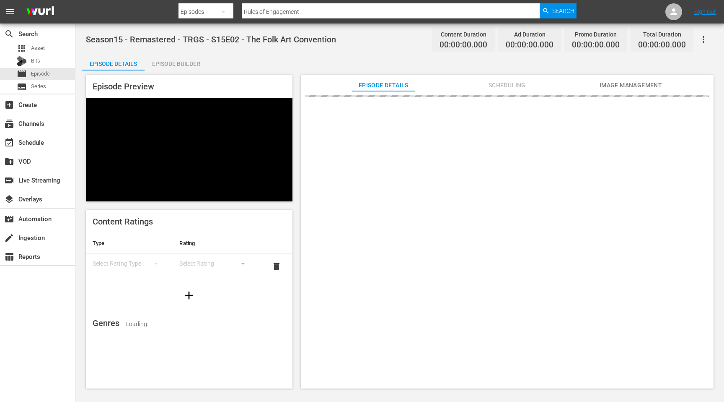
click at [180, 63] on div "Episode Builder" at bounding box center [176, 64] width 63 height 20
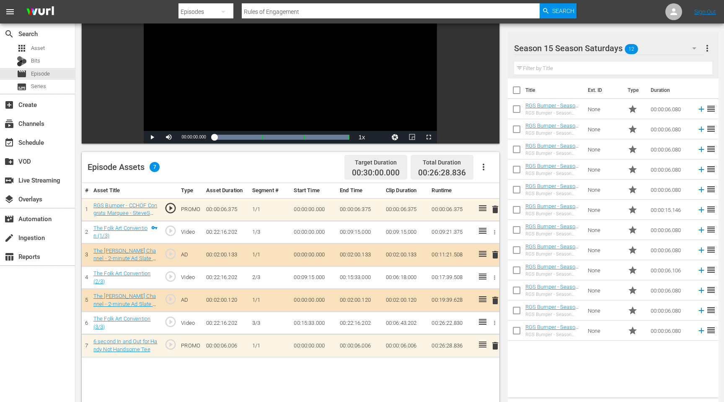
scroll to position [94, 0]
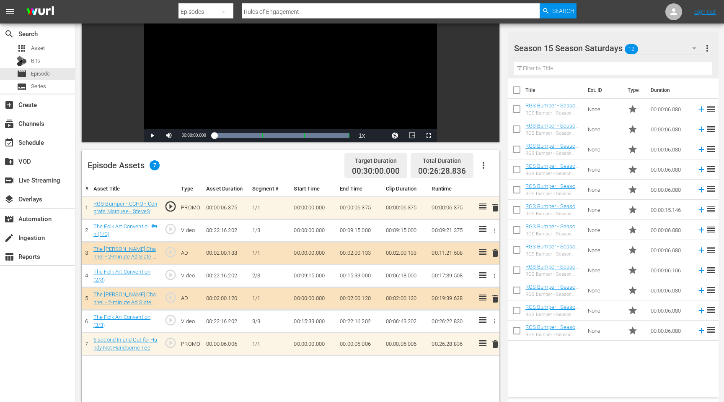
click at [495, 207] on span "delete" at bounding box center [495, 207] width 10 height 10
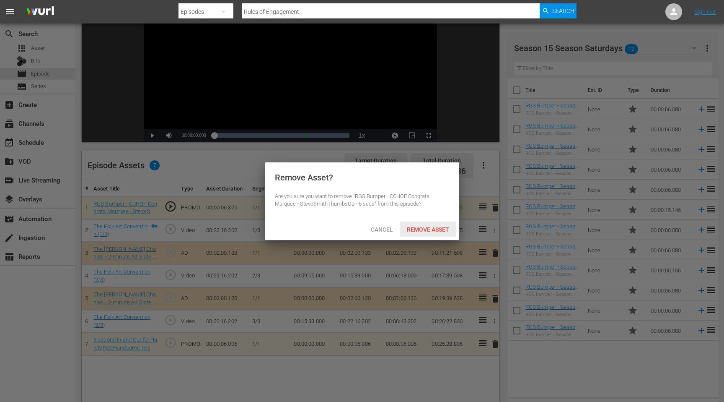
click at [436, 227] on span "Remove Asset" at bounding box center [428, 229] width 56 height 7
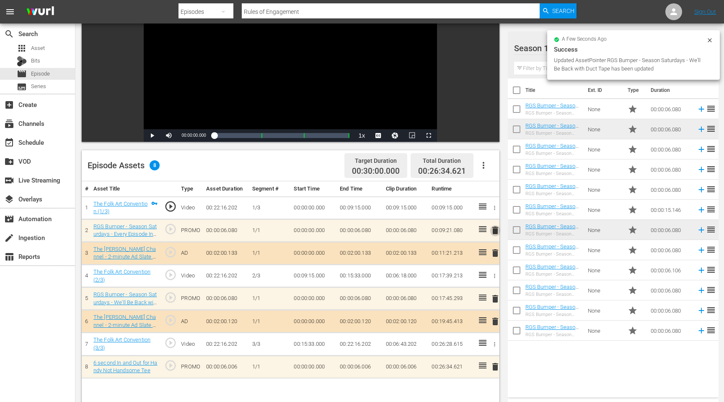
click at [494, 231] on span "delete" at bounding box center [495, 230] width 10 height 10
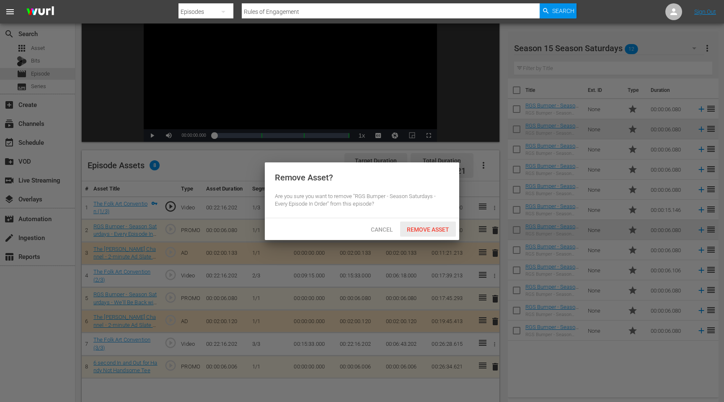
click at [444, 227] on span "Remove Asset" at bounding box center [428, 229] width 56 height 7
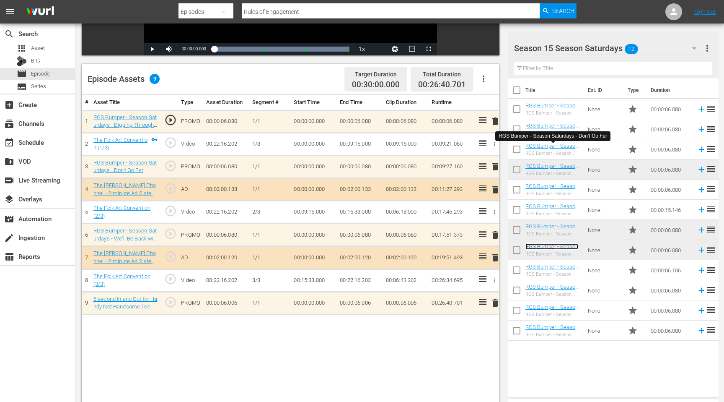
scroll to position [182, 0]
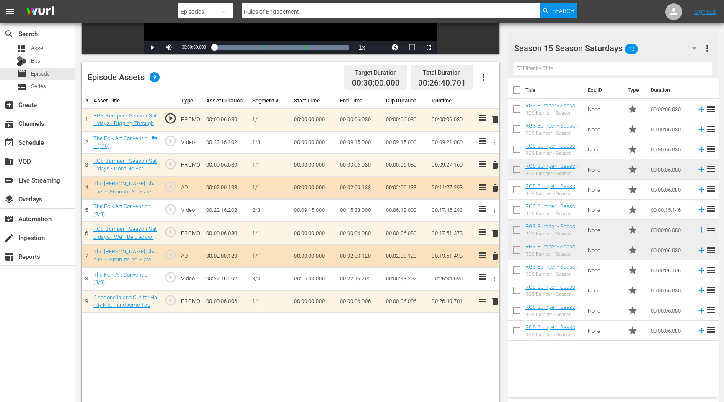
drag, startPoint x: 304, startPoint y: 9, endPoint x: 237, endPoint y: 13, distance: 66.7
click at [239, 14] on div "Search By Episodes Search ID, Title, Description, Keywords, or Category Rules o…" at bounding box center [378, 12] width 398 height 20
type input "m"
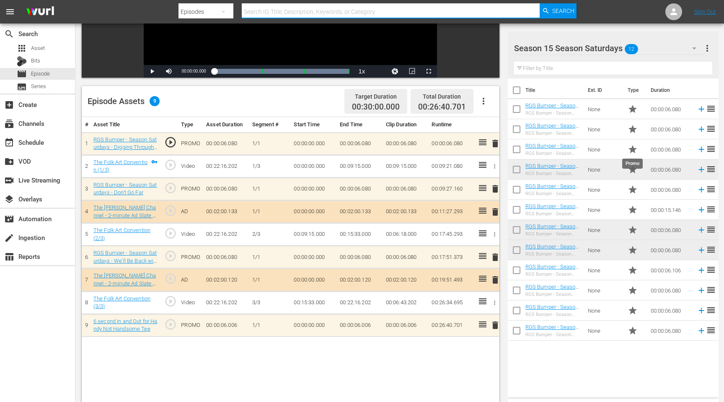
scroll to position [0, 0]
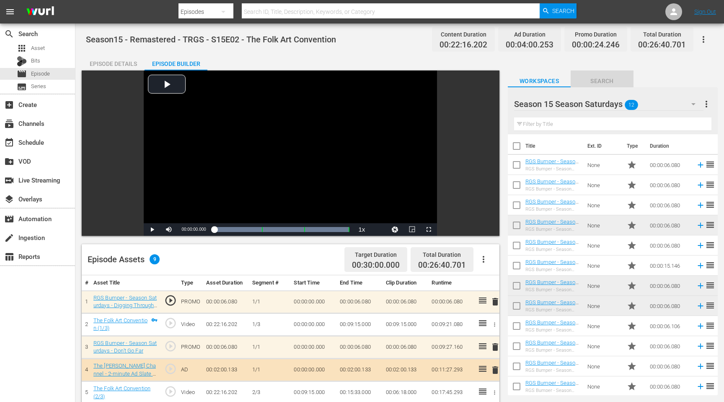
click at [603, 81] on span "Search" at bounding box center [602, 81] width 63 height 10
type input "Season Saturday"
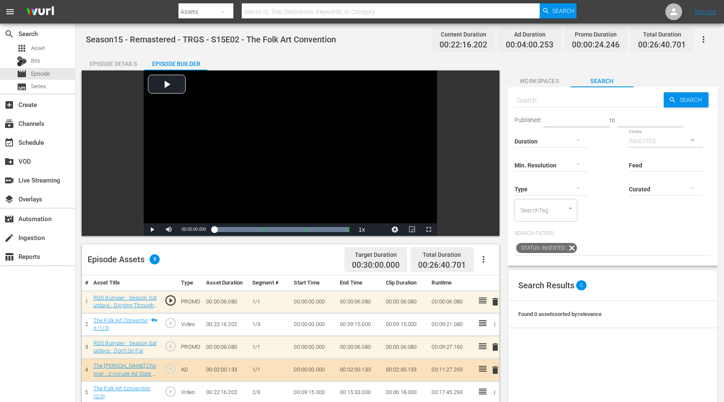
click at [575, 101] on input "text" at bounding box center [589, 101] width 149 height 20
type input "Mr. Clean"
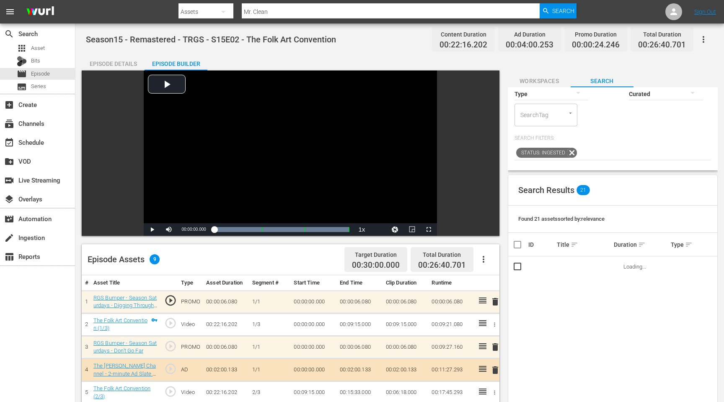
scroll to position [105, 0]
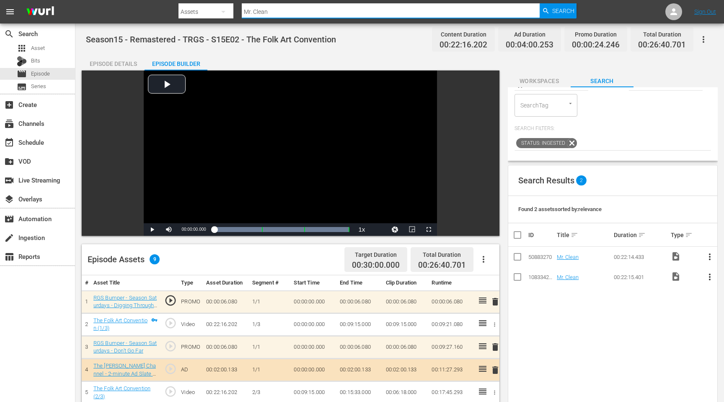
click at [277, 16] on input "Mr. Clean" at bounding box center [391, 12] width 298 height 20
click at [277, 11] on input "Mr. Clean" at bounding box center [391, 12] width 298 height 20
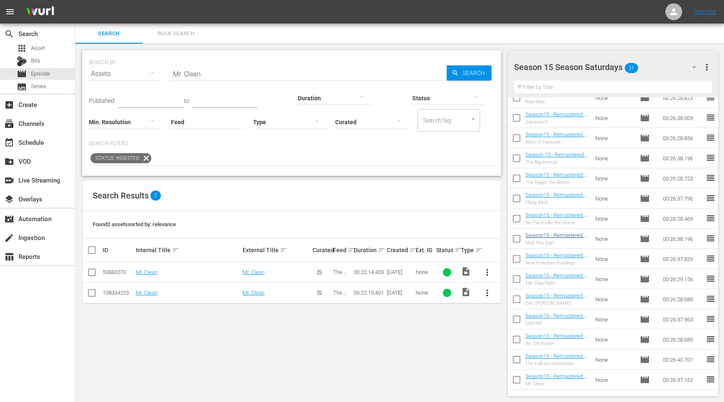
scroll to position [349, 0]
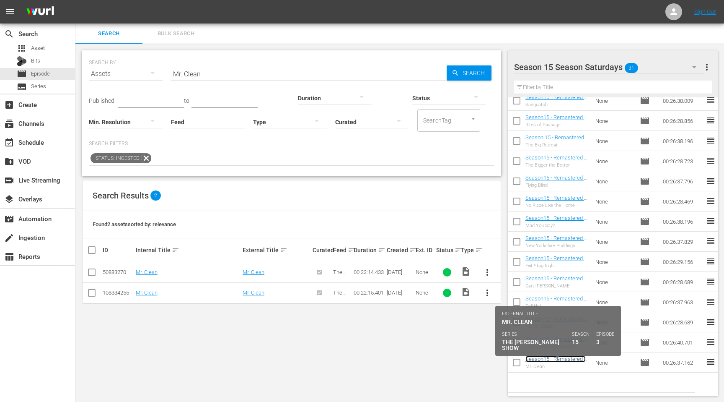
click at [552, 360] on link "Season15 - Remastered - TRGS - S15E03 - Mr. Clean" at bounding box center [557, 361] width 62 height 13
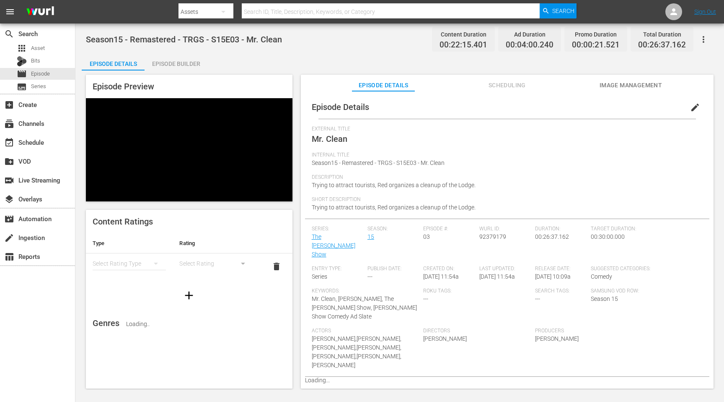
click at [188, 64] on div "Episode Builder" at bounding box center [176, 64] width 63 height 20
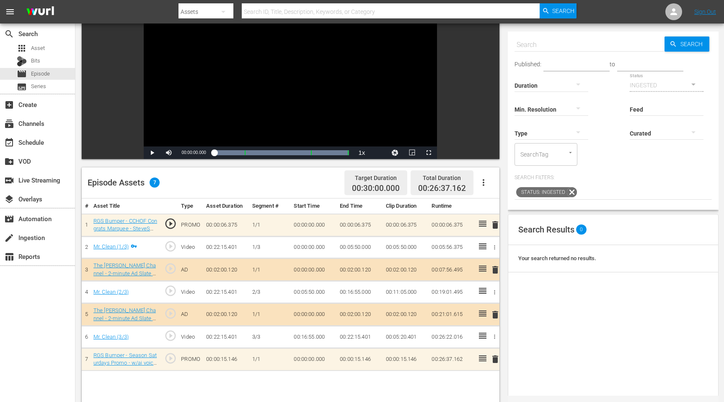
scroll to position [78, 0]
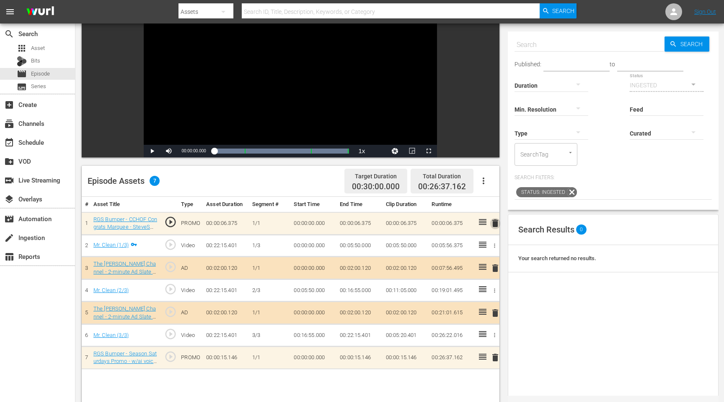
click at [495, 224] on span "delete" at bounding box center [495, 223] width 10 height 10
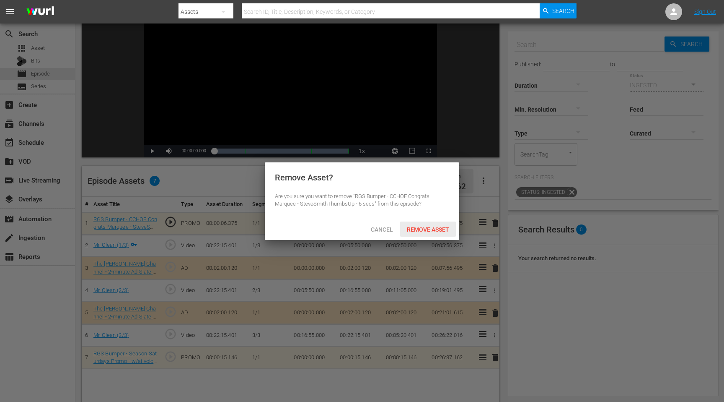
click at [436, 226] on span "Remove Asset" at bounding box center [428, 229] width 56 height 7
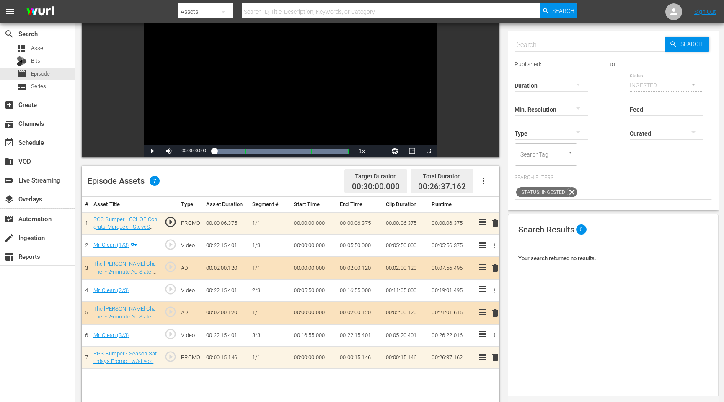
scroll to position [0, 0]
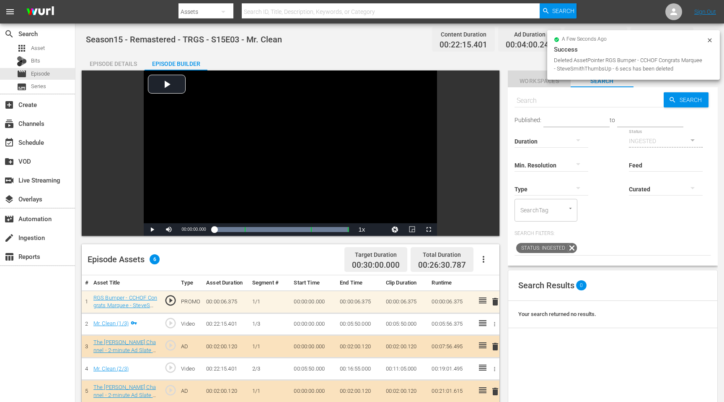
click at [542, 80] on span "Workspaces" at bounding box center [539, 81] width 63 height 10
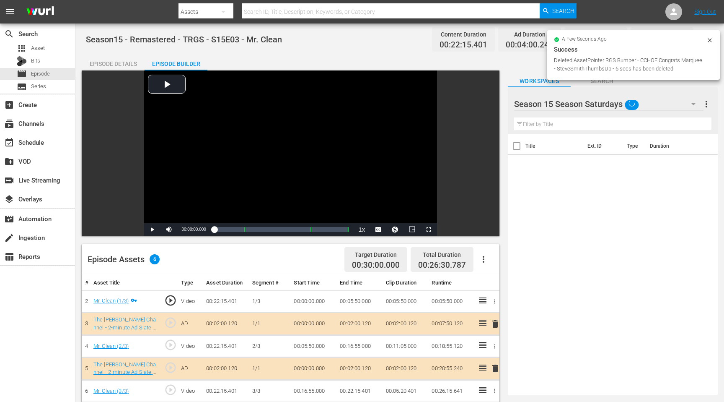
click at [694, 104] on icon "button" at bounding box center [694, 104] width 4 height 2
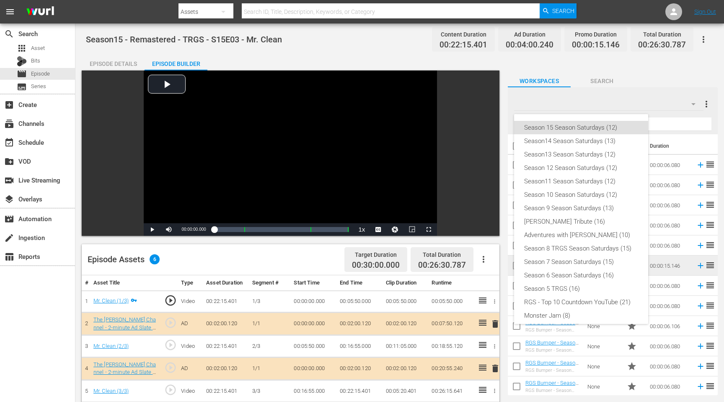
click at [565, 125] on div "Season 15 Season Saturdays (12)" at bounding box center [581, 127] width 114 height 13
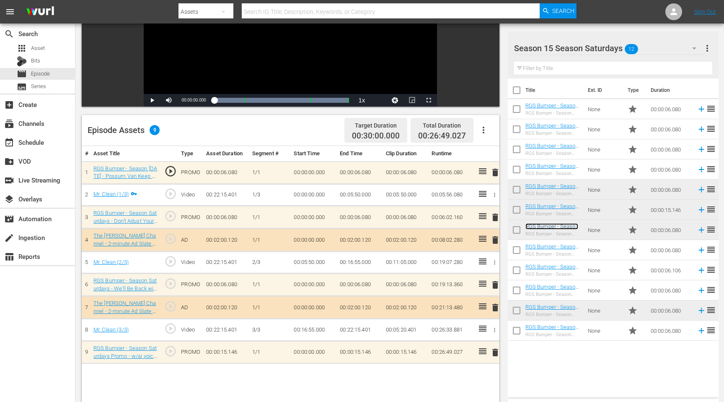
scroll to position [135, 0]
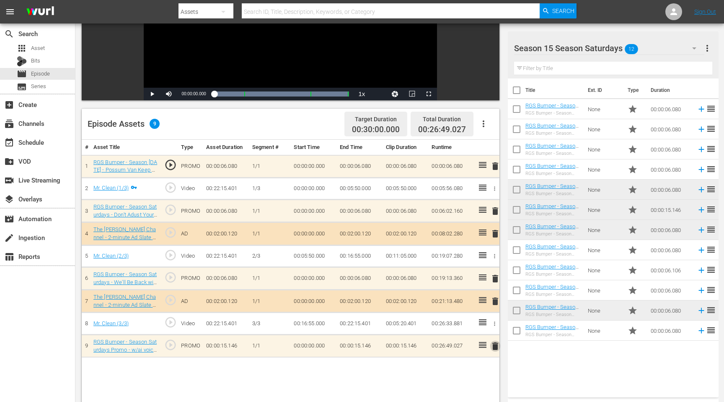
click at [495, 346] on span "delete" at bounding box center [495, 346] width 10 height 10
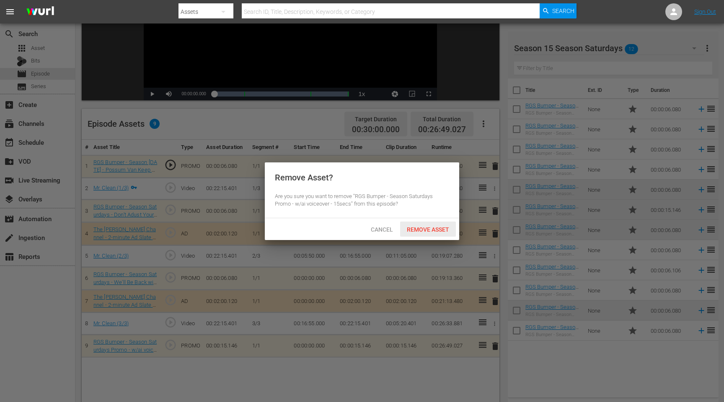
click at [444, 229] on span "Remove Asset" at bounding box center [428, 229] width 56 height 7
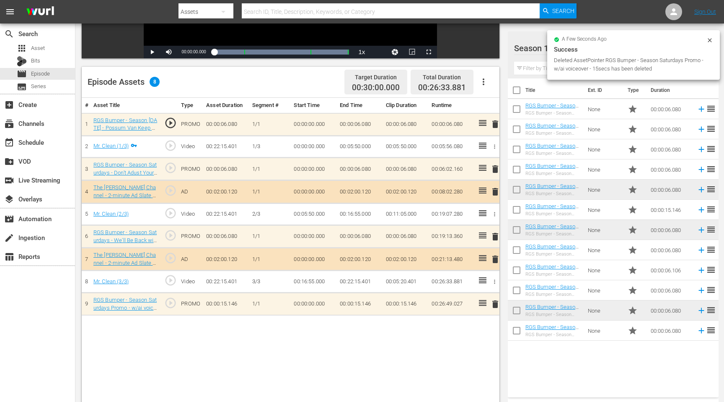
scroll to position [187, 0]
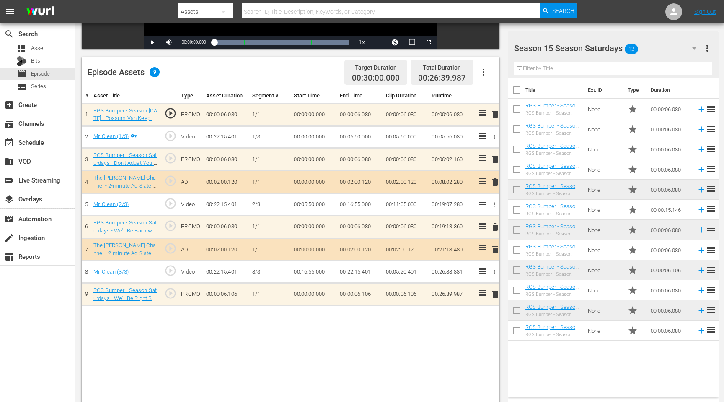
click at [640, 65] on input "text" at bounding box center [613, 68] width 198 height 13
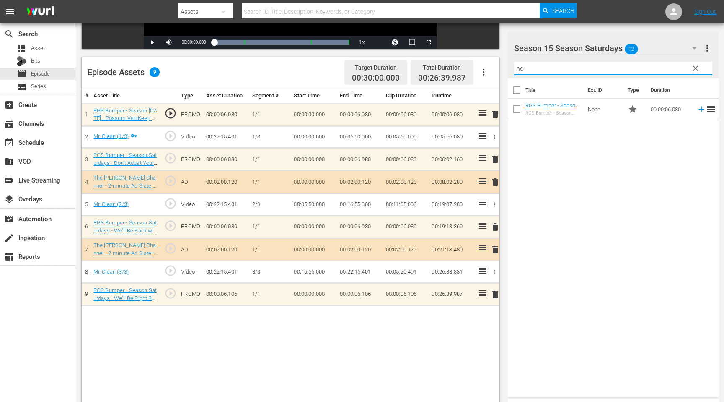
type input "n"
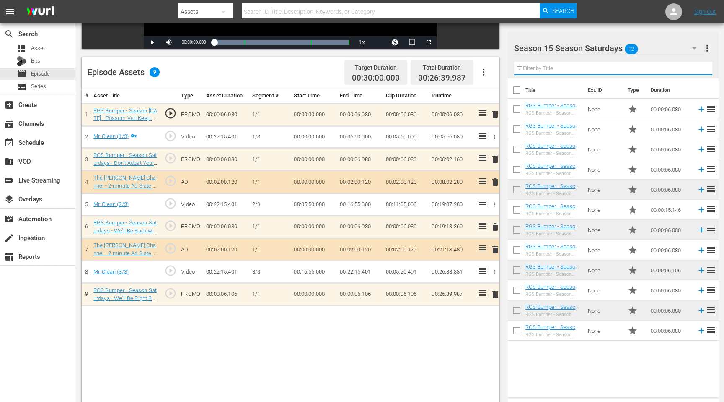
click at [695, 47] on icon "button" at bounding box center [694, 48] width 4 height 2
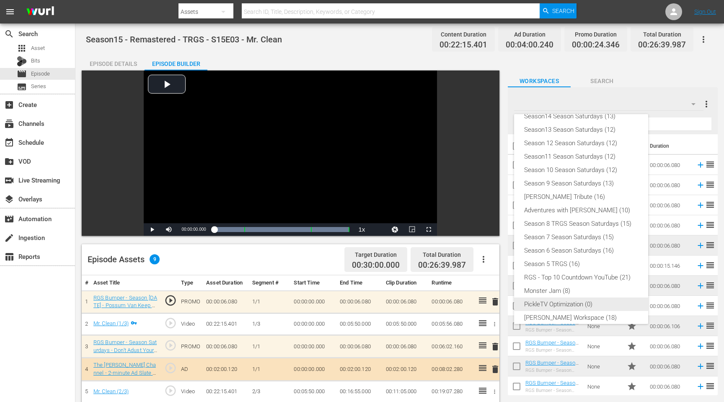
scroll to position [45, 0]
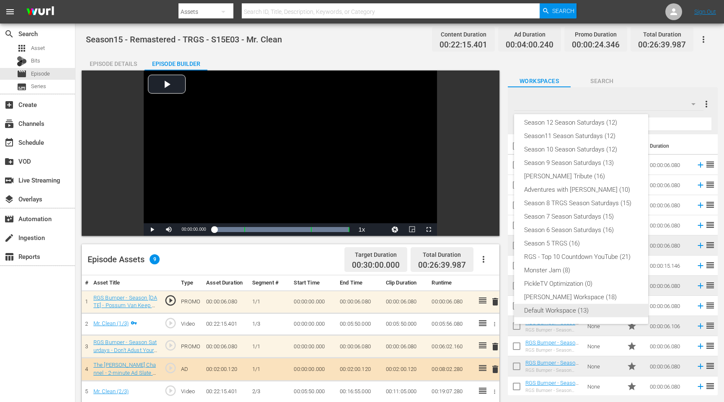
click at [577, 310] on div "Default Workspace (13)" at bounding box center [581, 309] width 114 height 13
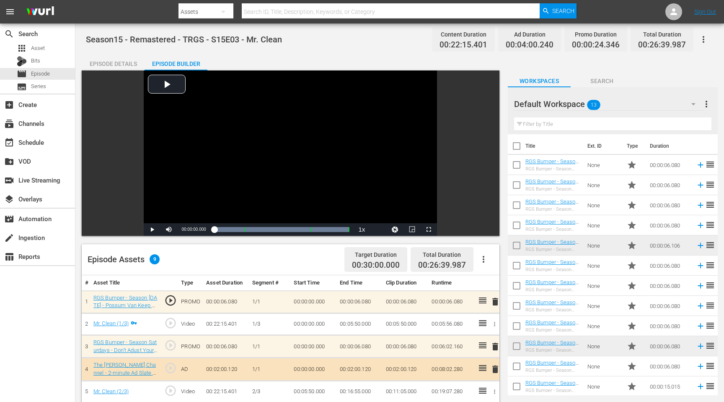
click at [570, 121] on input "text" at bounding box center [612, 123] width 197 height 13
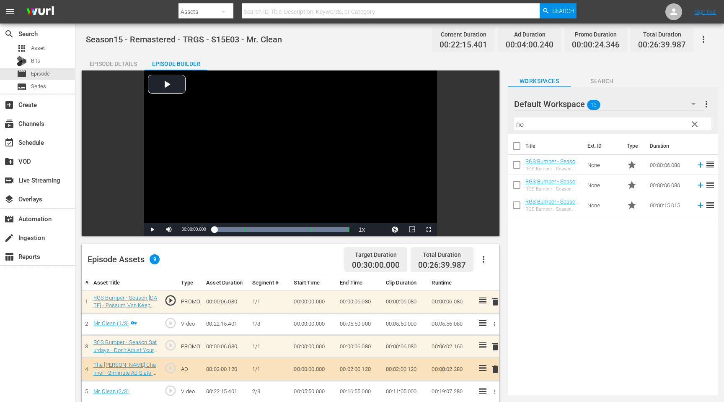
click at [570, 103] on div at bounding box center [544, 104] width 60 height 21
click at [686, 105] on button "button" at bounding box center [694, 104] width 20 height 20
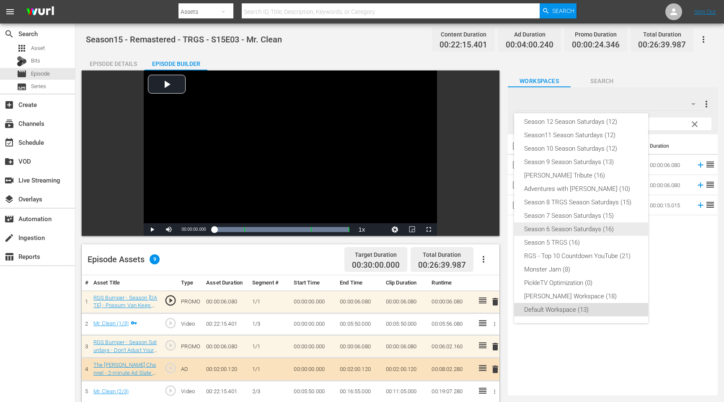
scroll to position [28, 0]
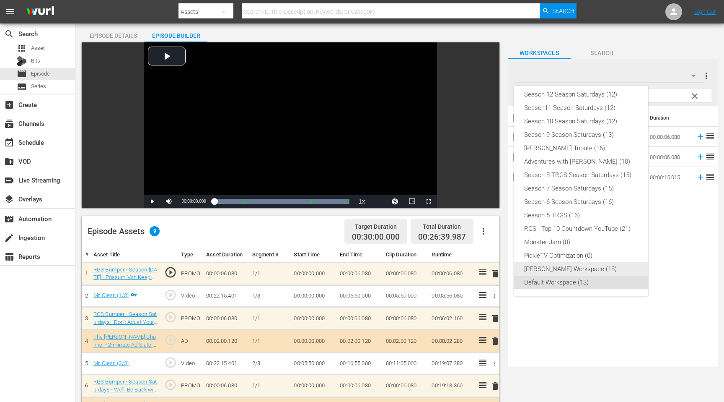
click at [562, 269] on div "Red Green Workspace (18)" at bounding box center [581, 268] width 114 height 13
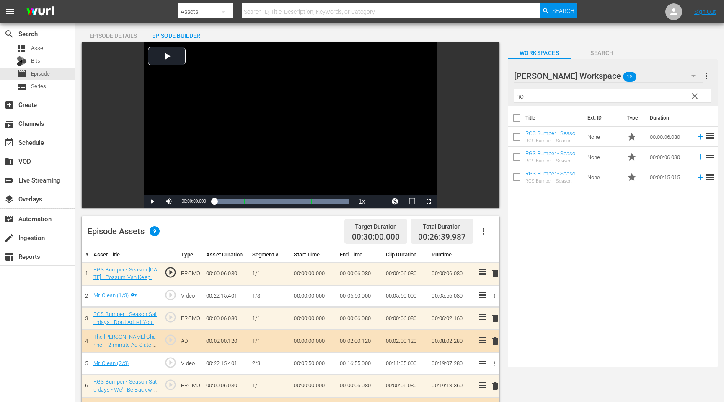
click at [557, 93] on input "no" at bounding box center [612, 95] width 197 height 13
type input "n"
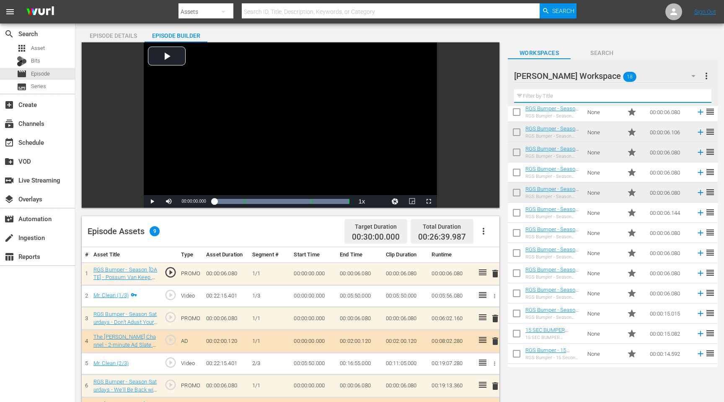
scroll to position [0, 0]
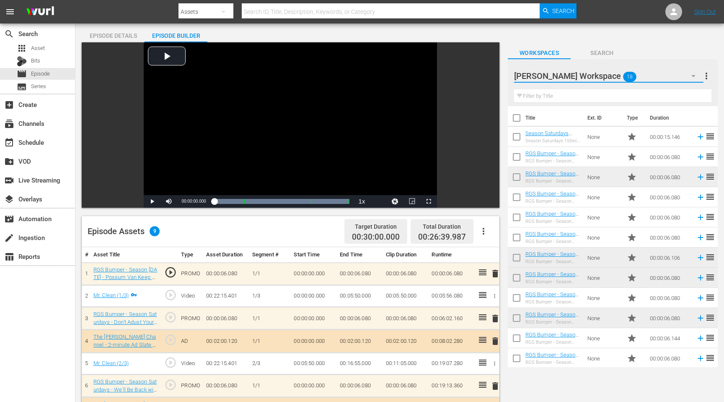
click at [687, 76] on button "button" at bounding box center [694, 76] width 20 height 20
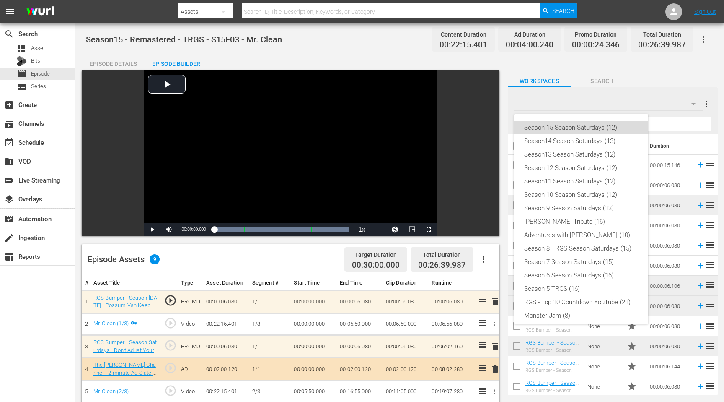
click at [581, 127] on div "Season 15 Season Saturdays (12)" at bounding box center [581, 127] width 114 height 13
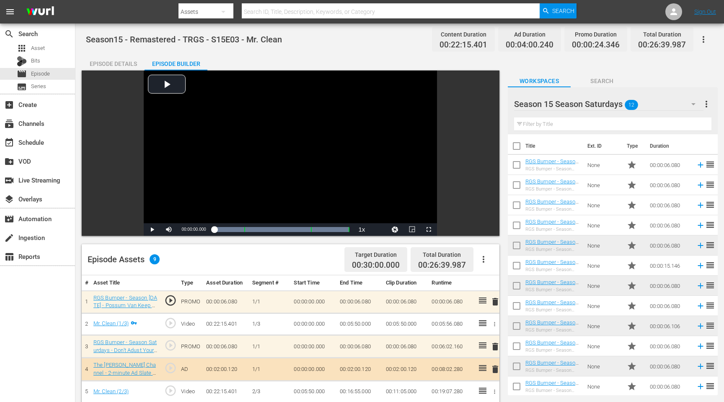
click at [332, 11] on input "text" at bounding box center [391, 12] width 298 height 20
type input "no bell"
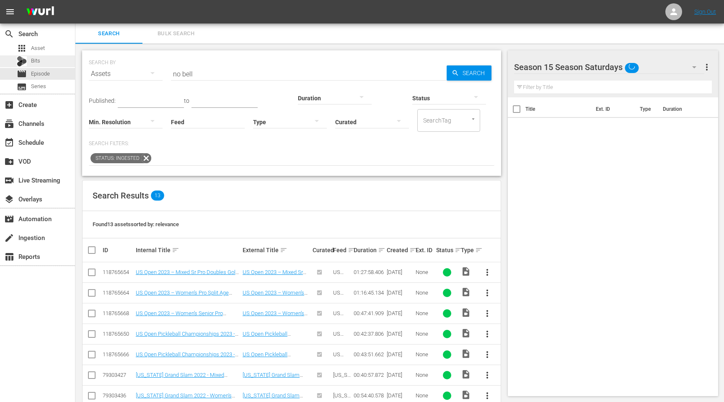
click at [46, 66] on div "Bits" at bounding box center [37, 61] width 75 height 12
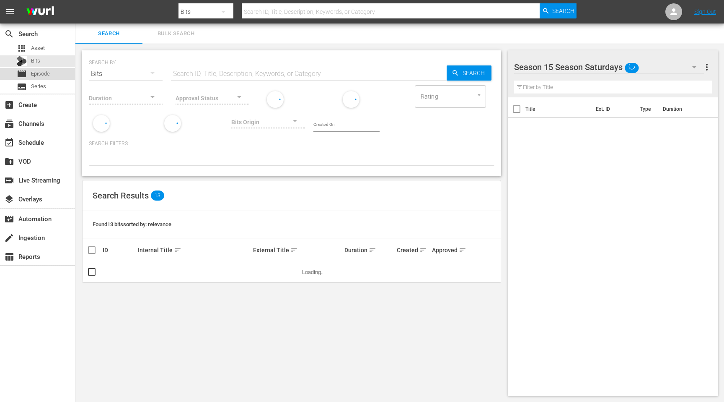
click at [43, 74] on span "Episode" at bounding box center [40, 74] width 19 height 8
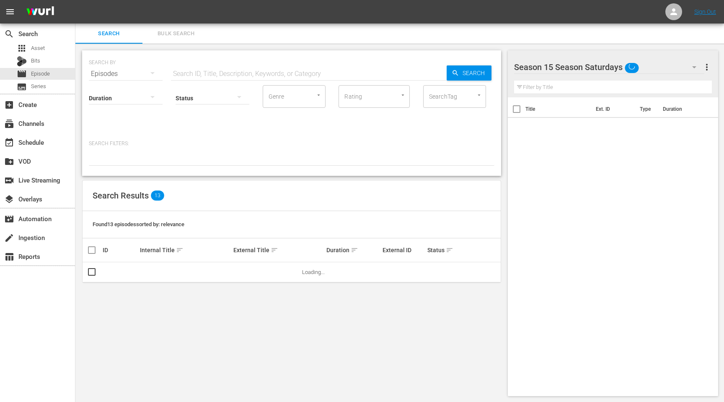
click at [225, 75] on input "text" at bounding box center [309, 74] width 276 height 20
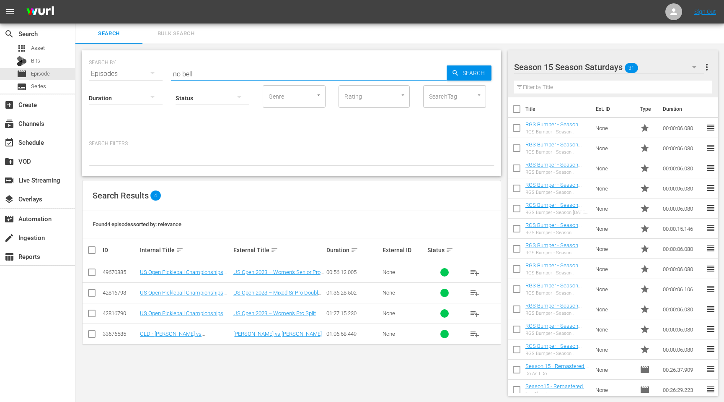
drag, startPoint x: 204, startPoint y: 75, endPoint x: 179, endPoint y: 76, distance: 24.8
click at [179, 76] on input "no bell" at bounding box center [309, 74] width 276 height 20
type input "n"
type input "no tell"
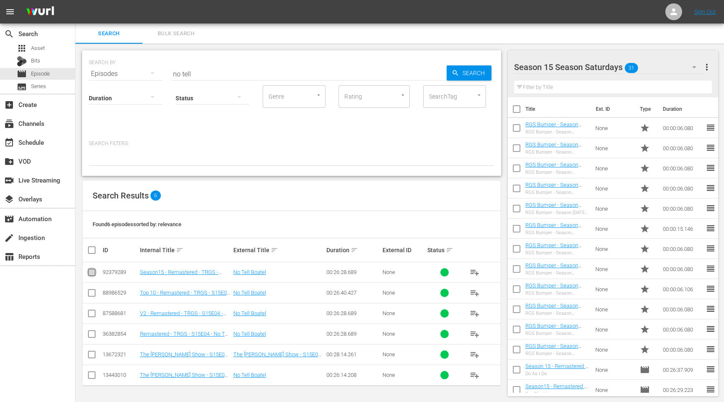
click at [91, 271] on input "checkbox" at bounding box center [92, 274] width 10 height 10
checkbox input "true"
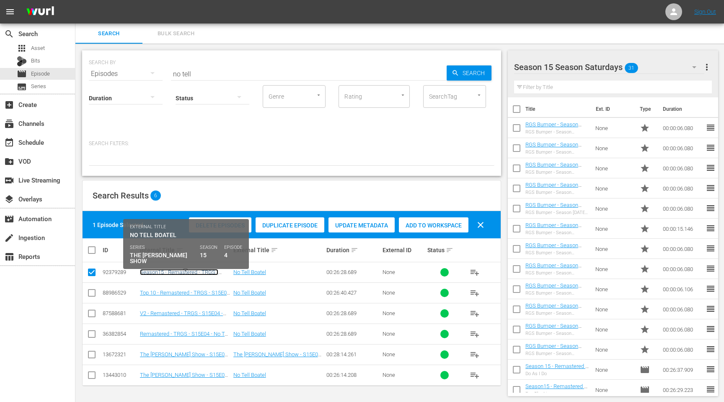
click at [172, 269] on link "Season15 - Remastered - TRGS - S15E04 - No Tell Boatel" at bounding box center [179, 275] width 78 height 13
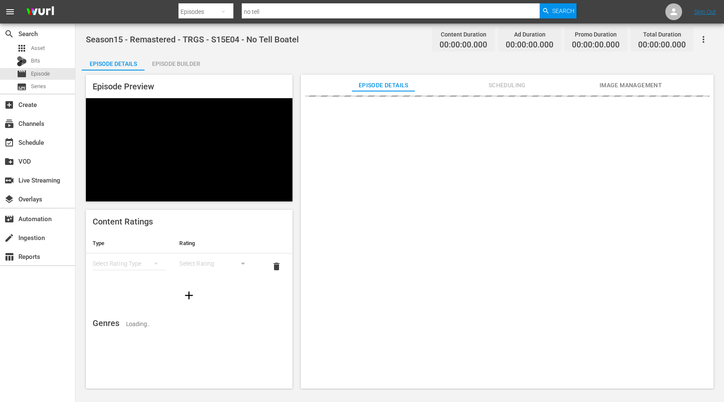
click at [182, 60] on div "Episode Builder" at bounding box center [176, 64] width 63 height 20
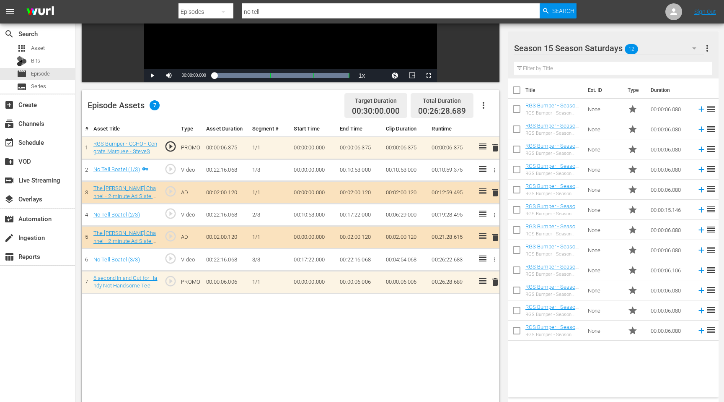
scroll to position [154, 0]
click at [495, 149] on span "delete" at bounding box center [495, 147] width 10 height 10
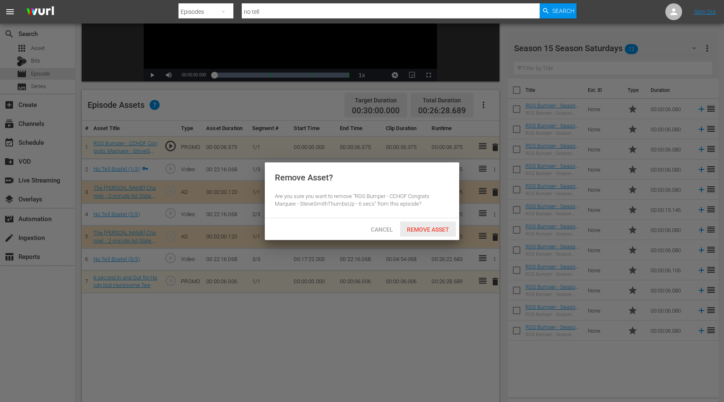
click at [448, 228] on span "Remove Asset" at bounding box center [428, 229] width 56 height 7
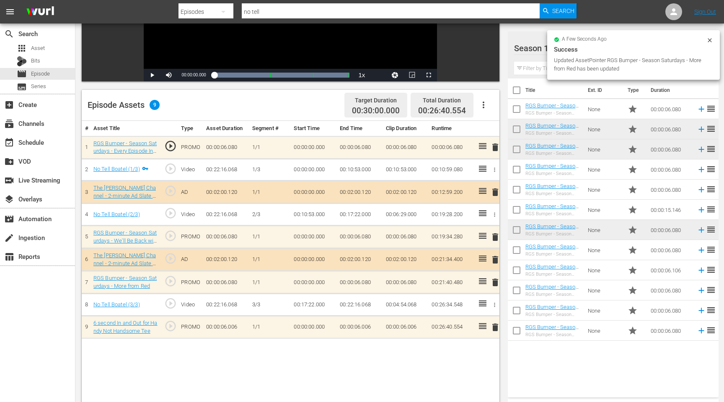
click at [285, 14] on input "no tell" at bounding box center [391, 12] width 298 height 20
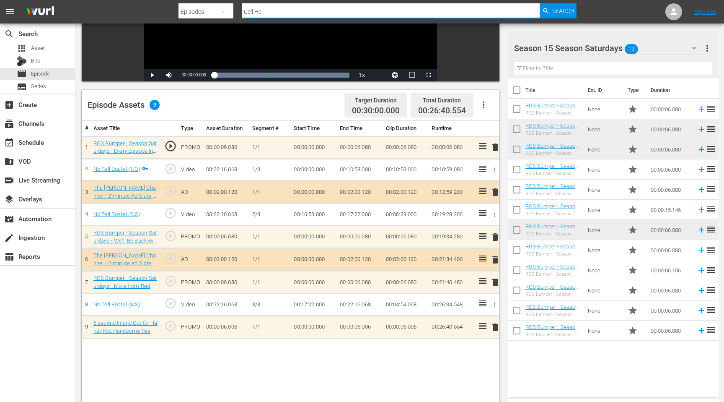
type input "Cell Hell"
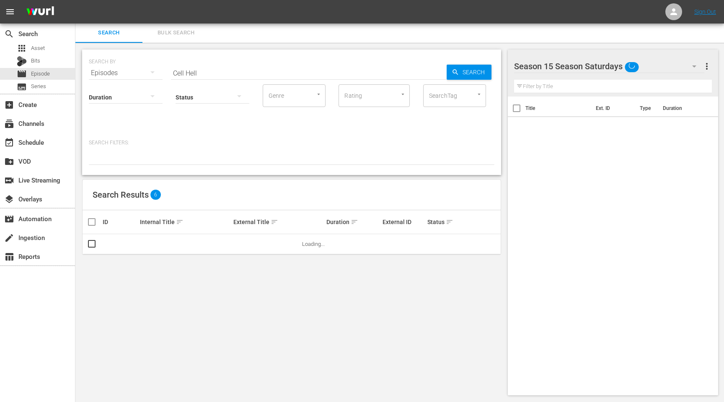
scroll to position [1, 0]
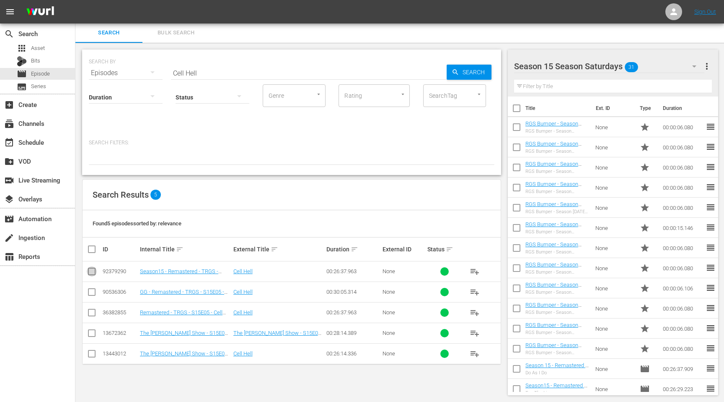
click at [92, 271] on input "checkbox" at bounding box center [92, 273] width 10 height 10
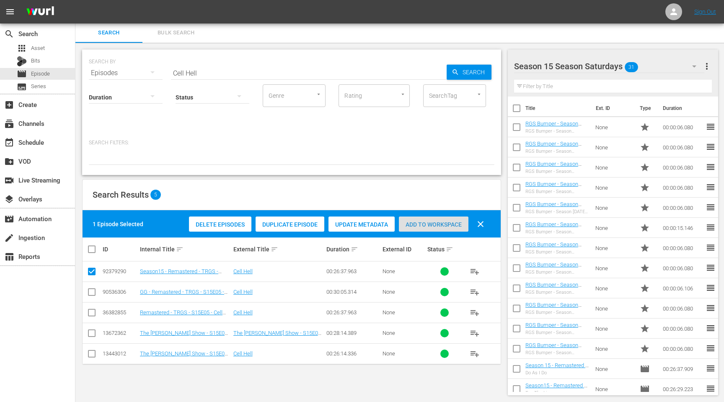
click at [430, 227] on span "Add to Workspace" at bounding box center [434, 224] width 70 height 7
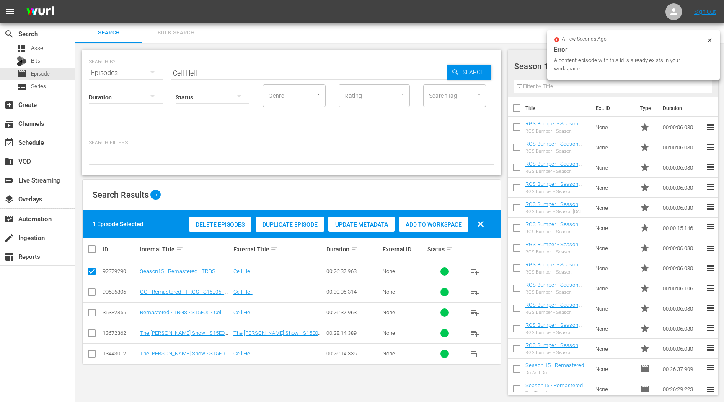
click at [91, 269] on input "checkbox" at bounding box center [92, 273] width 10 height 10
checkbox input "false"
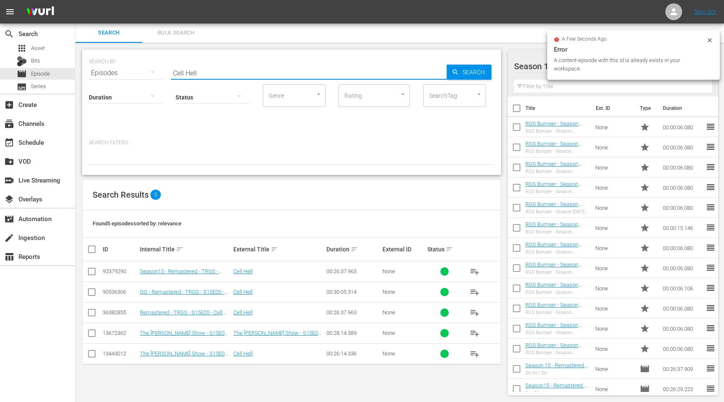
drag, startPoint x: 207, startPoint y: 73, endPoint x: 153, endPoint y: 73, distance: 54.1
click at [155, 73] on div "SEARCH BY Search By Episodes Search ID, Title, Description, Keywords, or Catego…" at bounding box center [292, 68] width 406 height 30
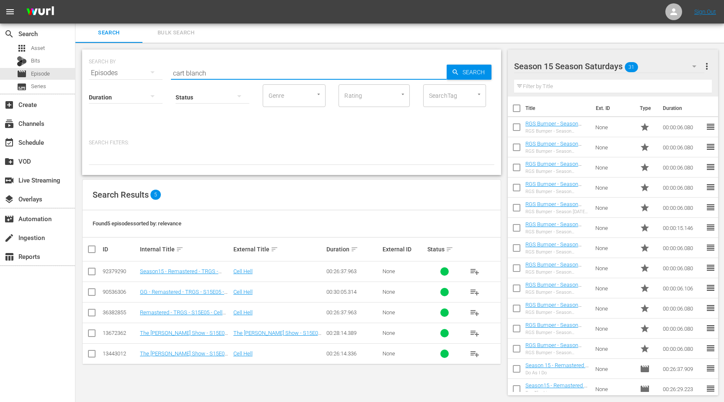
type input "cart blanch"
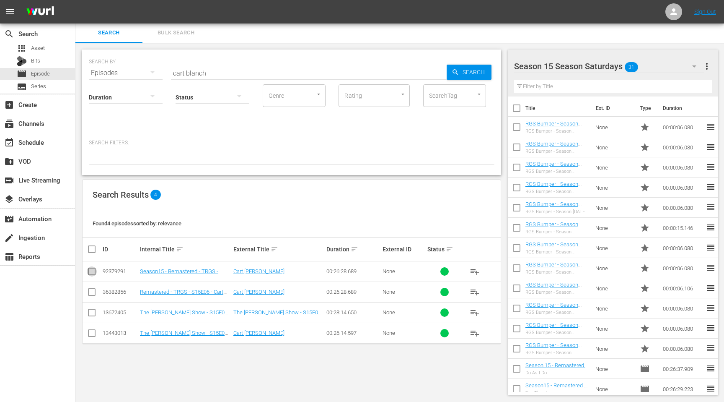
click at [91, 270] on input "checkbox" at bounding box center [92, 273] width 10 height 10
checkbox input "true"
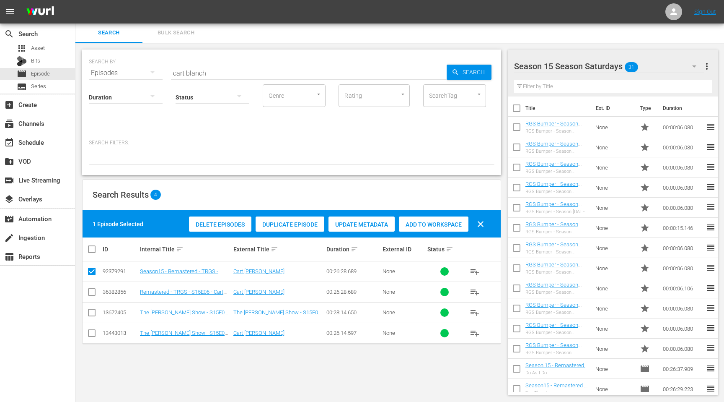
click at [422, 223] on span "Add to Workspace" at bounding box center [434, 224] width 70 height 7
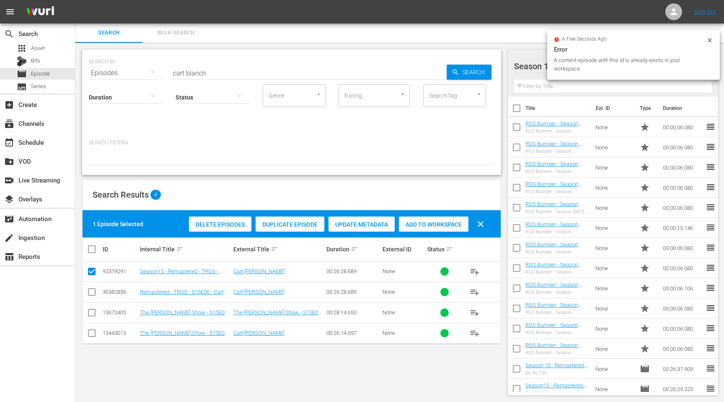
click at [228, 70] on input "cart blanch" at bounding box center [309, 73] width 276 height 20
drag, startPoint x: 228, startPoint y: 70, endPoint x: 152, endPoint y: 67, distance: 76.8
click at [154, 68] on div "SEARCH BY Search By Episodes Search ID, Title, Description, Keywords, or Catego…" at bounding box center [292, 68] width 406 height 30
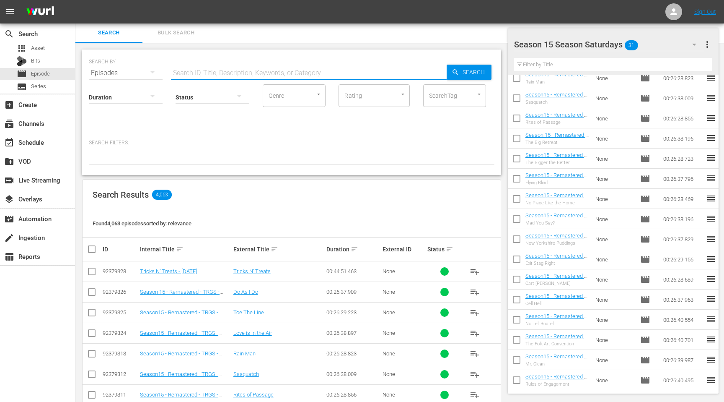
scroll to position [329, 0]
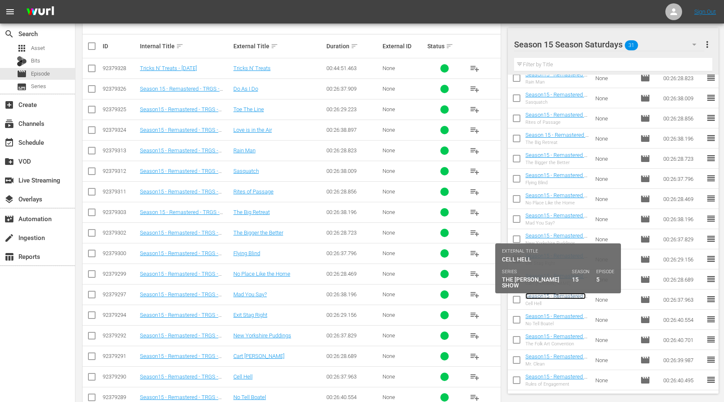
click at [543, 295] on link "Season15 - Remastered - TRGS - S15E05 - Cell Hell" at bounding box center [556, 299] width 60 height 13
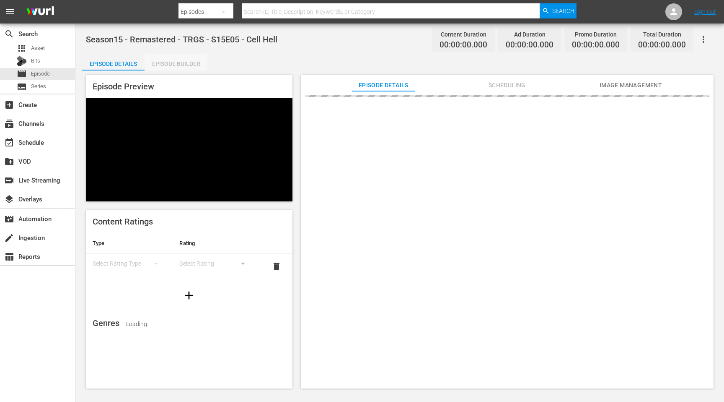
click at [189, 60] on div "Episode Builder" at bounding box center [176, 64] width 63 height 20
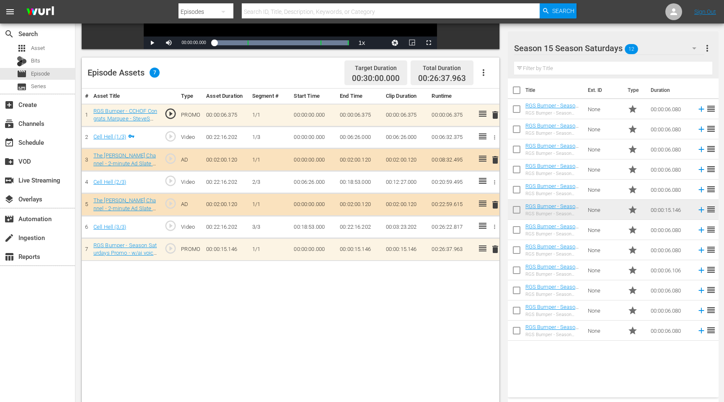
scroll to position [218, 0]
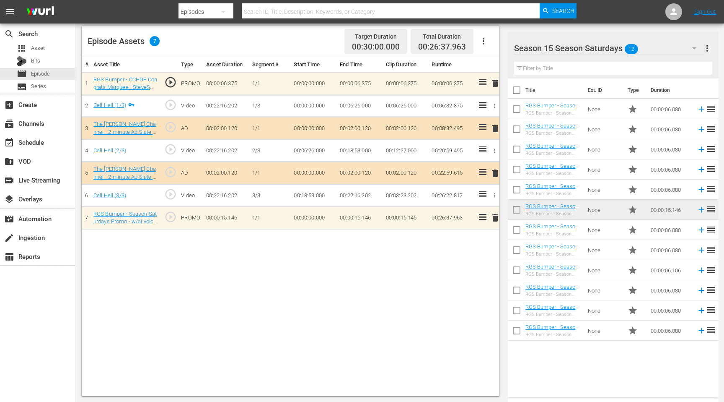
click at [496, 83] on span "delete" at bounding box center [495, 83] width 10 height 10
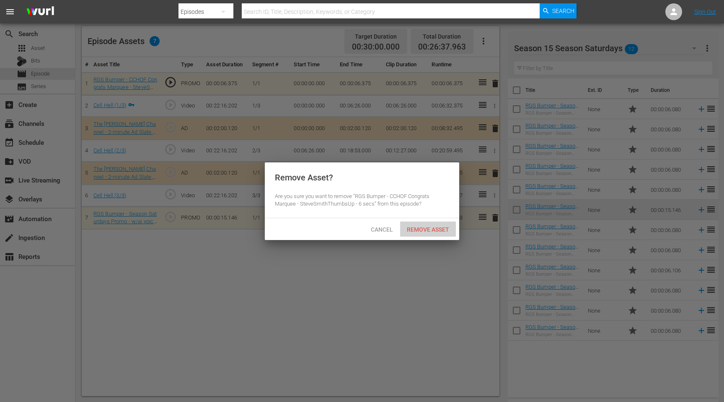
click at [434, 228] on span "Remove Asset" at bounding box center [428, 229] width 56 height 7
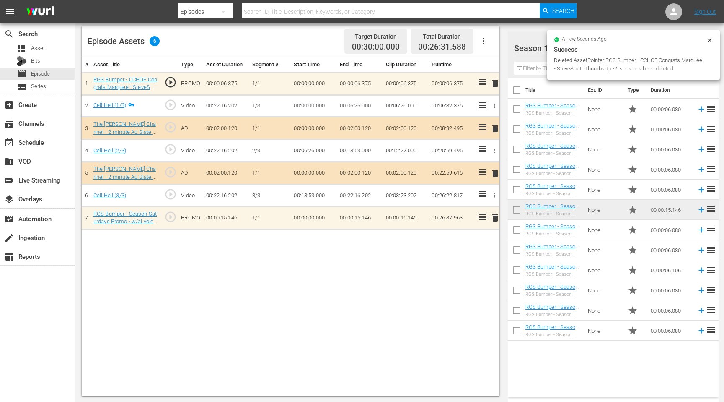
click at [534, 68] on input "text" at bounding box center [613, 68] width 198 height 13
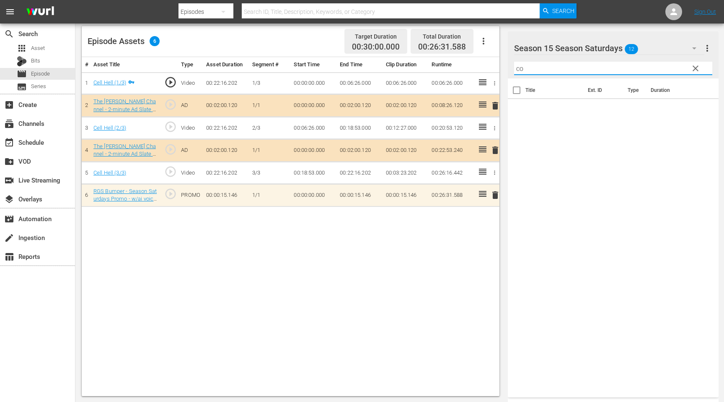
type input "c"
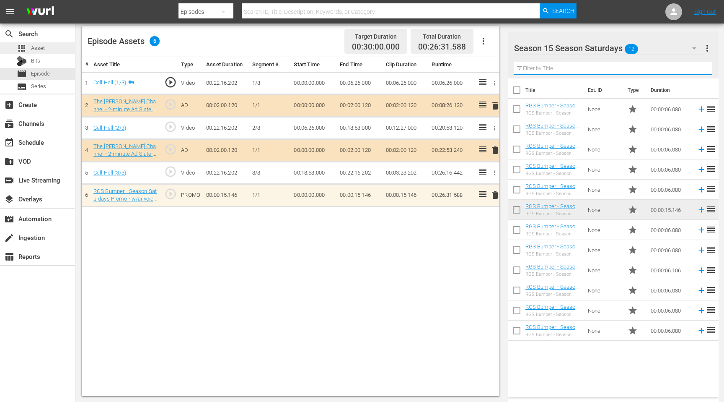
click at [38, 45] on span "Asset" at bounding box center [38, 48] width 14 height 8
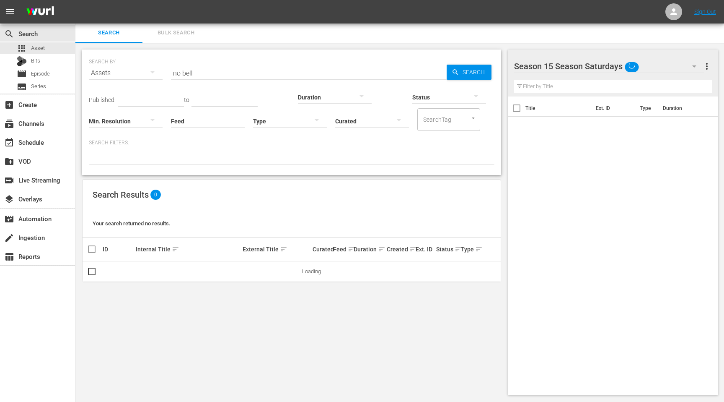
scroll to position [1, 0]
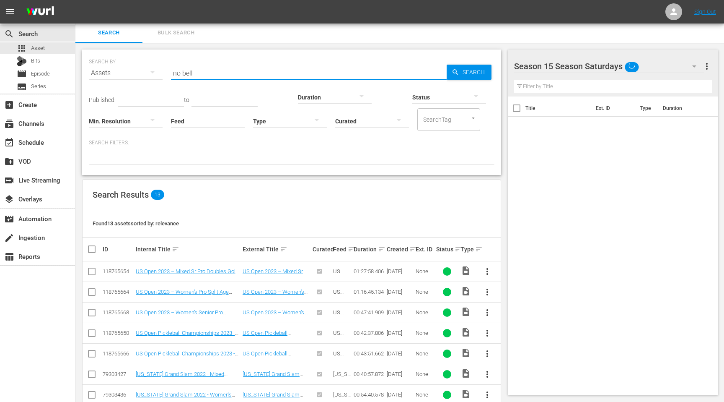
drag, startPoint x: 222, startPoint y: 73, endPoint x: 159, endPoint y: 73, distance: 62.5
click at [159, 73] on div "SEARCH BY Search By Assets Search ID, Title, Description, Keywords, or Category…" at bounding box center [292, 68] width 406 height 30
type input "c"
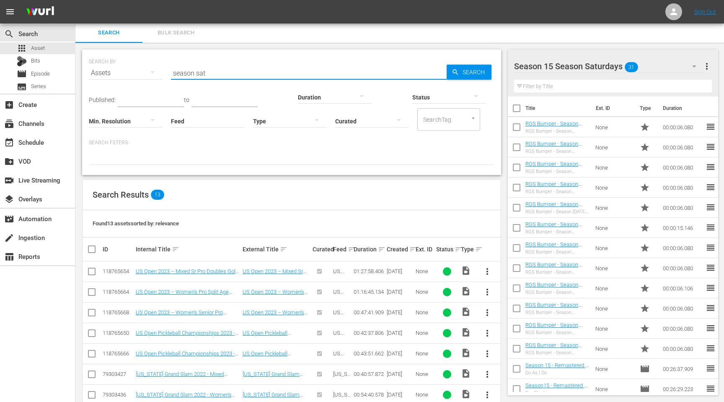
type input "Season Saturday"
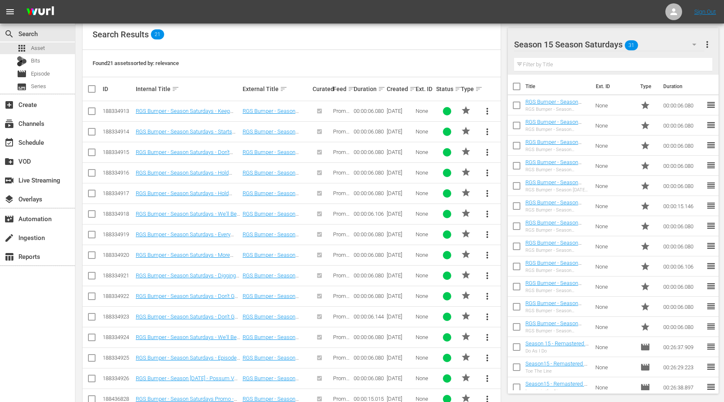
scroll to position [171, 0]
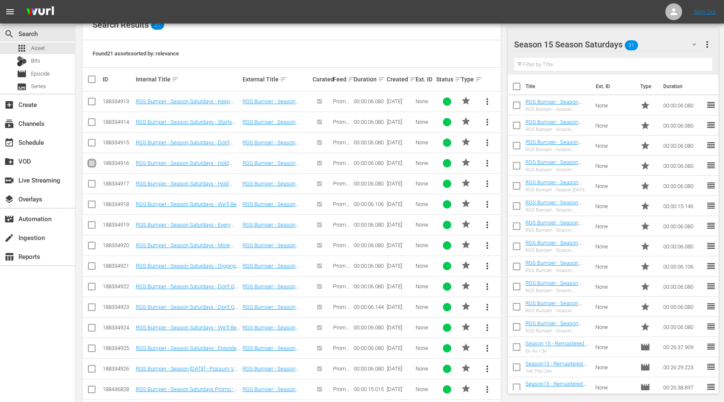
click at [92, 163] on input "checkbox" at bounding box center [92, 165] width 10 height 10
checkbox input "true"
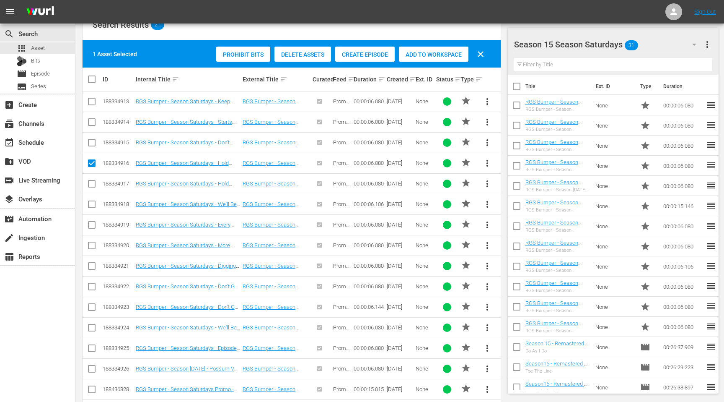
click at [438, 52] on span "Add to Workspace" at bounding box center [434, 54] width 70 height 7
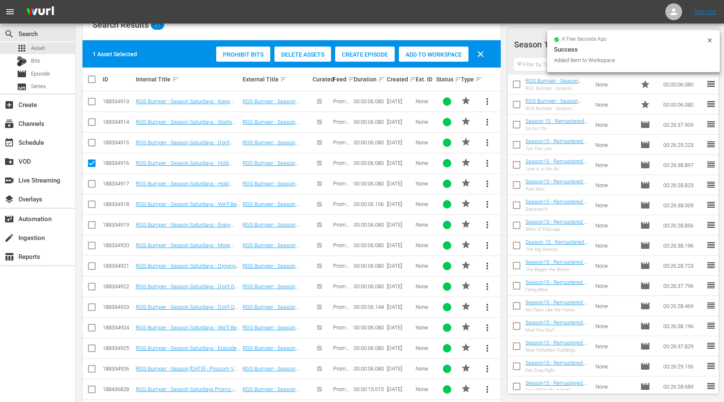
scroll to position [329, 0]
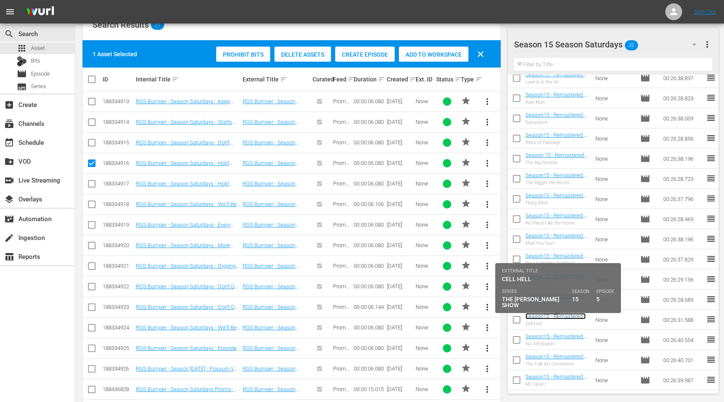
click at [555, 318] on link "Season15 - Remastered - TRGS - S15E05 - Cell Hell" at bounding box center [556, 319] width 60 height 13
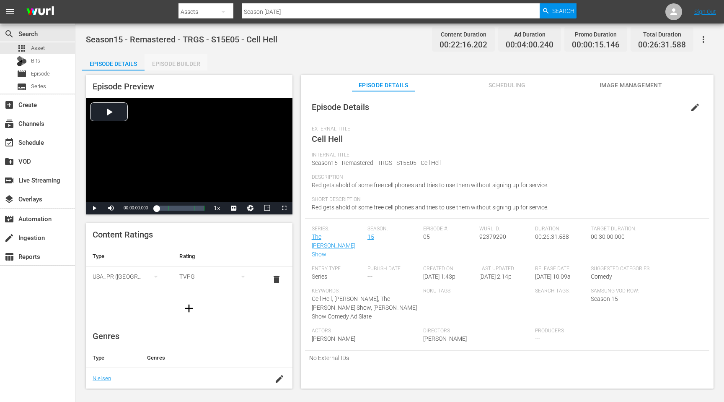
click at [179, 62] on div "Episode Builder" at bounding box center [176, 64] width 63 height 20
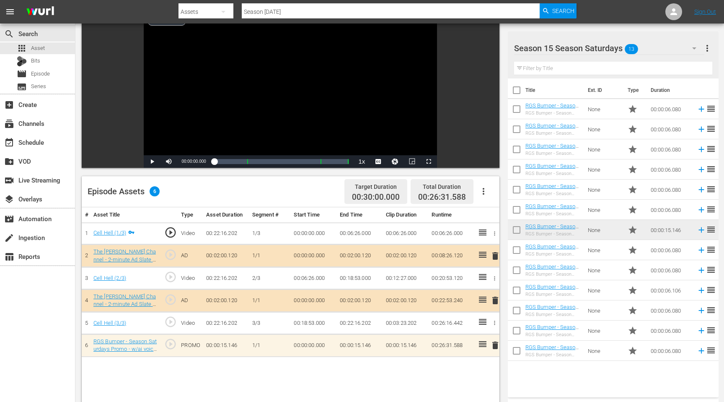
scroll to position [73, 0]
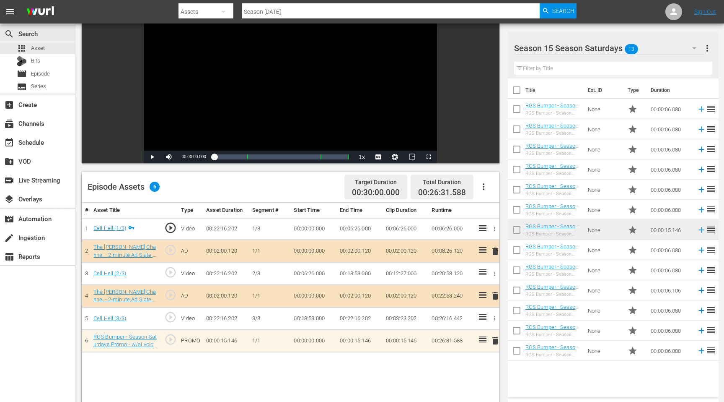
click at [548, 66] on input "text" at bounding box center [613, 68] width 198 height 13
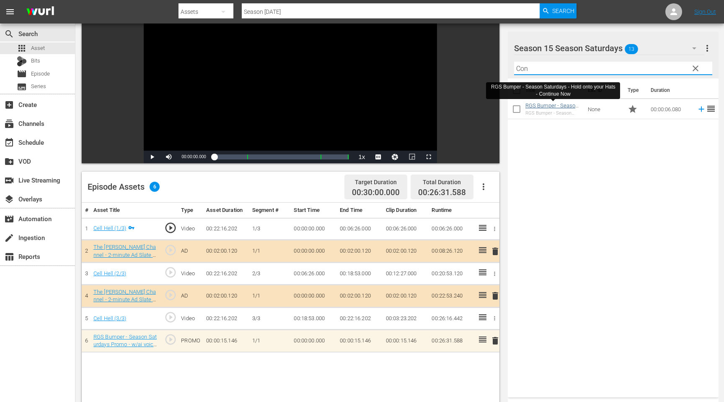
type input "Con"
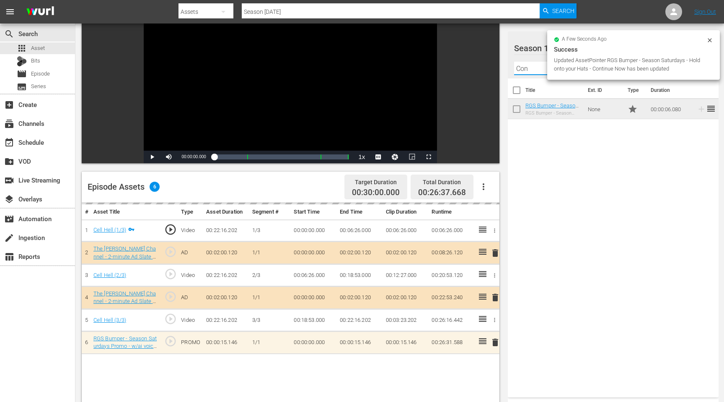
drag, startPoint x: 549, startPoint y: 72, endPoint x: 493, endPoint y: 72, distance: 56.2
click at [494, 72] on div "Video Player is loading. Play Video Play Mute Current Time 00:00:00.000 / Durat…" at bounding box center [400, 269] width 636 height 543
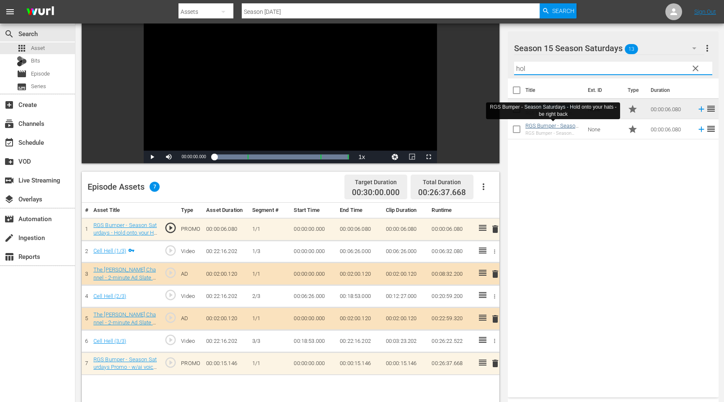
type input "hol"
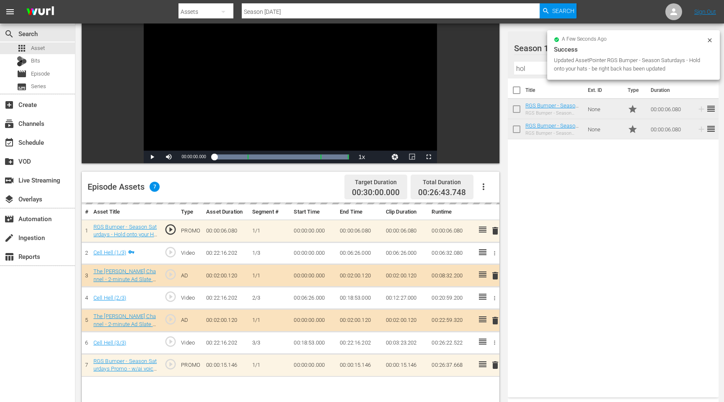
click at [602, 175] on div "Title Ext. ID Type Duration RGS Bumper - Season Saturdays - Hold onto your Hats…" at bounding box center [613, 235] width 211 height 315
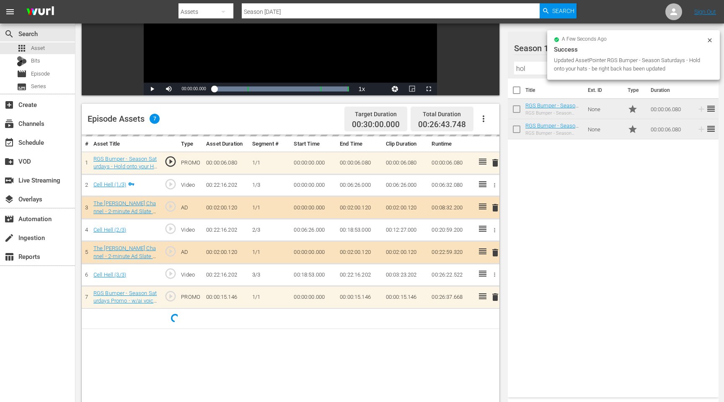
scroll to position [141, 0]
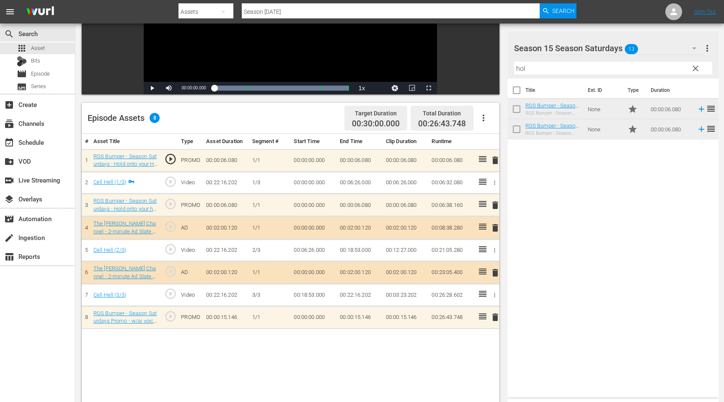
click at [496, 206] on span "delete" at bounding box center [495, 205] width 10 height 10
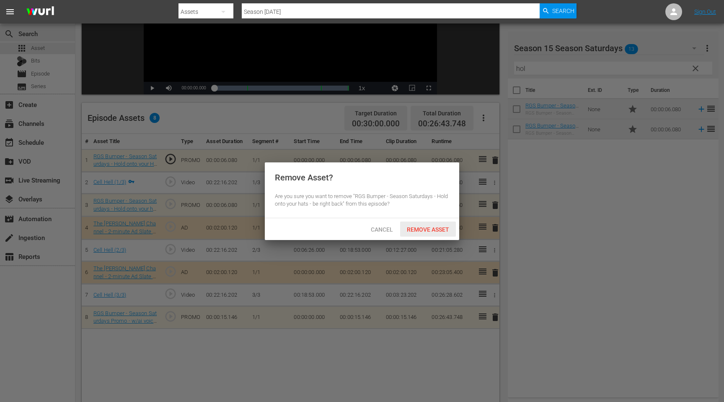
click at [430, 230] on span "Remove Asset" at bounding box center [428, 229] width 56 height 7
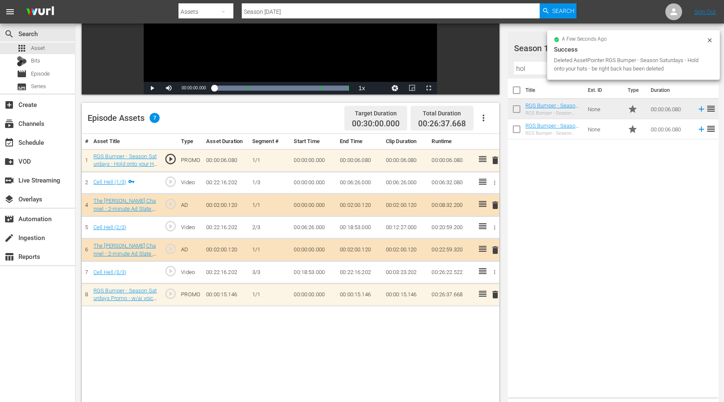
click at [708, 41] on icon at bounding box center [710, 40] width 4 height 4
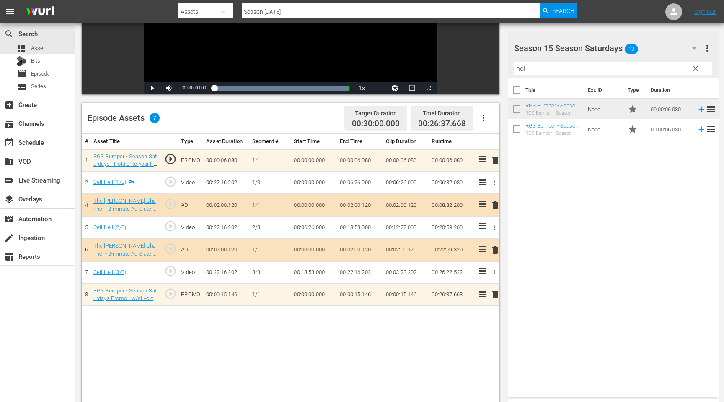
click at [695, 64] on span "clear" at bounding box center [696, 68] width 10 height 10
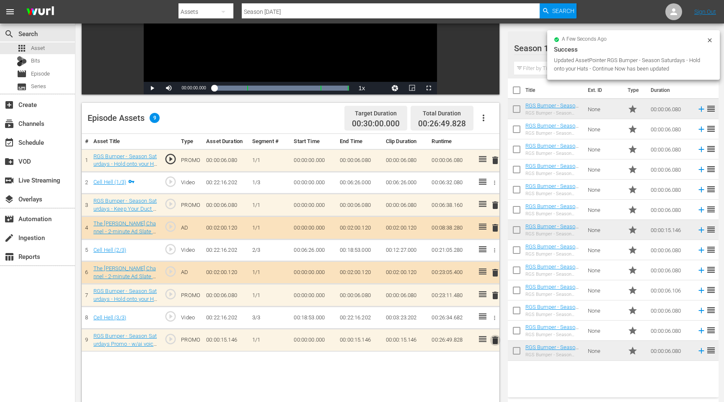
click at [495, 337] on span "delete" at bounding box center [495, 340] width 10 height 10
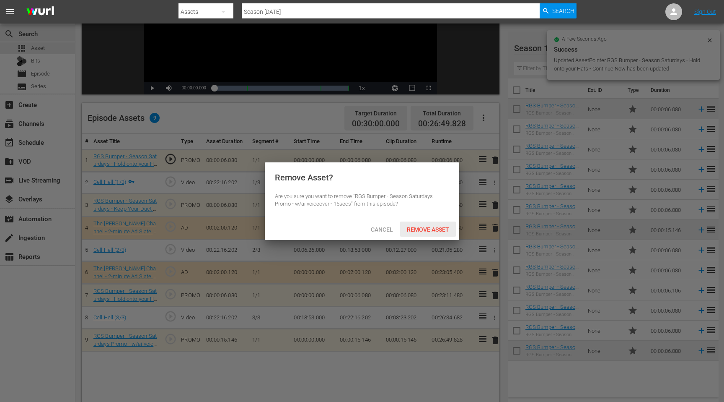
click at [440, 230] on span "Remove Asset" at bounding box center [428, 229] width 56 height 7
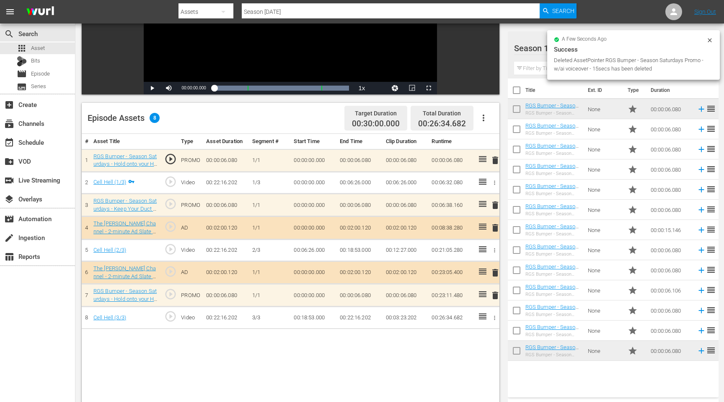
click at [535, 67] on input "text" at bounding box center [613, 68] width 198 height 13
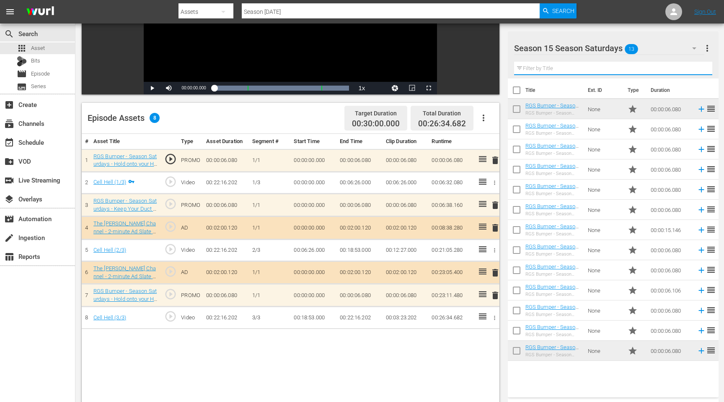
click at [642, 68] on input "text" at bounding box center [613, 68] width 198 height 13
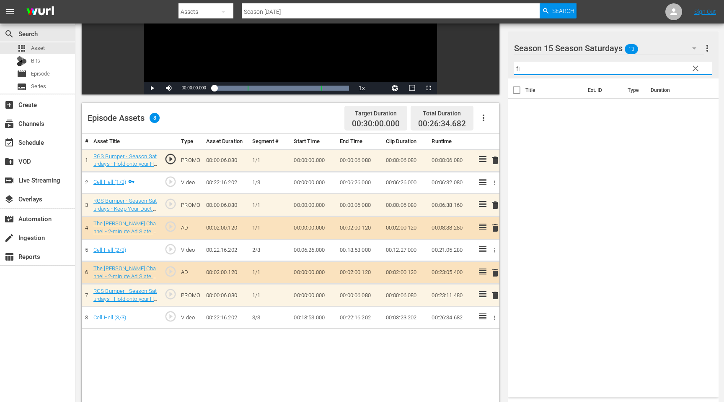
type input "f"
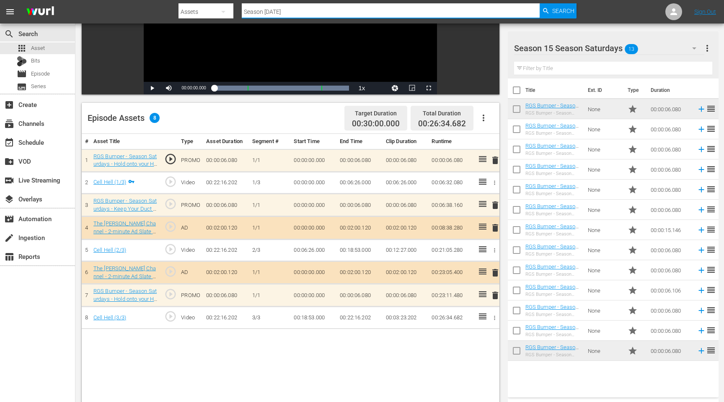
click at [369, 14] on input "Season Saturday" at bounding box center [391, 12] width 298 height 20
drag, startPoint x: 324, startPoint y: 16, endPoint x: 225, endPoint y: 16, distance: 98.9
click at [226, 16] on div "Search By Assets Search ID, Title, Description, Keywords, or Category Season Sa…" at bounding box center [378, 12] width 398 height 20
type input "field"
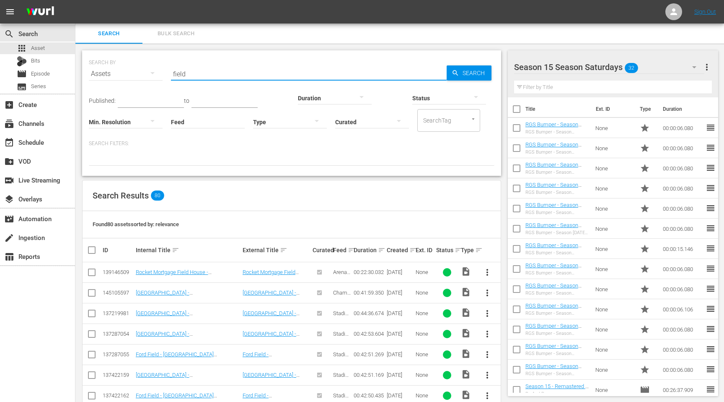
click at [198, 72] on input "field" at bounding box center [309, 74] width 276 height 20
type input "field maneuver"
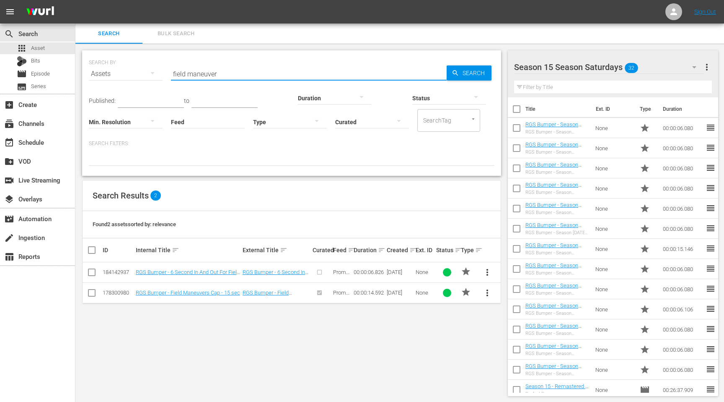
click at [91, 291] on input "checkbox" at bounding box center [92, 294] width 10 height 10
checkbox input "true"
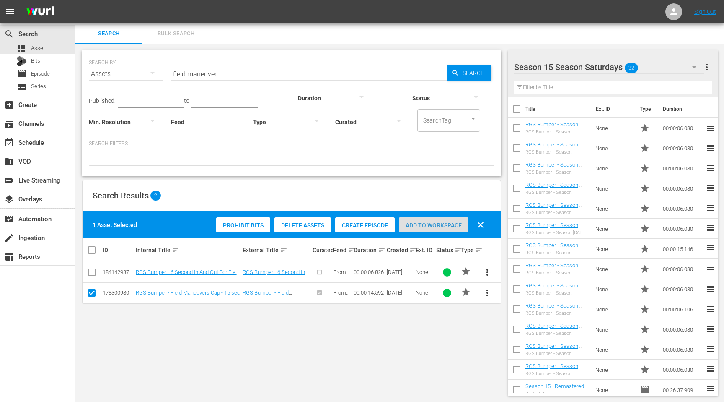
click at [423, 225] on span "Add to Workspace" at bounding box center [434, 225] width 70 height 7
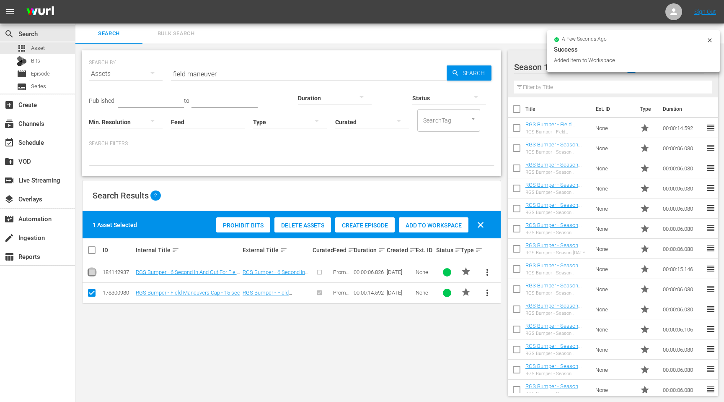
click at [92, 272] on input "checkbox" at bounding box center [92, 274] width 10 height 10
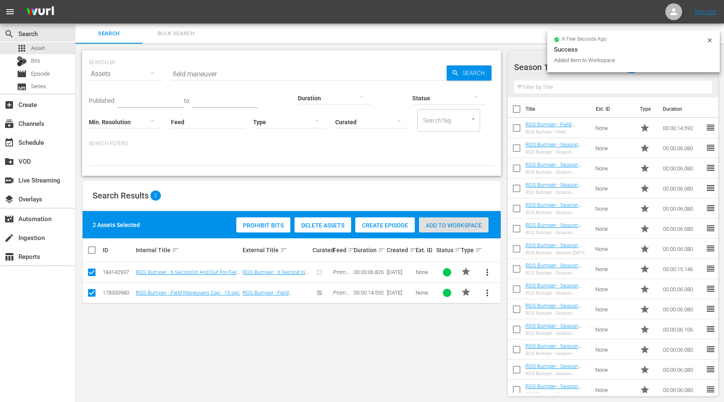
click at [464, 224] on span "Add to Workspace" at bounding box center [454, 225] width 70 height 7
click at [88, 274] on input "checkbox" at bounding box center [92, 274] width 10 height 10
checkbox input "false"
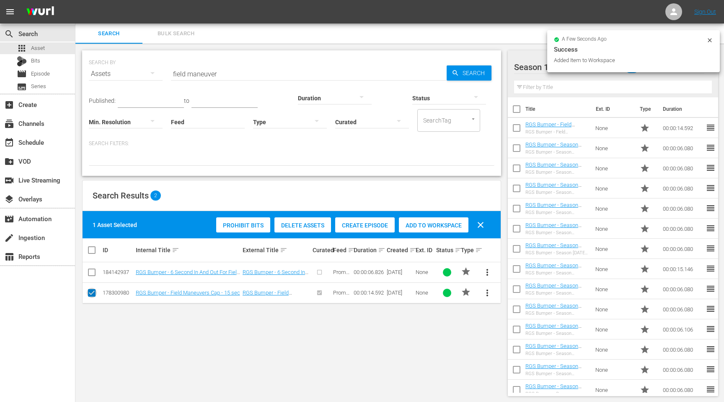
click at [91, 292] on input "checkbox" at bounding box center [92, 294] width 10 height 10
checkbox input "false"
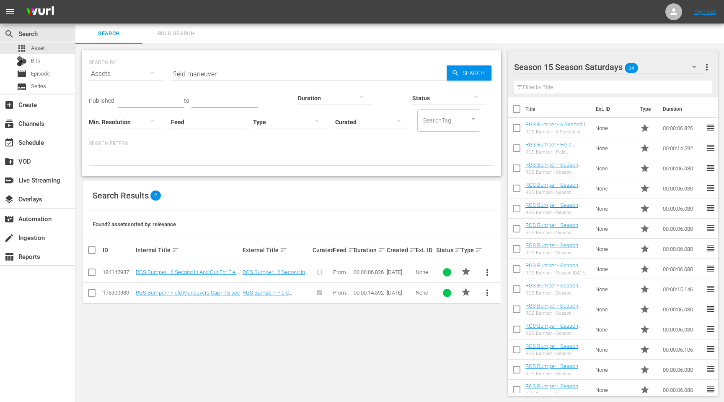
click at [556, 83] on input "text" at bounding box center [613, 86] width 198 height 13
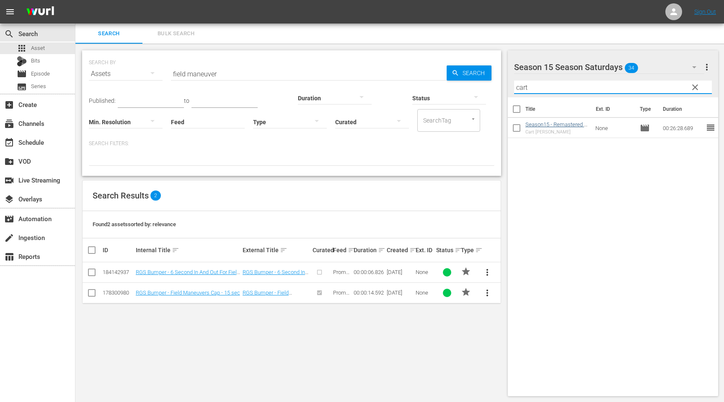
type input "cart"
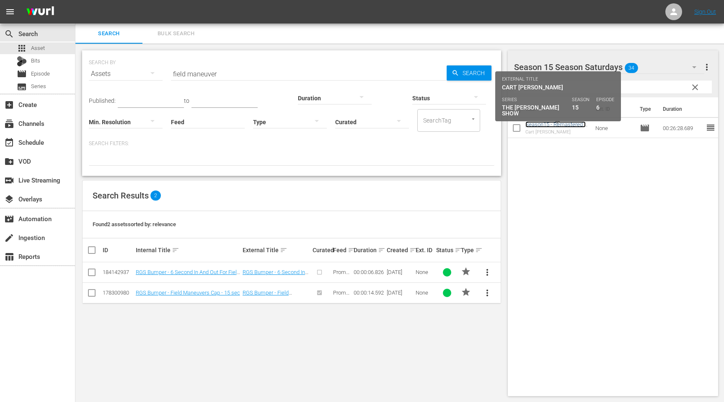
click at [544, 125] on link "Season15 - Remastered - TRGS - S15E06 - Cart [PERSON_NAME]" at bounding box center [556, 130] width 60 height 19
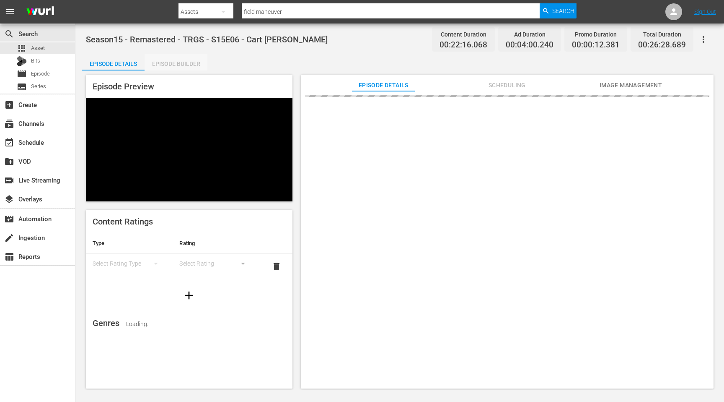
click at [184, 64] on div "Episode Builder" at bounding box center [176, 64] width 63 height 20
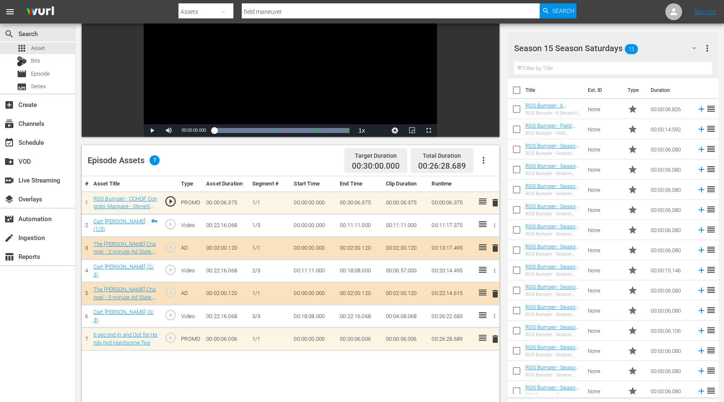
scroll to position [100, 0]
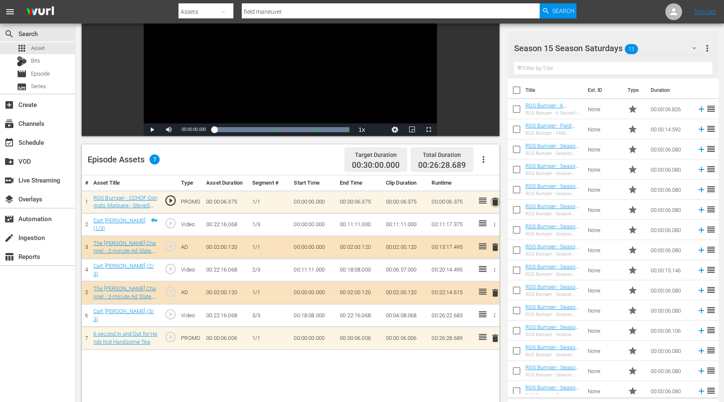
click at [498, 203] on span "delete" at bounding box center [495, 202] width 10 height 10
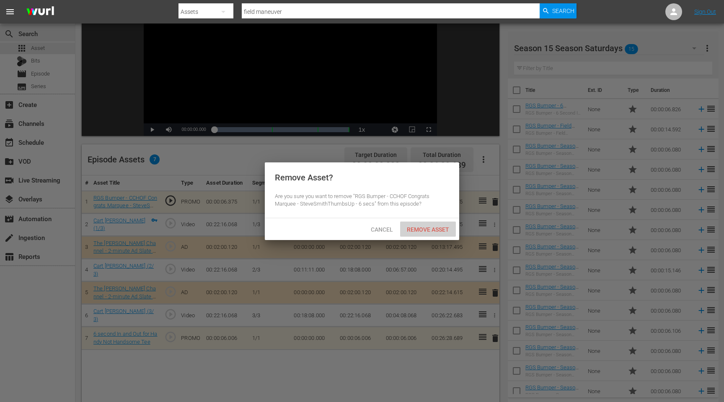
click at [439, 230] on span "Remove Asset" at bounding box center [428, 229] width 56 height 7
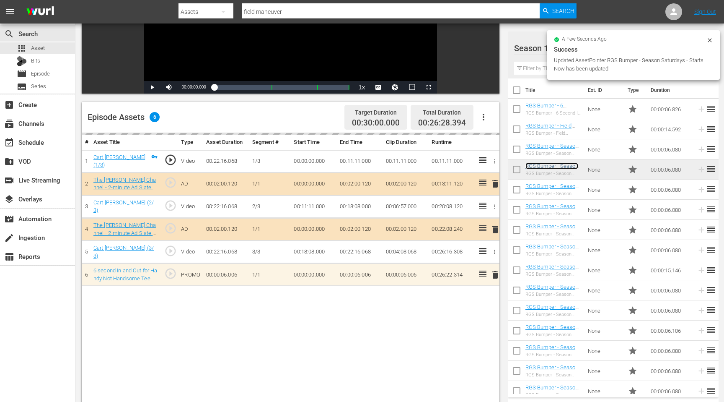
scroll to position [148, 0]
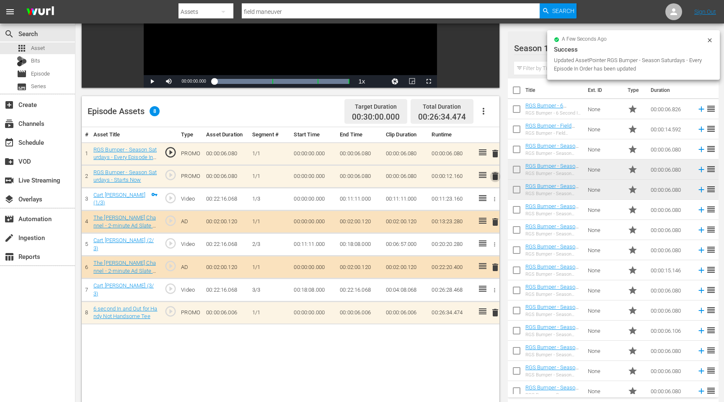
click at [495, 178] on span "delete" at bounding box center [495, 176] width 10 height 10
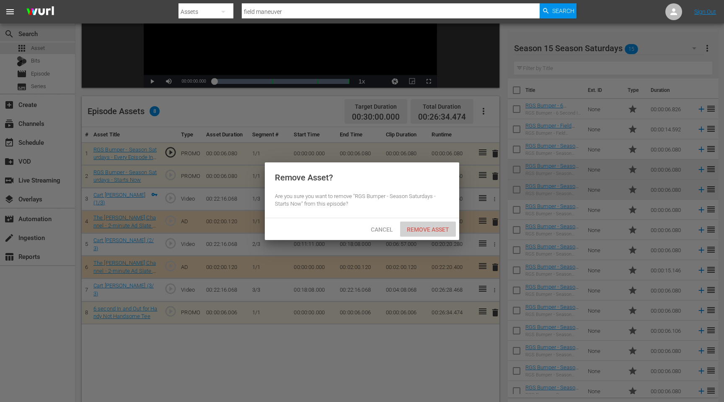
click at [433, 228] on span "Remove Asset" at bounding box center [428, 229] width 56 height 7
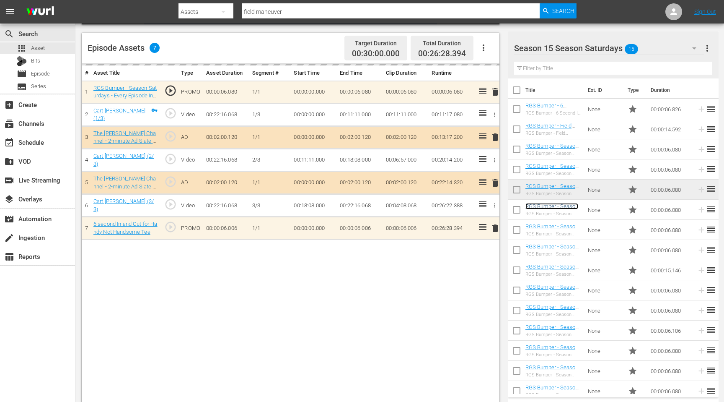
scroll to position [214, 0]
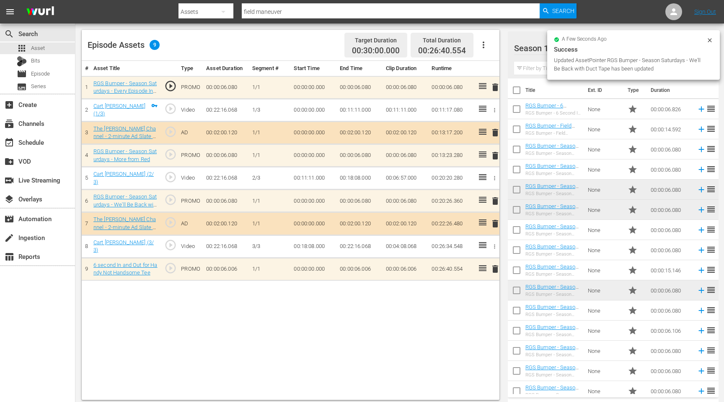
click at [287, 13] on input "field maneuver" at bounding box center [391, 12] width 298 height 20
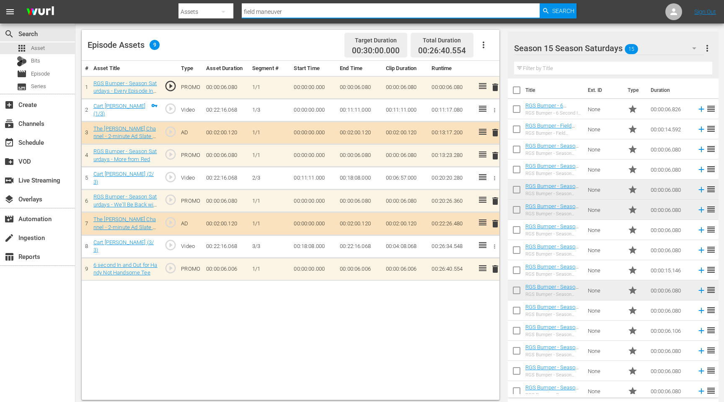
click at [287, 13] on input "field maneuver" at bounding box center [391, 12] width 298 height 20
click at [580, 71] on input "text" at bounding box center [613, 68] width 198 height 13
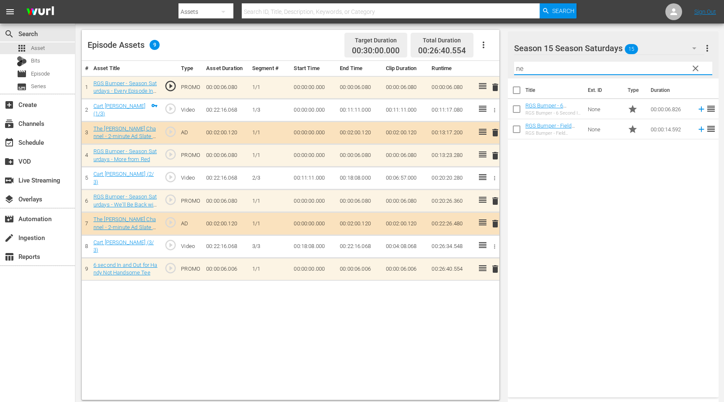
type input "n"
type input "N"
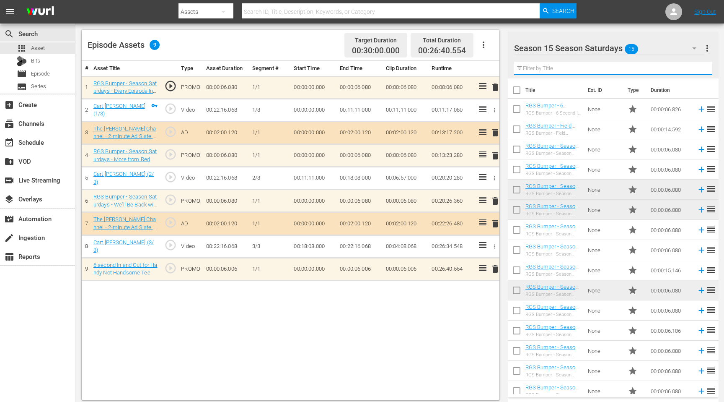
click at [325, 16] on input "text" at bounding box center [391, 12] width 298 height 20
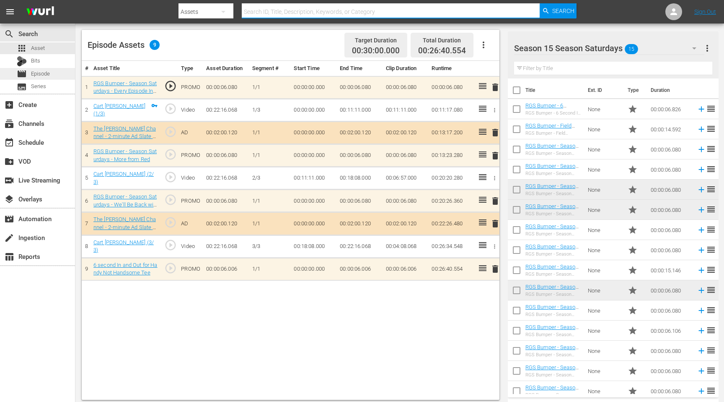
click at [45, 74] on span "Episode" at bounding box center [40, 74] width 19 height 8
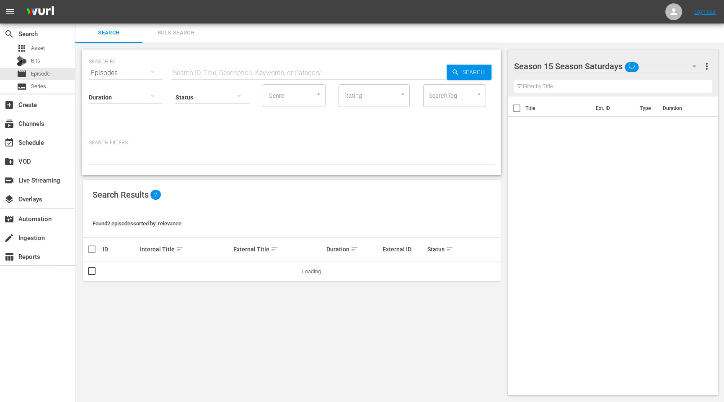
scroll to position [1, 0]
click at [232, 73] on input "text" at bounding box center [309, 73] width 276 height 20
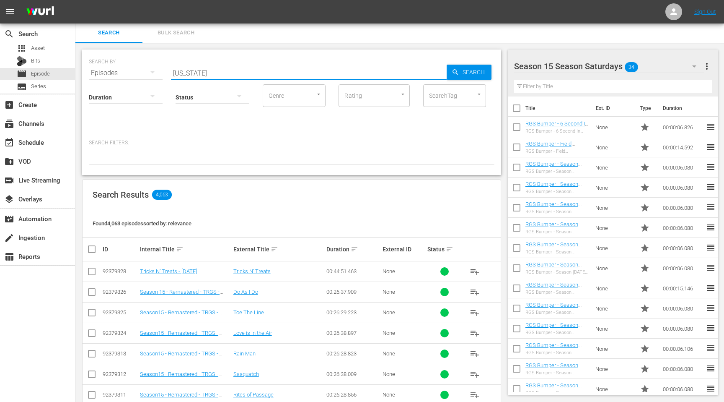
type input "New Yorkshire Puddings"
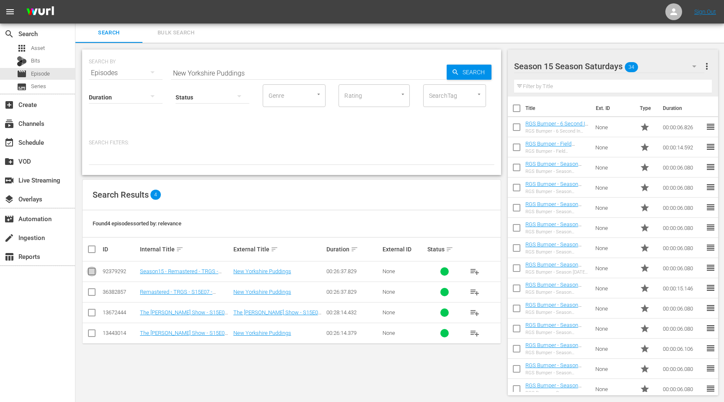
click at [87, 271] on input "checkbox" at bounding box center [92, 273] width 10 height 10
checkbox input "true"
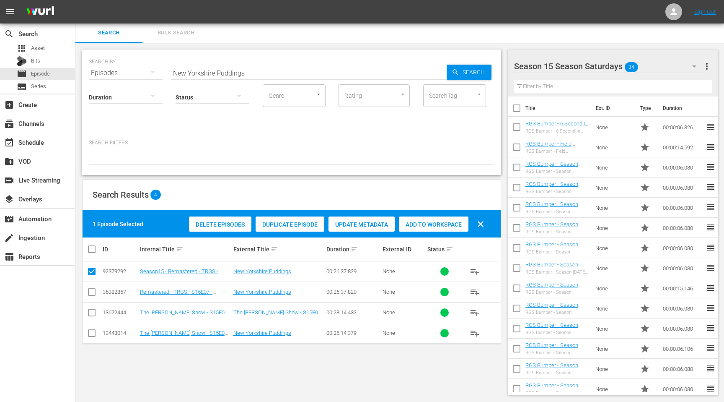
click at [432, 228] on div "Add to Workspace" at bounding box center [434, 224] width 70 height 16
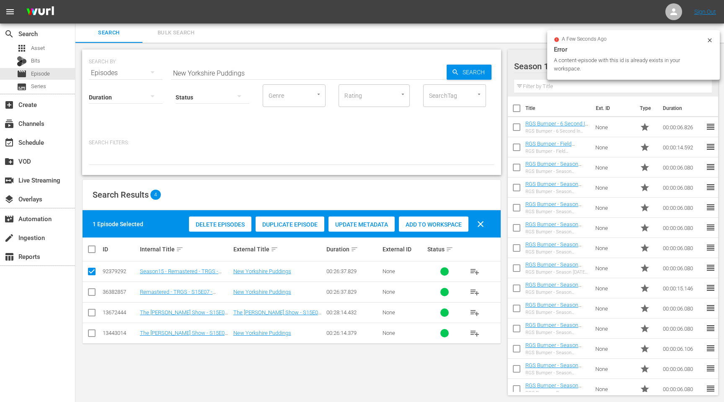
click at [710, 41] on icon at bounding box center [710, 40] width 7 height 7
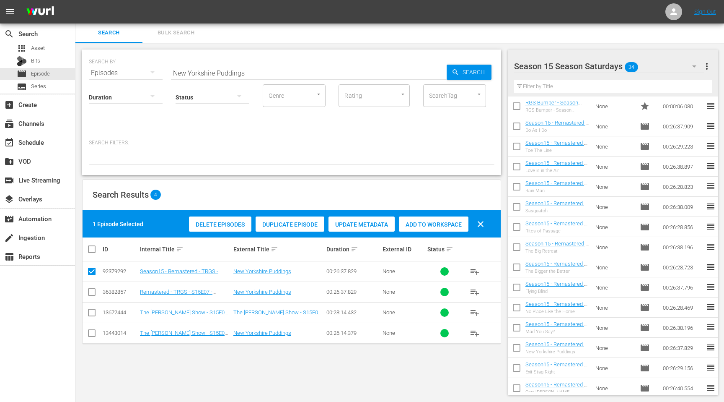
scroll to position [349, 0]
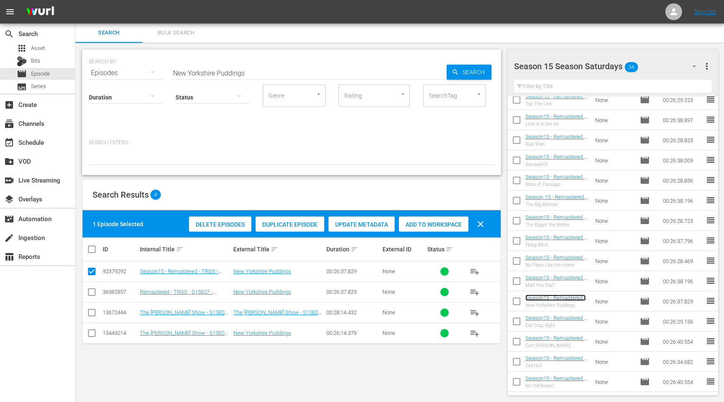
click at [558, 299] on link "Season15 - Remastered - TRGS - S15E07 - [GEOGRAPHIC_DATA] Puddings" at bounding box center [556, 306] width 60 height 25
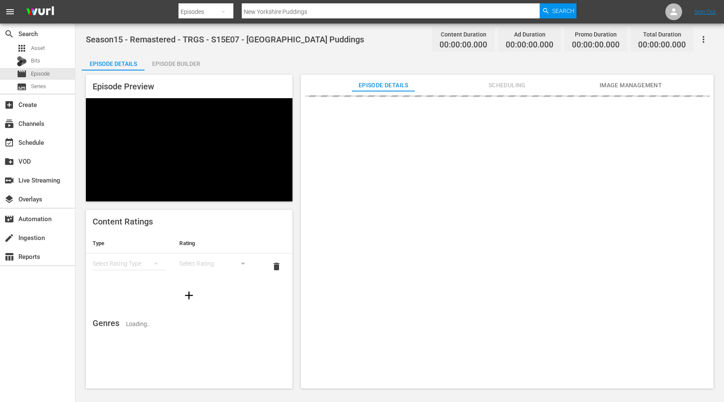
click at [197, 63] on div "Episode Builder" at bounding box center [176, 64] width 63 height 20
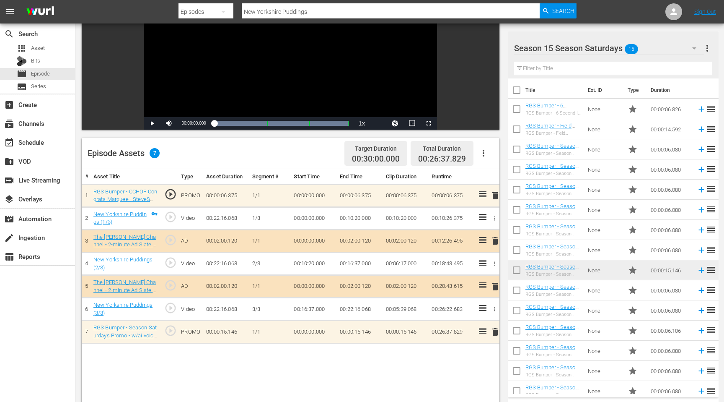
scroll to position [109, 0]
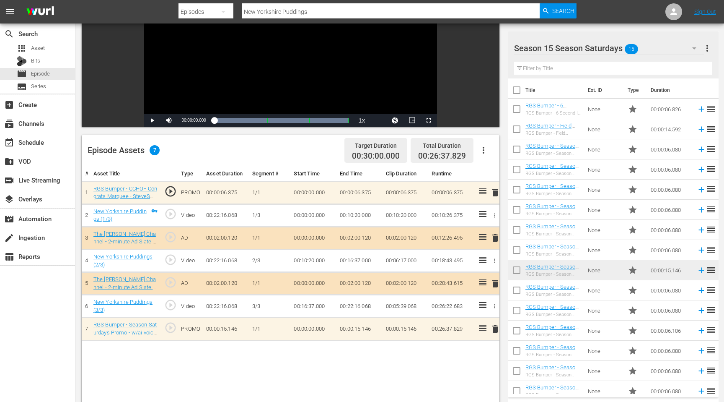
click at [495, 192] on span "delete" at bounding box center [495, 192] width 10 height 10
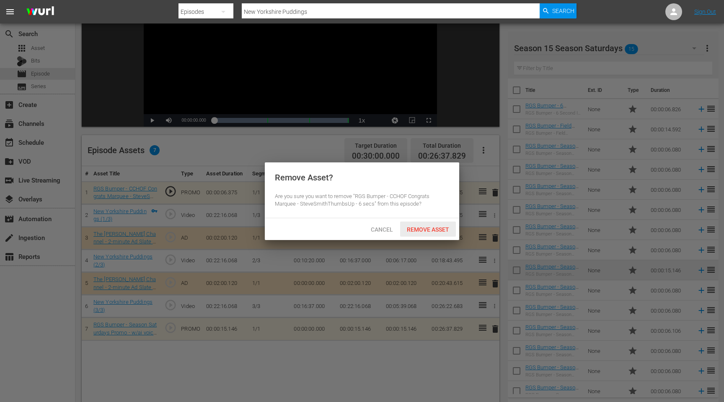
click at [441, 227] on span "Remove Asset" at bounding box center [428, 229] width 56 height 7
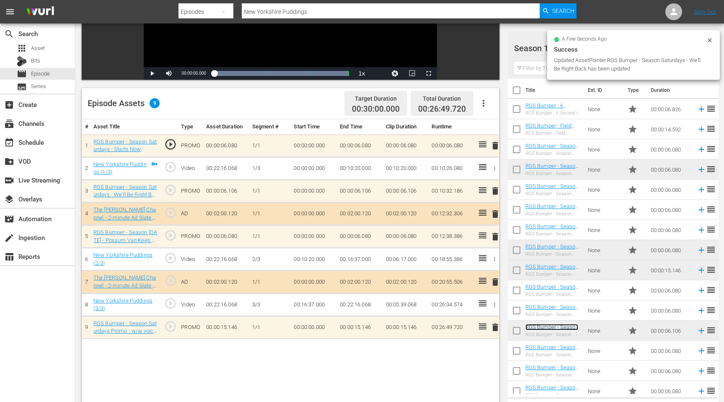
scroll to position [163, 0]
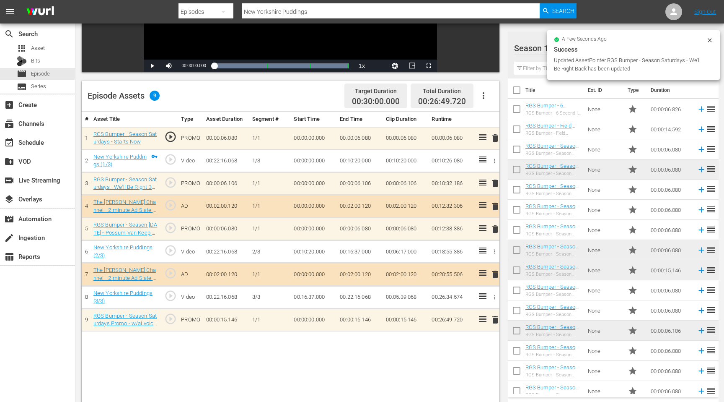
click at [495, 320] on span "delete" at bounding box center [495, 319] width 10 height 10
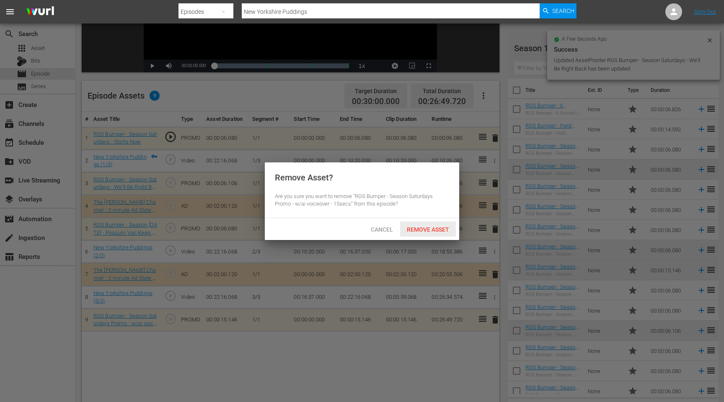
click at [436, 231] on span "Remove Asset" at bounding box center [428, 229] width 56 height 7
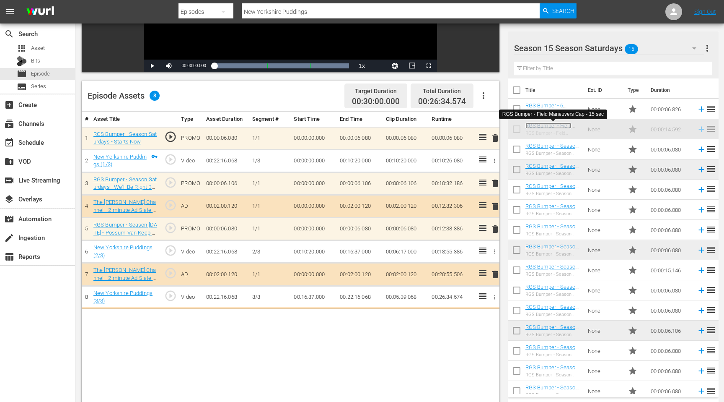
drag, startPoint x: 555, startPoint y: 125, endPoint x: 315, endPoint y: 303, distance: 298.8
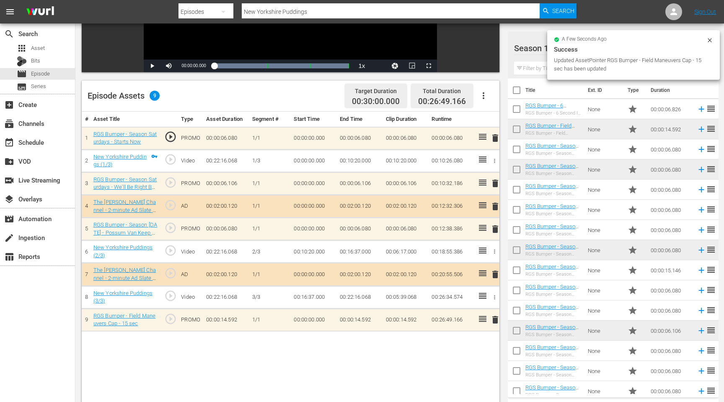
click at [306, 12] on input "New Yorkshire Puddings" at bounding box center [391, 12] width 298 height 20
drag, startPoint x: 314, startPoint y: 12, endPoint x: 237, endPoint y: 12, distance: 77.1
click at [237, 12] on div "Search By Episodes Search ID, Title, Description, Keywords, or Category New Yor…" at bounding box center [378, 12] width 398 height 20
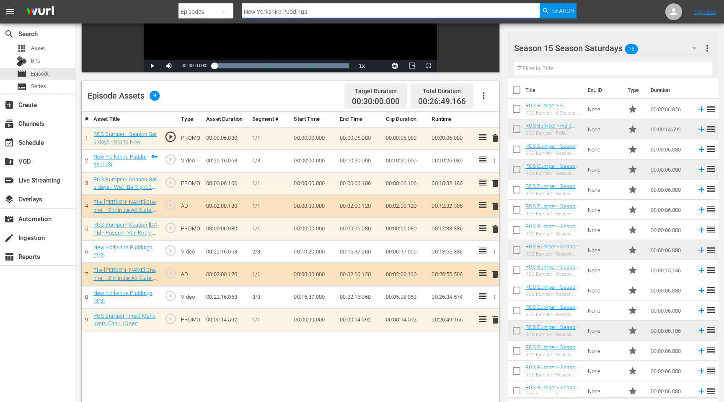
click at [609, 76] on div "Filter by Title" at bounding box center [613, 68] width 198 height 20
click at [583, 74] on input "text" at bounding box center [613, 68] width 198 height 13
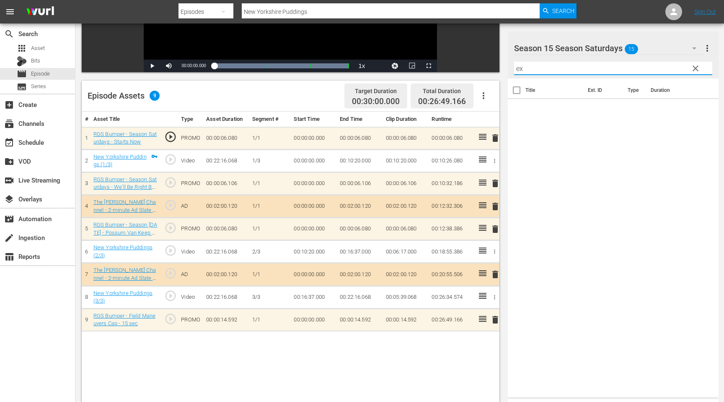
type input "e"
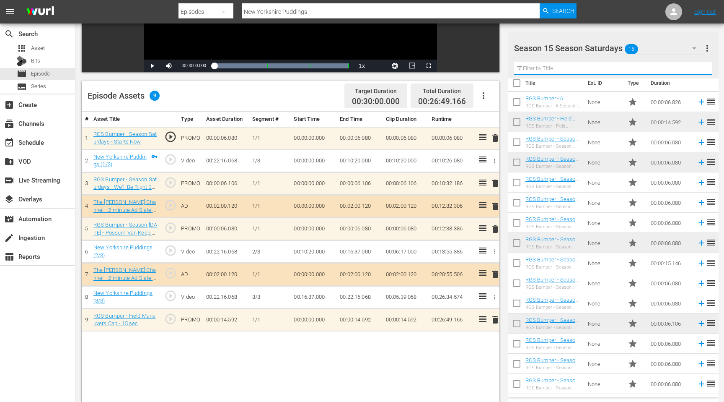
scroll to position [218, 0]
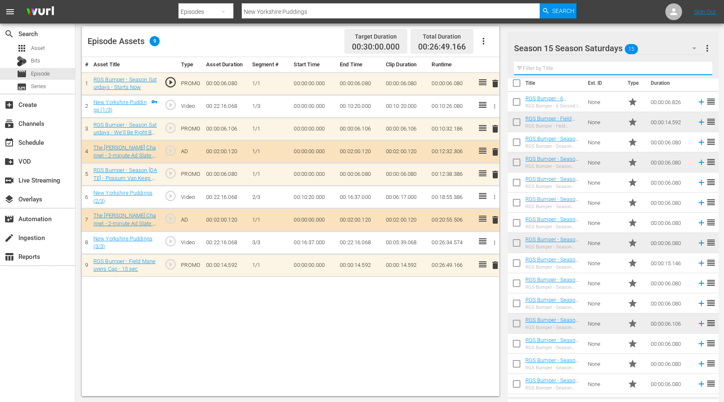
click at [604, 226] on td "None" at bounding box center [605, 222] width 40 height 20
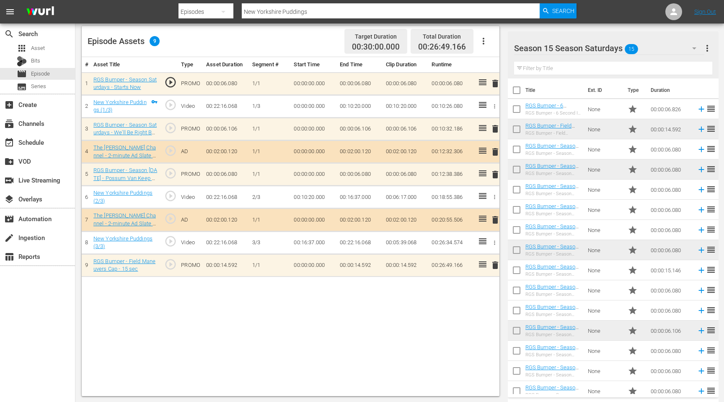
scroll to position [7, 0]
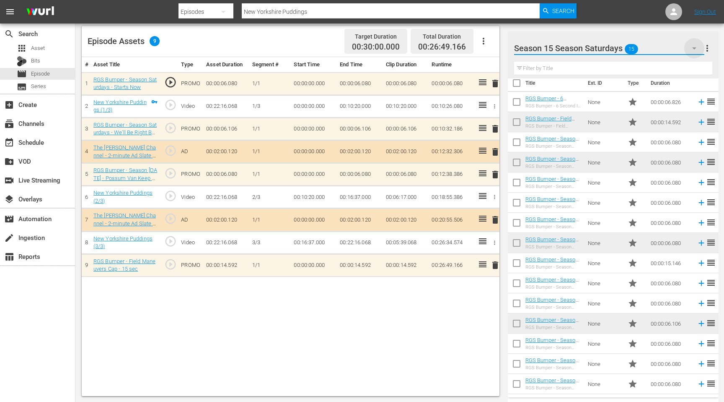
click at [696, 46] on icon "button" at bounding box center [694, 48] width 10 height 10
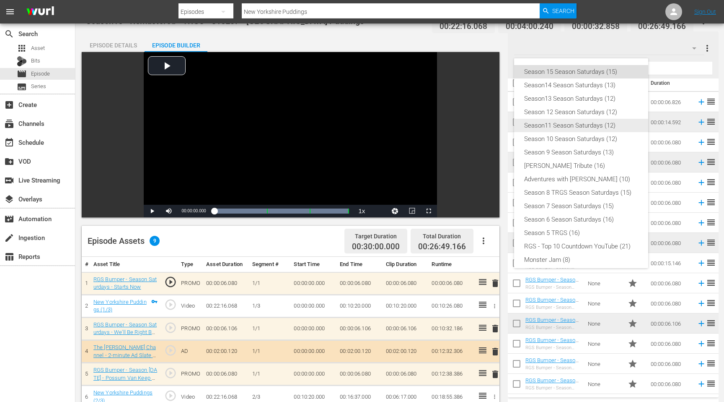
scroll to position [0, 0]
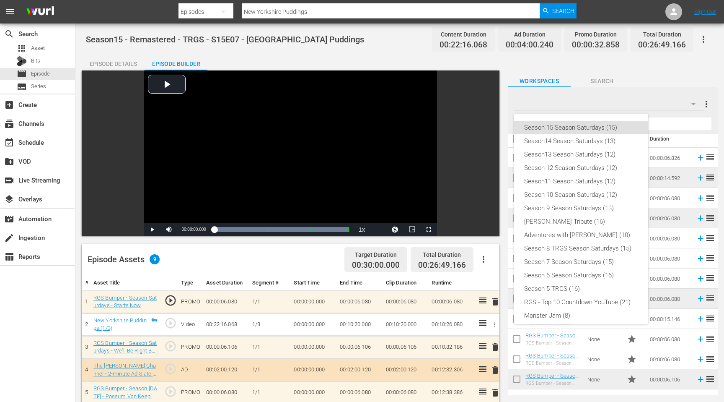
click at [664, 115] on div "Season 15 Season Saturdays (15) Season14 Season Saturdays (13) Season13 Season …" at bounding box center [362, 201] width 724 height 402
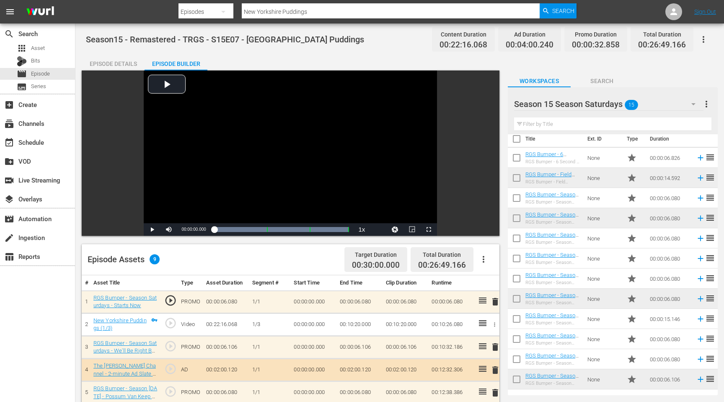
click at [601, 125] on input "text" at bounding box center [612, 123] width 197 height 13
click at [351, 11] on input "New Yorkshire Puddings" at bounding box center [391, 12] width 298 height 20
type input "Exit Stag Right"
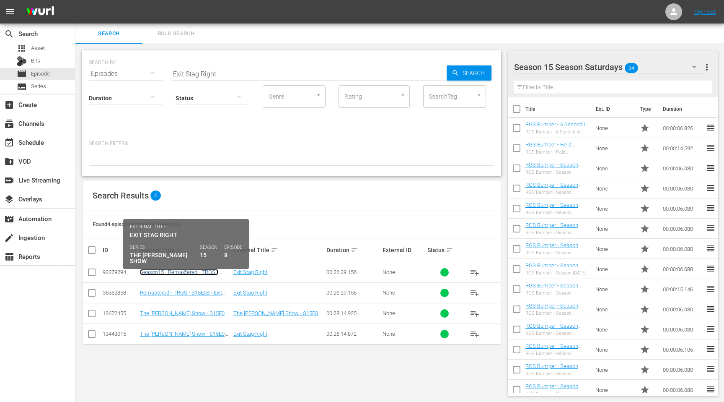
click at [181, 271] on link "Season15 - Remastered - TRGS - S15E08 - Exit Stag Right" at bounding box center [179, 275] width 78 height 13
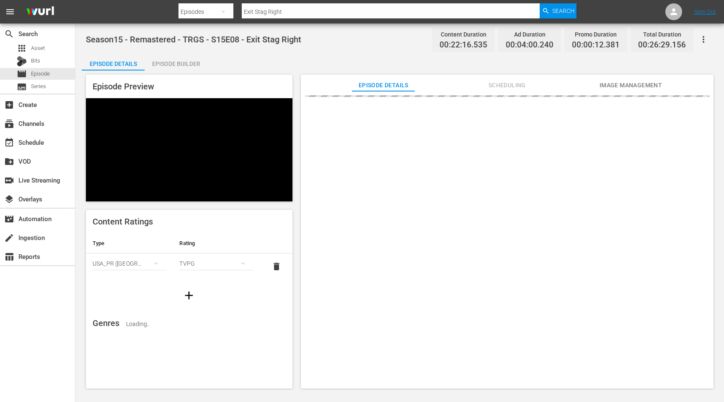
click at [193, 68] on div "Episode Builder" at bounding box center [176, 64] width 63 height 20
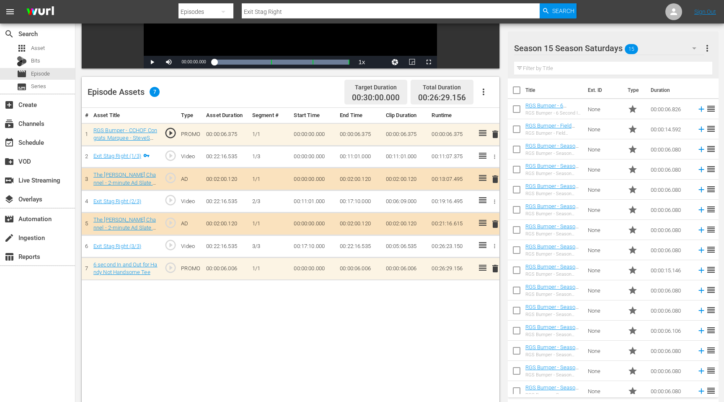
scroll to position [168, 0]
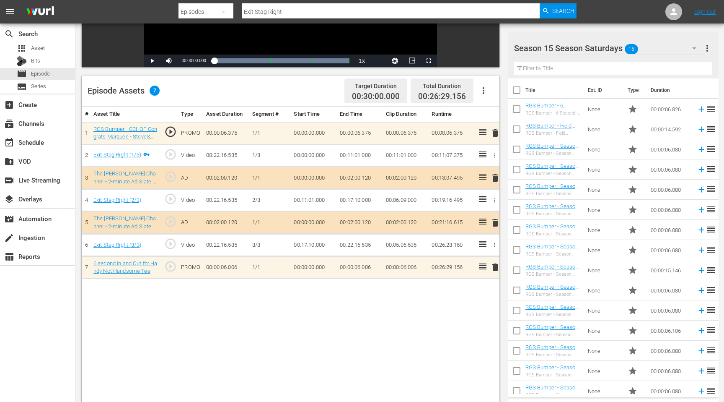
click at [493, 134] on span "delete" at bounding box center [495, 133] width 10 height 10
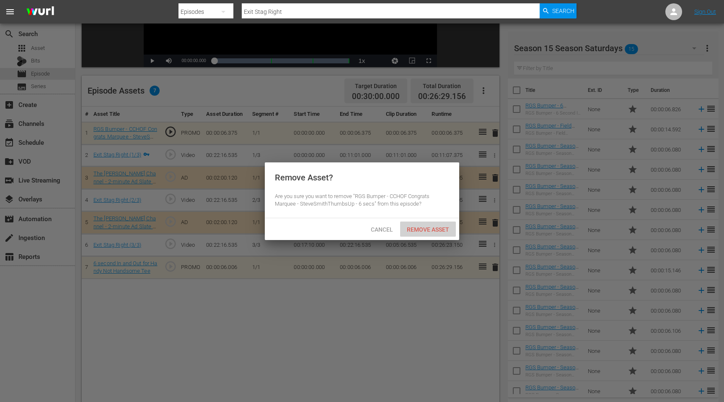
click at [433, 229] on span "Remove Asset" at bounding box center [428, 229] width 56 height 7
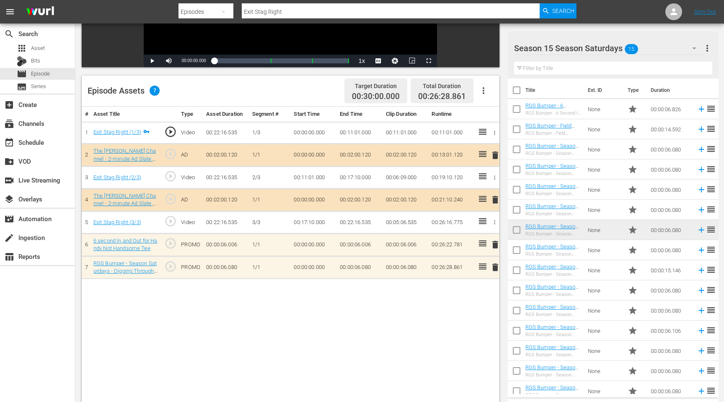
click at [494, 267] on span "delete" at bounding box center [495, 267] width 10 height 10
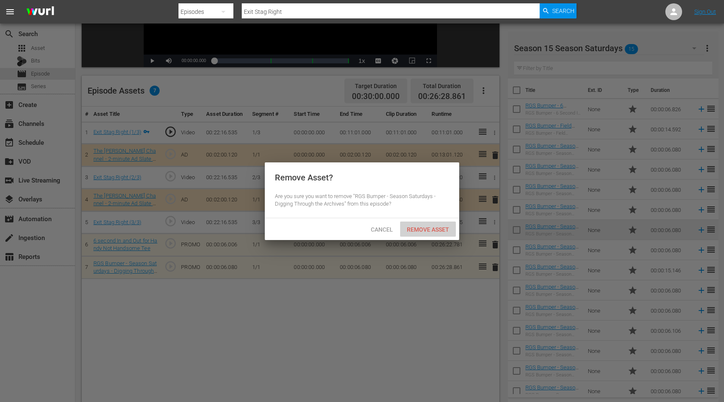
click at [446, 228] on span "Remove Asset" at bounding box center [428, 229] width 56 height 7
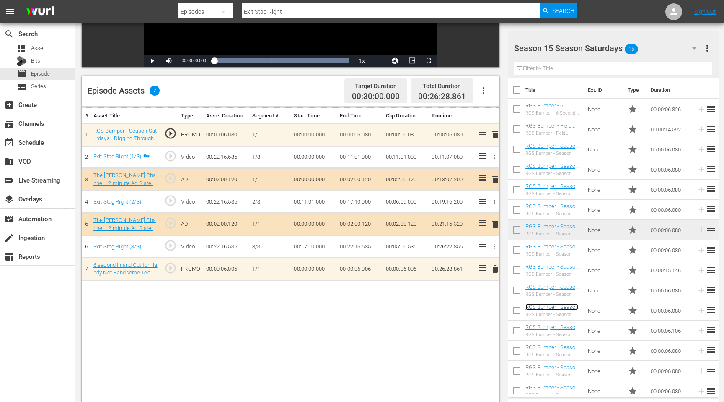
scroll to position [7, 0]
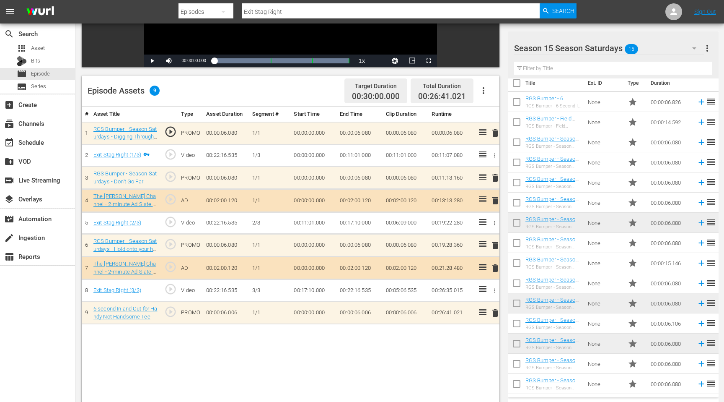
click at [274, 9] on input "Exit Stag Right" at bounding box center [391, 12] width 298 height 20
type input "Mad you"
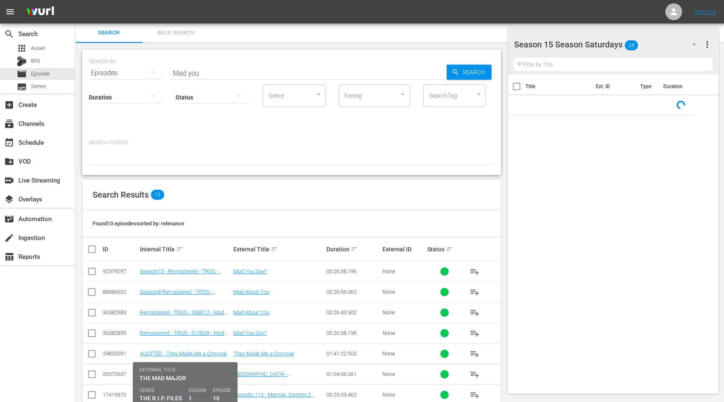
scroll to position [143, 0]
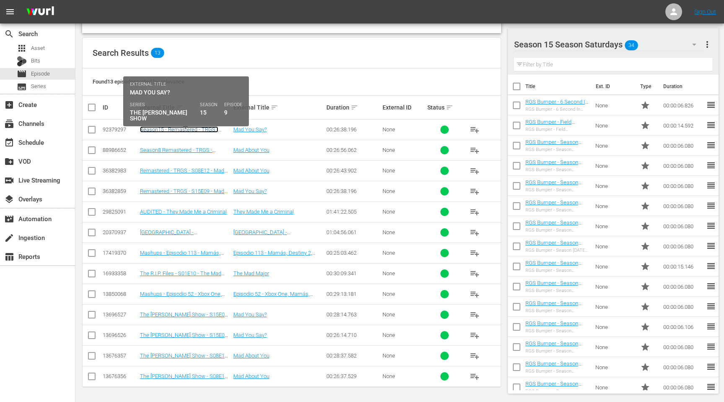
click at [186, 129] on link "Season15 - Remastered - TRGS - S15E09 - Mad You Say?" at bounding box center [179, 132] width 78 height 13
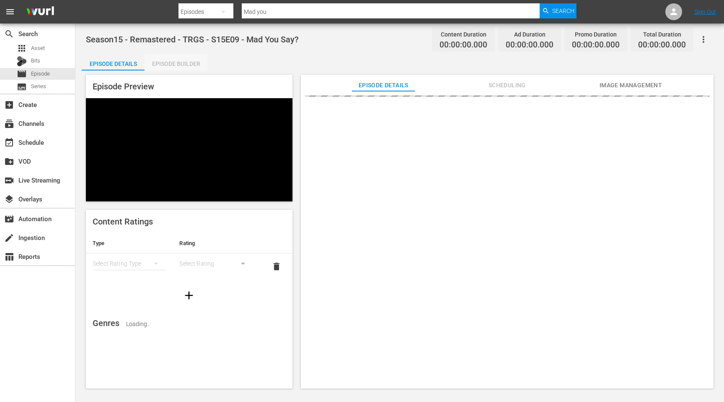
click at [182, 55] on div "Episode Builder" at bounding box center [176, 64] width 63 height 20
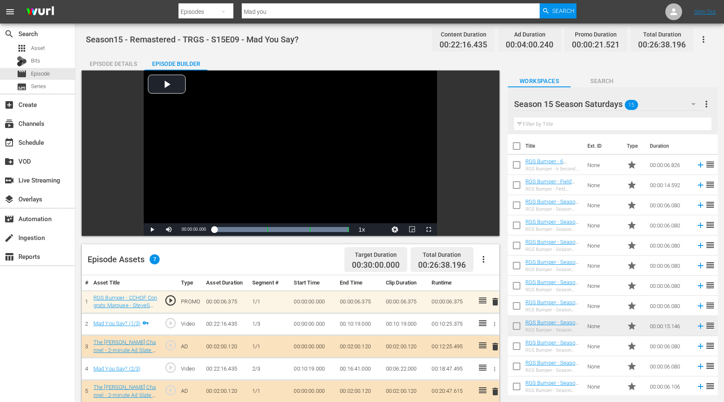
click at [555, 124] on input "text" at bounding box center [612, 123] width 197 height 13
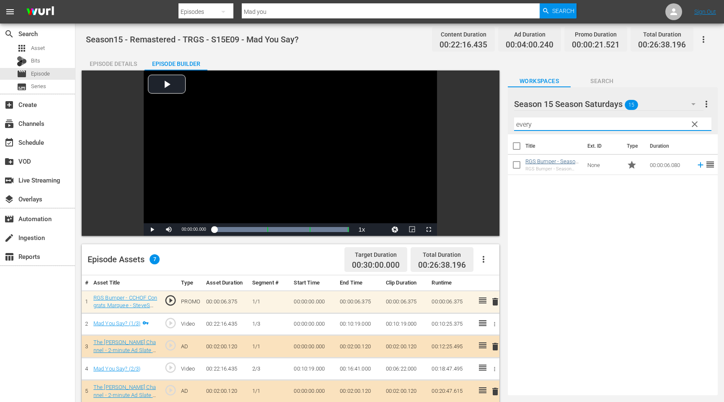
type input "every"
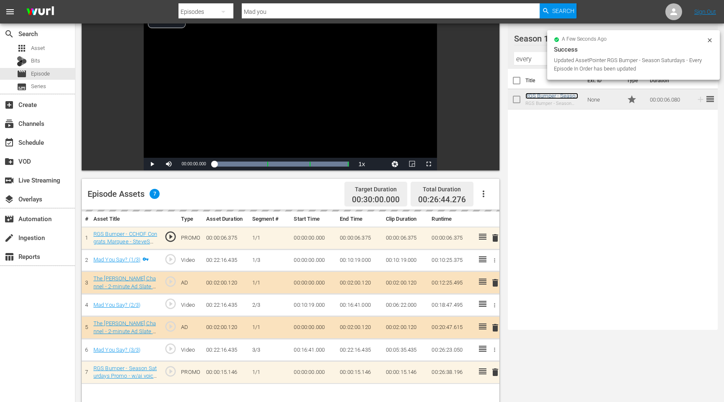
scroll to position [75, 0]
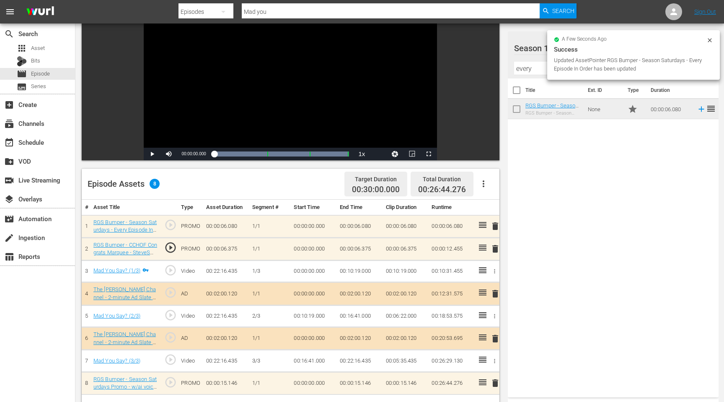
click at [495, 247] on span "delete" at bounding box center [495, 249] width 10 height 10
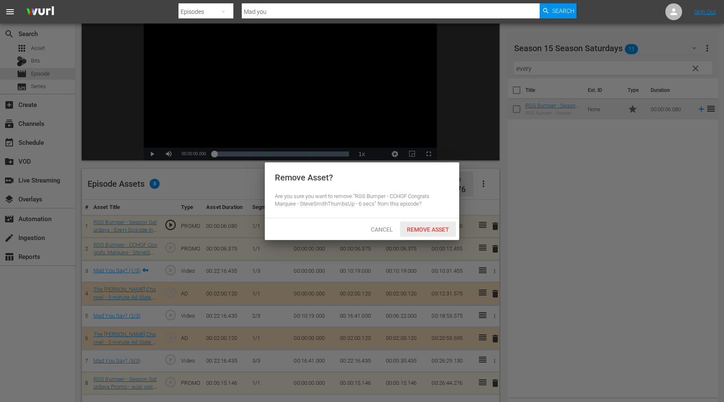
click at [442, 228] on span "Remove Asset" at bounding box center [428, 229] width 56 height 7
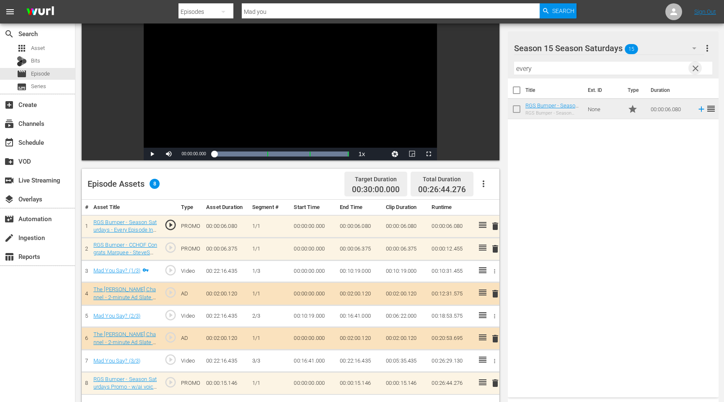
click at [698, 69] on span "clear" at bounding box center [696, 68] width 10 height 10
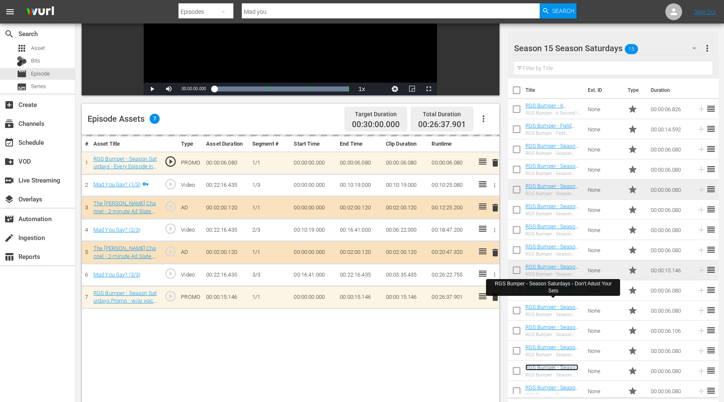
scroll to position [144, 0]
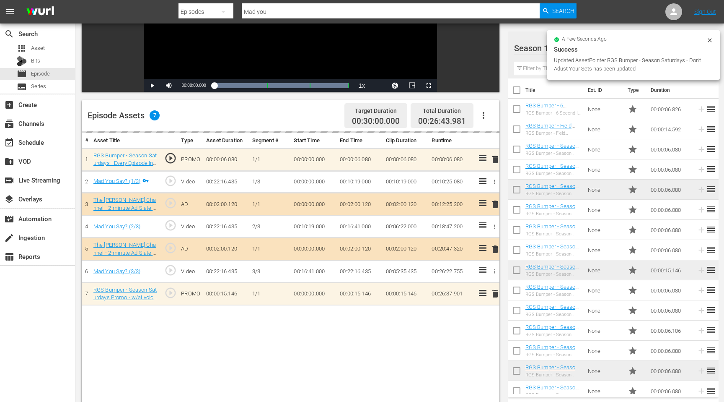
click at [496, 295] on div "delete" at bounding box center [493, 294] width 6 height 12
click at [493, 294] on div "delete" at bounding box center [493, 294] width 6 height 12
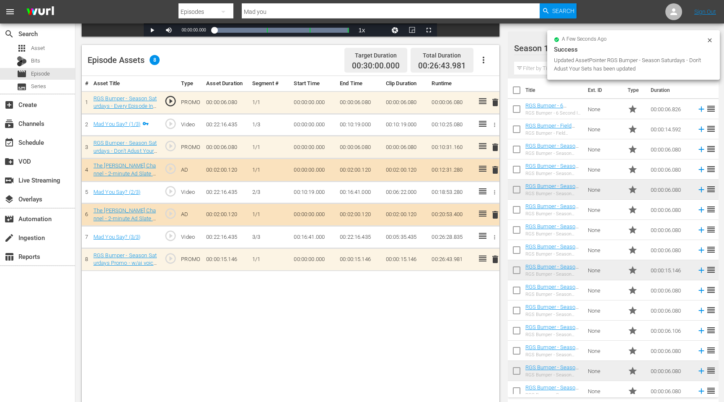
scroll to position [215, 0]
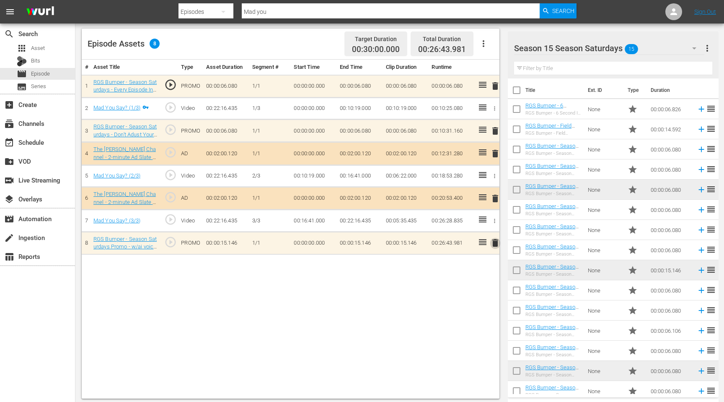
click at [496, 243] on span "delete" at bounding box center [495, 243] width 10 height 10
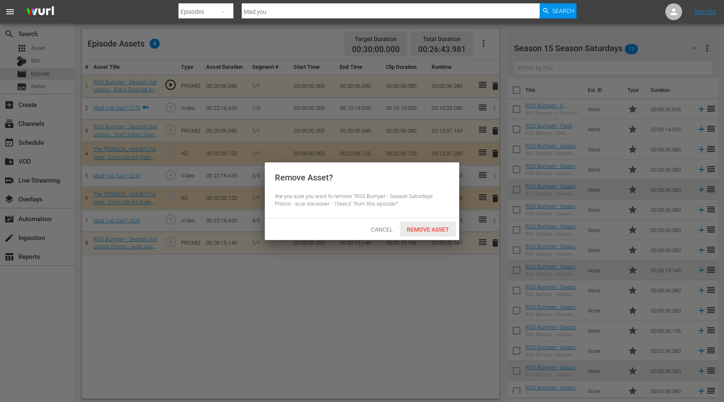
click at [442, 234] on div "Remove Asset" at bounding box center [428, 229] width 56 height 16
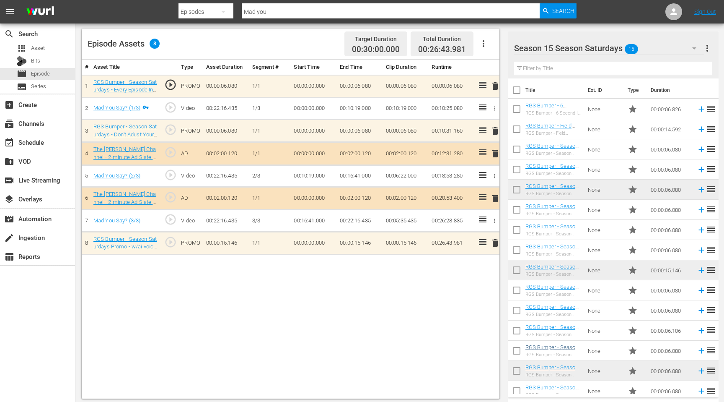
scroll to position [7, 0]
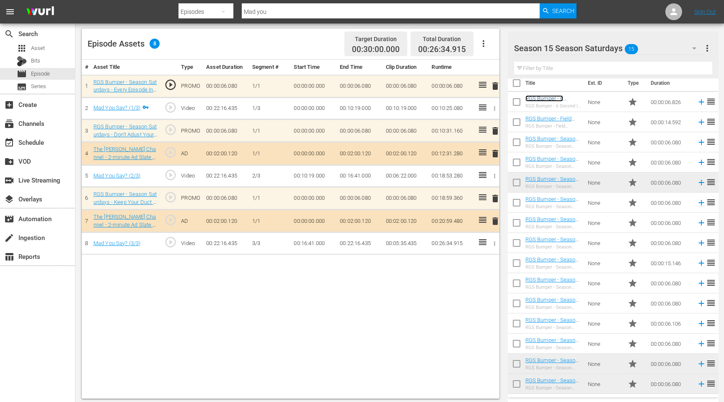
click at [547, 98] on link "RGS Bumper - 6 Second In And Out For Field Maneuvers Cap" at bounding box center [552, 104] width 52 height 19
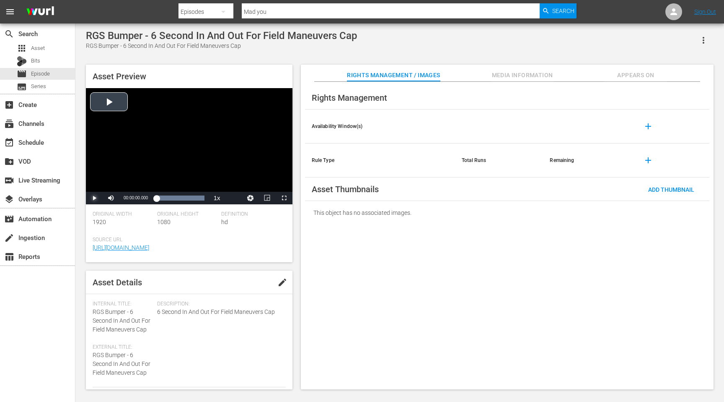
click at [94, 198] on span "Video Player" at bounding box center [94, 198] width 0 height 0
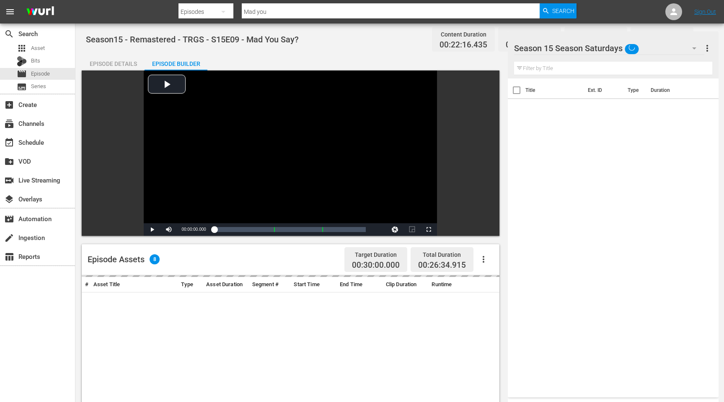
scroll to position [215, 0]
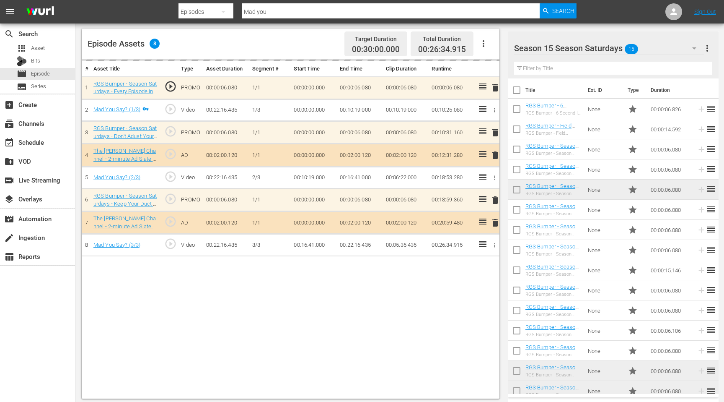
click at [289, 10] on input "Mad you" at bounding box center [391, 12] width 298 height 20
drag, startPoint x: 289, startPoint y: 10, endPoint x: 240, endPoint y: 12, distance: 49.5
click at [241, 12] on div "Search By Episodes Search ID, Title, Description, Keywords, or Category Mad you…" at bounding box center [378, 12] width 398 height 20
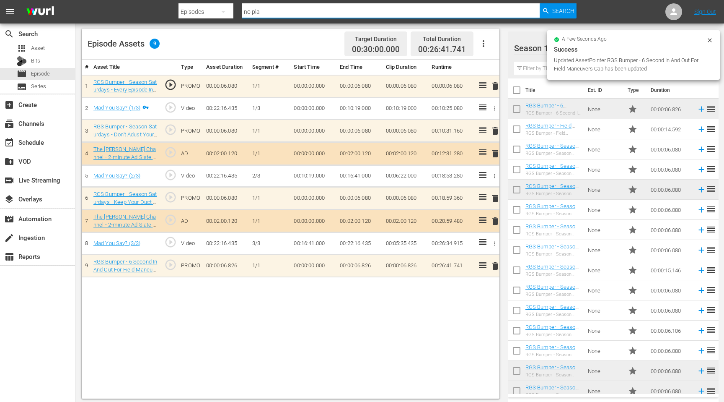
type input "No place like home"
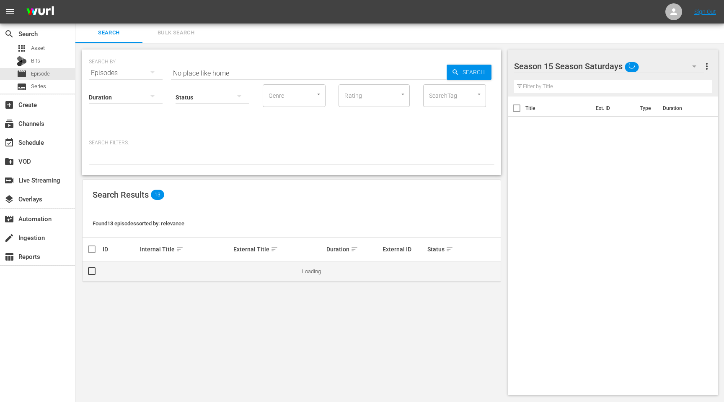
scroll to position [19, 0]
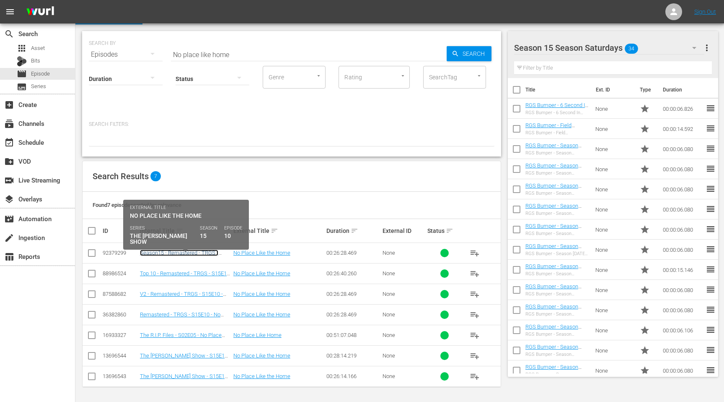
click at [164, 251] on link "Season15 - Remastered - TRGS - S15E10 - No Place Like the Home" at bounding box center [179, 255] width 79 height 13
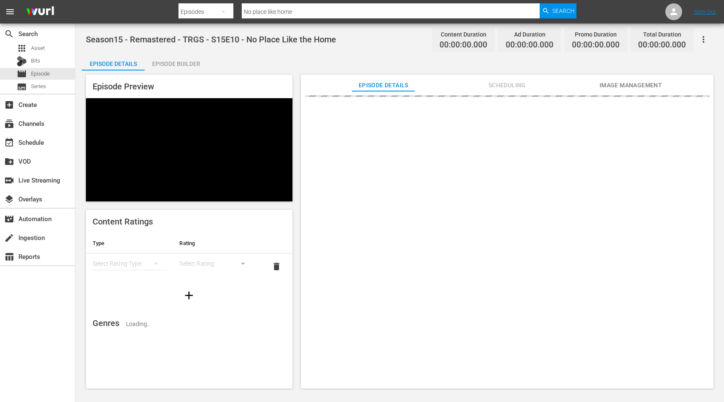
click at [177, 67] on div "Episode Builder" at bounding box center [176, 64] width 63 height 20
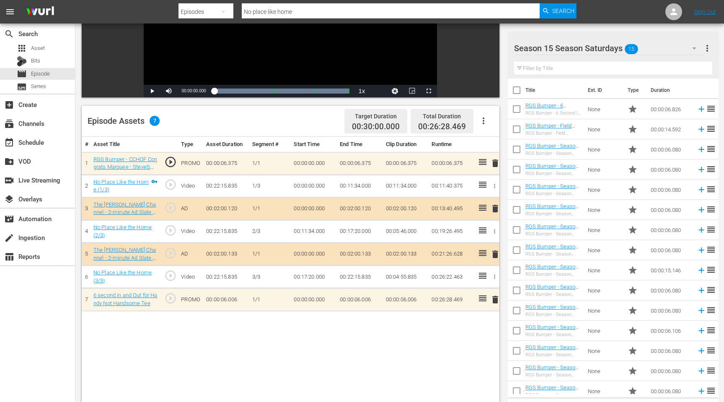
scroll to position [148, 0]
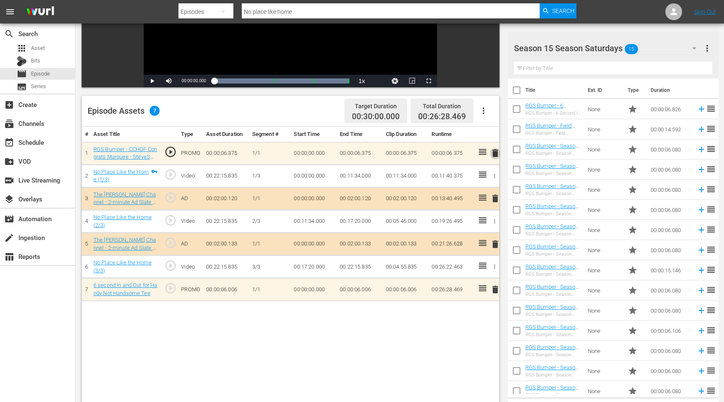
click at [494, 154] on span "delete" at bounding box center [495, 153] width 10 height 10
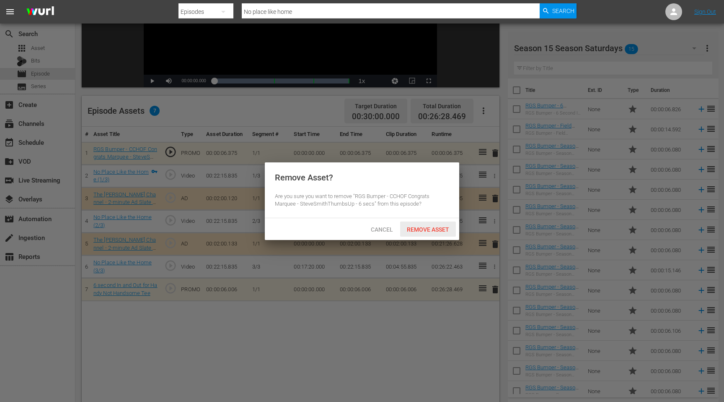
click at [438, 229] on span "Remove Asset" at bounding box center [428, 229] width 56 height 7
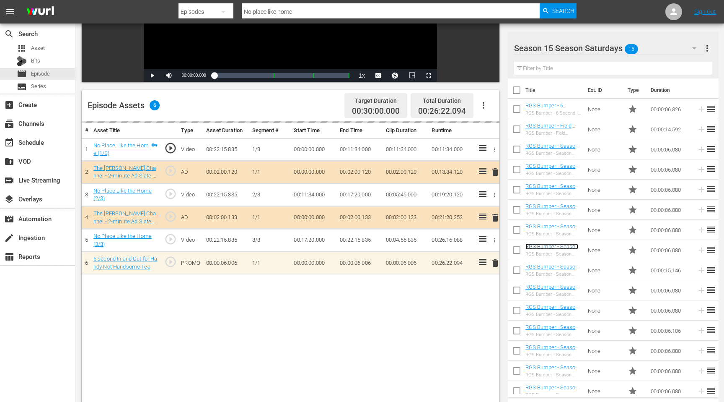
scroll to position [156, 0]
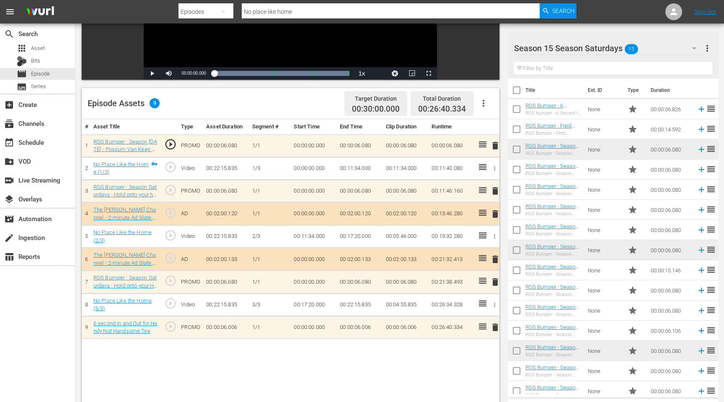
click at [495, 192] on span "delete" at bounding box center [495, 191] width 10 height 10
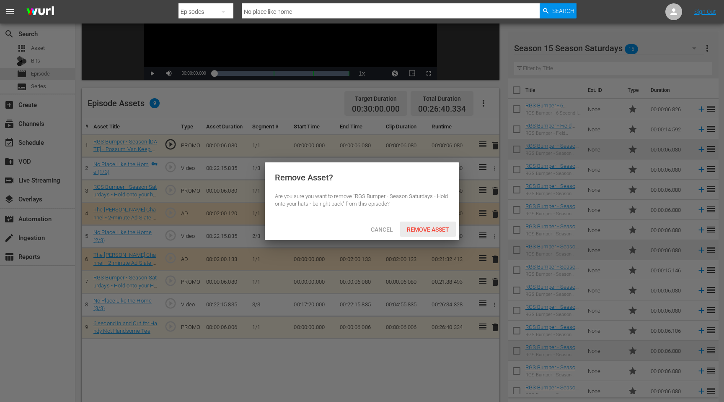
click at [425, 228] on span "Remove Asset" at bounding box center [428, 229] width 56 height 7
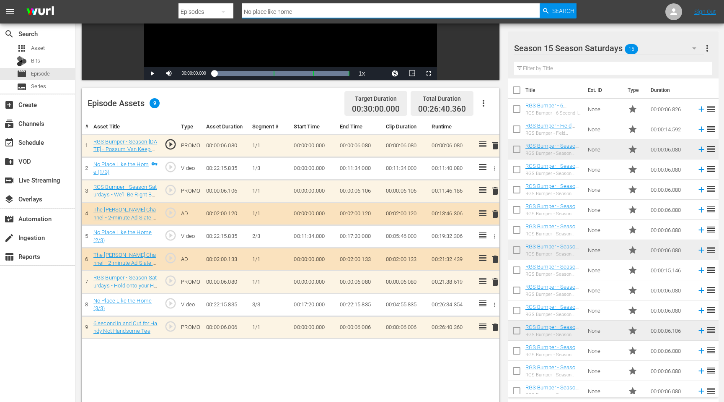
drag, startPoint x: 305, startPoint y: 12, endPoint x: 213, endPoint y: 9, distance: 91.4
click at [213, 9] on div "Search By Episodes Search ID, Title, Description, Keywords, or Category No plac…" at bounding box center [378, 12] width 398 height 20
click at [317, 12] on input "text" at bounding box center [391, 12] width 298 height 20
type input "Flying [PERSON_NAME]"
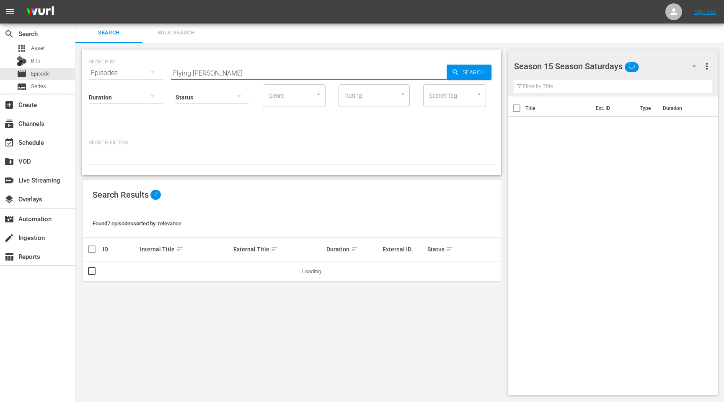
click at [251, 64] on input "Flying [PERSON_NAME]" at bounding box center [309, 73] width 276 height 20
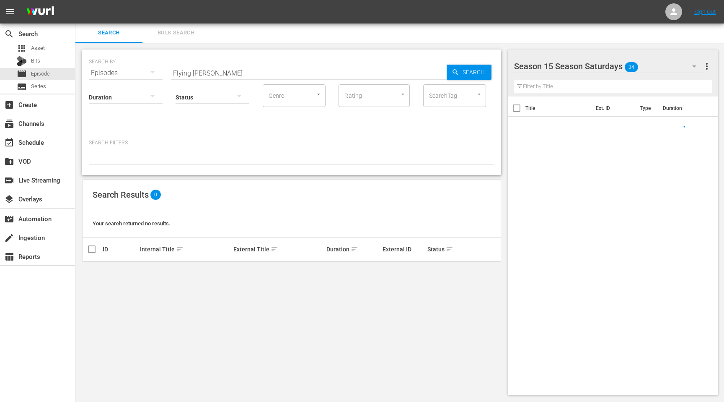
click at [233, 83] on div at bounding box center [213, 98] width 74 height 30
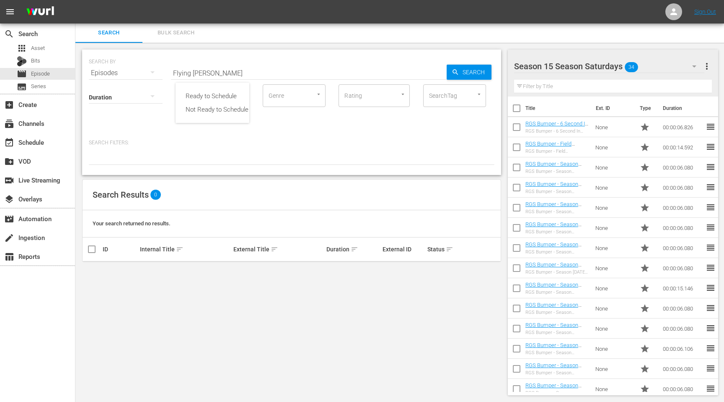
click at [228, 75] on div "Ready to Schedule Not Ready to Schedule" at bounding box center [362, 201] width 724 height 402
click at [212, 74] on input "Flying [PERSON_NAME]" at bounding box center [309, 73] width 276 height 20
type input "Flying blind"
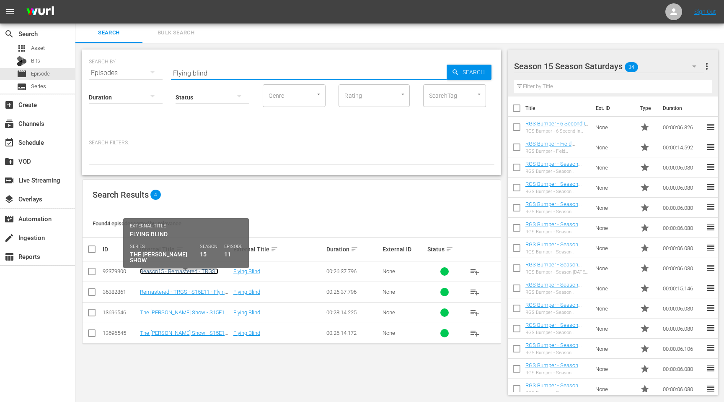
click at [197, 270] on link "Season15 - Remastered - TRGS - S15E11 - Flying Blind" at bounding box center [179, 274] width 78 height 13
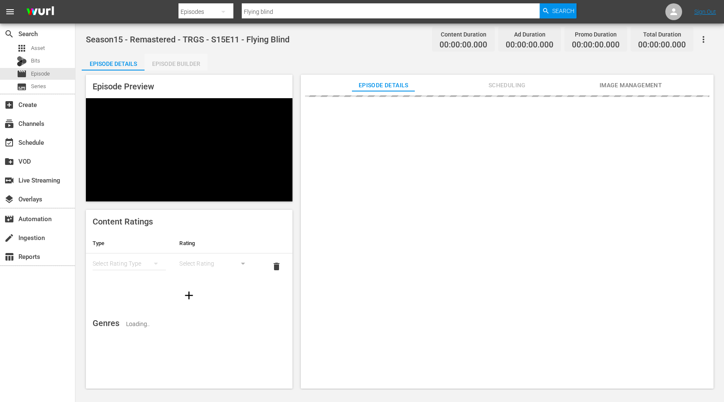
click at [181, 57] on div "Episode Builder" at bounding box center [176, 64] width 63 height 20
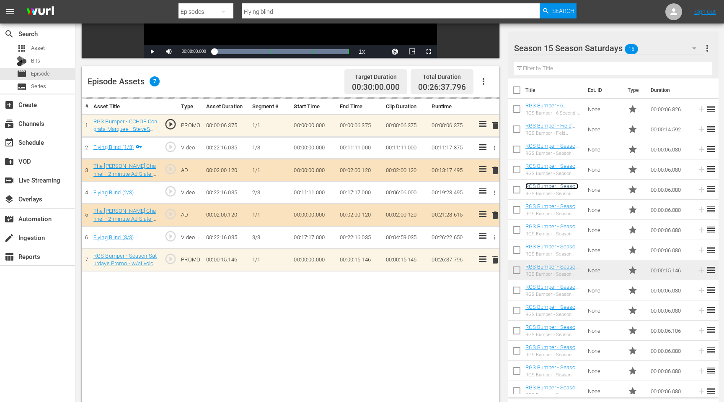
scroll to position [181, 0]
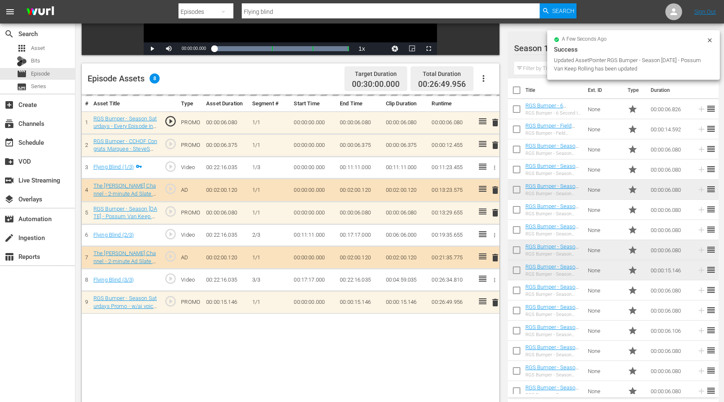
click at [494, 148] on div "delete" at bounding box center [493, 145] width 6 height 12
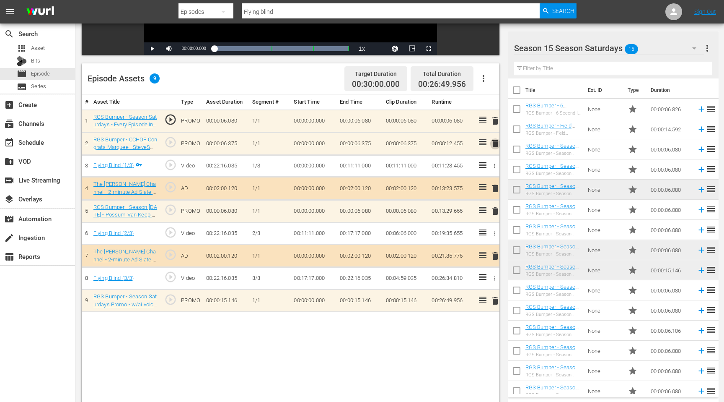
click at [494, 145] on span "delete" at bounding box center [495, 143] width 10 height 10
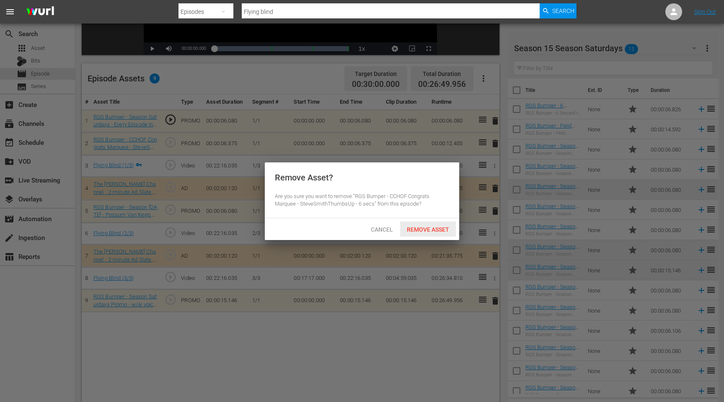
click at [427, 231] on span "Remove Asset" at bounding box center [428, 229] width 56 height 7
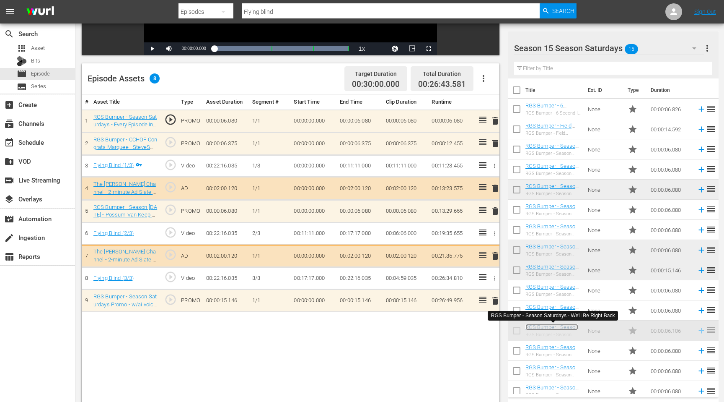
drag, startPoint x: 561, startPoint y: 327, endPoint x: 322, endPoint y: 252, distance: 250.5
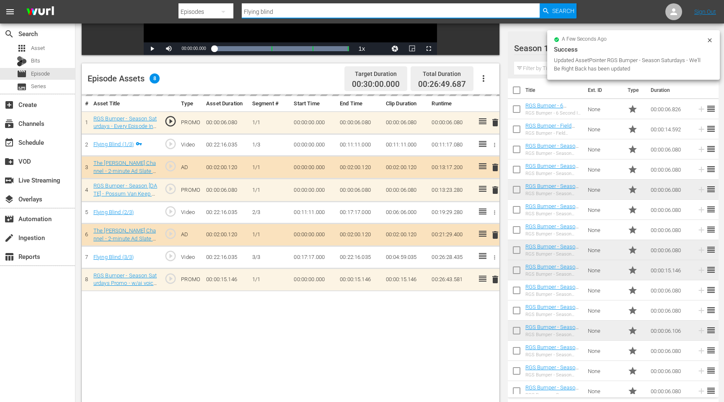
click at [301, 13] on input "Flying blind" at bounding box center [391, 12] width 298 height 20
drag, startPoint x: 301, startPoint y: 13, endPoint x: 241, endPoint y: 13, distance: 59.5
click at [242, 13] on input "Flying blind" at bounding box center [391, 12] width 298 height 20
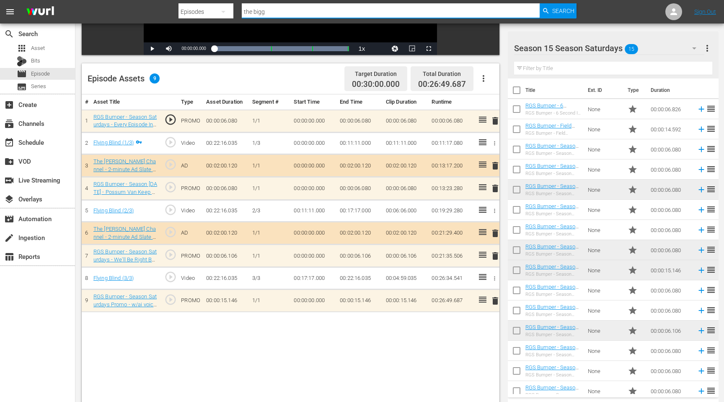
type input "The Bigger the Better"
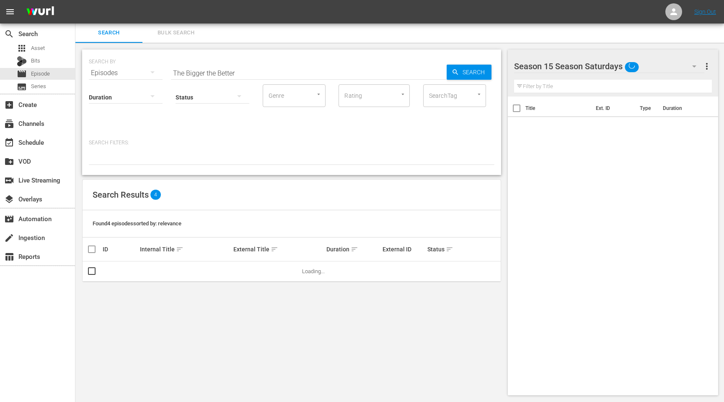
scroll to position [1, 0]
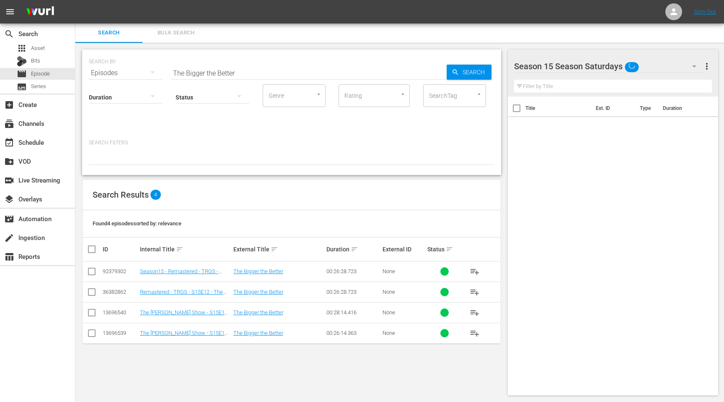
click at [162, 267] on td "Season15 - Remastered - TRGS - S15E12 - The Bigger the Better" at bounding box center [185, 271] width 93 height 21
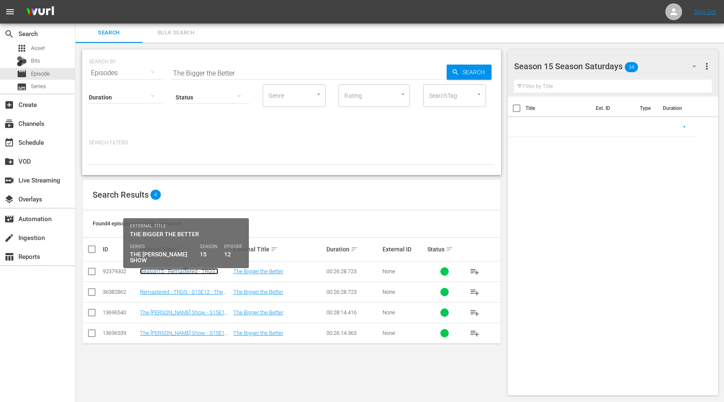
click at [163, 269] on link "Season15 - Remastered - TRGS - S15E12 - The Bigger the Better" at bounding box center [179, 274] width 78 height 13
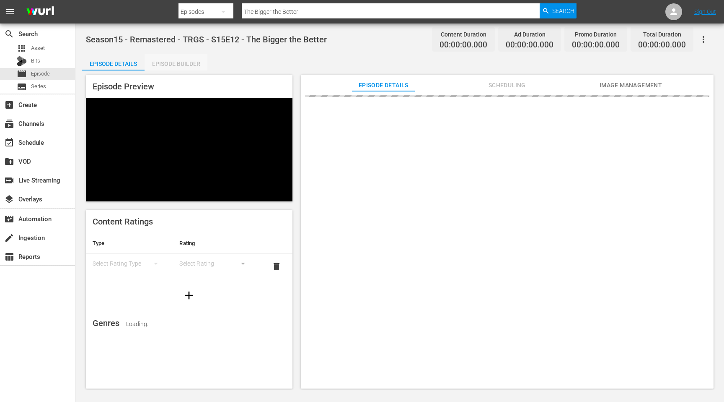
click at [186, 60] on div "Episode Builder" at bounding box center [176, 64] width 63 height 20
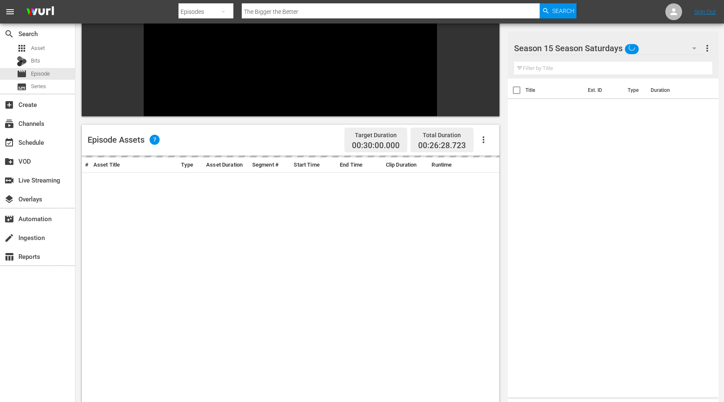
scroll to position [102, 0]
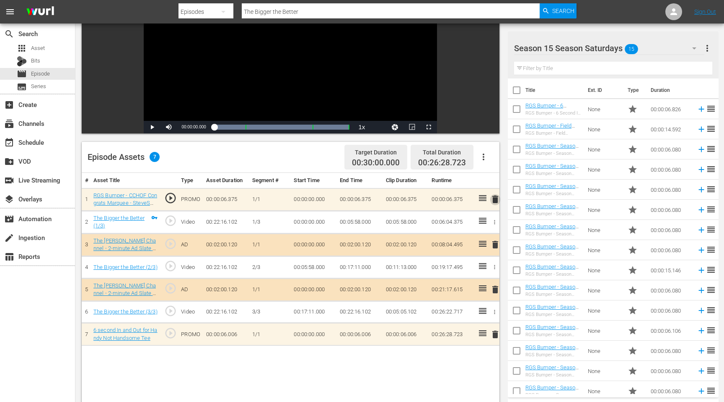
click at [494, 198] on span "delete" at bounding box center [495, 199] width 10 height 10
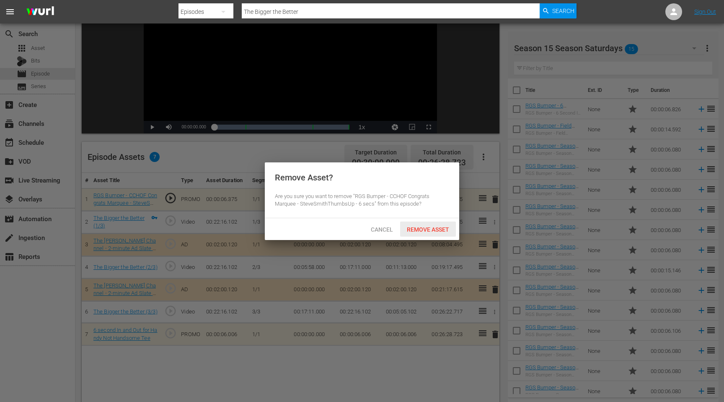
click at [437, 229] on span "Remove Asset" at bounding box center [428, 229] width 56 height 7
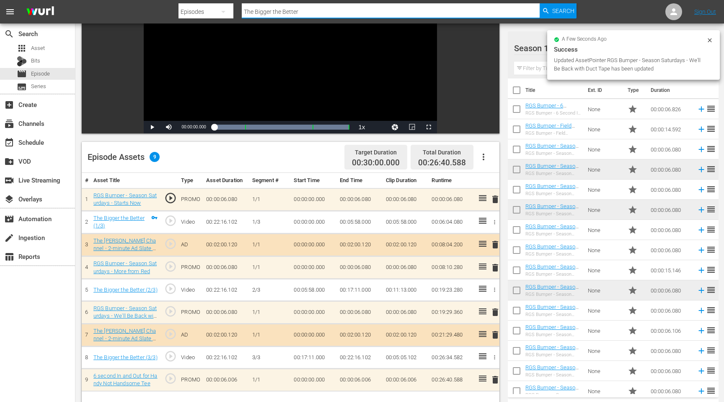
drag, startPoint x: 312, startPoint y: 15, endPoint x: 234, endPoint y: 10, distance: 77.7
click at [234, 10] on div "Search By Episodes Search ID, Title, Description, Keywords, or Category The Big…" at bounding box center [378, 12] width 398 height 20
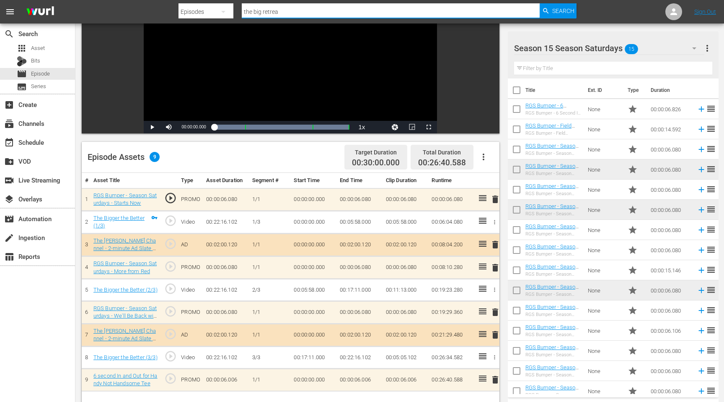
type input "the big retread"
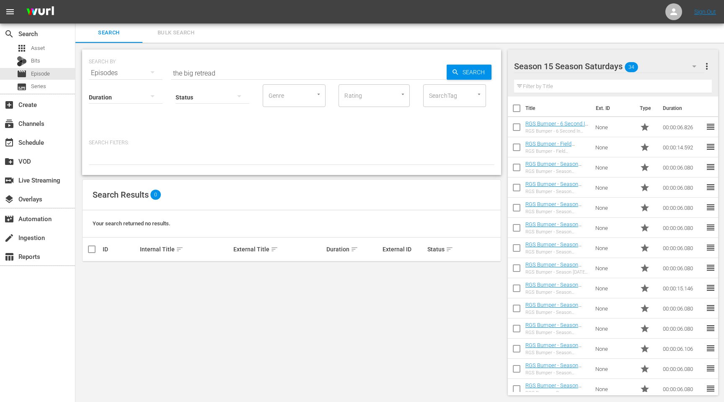
click at [227, 74] on input "the big retread" at bounding box center [309, 73] width 276 height 20
type input "the big retreat"
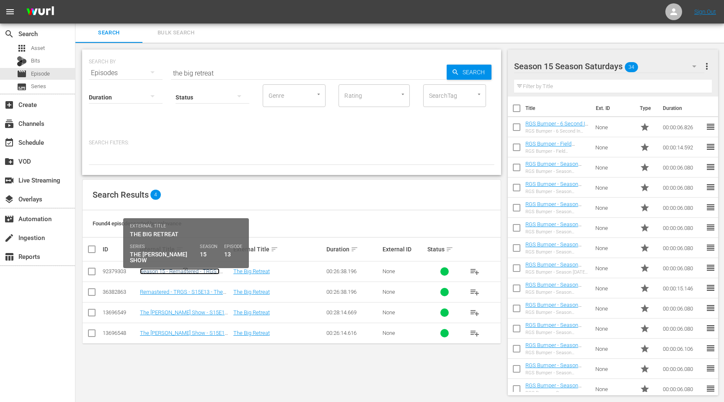
click at [158, 271] on link "Season 15 - Remastered - TRGS - S15E13 - The Big Retreat" at bounding box center [180, 274] width 80 height 13
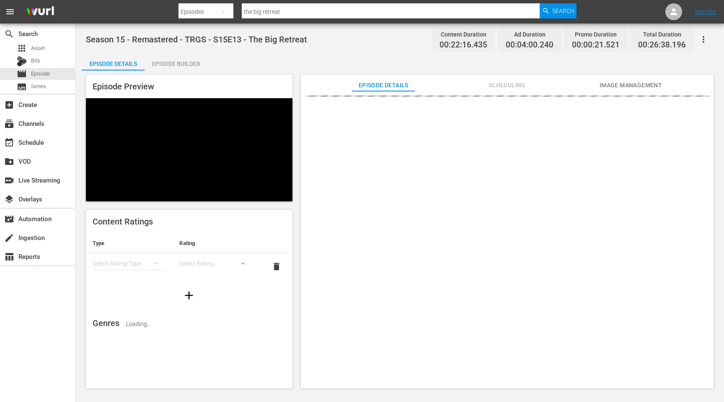
click at [194, 64] on div "Episode Builder" at bounding box center [176, 64] width 63 height 20
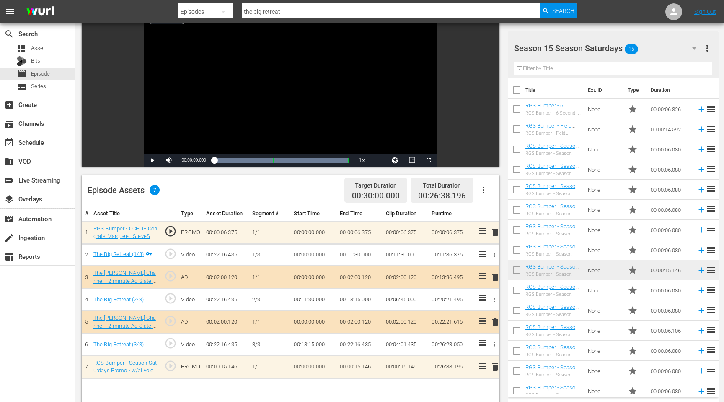
scroll to position [92, 0]
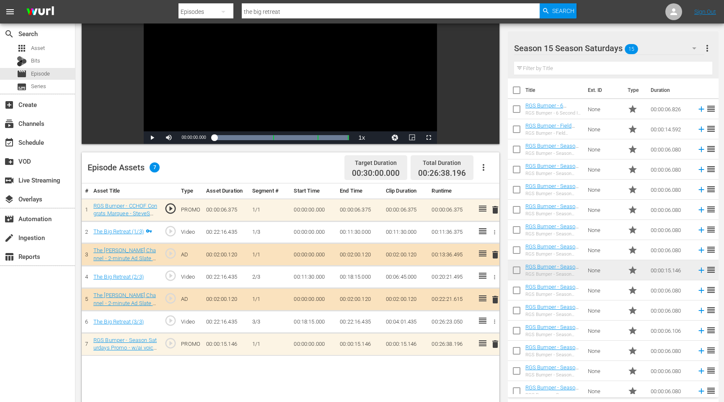
click at [493, 210] on span "delete" at bounding box center [495, 210] width 10 height 10
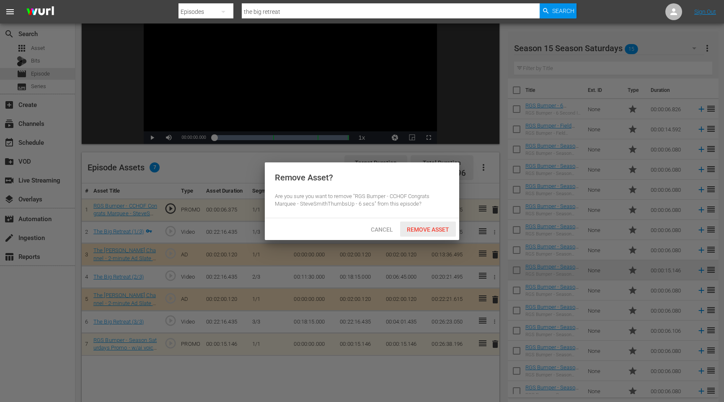
click at [438, 231] on span "Remove Asset" at bounding box center [428, 229] width 56 height 7
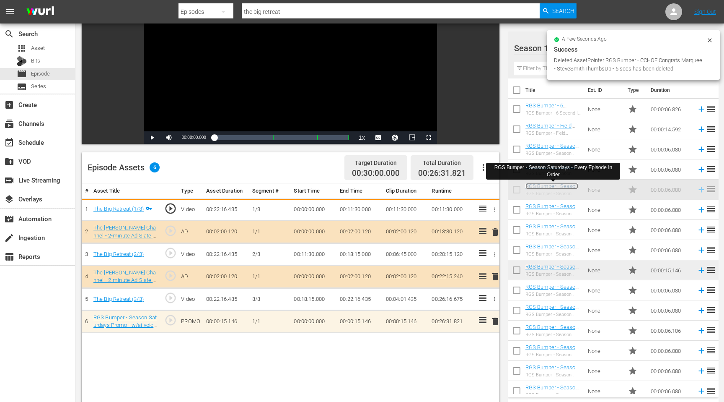
drag, startPoint x: 550, startPoint y: 186, endPoint x: 349, endPoint y: 198, distance: 201.9
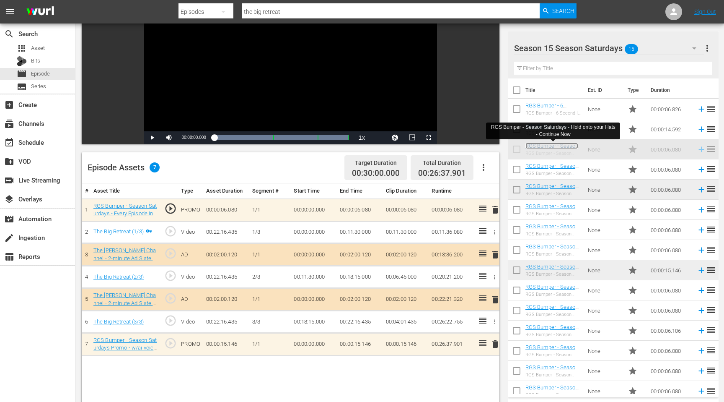
drag, startPoint x: 550, startPoint y: 145, endPoint x: 567, endPoint y: 150, distance: 18.0
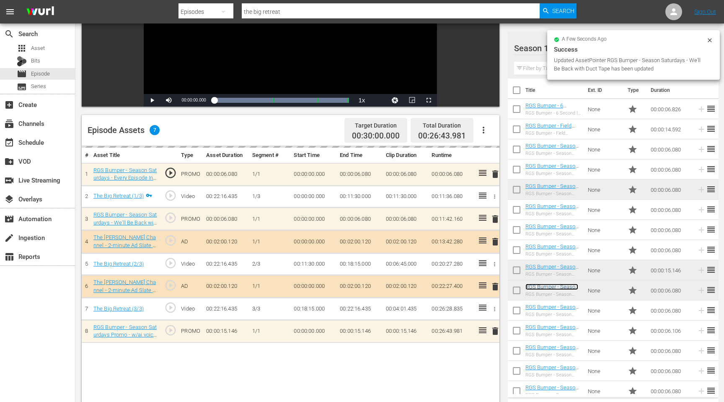
scroll to position [132, 0]
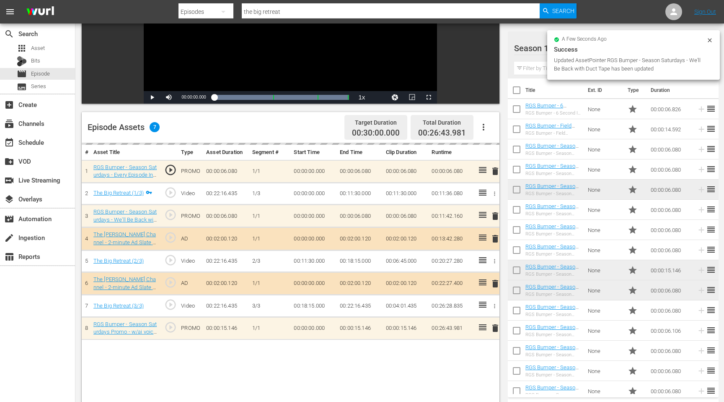
click at [495, 327] on div "delete" at bounding box center [493, 328] width 6 height 12
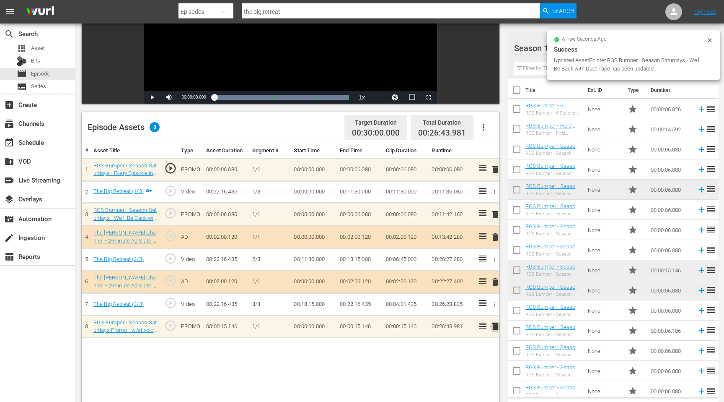
click at [495, 327] on span "delete" at bounding box center [495, 326] width 10 height 10
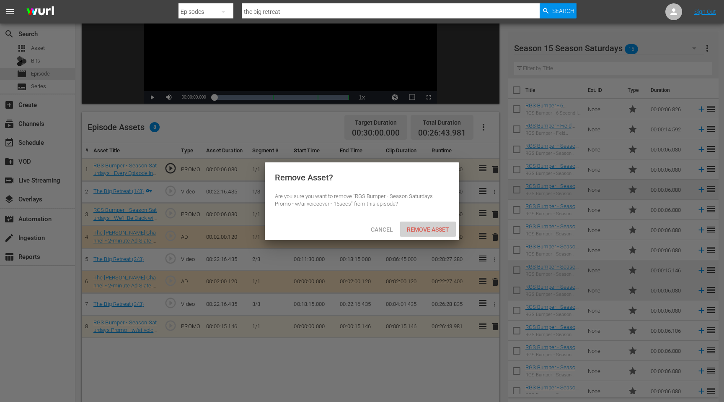
click at [424, 226] on span "Remove Asset" at bounding box center [428, 229] width 56 height 7
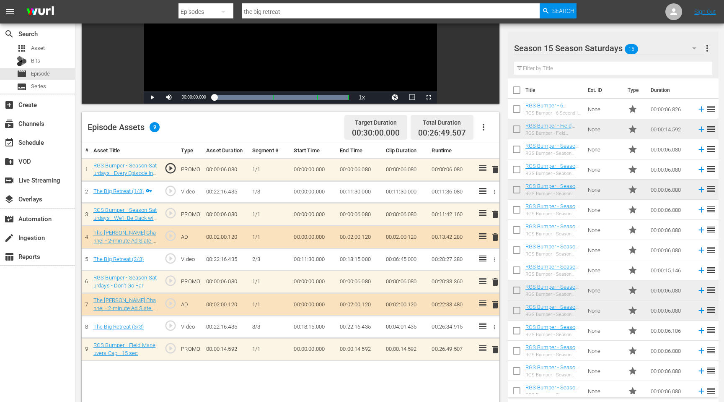
click at [284, 12] on input "the big retreat" at bounding box center [391, 12] width 298 height 20
type input "Rites of Passage"
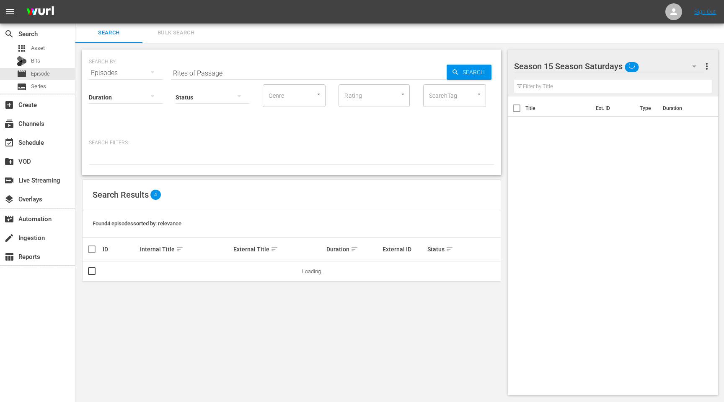
scroll to position [1, 0]
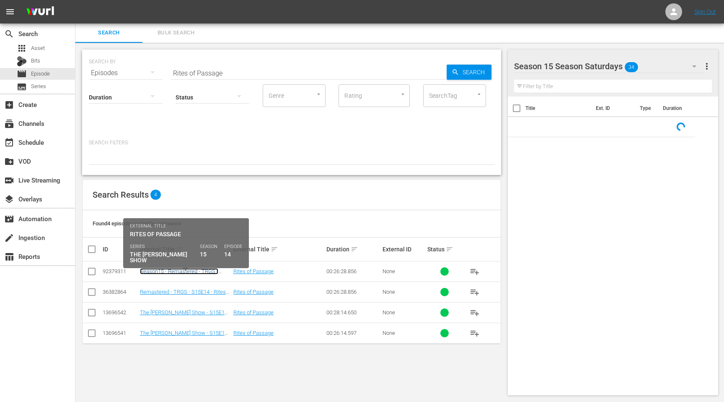
click at [152, 271] on link "Season15 - Remastered - TRGS - S15E14 - Rites of Passage" at bounding box center [179, 274] width 78 height 13
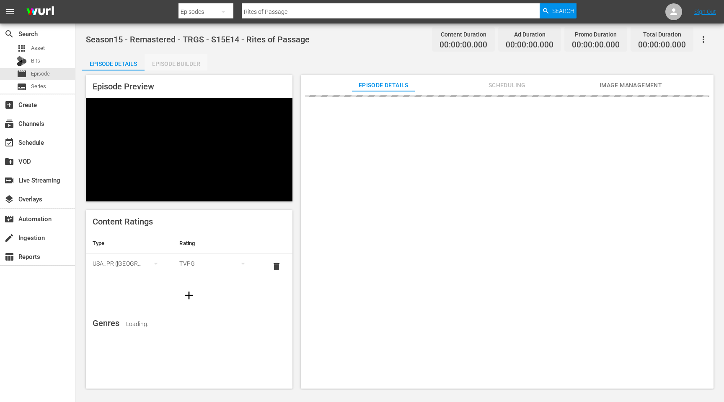
click at [172, 60] on div "Episode Builder" at bounding box center [176, 64] width 63 height 20
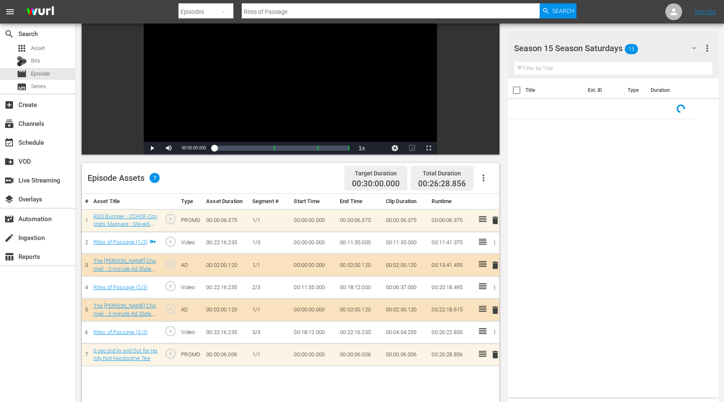
scroll to position [83, 0]
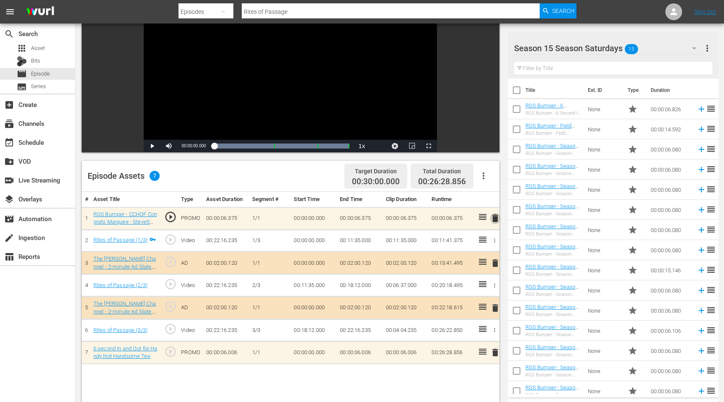
click at [495, 220] on span "delete" at bounding box center [495, 218] width 10 height 10
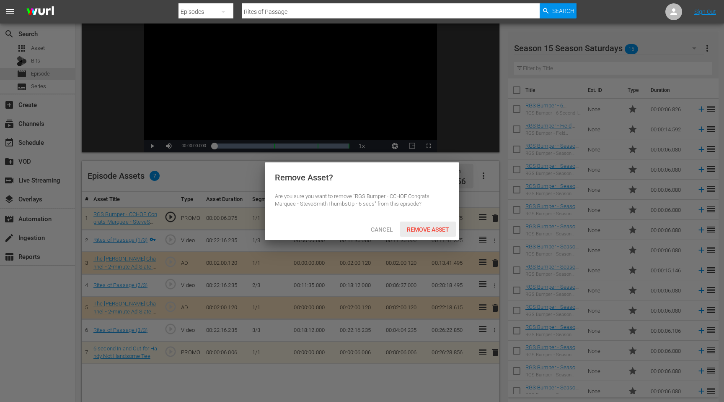
click at [439, 230] on span "Remove Asset" at bounding box center [428, 229] width 56 height 7
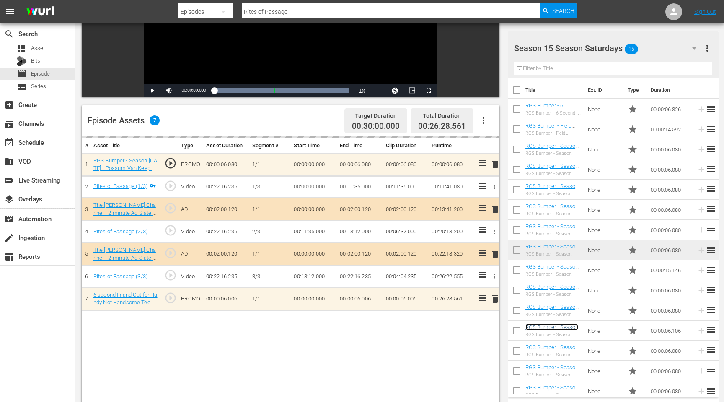
scroll to position [7, 0]
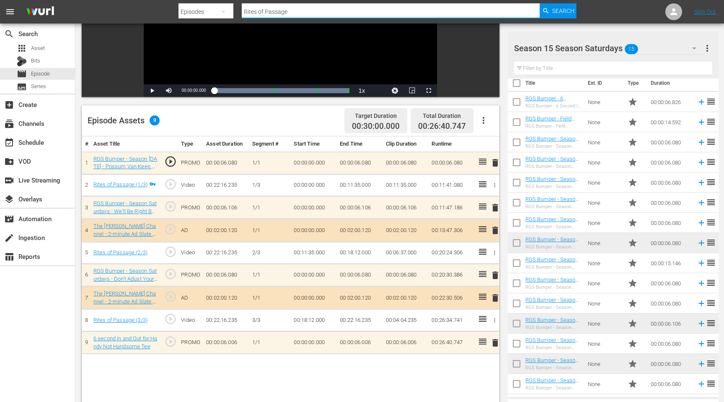
drag, startPoint x: 303, startPoint y: 13, endPoint x: 229, endPoint y: 21, distance: 74.2
click at [229, 21] on div "Search By Episodes Search ID, Title, Description, Keywords, or Category Rites o…" at bounding box center [378, 12] width 398 height 20
type input "Rites of [PERSON_NAME]"
type input "Sasquatch"
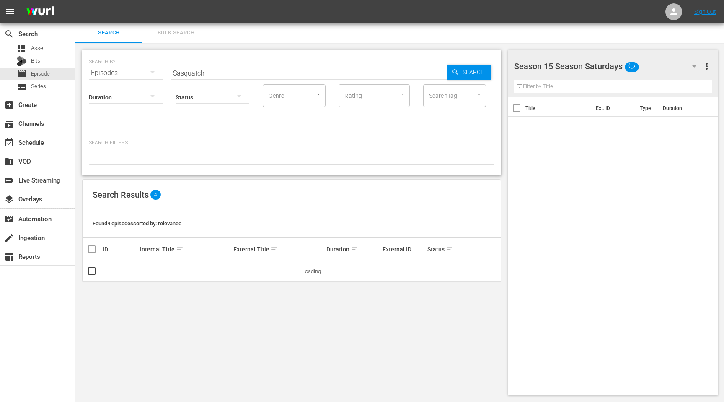
scroll to position [1, 0]
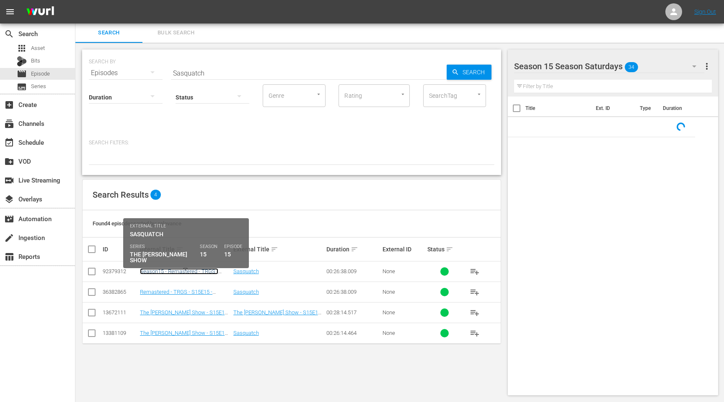
click at [163, 272] on link "Season15 - Remastered - TRGS - S15E15 - Sasquatch" at bounding box center [179, 274] width 78 height 13
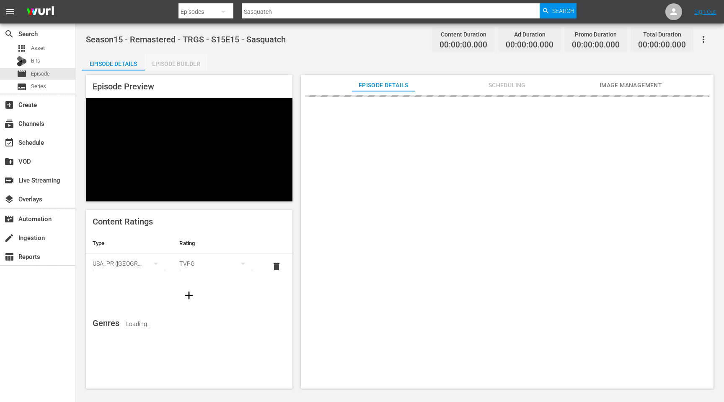
click at [166, 65] on div "Episode Builder" at bounding box center [176, 64] width 63 height 20
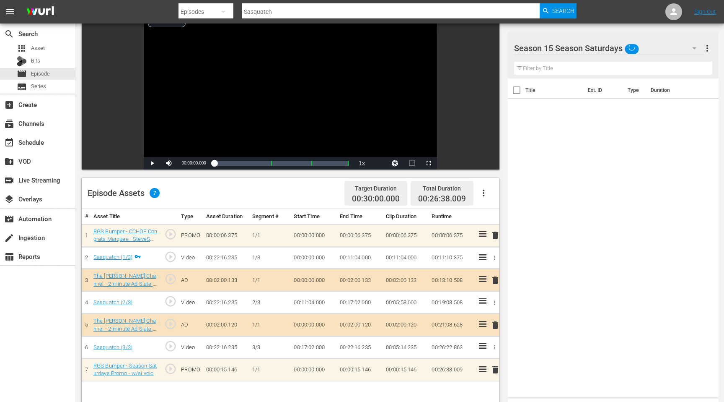
scroll to position [67, 0]
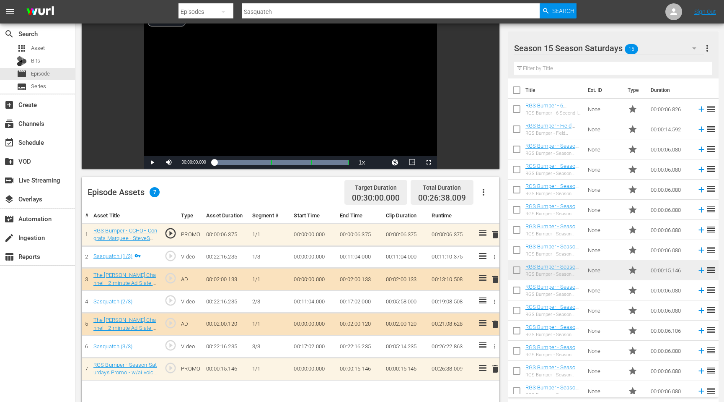
click at [494, 235] on span "delete" at bounding box center [495, 234] width 10 height 10
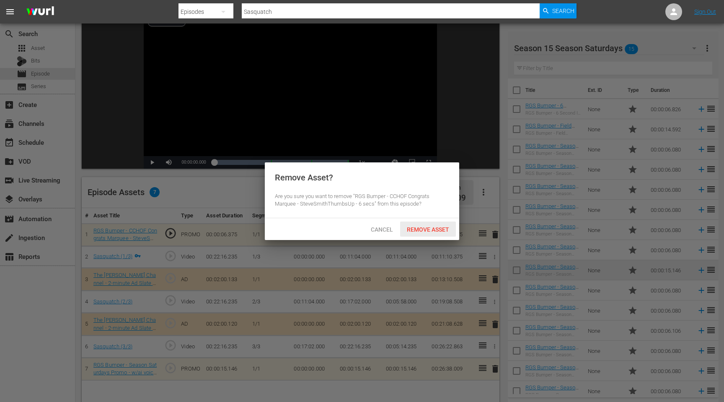
click at [432, 227] on span "Remove Asset" at bounding box center [428, 229] width 56 height 7
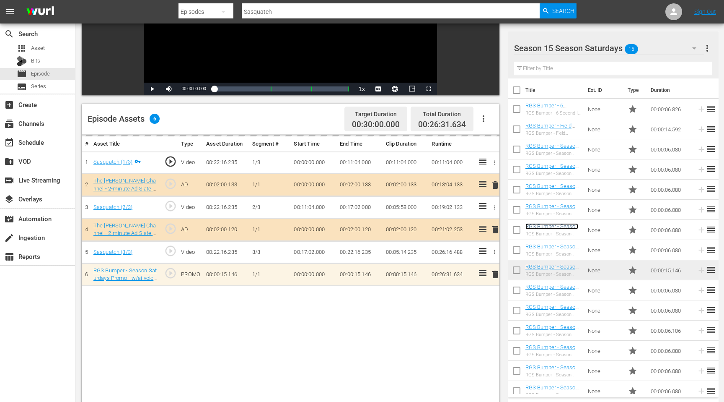
scroll to position [150, 0]
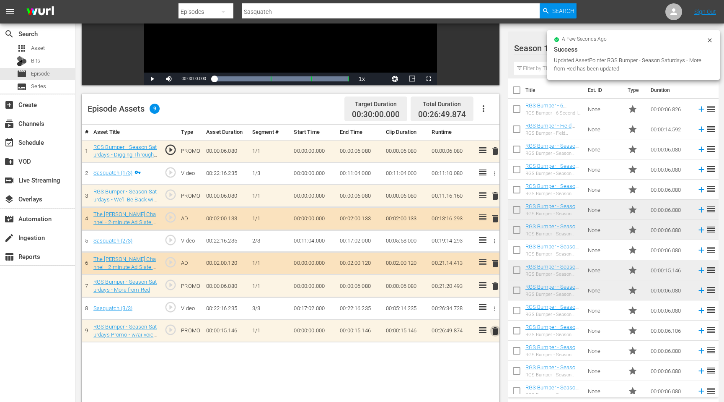
click at [496, 329] on span "delete" at bounding box center [495, 331] width 10 height 10
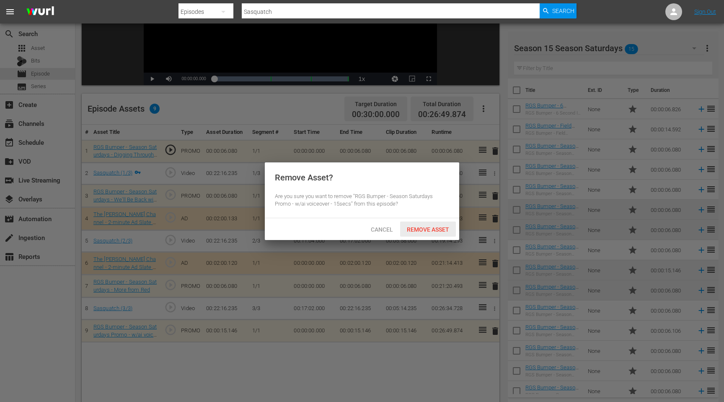
click at [443, 226] on span "Remove Asset" at bounding box center [428, 229] width 56 height 7
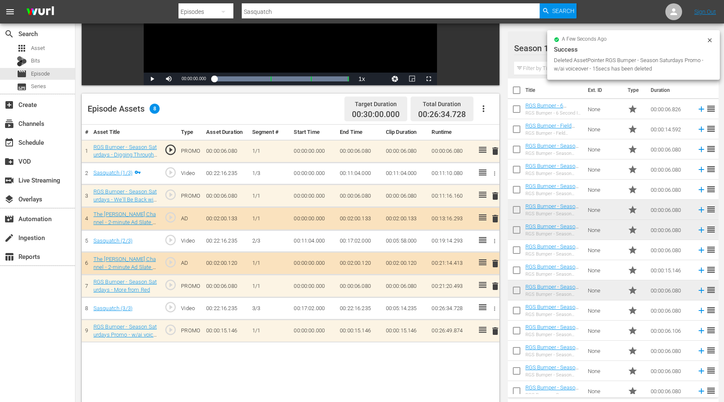
scroll to position [7, 0]
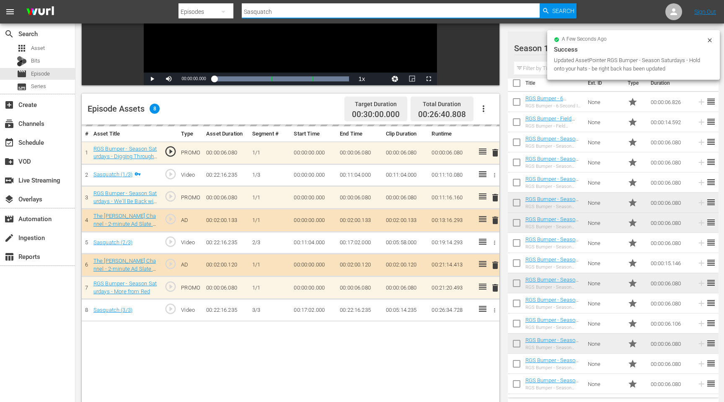
click at [280, 10] on input "Sasquatch" at bounding box center [391, 12] width 298 height 20
drag, startPoint x: 280, startPoint y: 10, endPoint x: 249, endPoint y: 13, distance: 32.0
click at [249, 13] on input "Sasquatch" at bounding box center [391, 12] width 298 height 20
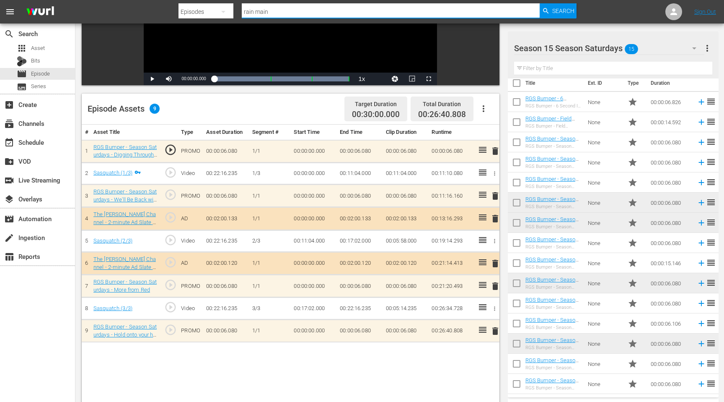
type input "rain main"
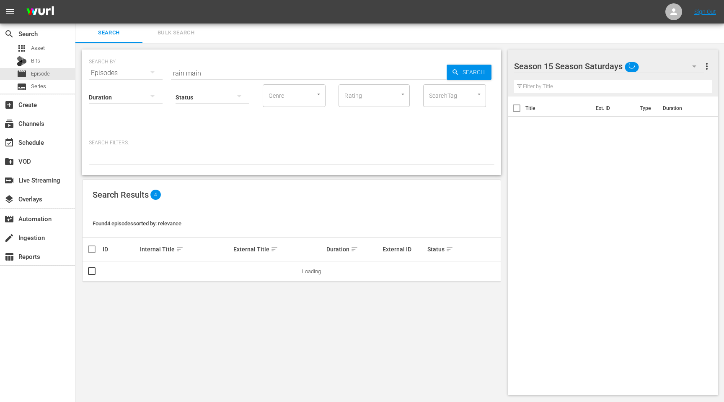
scroll to position [1, 0]
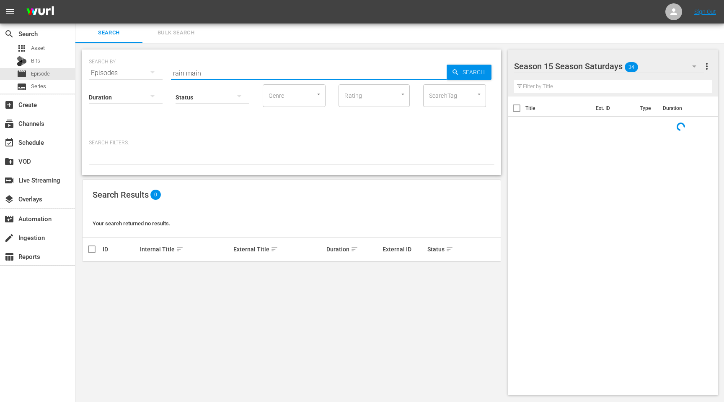
drag, startPoint x: 219, startPoint y: 72, endPoint x: 189, endPoint y: 72, distance: 30.2
click at [189, 72] on input "rain main" at bounding box center [309, 73] width 276 height 20
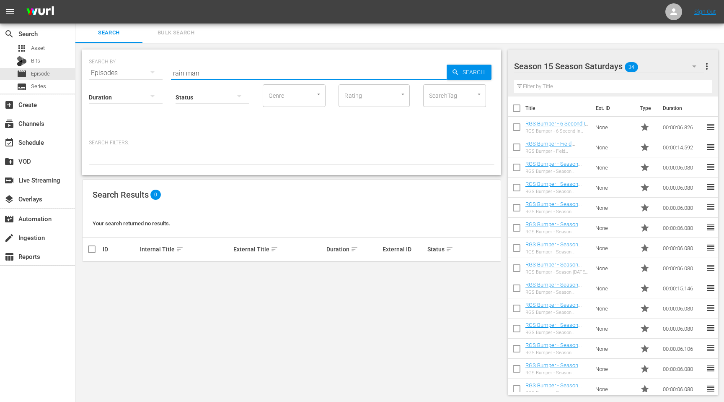
type input "rain man"
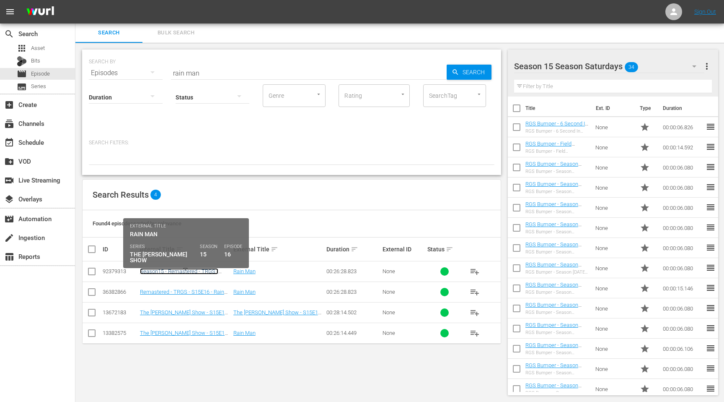
click at [162, 271] on link "Season15 - Remastered - TRGS - S15E16 - Rain Man" at bounding box center [179, 274] width 78 height 13
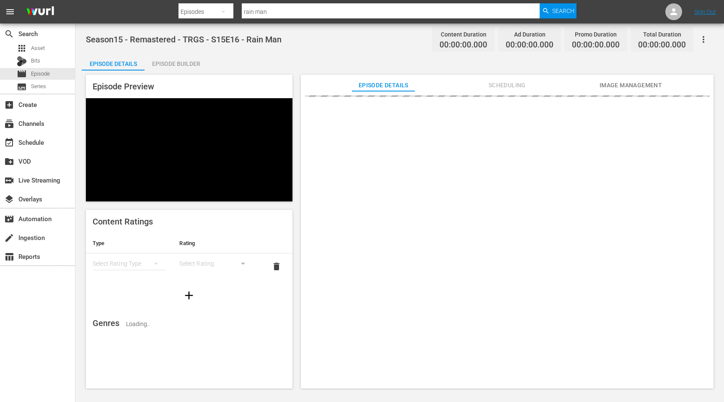
click at [173, 66] on div "Episode Builder" at bounding box center [176, 64] width 63 height 20
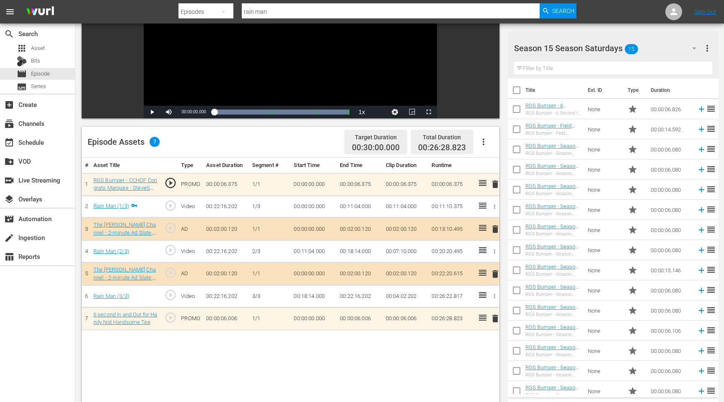
scroll to position [122, 0]
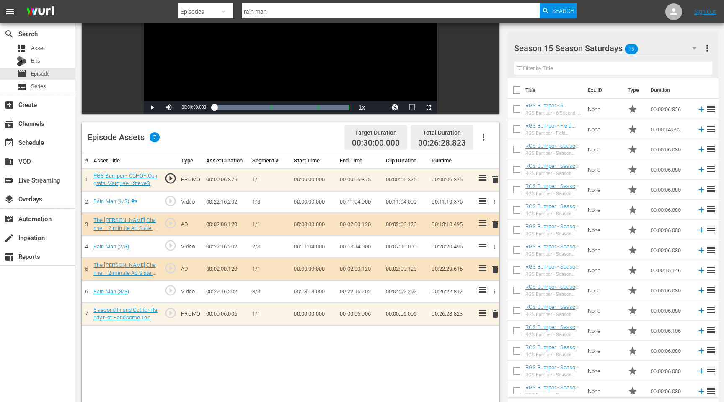
click at [494, 182] on span "delete" at bounding box center [495, 179] width 10 height 10
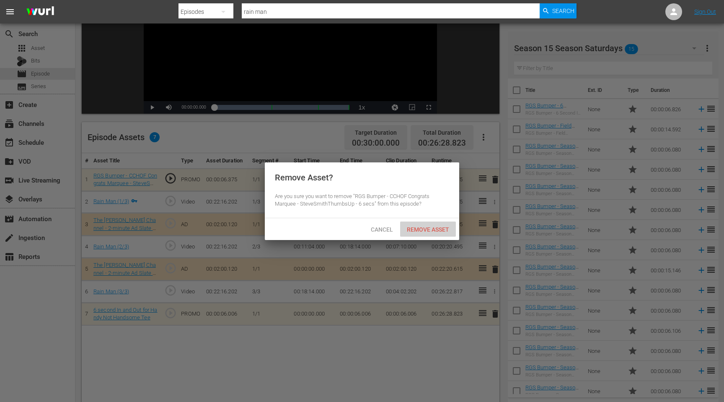
click at [438, 230] on span "Remove Asset" at bounding box center [428, 229] width 56 height 7
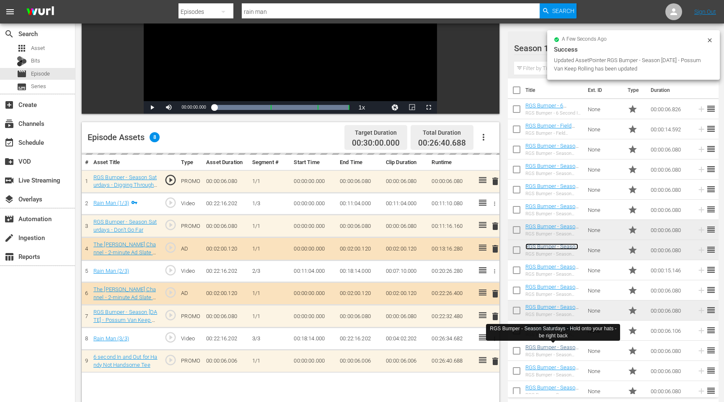
scroll to position [7, 0]
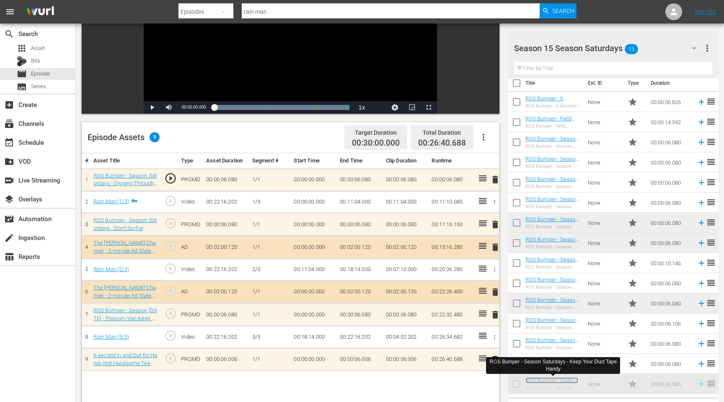
drag, startPoint x: 551, startPoint y: 379, endPoint x: 334, endPoint y: 114, distance: 342.2
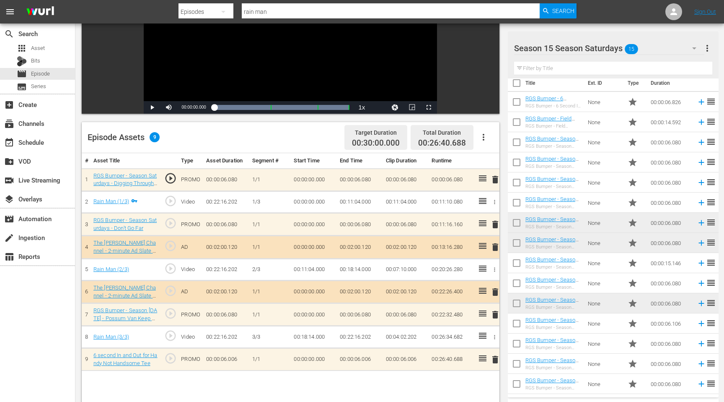
click at [316, 12] on input "rain man" at bounding box center [391, 12] width 298 height 20
type input "love is in the air"
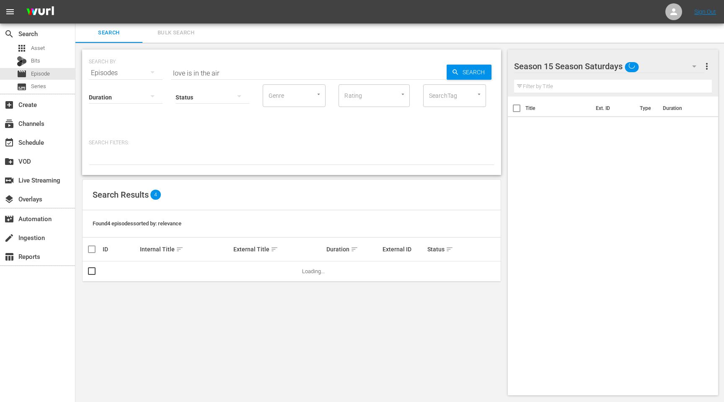
scroll to position [1, 0]
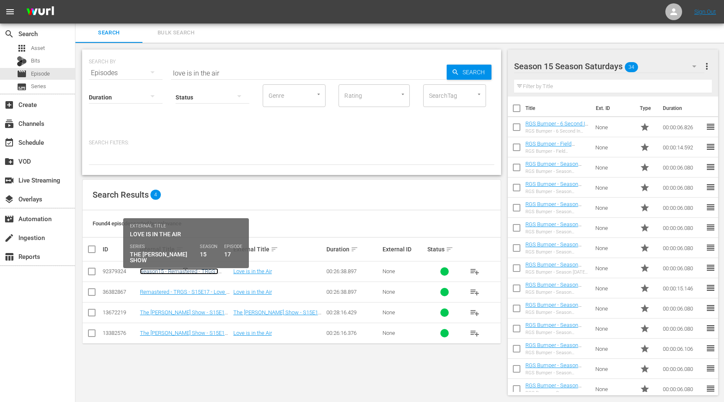
click at [179, 271] on link "Season15 - Remastered - TRGS - S15E17 - Love is in the Air" at bounding box center [179, 274] width 78 height 13
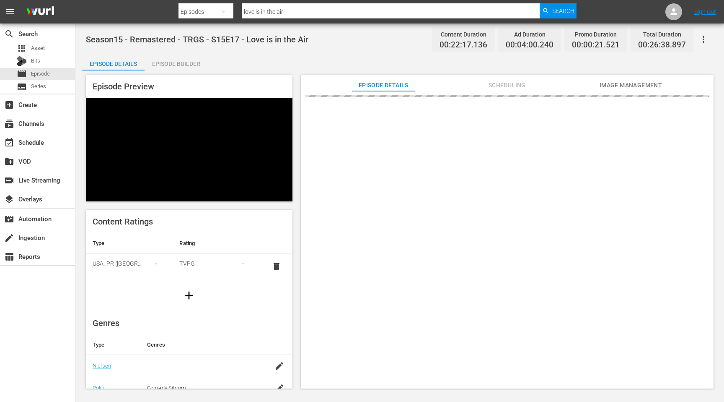
click at [187, 64] on div "Episode Builder" at bounding box center [176, 64] width 63 height 20
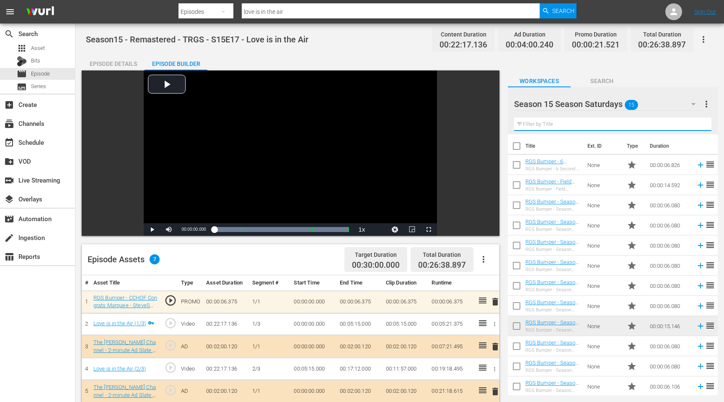
click at [617, 125] on input "text" at bounding box center [612, 123] width 197 height 13
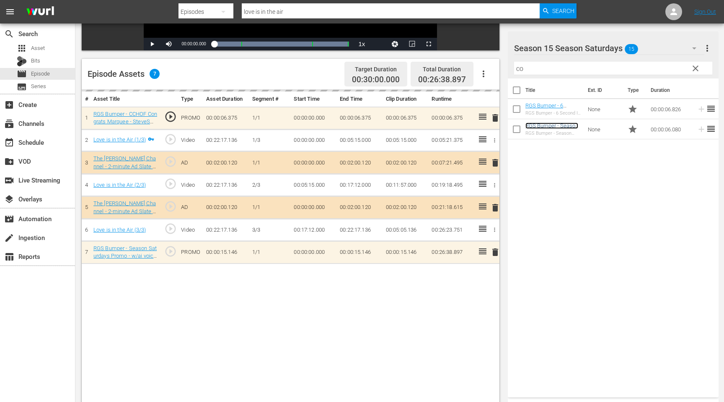
scroll to position [218, 0]
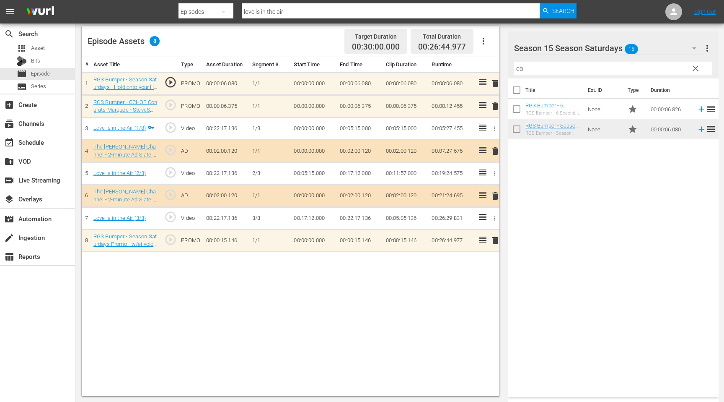
click at [495, 108] on span "delete" at bounding box center [495, 106] width 10 height 10
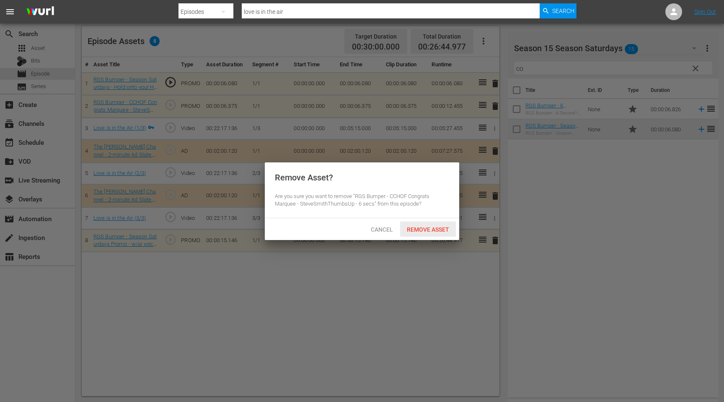
click at [442, 227] on span "Remove Asset" at bounding box center [428, 229] width 56 height 7
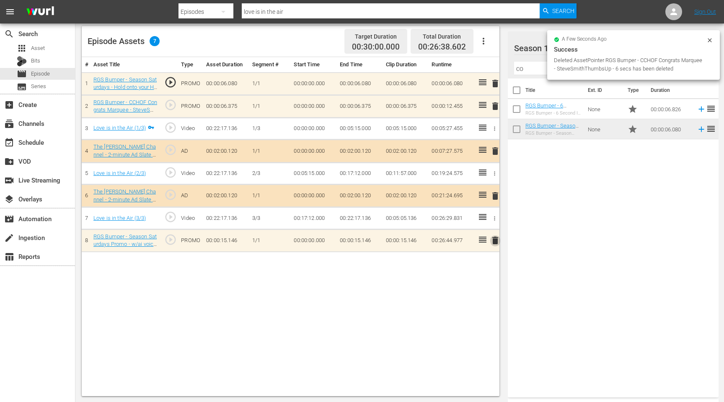
click at [494, 239] on span "delete" at bounding box center [495, 240] width 10 height 10
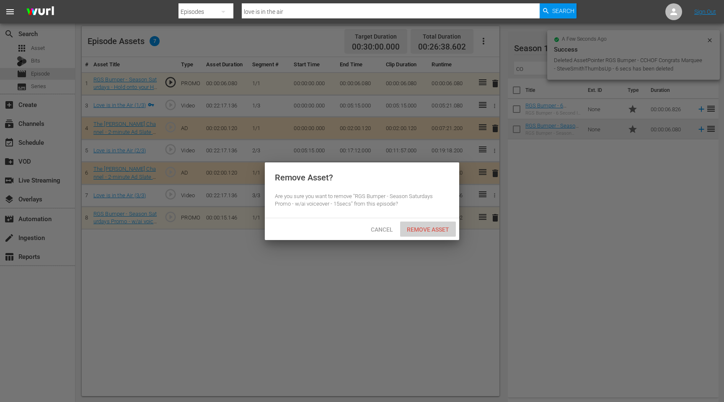
click at [432, 229] on span "Remove Asset" at bounding box center [428, 229] width 56 height 7
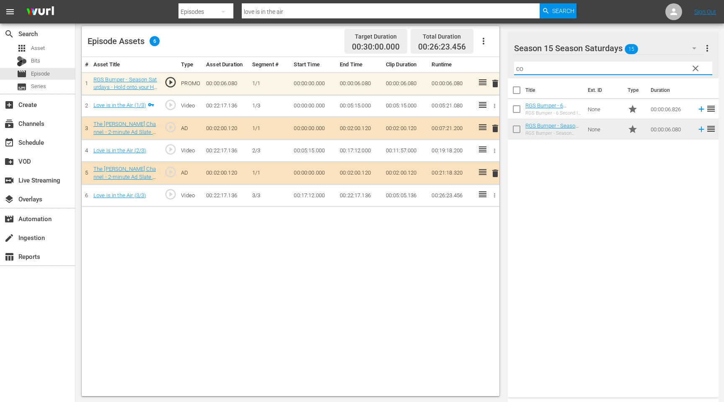
click at [531, 67] on input "co" at bounding box center [613, 68] width 198 height 13
type input "c"
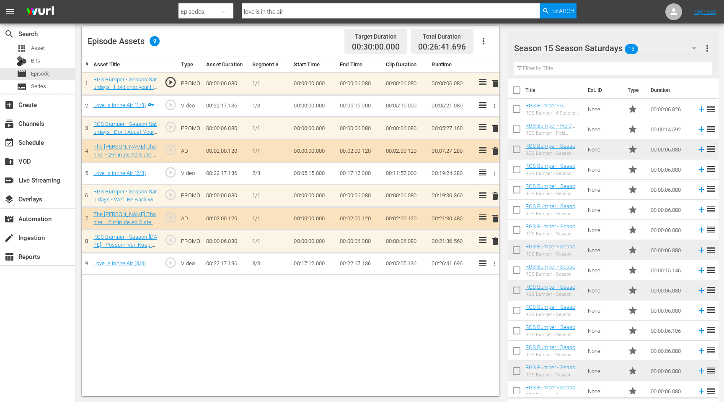
click at [300, 10] on input "love is in the air" at bounding box center [391, 12] width 298 height 20
type input "toe the line"
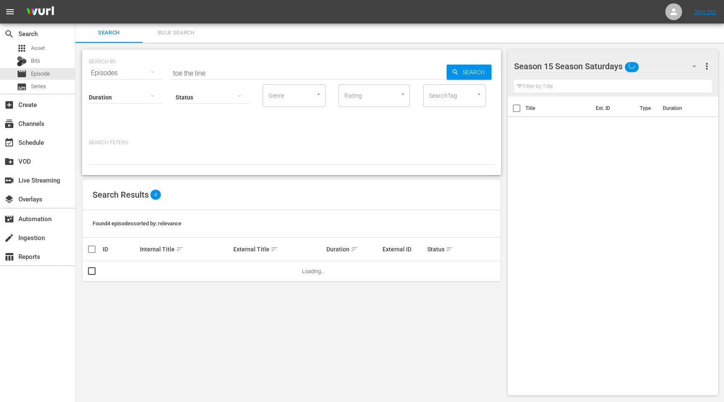
scroll to position [1, 0]
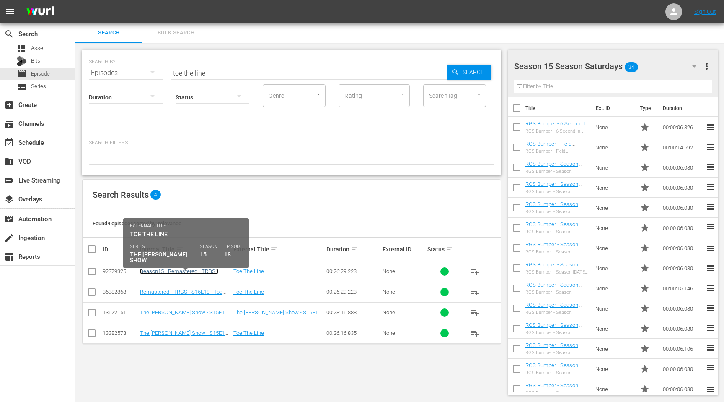
click at [192, 268] on link "Season15 - Remastered - TRGS - S15E18 - Toe The Line" at bounding box center [179, 274] width 78 height 13
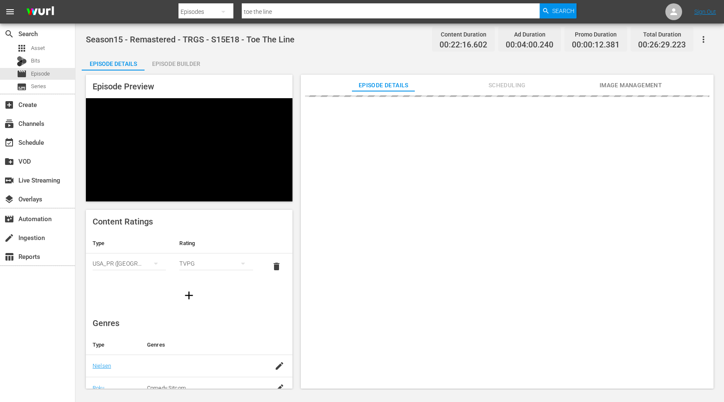
click at [176, 64] on div "Episode Builder" at bounding box center [176, 64] width 63 height 20
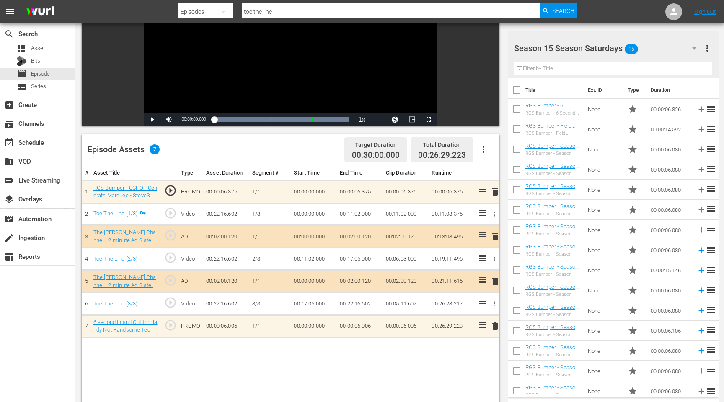
scroll to position [112, 0]
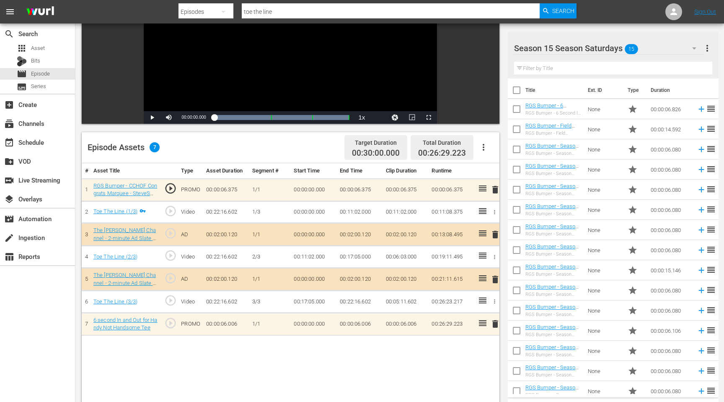
click at [494, 190] on span "delete" at bounding box center [495, 189] width 10 height 10
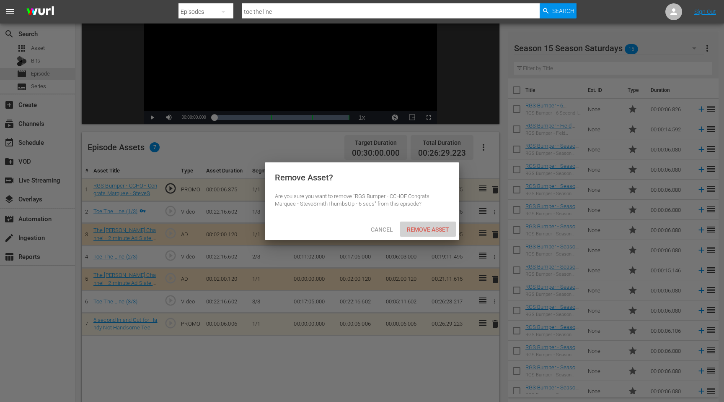
click at [432, 232] on span "Remove Asset" at bounding box center [428, 229] width 56 height 7
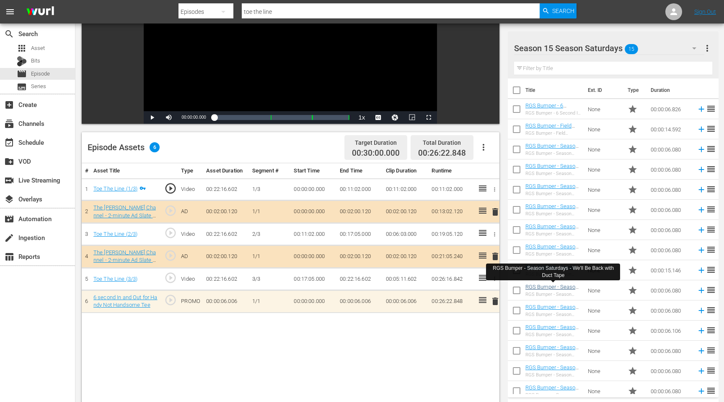
scroll to position [7, 0]
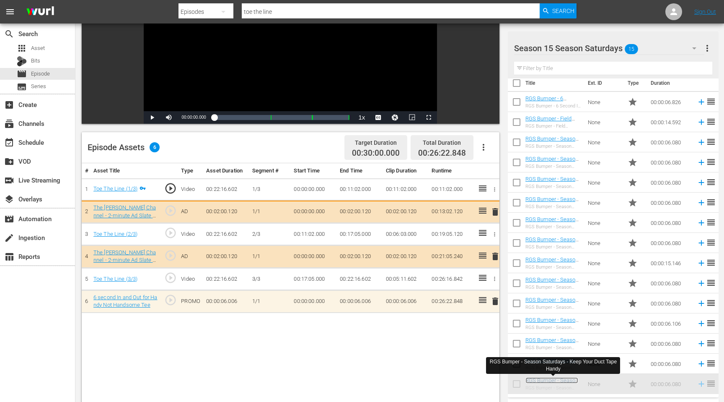
drag, startPoint x: 561, startPoint y: 380, endPoint x: 257, endPoint y: 201, distance: 353.2
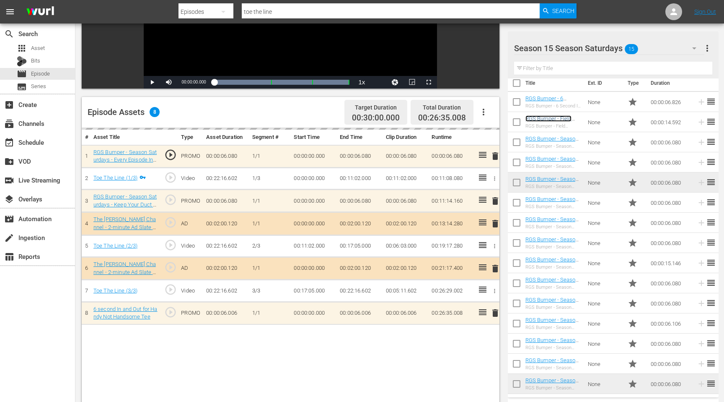
scroll to position [150, 0]
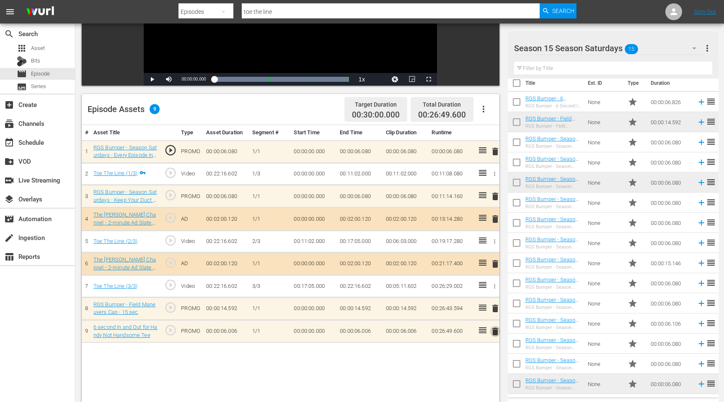
click at [494, 331] on span "delete" at bounding box center [495, 331] width 10 height 10
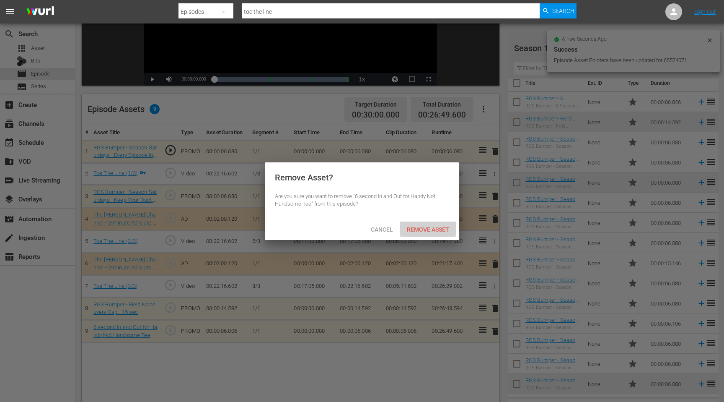
click at [430, 227] on span "Remove Asset" at bounding box center [428, 229] width 56 height 7
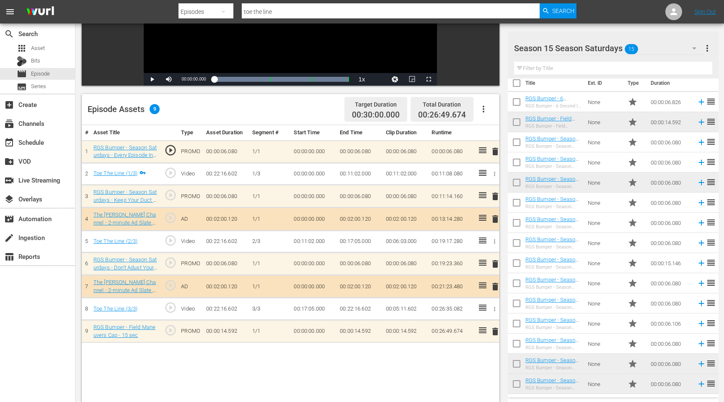
click at [313, 12] on input "toe the line" at bounding box center [391, 12] width 298 height 20
type input "mad you sy"
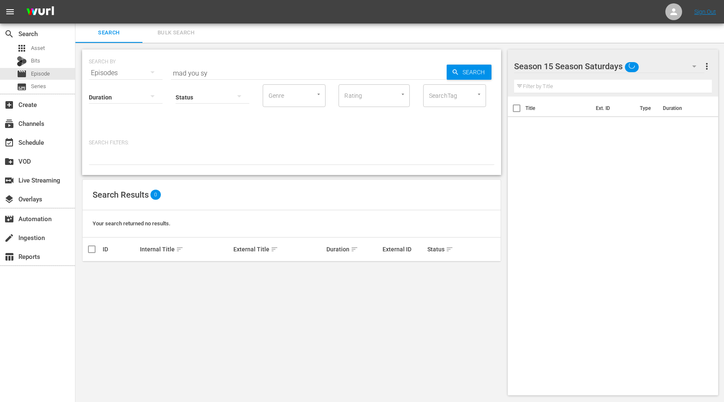
click at [243, 73] on input "mad you sy" at bounding box center [309, 73] width 276 height 20
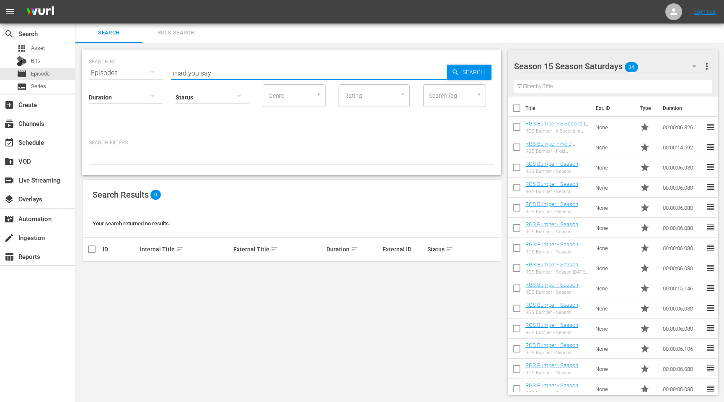
type input "mad you say"
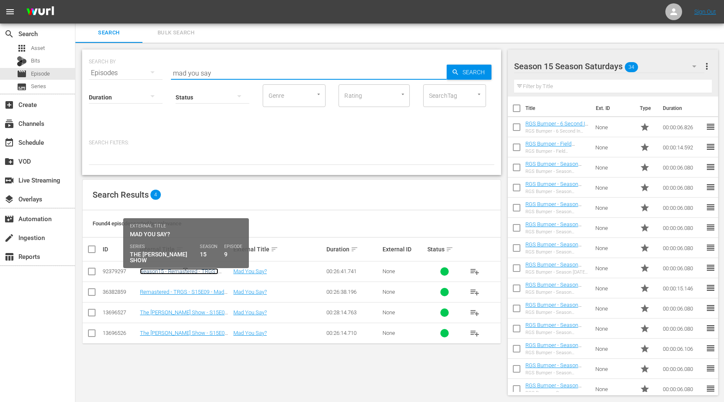
click at [161, 273] on link "Season15 - Remastered - TRGS - S15E09 - Mad You Say?" at bounding box center [179, 274] width 78 height 13
